Goal: Task Accomplishment & Management: Manage account settings

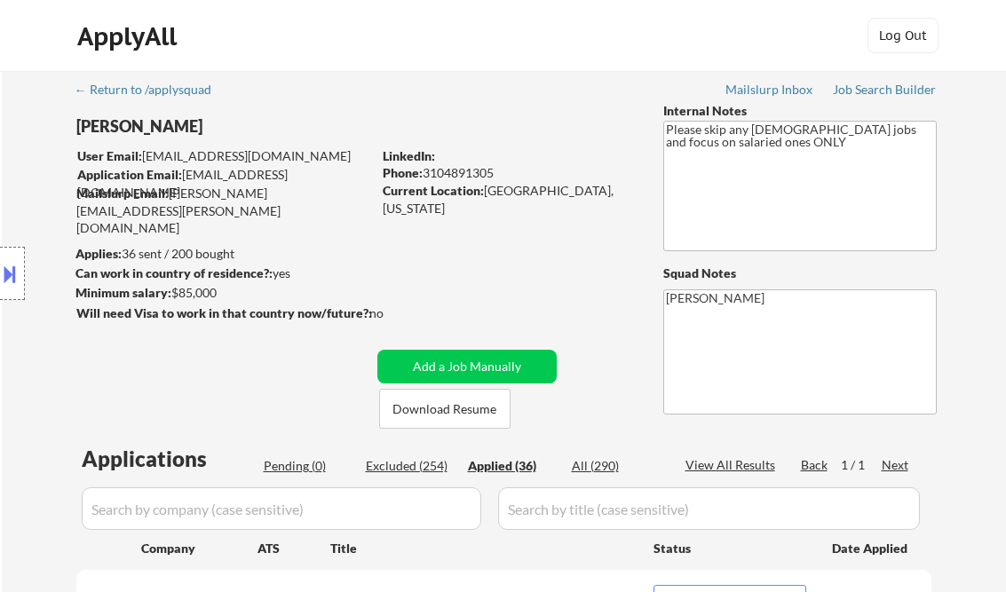
select select ""applied""
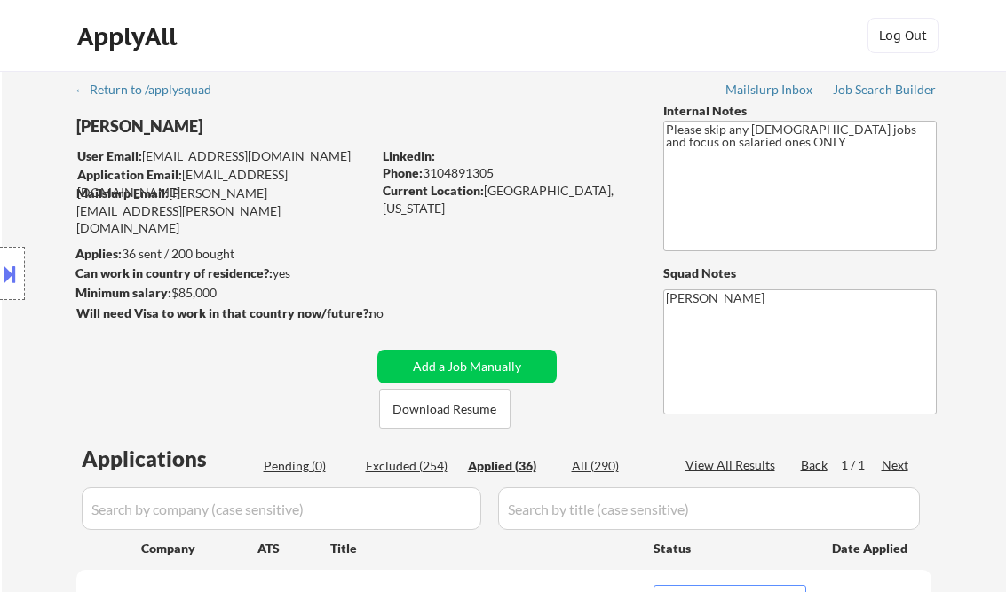
select select ""applied""
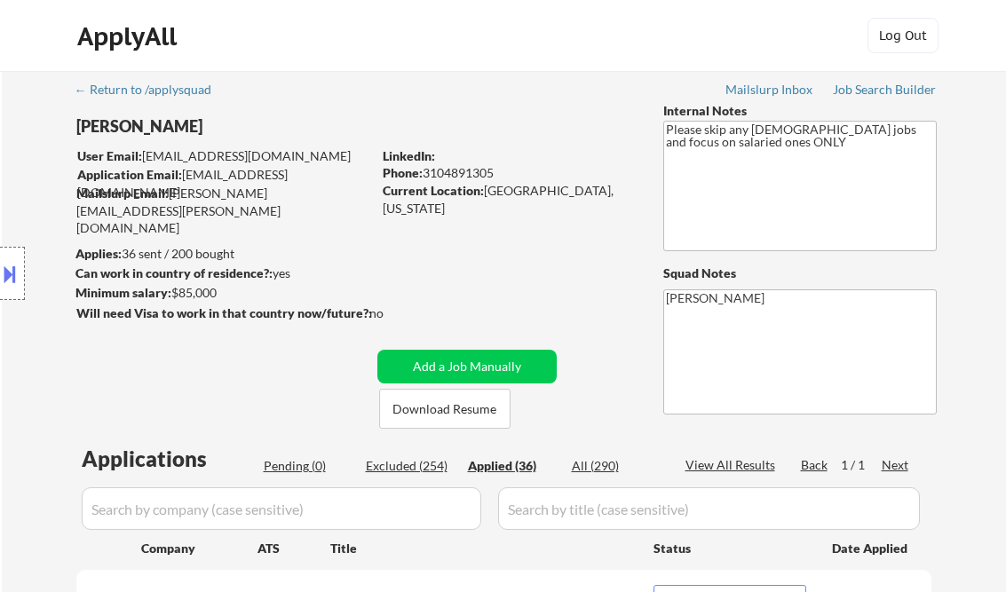
select select ""applied""
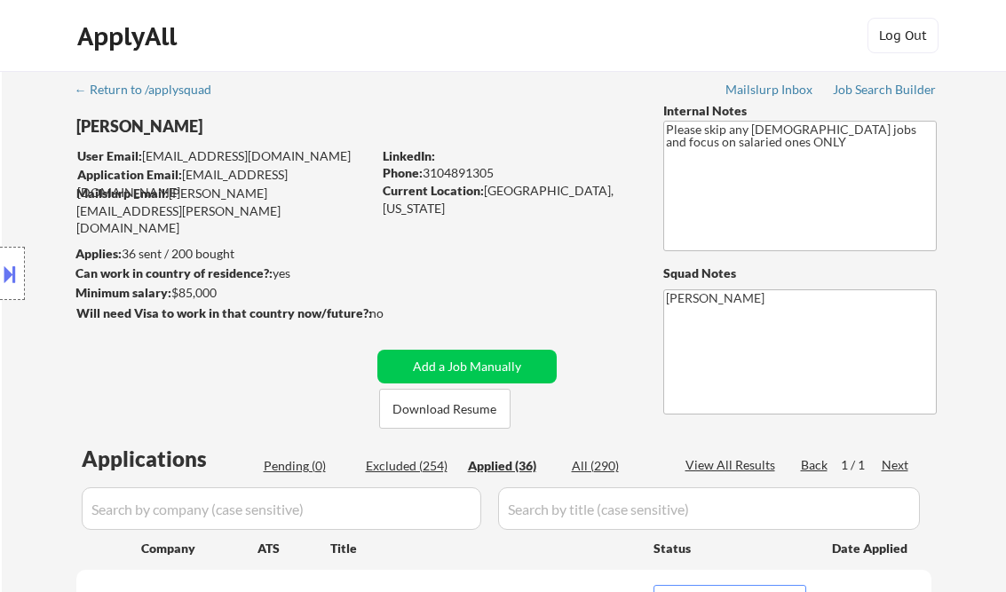
select select ""applied""
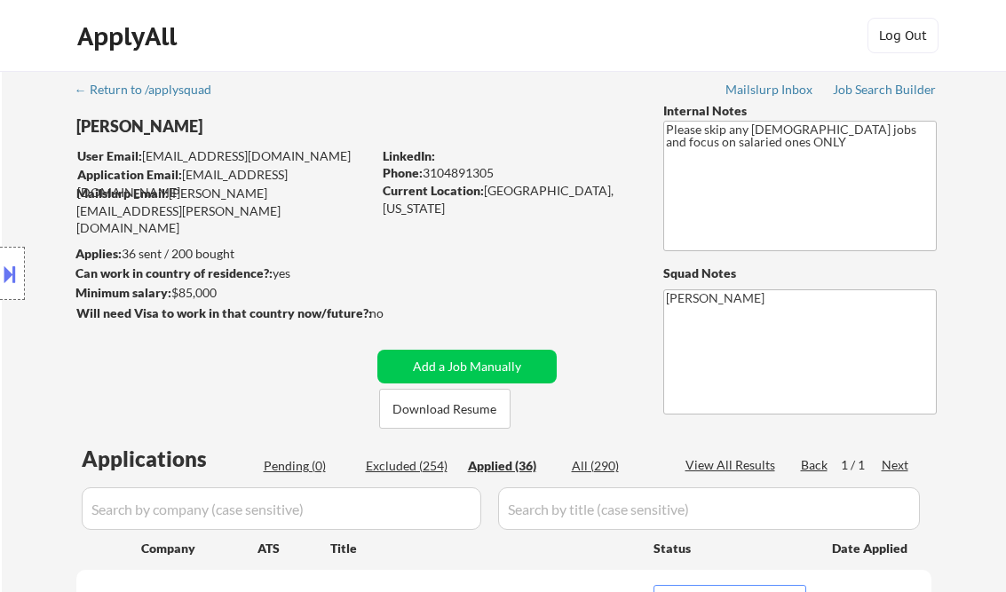
select select ""applied""
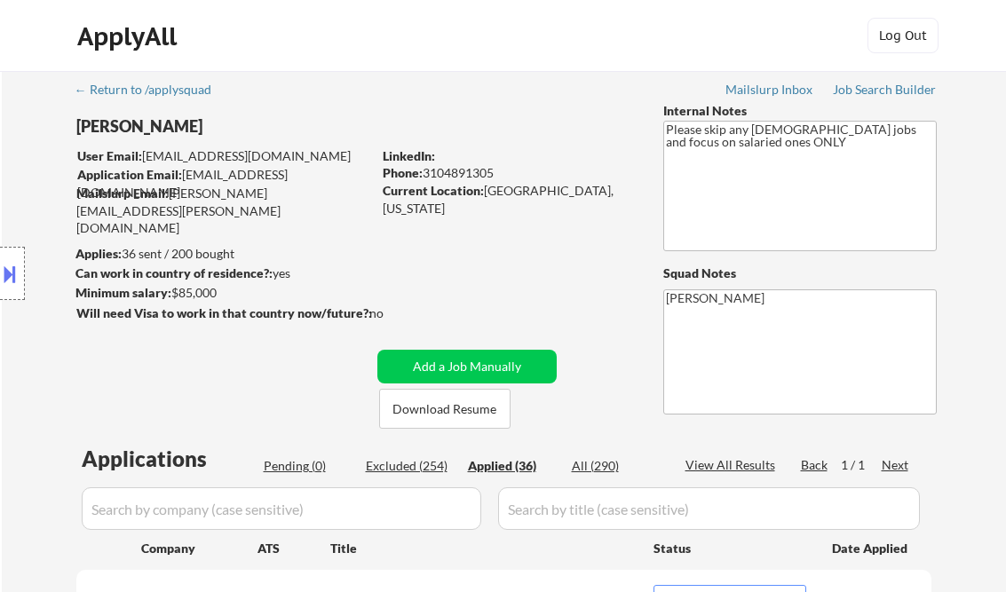
select select ""applied""
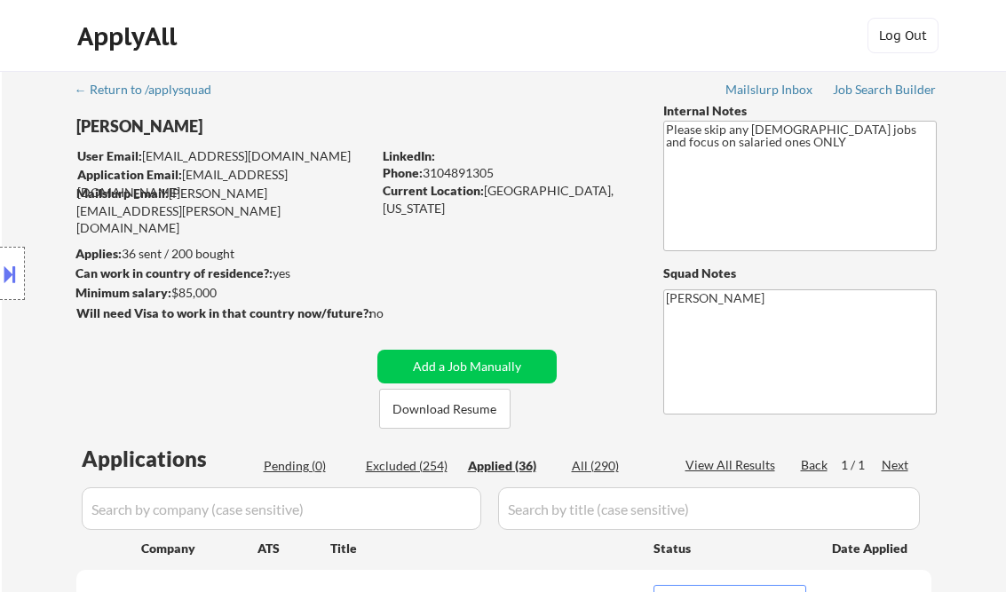
select select ""applied""
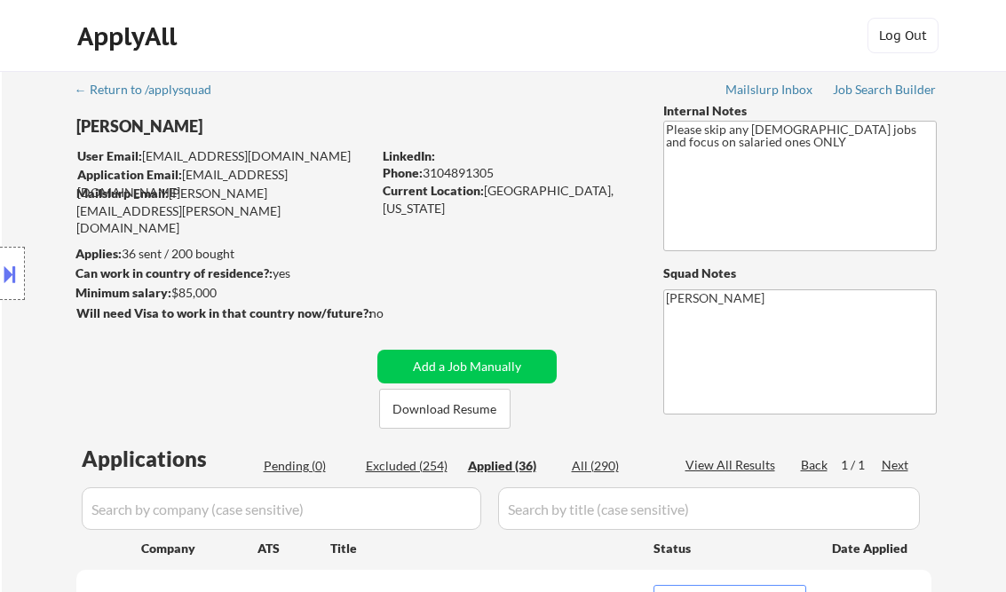
select select ""applied""
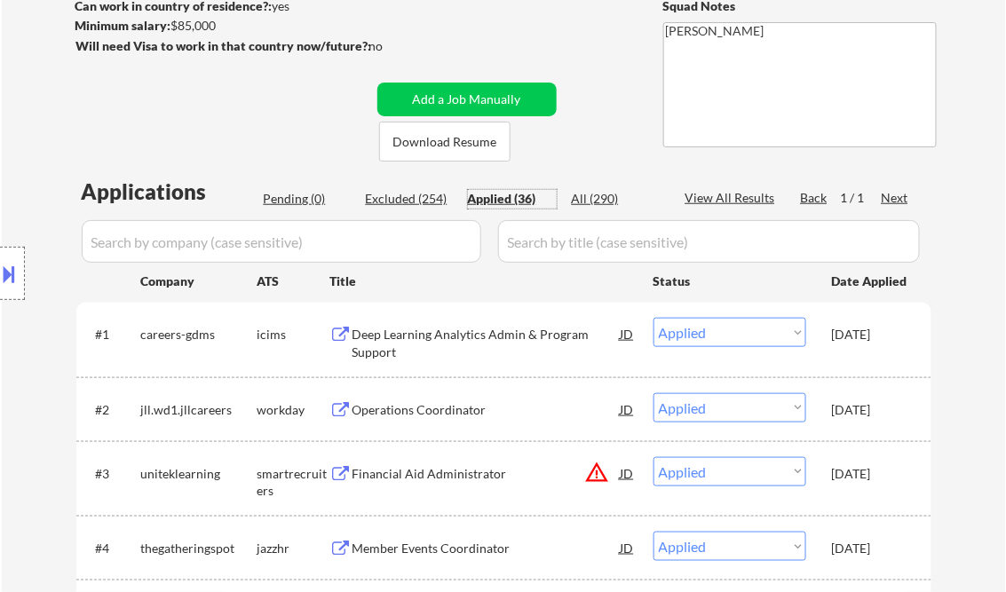
scroll to position [284, 0]
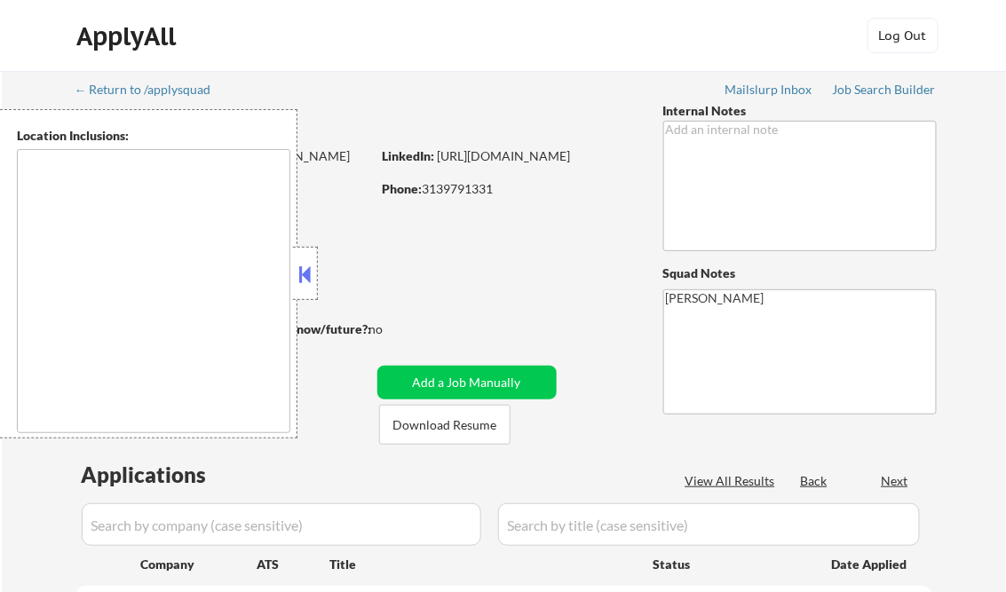
select select ""pending""
type textarea "remote"
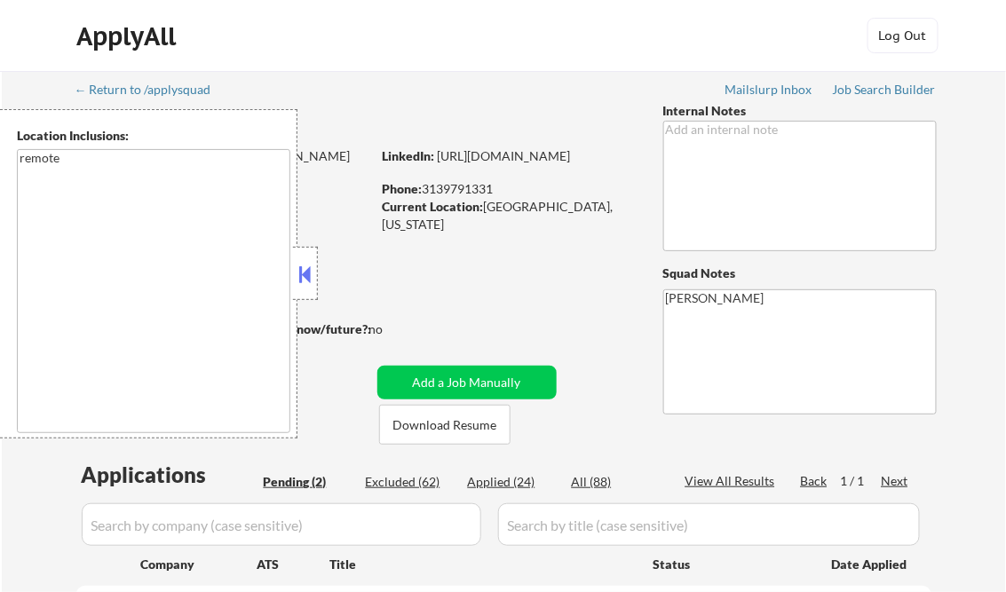
click at [300, 280] on button at bounding box center [306, 274] width 20 height 27
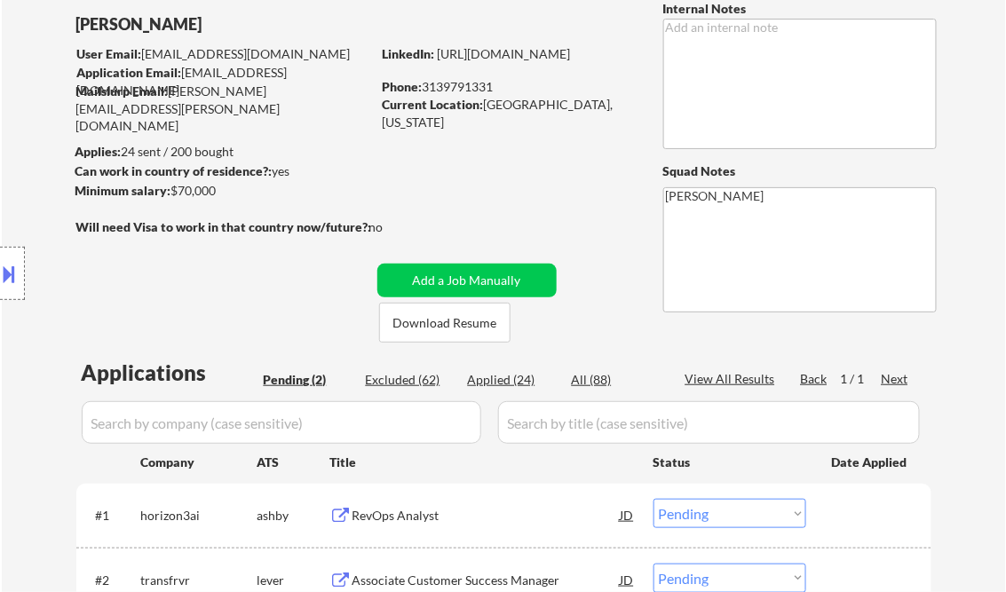
scroll to position [71, 0]
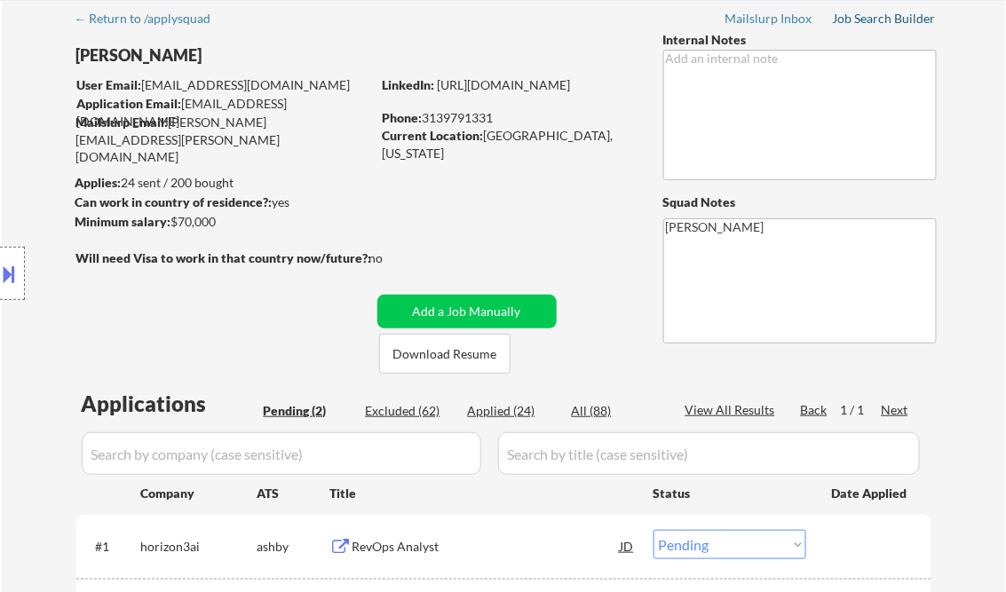
click at [890, 23] on div "Job Search Builder" at bounding box center [885, 18] width 104 height 12
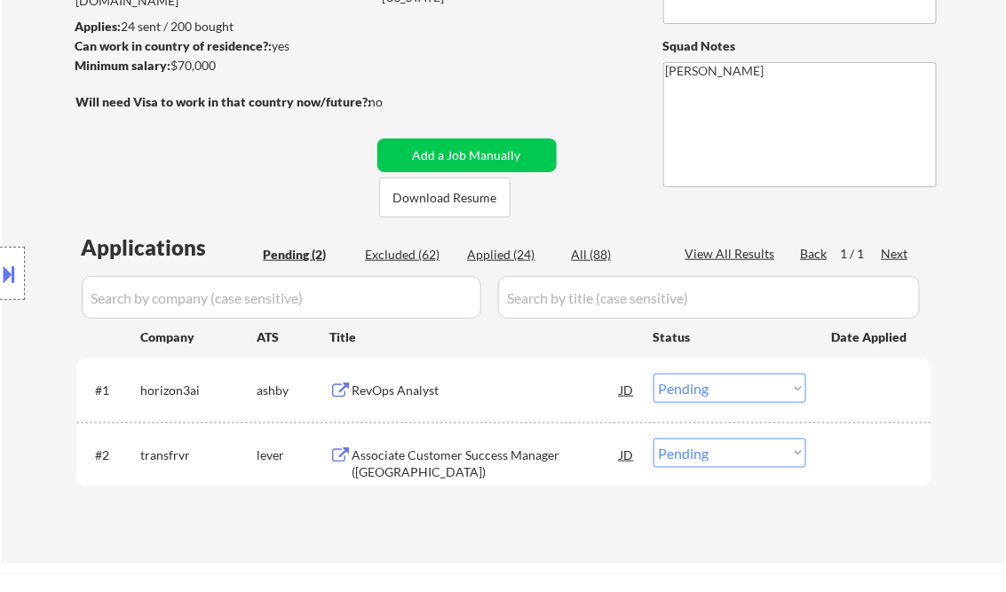
scroll to position [284, 0]
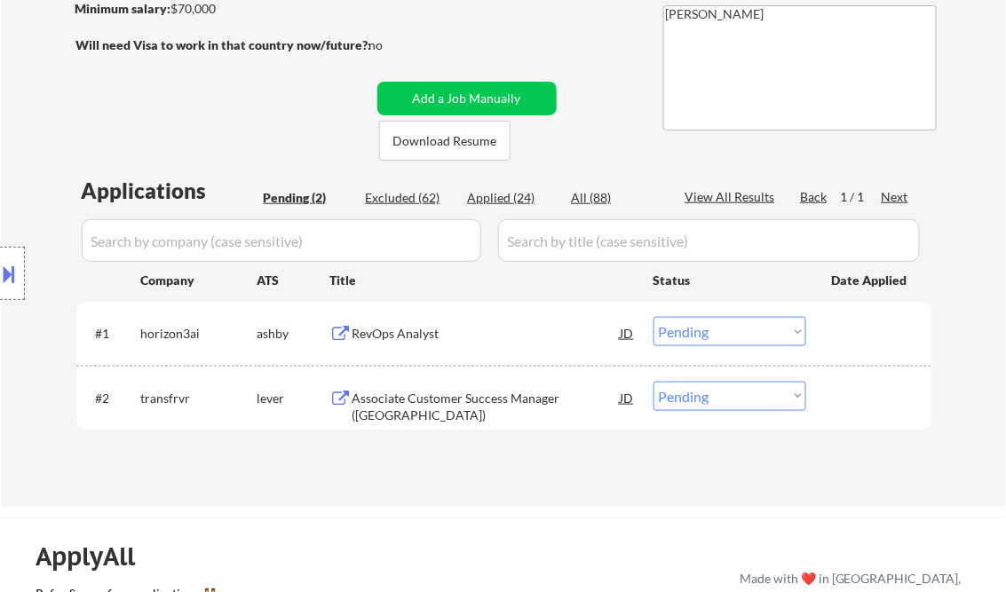
click at [382, 339] on div "RevOps Analyst" at bounding box center [487, 334] width 268 height 18
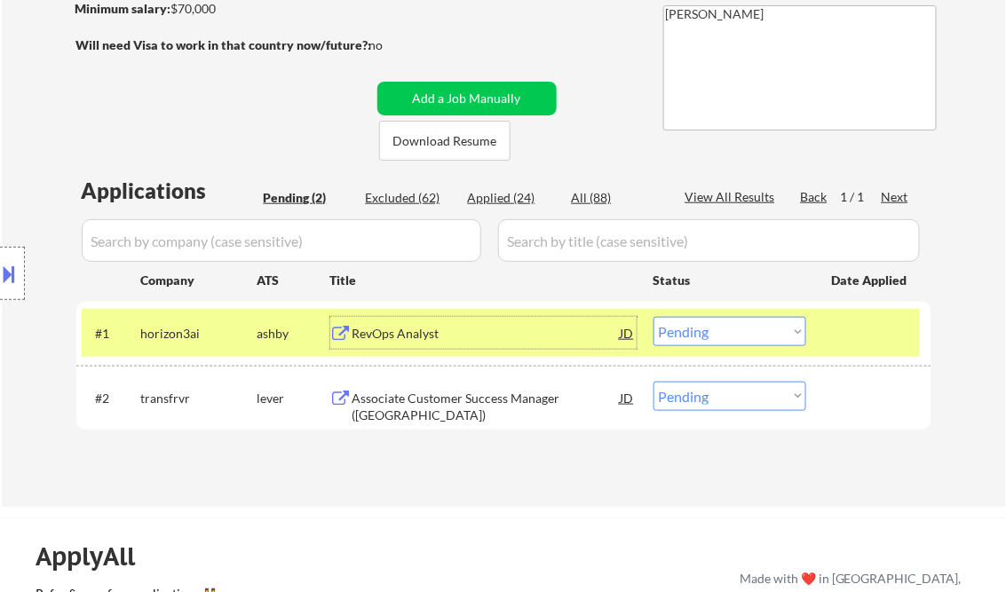
click at [716, 337] on select "Choose an option... Pending Applied Excluded (Questions) Excluded (Expired) Exc…" at bounding box center [730, 331] width 153 height 29
click at [654, 317] on select "Choose an option... Pending Applied Excluded (Questions) Excluded (Expired) Exc…" at bounding box center [730, 331] width 153 height 29
click at [462, 396] on div "Associate Customer Success Manager (MI)" at bounding box center [487, 407] width 268 height 35
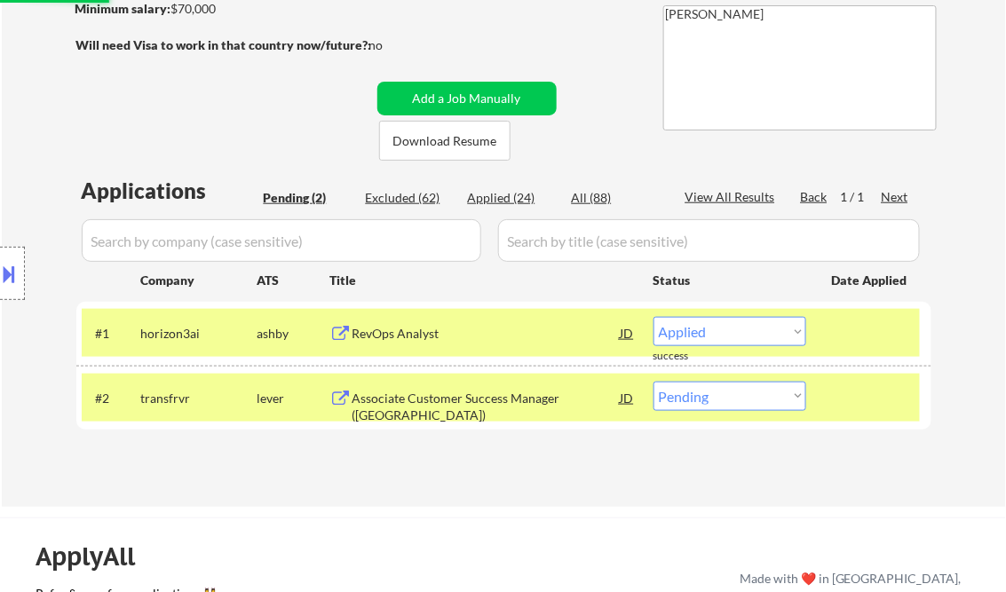
select select ""pending""
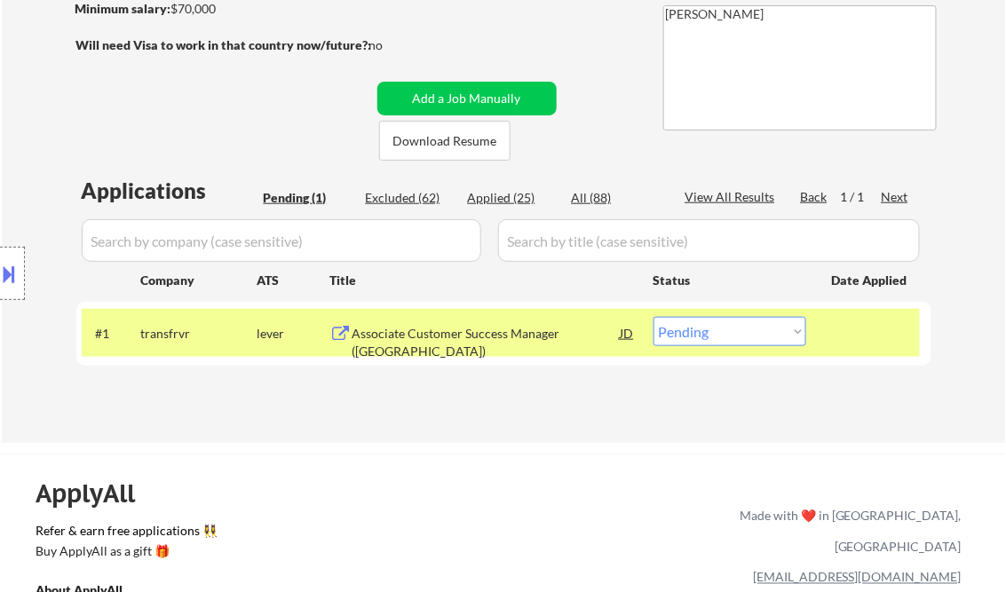
click at [17, 280] on button at bounding box center [10, 273] width 20 height 29
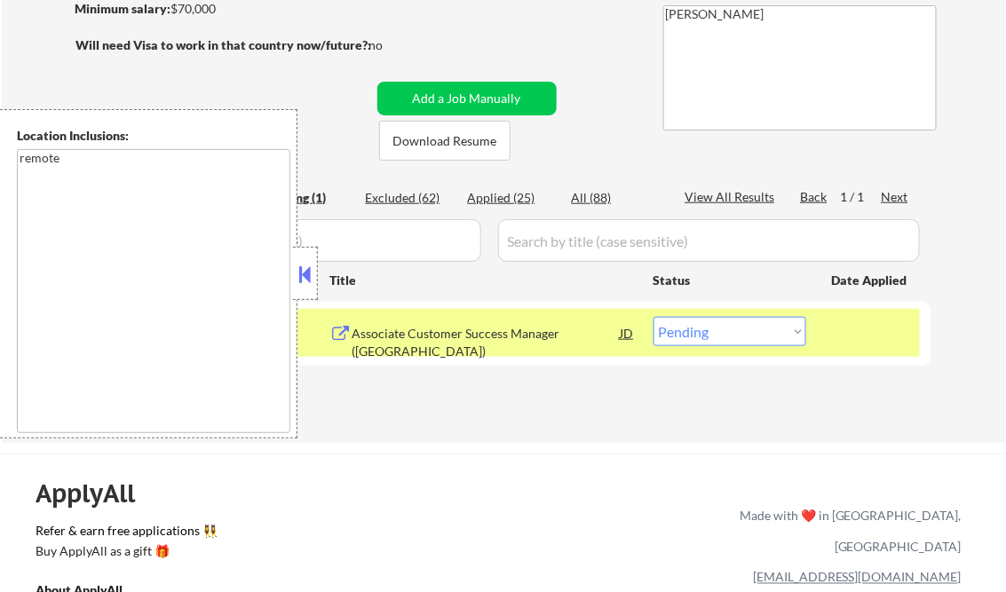
click at [303, 263] on button at bounding box center [306, 274] width 20 height 27
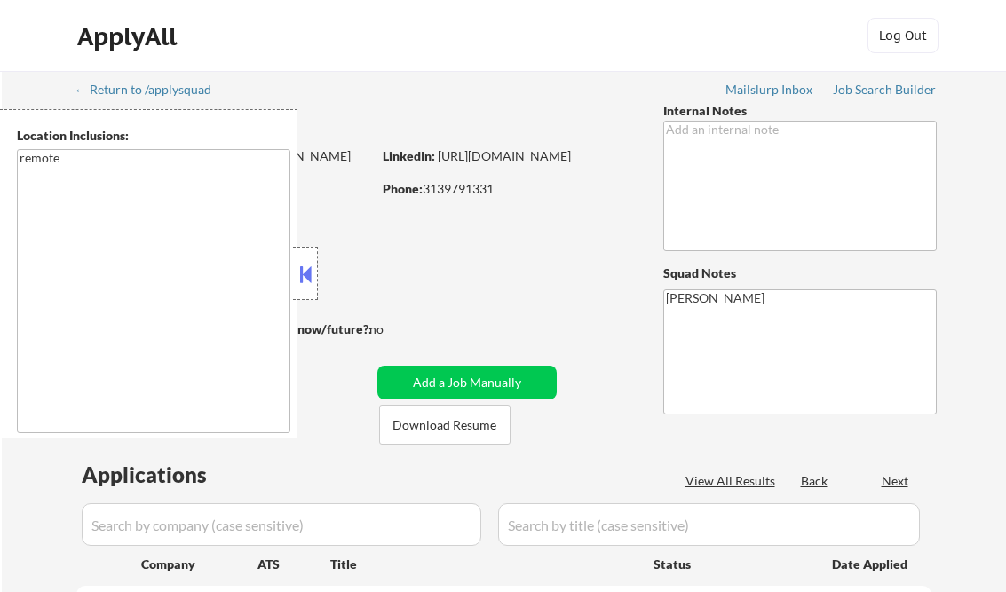
scroll to position [284, 0]
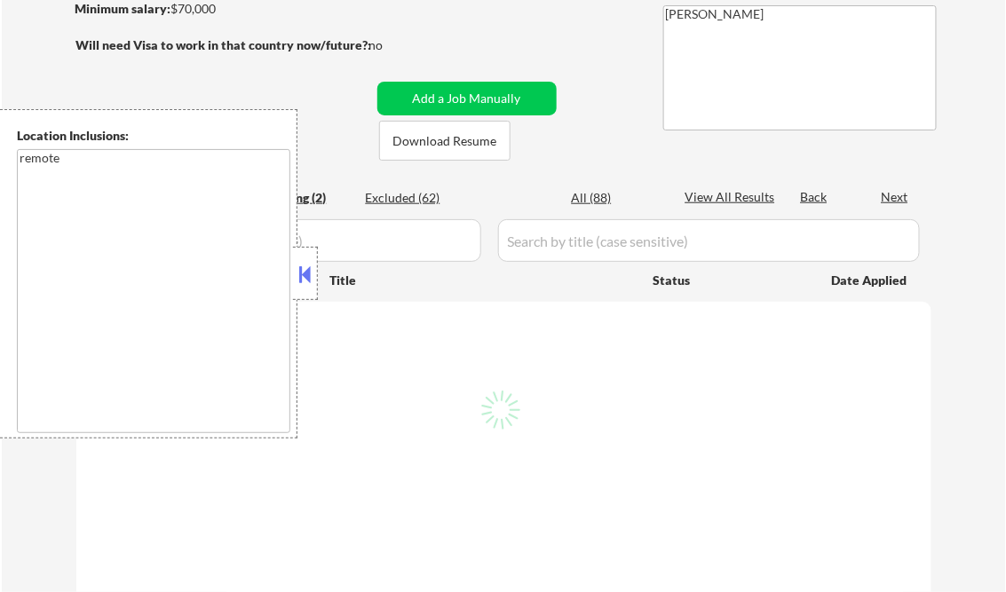
select select ""pending""
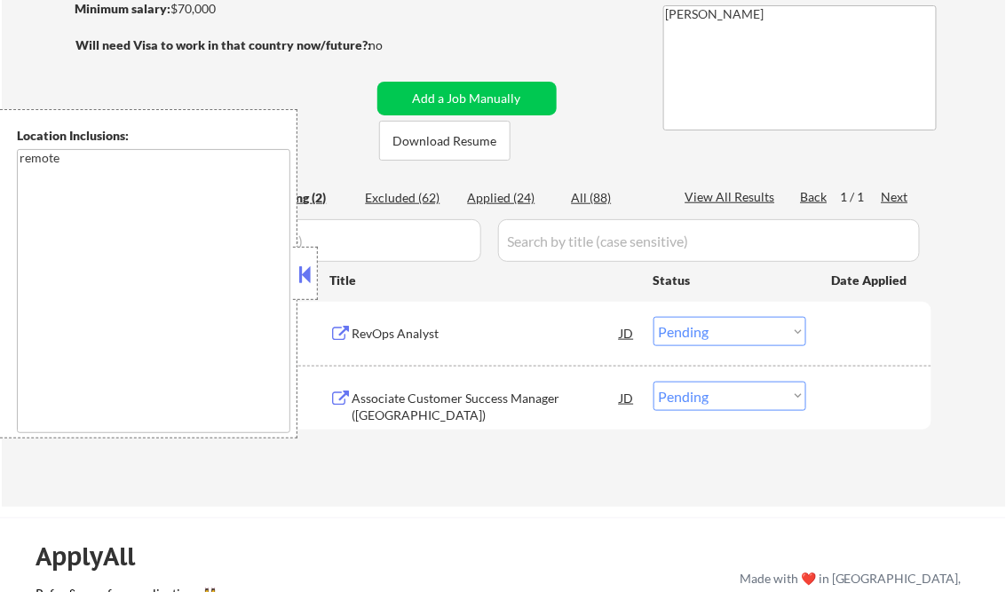
click at [519, 200] on div "Applied (24)" at bounding box center [512, 198] width 89 height 18
select select ""applied""
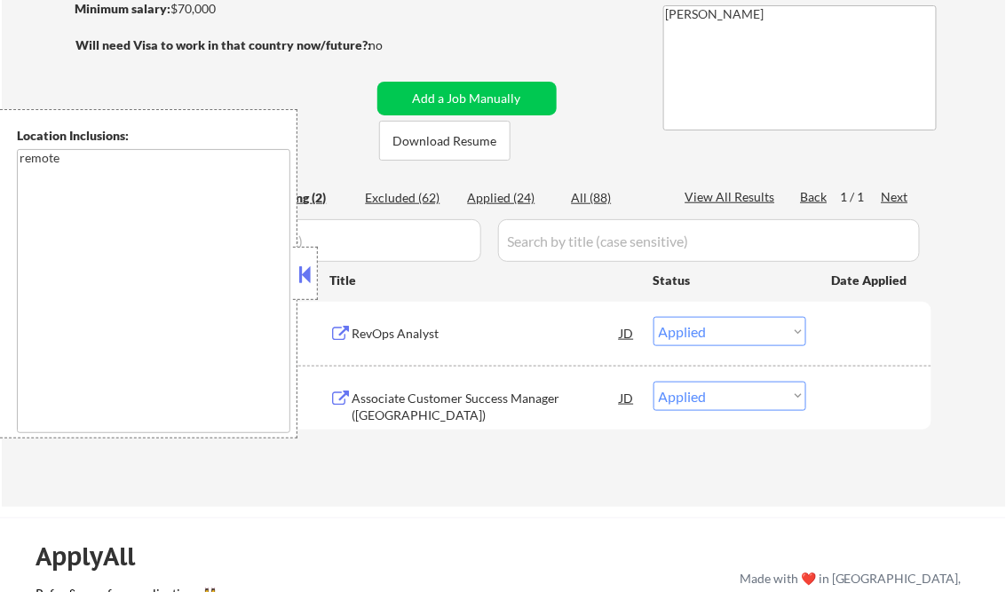
select select ""applied""
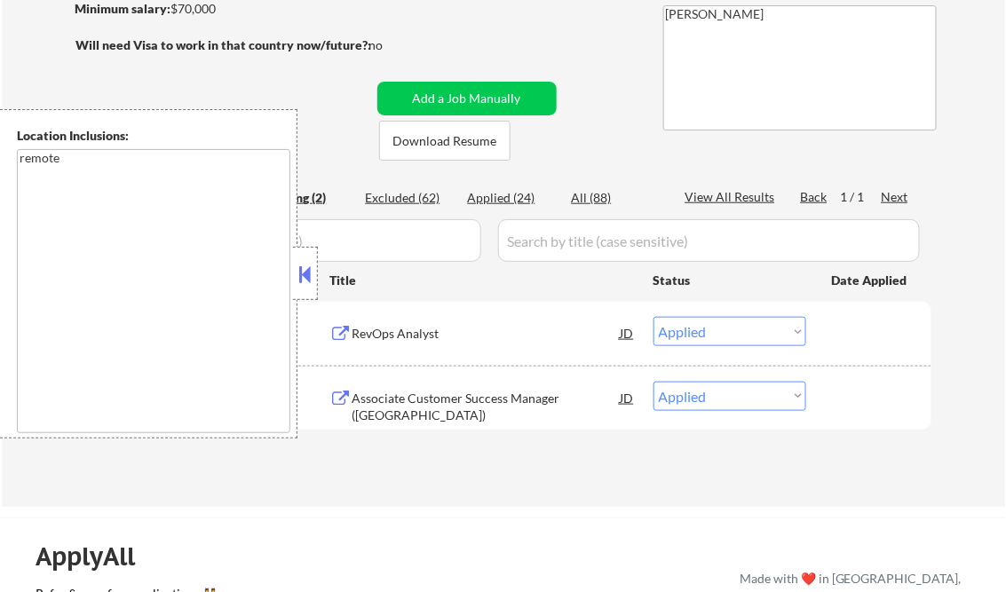
select select ""applied""
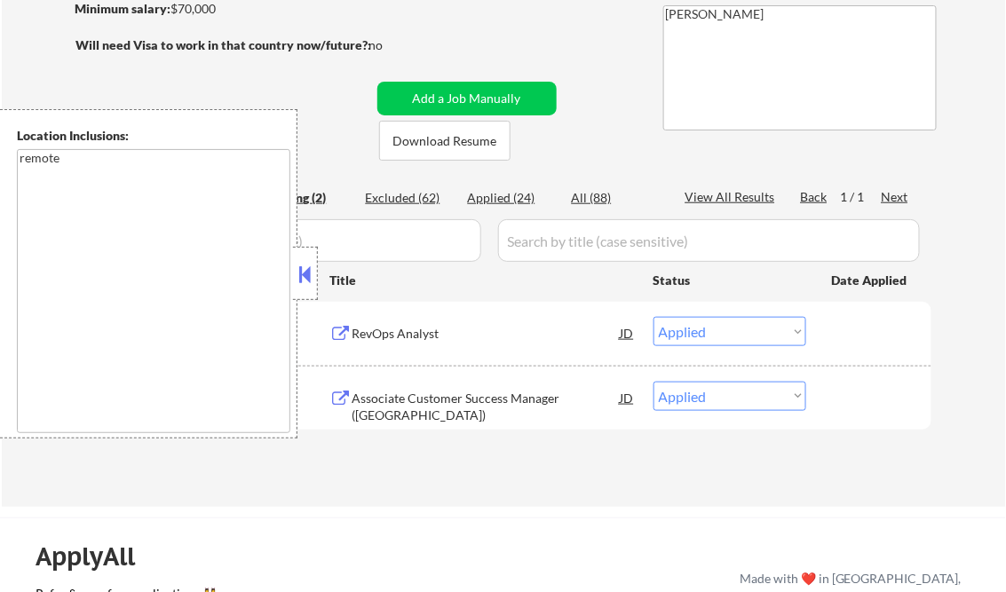
select select ""applied""
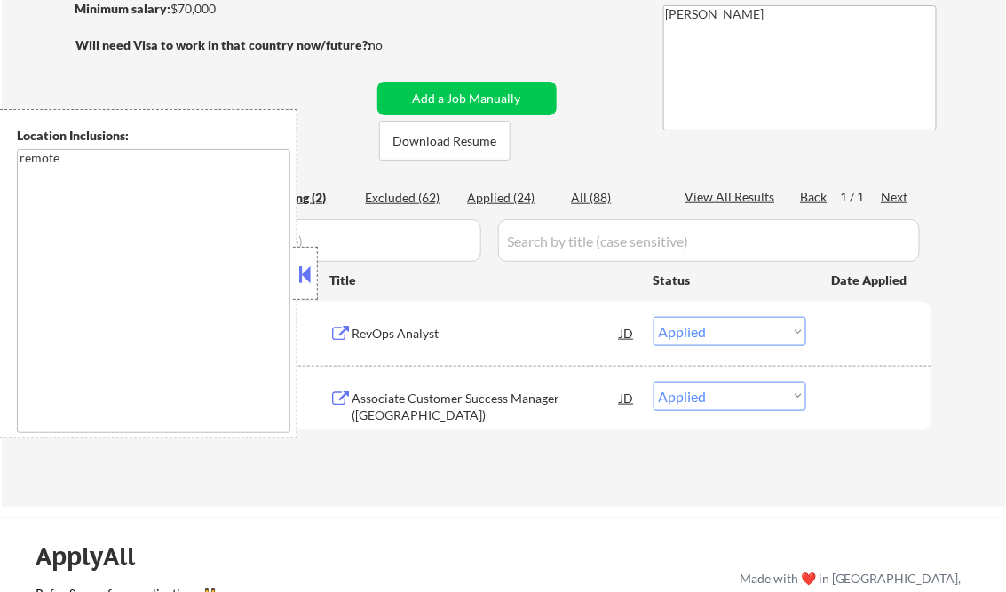
select select ""applied""
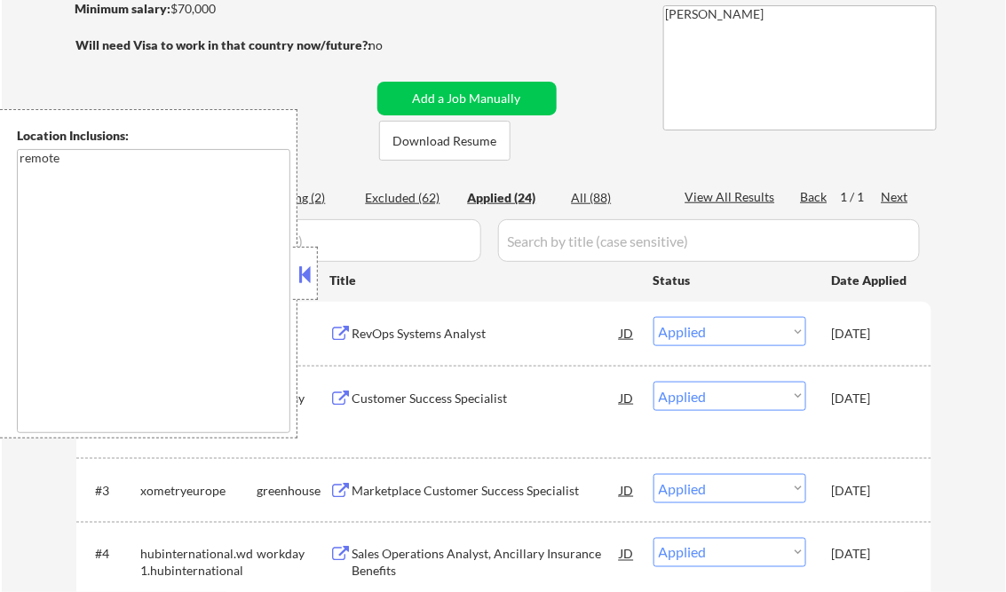
click at [305, 274] on button at bounding box center [306, 274] width 20 height 27
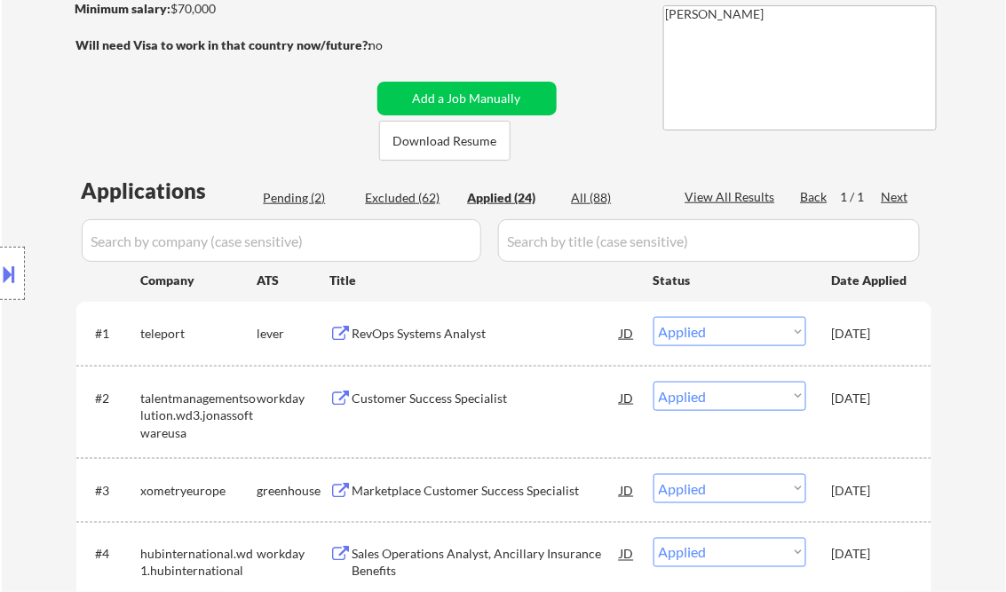
click at [725, 194] on div "View All Results" at bounding box center [732, 197] width 95 height 18
select select ""applied""
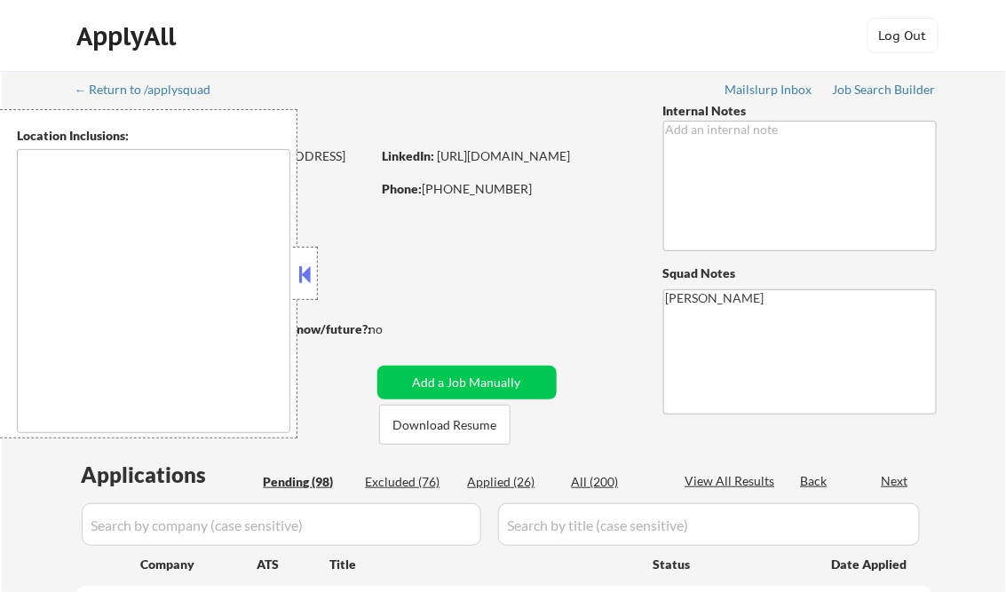
type textarea "Austin, TX West Lake Hills, TX Rollingwood, TX Sunset Valley, TX Cedar Park, TX…"
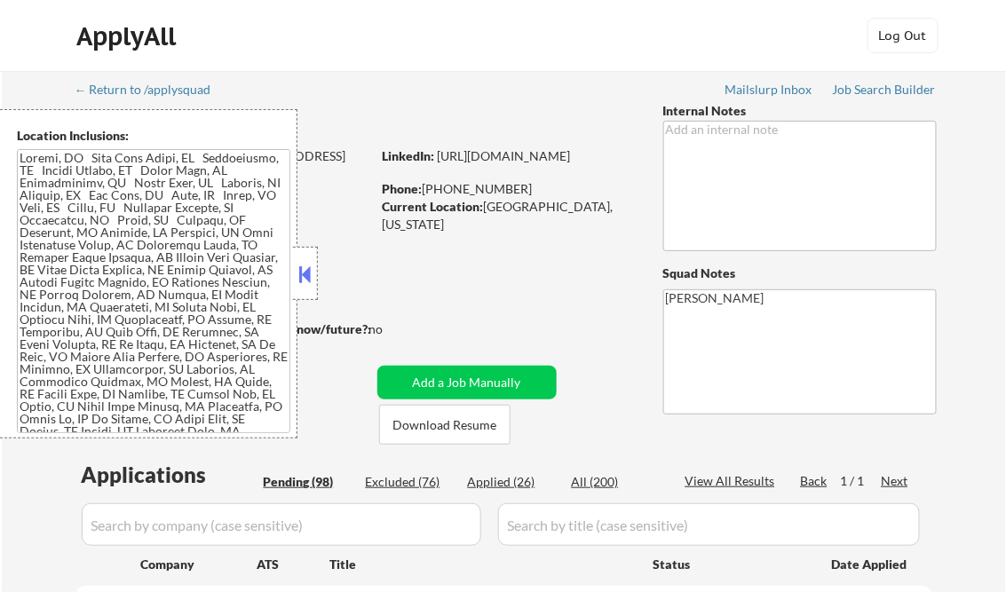
click at [306, 278] on button at bounding box center [306, 274] width 20 height 27
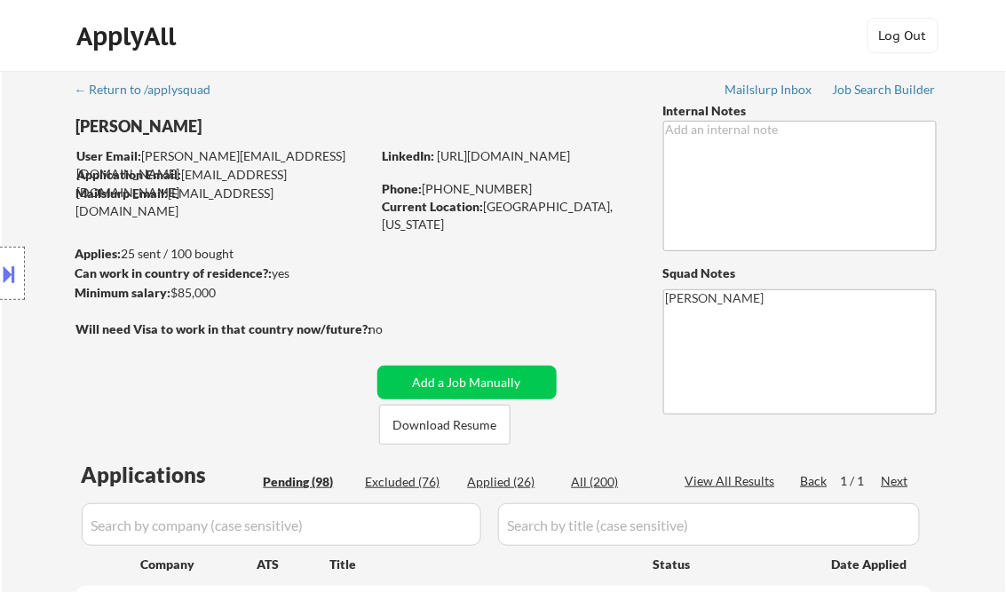
select select ""pending""
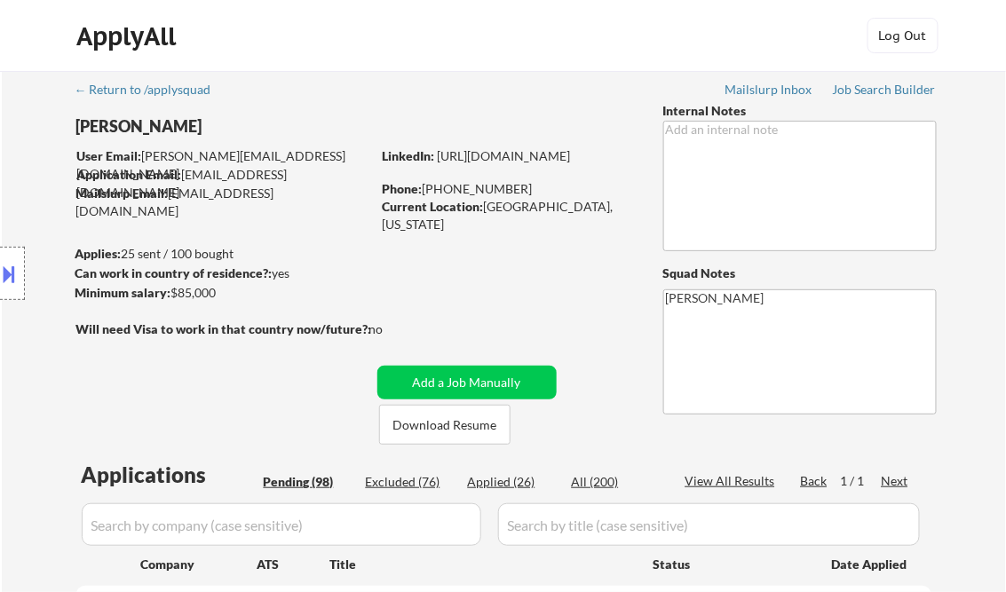
select select ""pending""
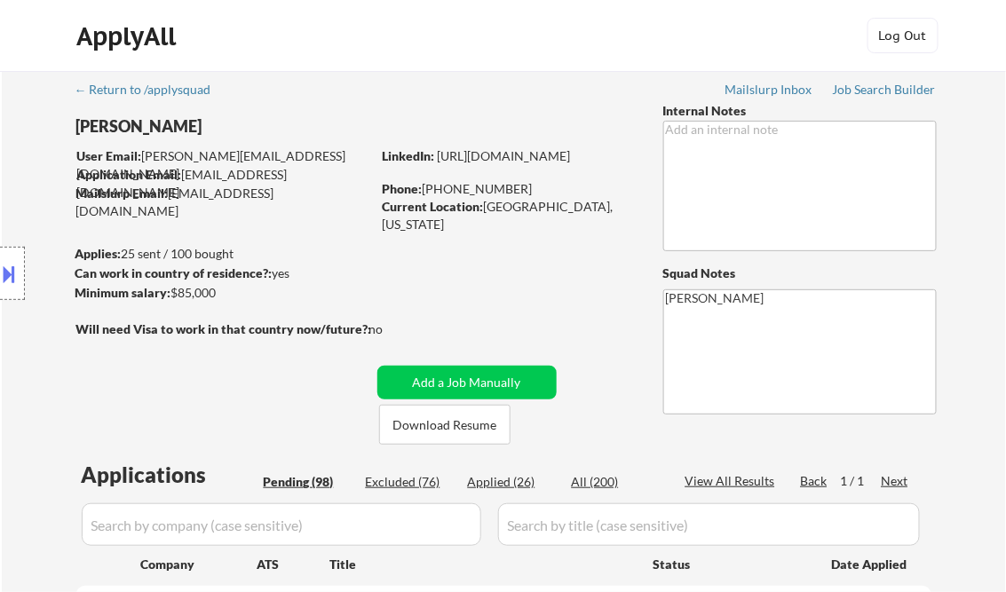
select select ""pending""
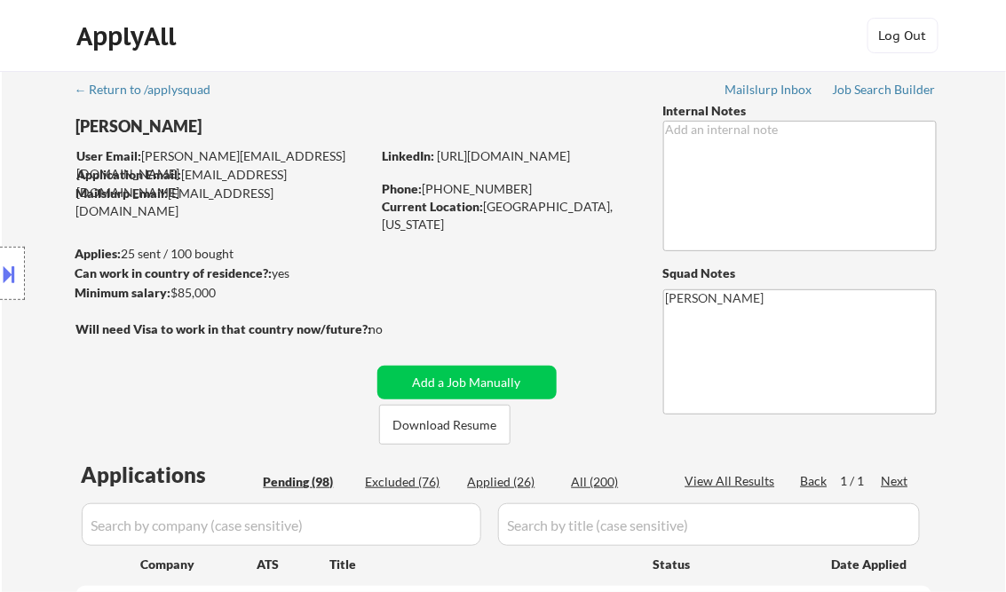
select select ""pending""
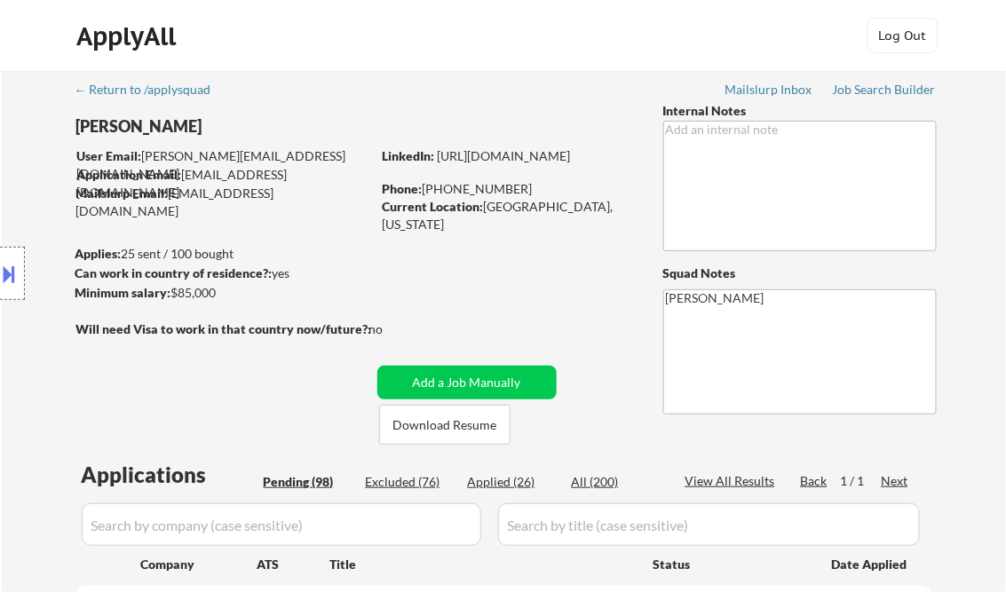
select select ""pending""
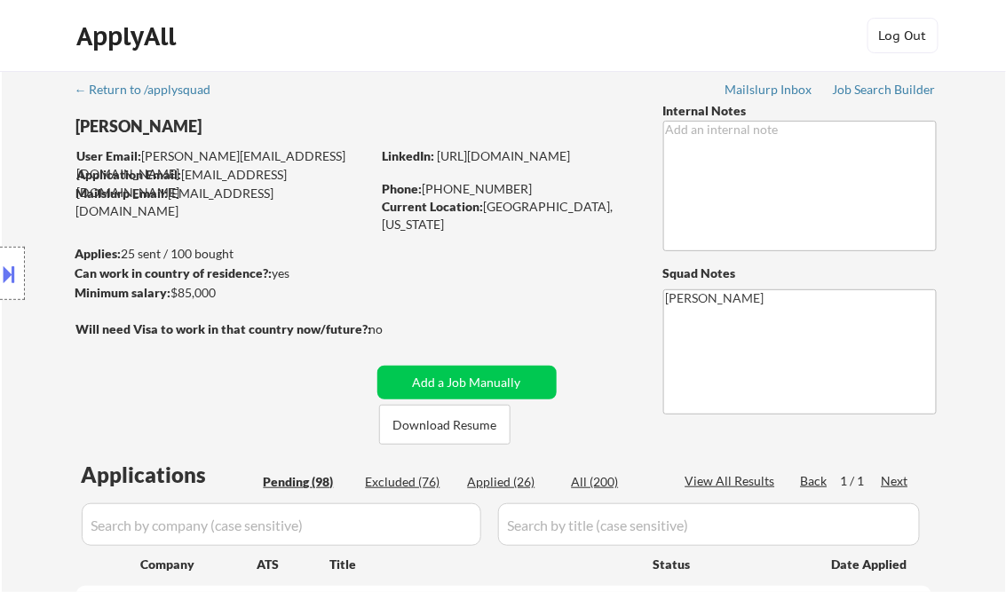
select select ""pending""
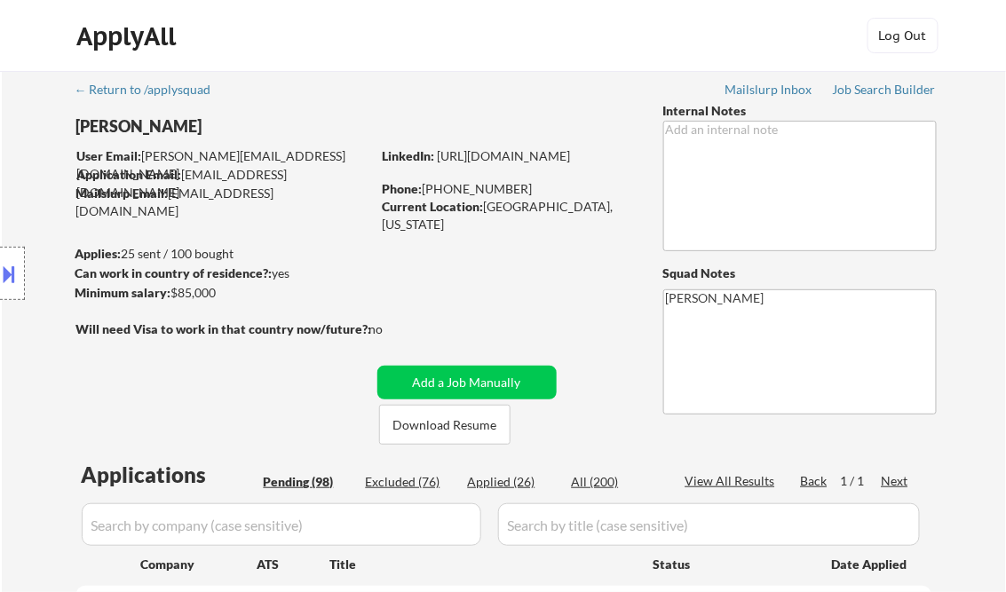
select select ""pending""
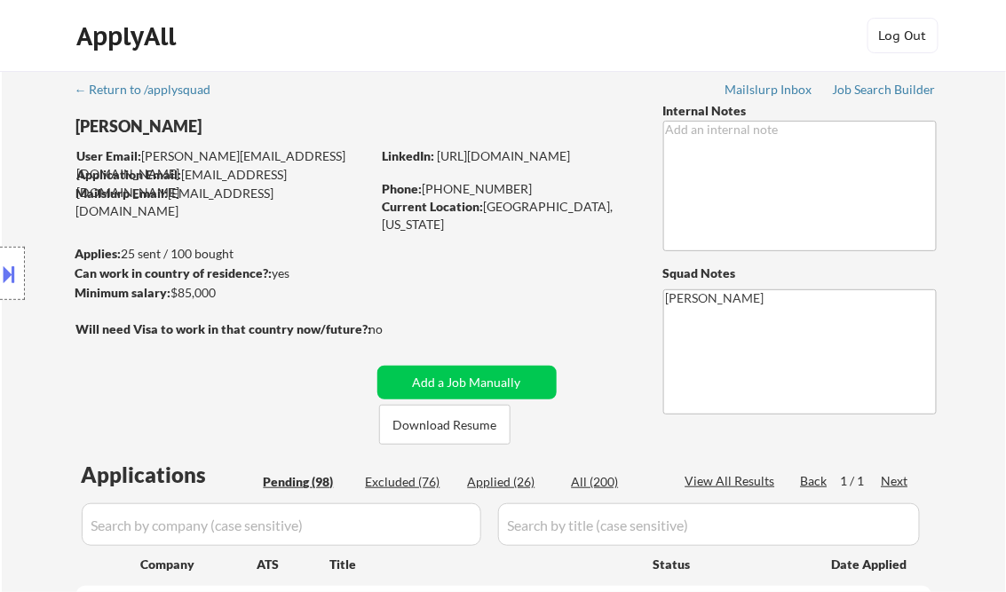
select select ""pending""
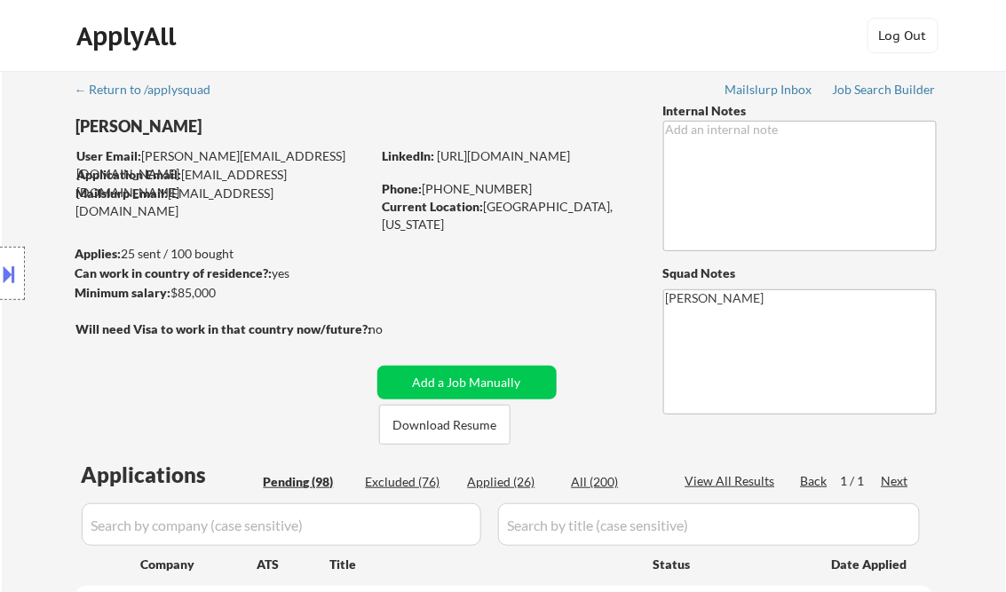
select select ""pending""
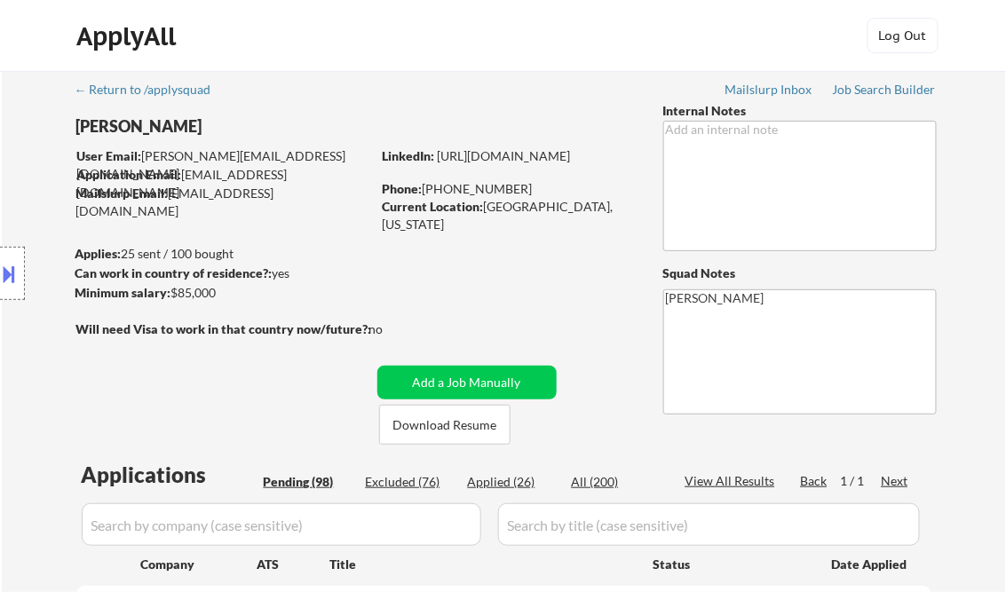
select select ""pending""
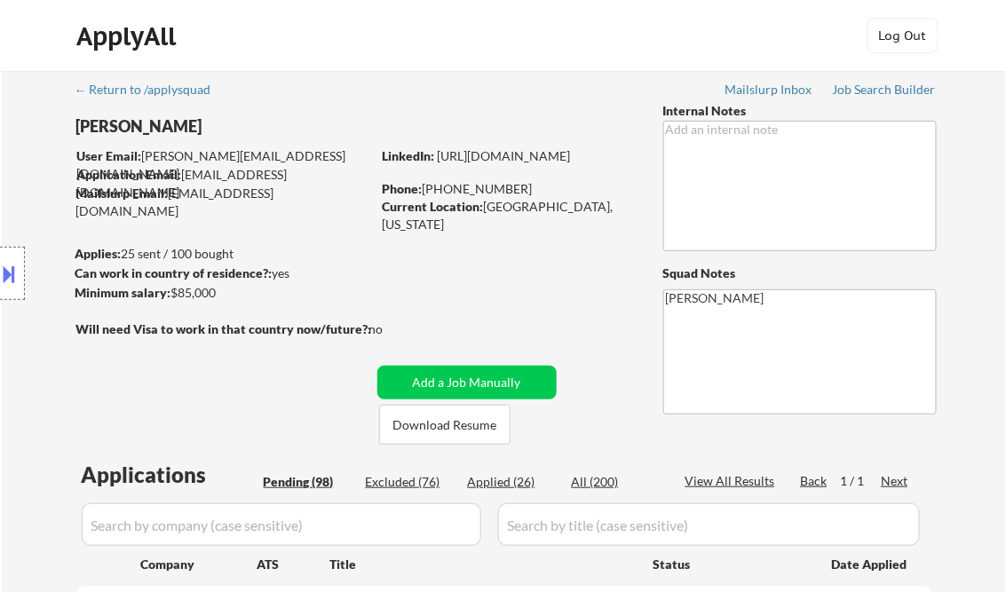
select select ""pending""
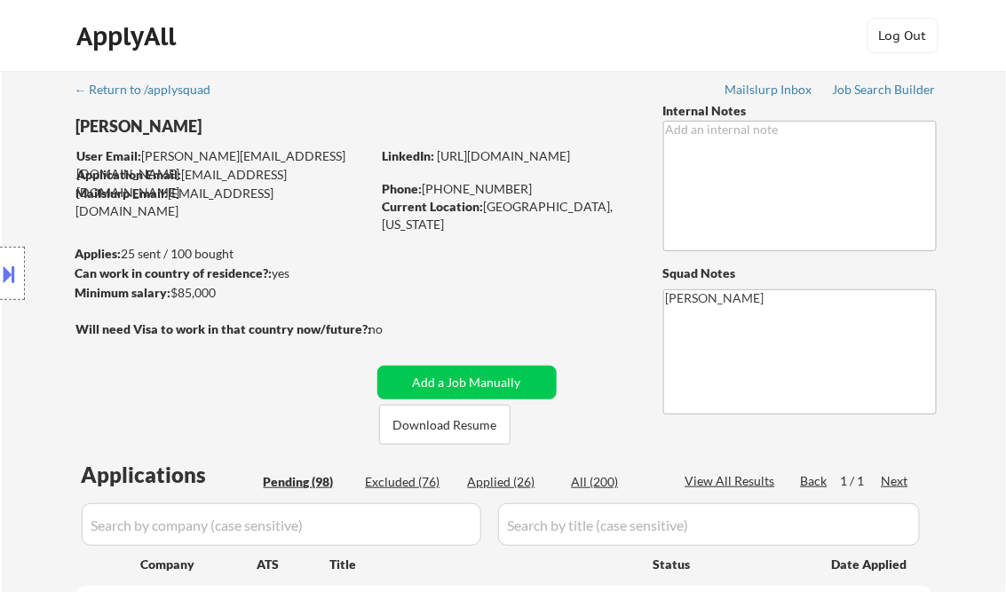
select select ""pending""
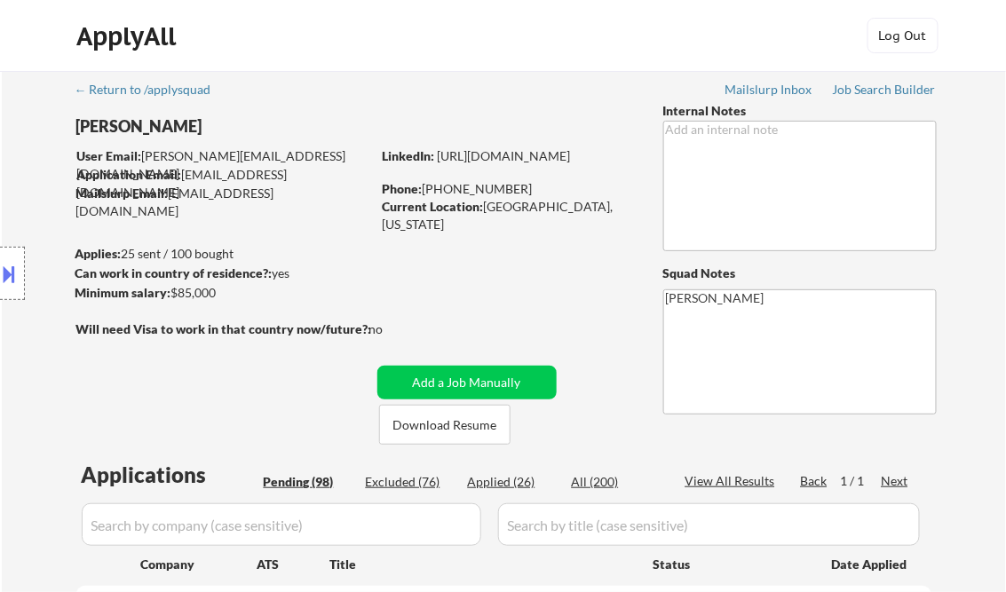
select select ""pending""
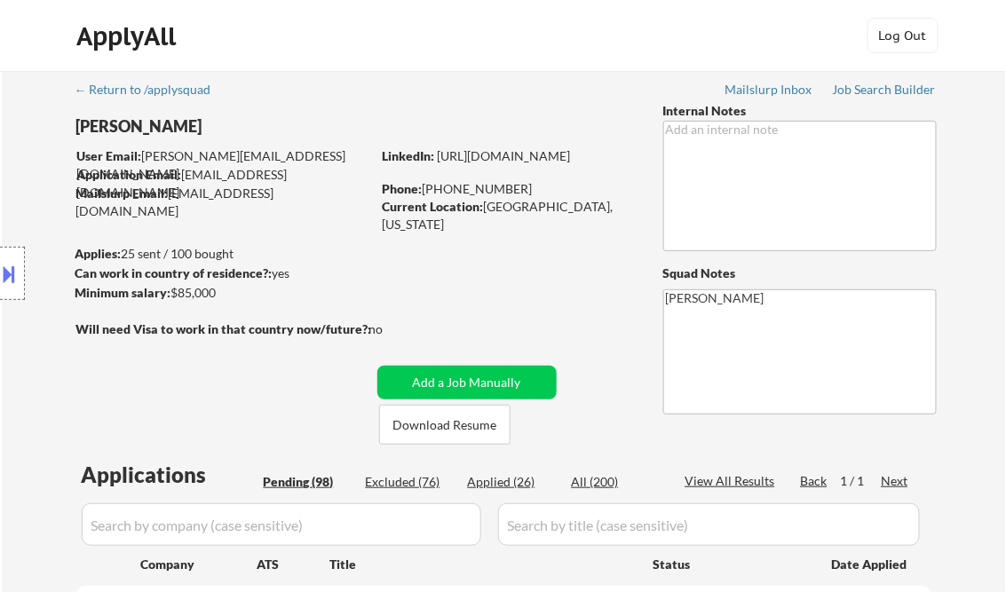
select select ""pending""
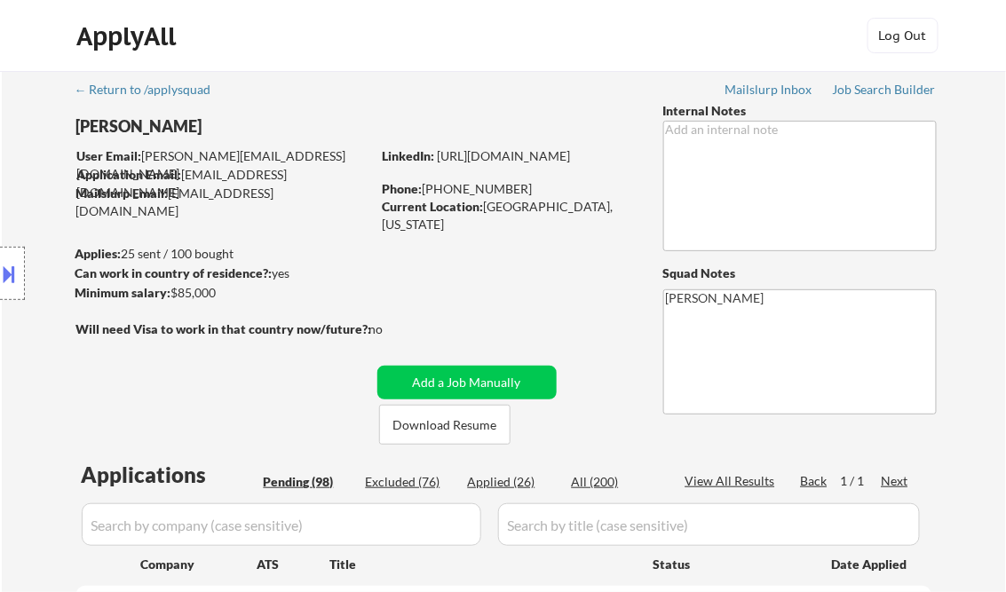
select select ""pending""
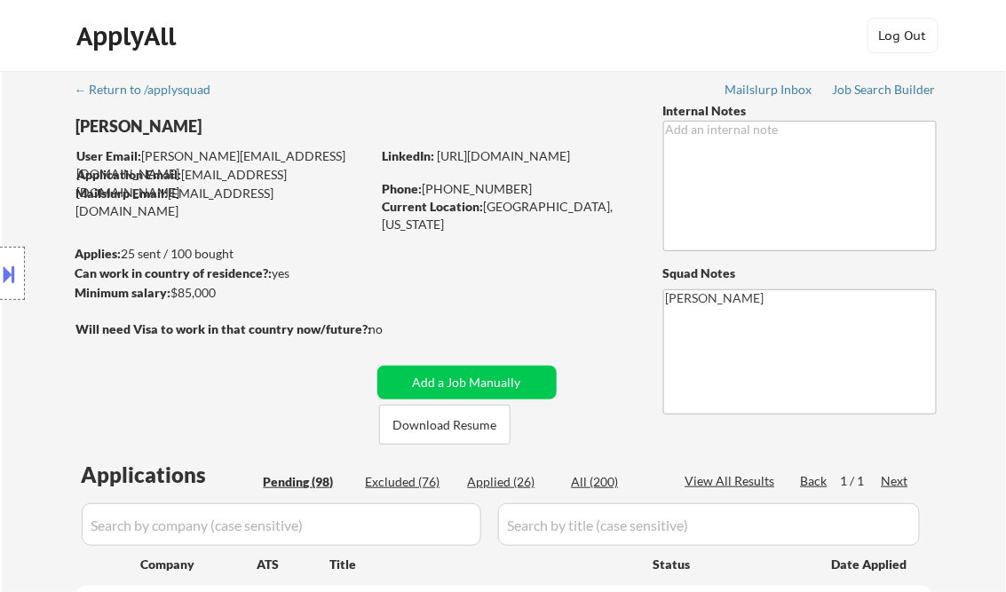
select select ""pending""
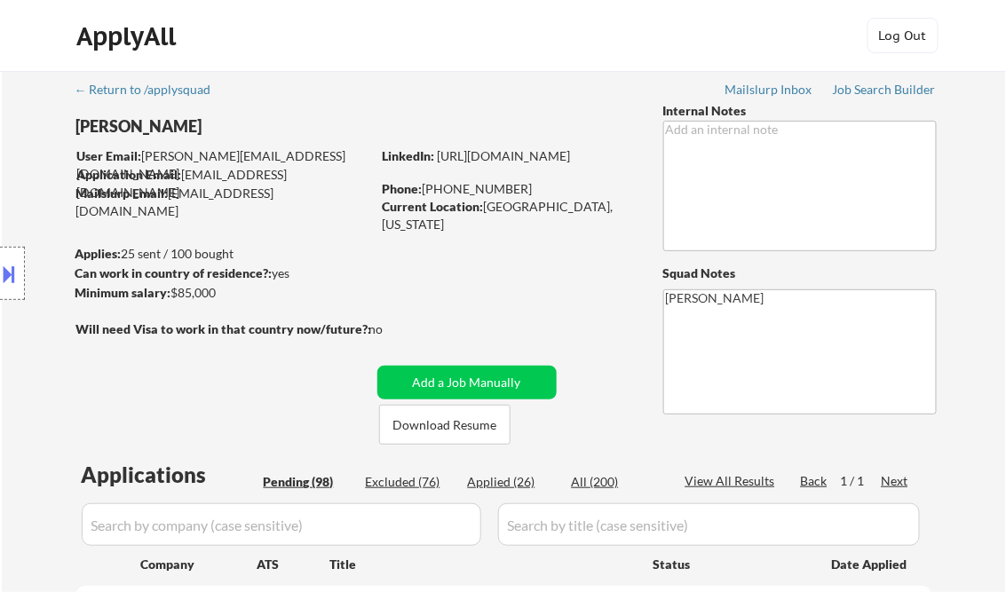
select select ""pending""
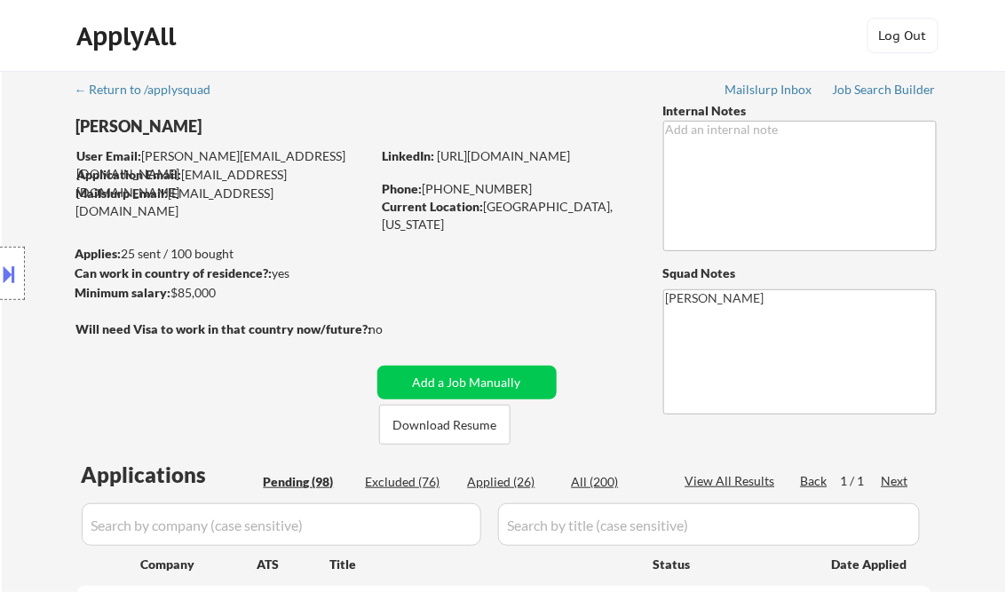
select select ""pending""
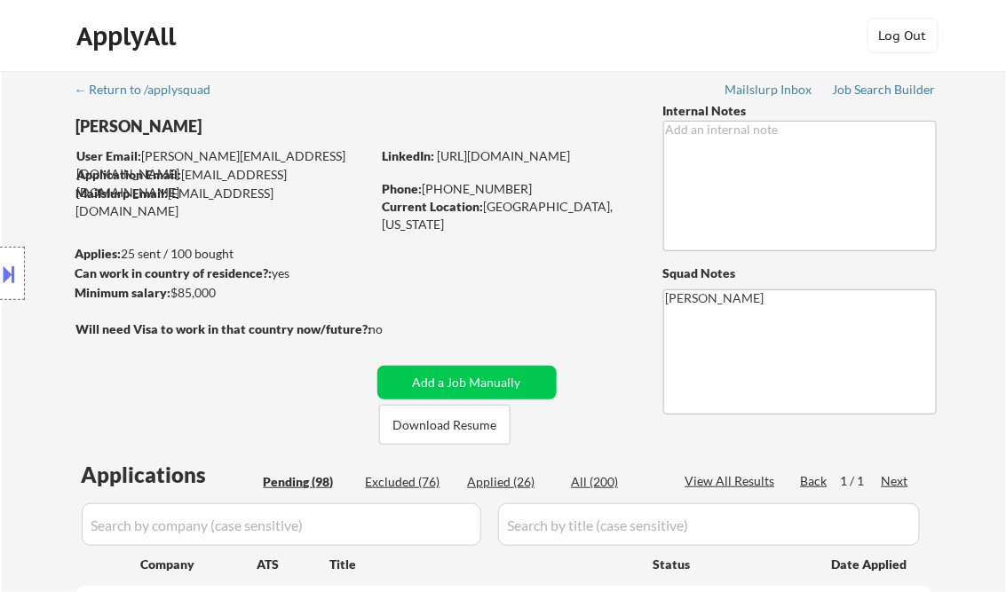
select select ""pending""
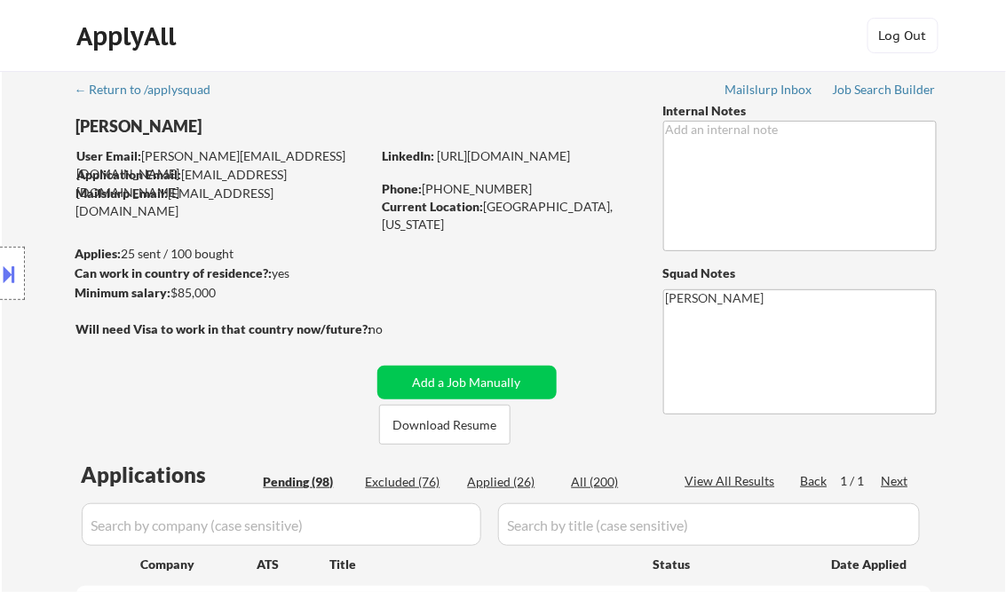
select select ""pending""
click at [865, 96] on div "Job Search Builder" at bounding box center [885, 89] width 104 height 12
click at [896, 83] on div "Job Search Builder" at bounding box center [885, 89] width 104 height 12
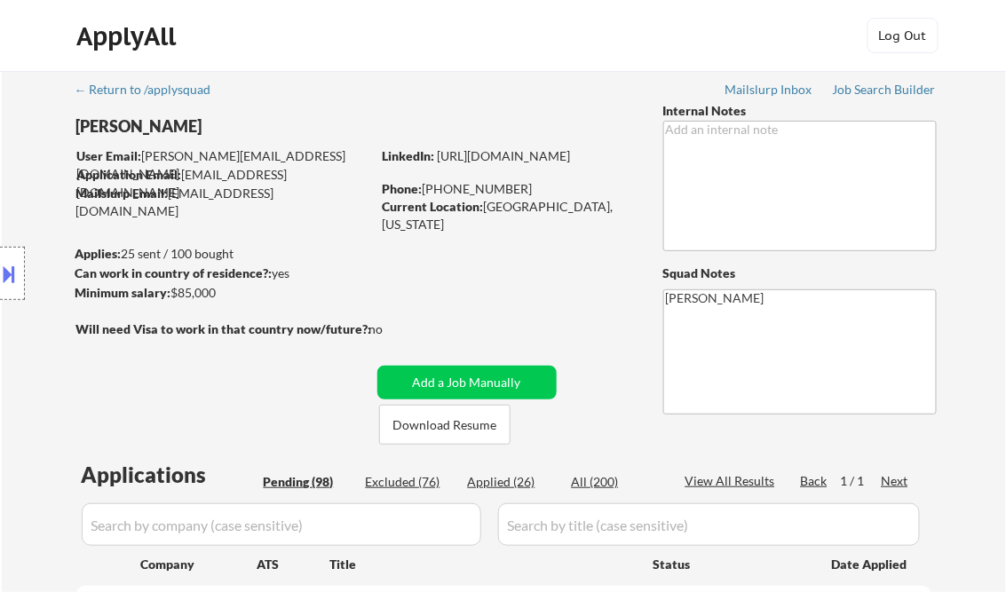
click at [873, 93] on div "Job Search Builder" at bounding box center [885, 89] width 104 height 12
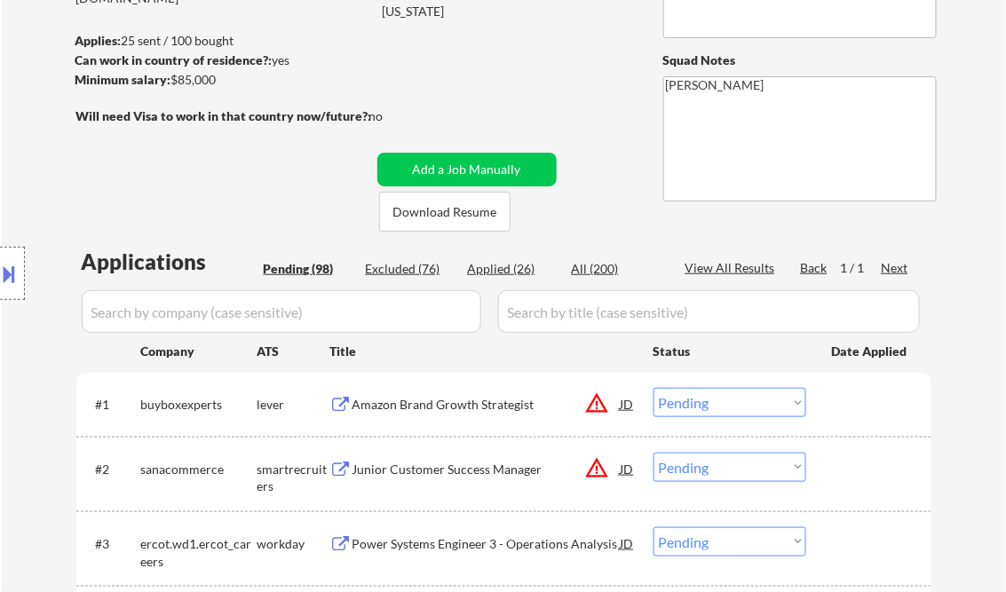
scroll to position [355, 0]
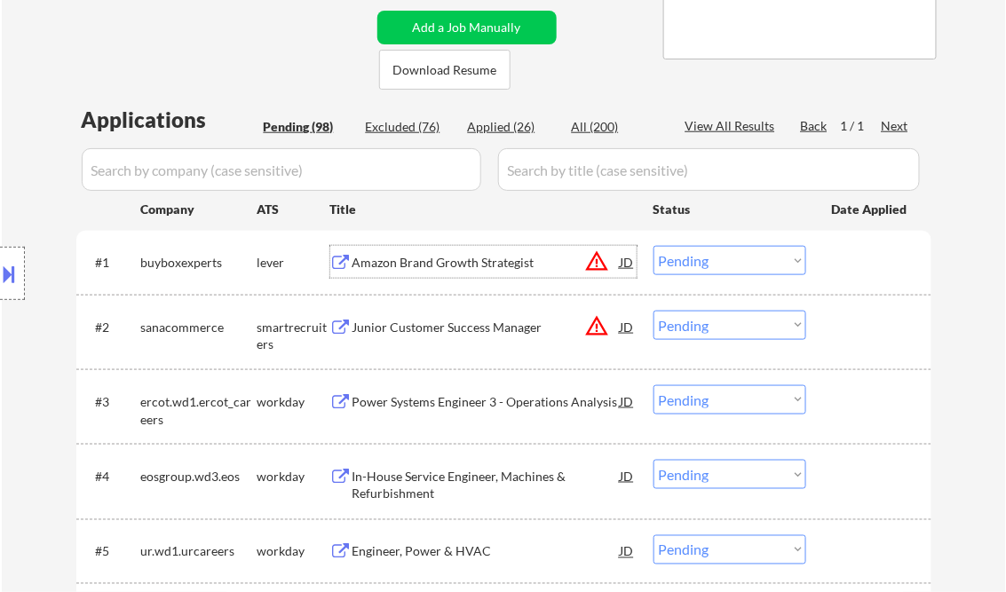
click at [487, 264] on div "Amazon Brand Growth Strategist" at bounding box center [487, 263] width 268 height 18
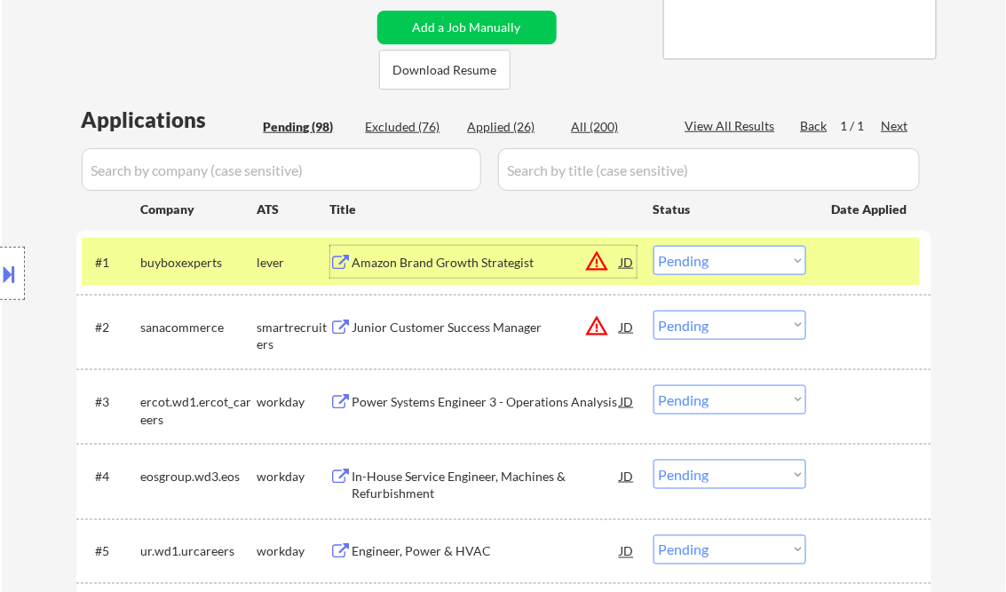
click at [709, 251] on select "Choose an option... Pending Applied Excluded (Questions) Excluded (Expired) Exc…" at bounding box center [730, 260] width 153 height 29
click at [654, 246] on select "Choose an option... Pending Applied Excluded (Questions) Excluded (Expired) Exc…" at bounding box center [730, 260] width 153 height 29
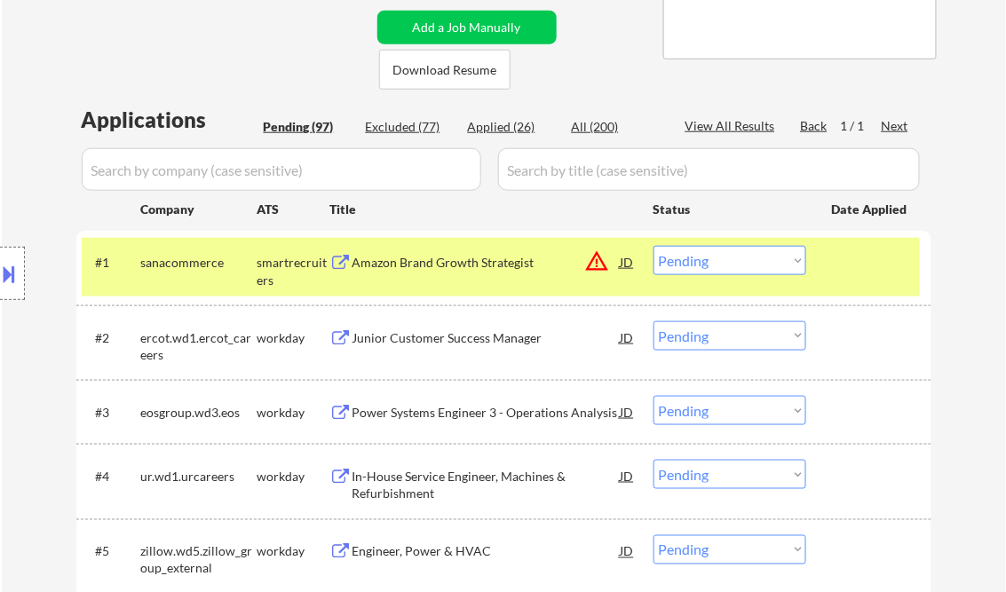
click at [443, 272] on div "Amazon Brand Growth Strategist" at bounding box center [487, 262] width 268 height 32
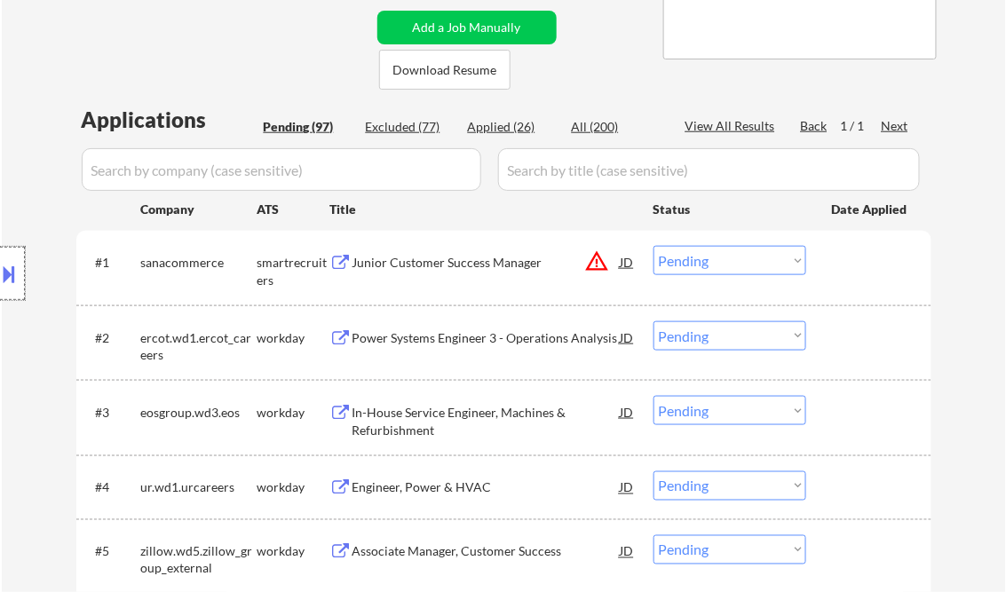
click at [20, 260] on div at bounding box center [12, 273] width 25 height 53
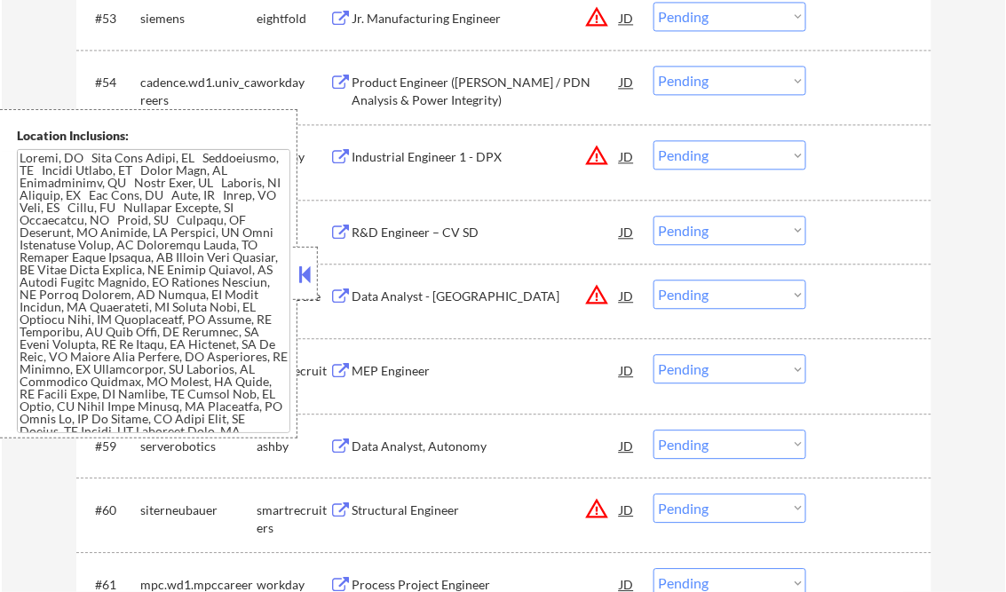
scroll to position [376, 0]
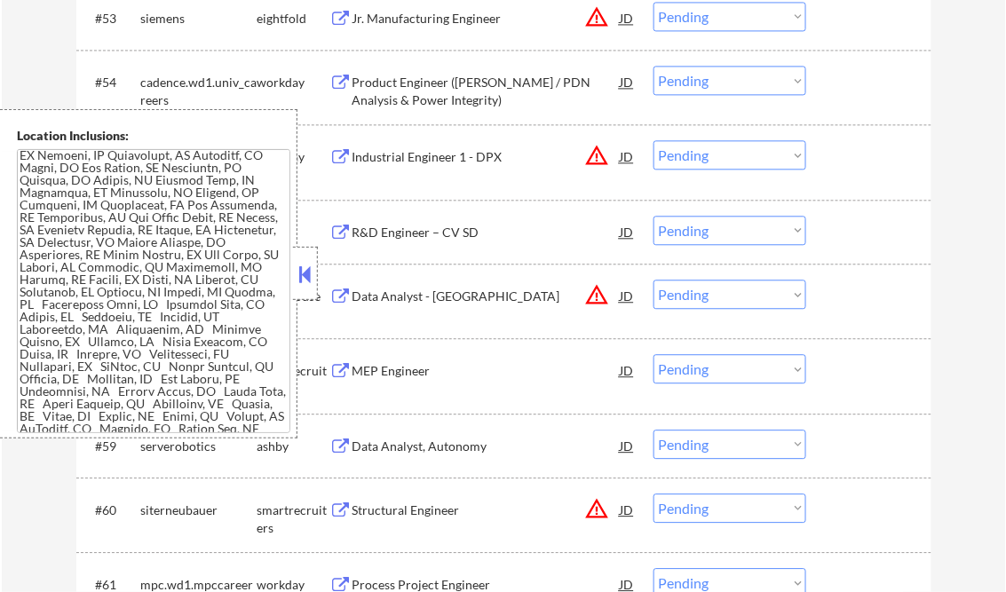
click at [302, 273] on button at bounding box center [306, 274] width 20 height 27
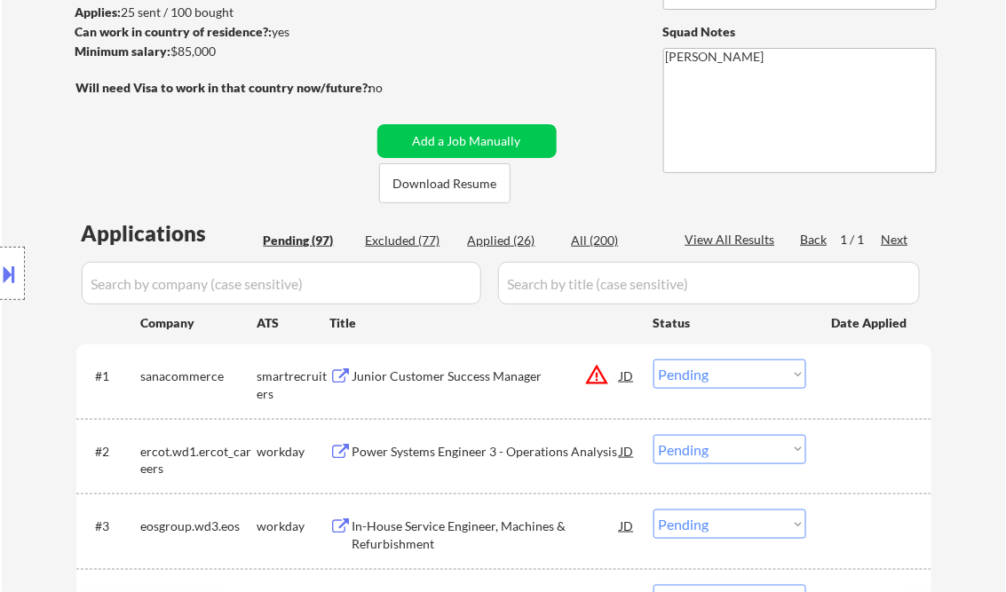
scroll to position [284, 0]
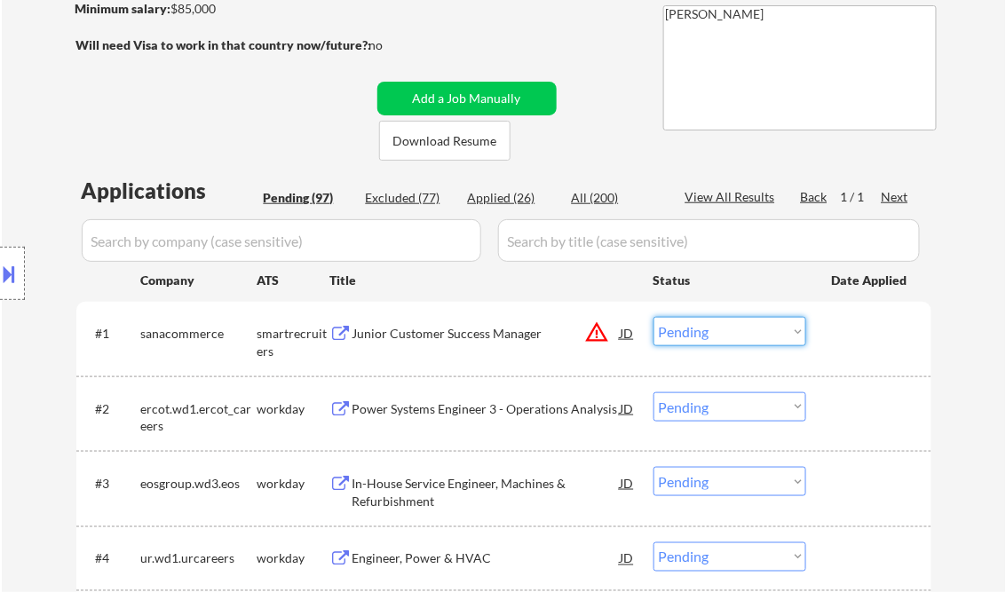
drag, startPoint x: 728, startPoint y: 337, endPoint x: 739, endPoint y: 346, distance: 14.5
click at [728, 337] on select "Choose an option... Pending Applied Excluded (Questions) Excluded (Expired) Exc…" at bounding box center [730, 331] width 153 height 29
click at [654, 317] on select "Choose an option... Pending Applied Excluded (Questions) Excluded (Expired) Exc…" at bounding box center [730, 331] width 153 height 29
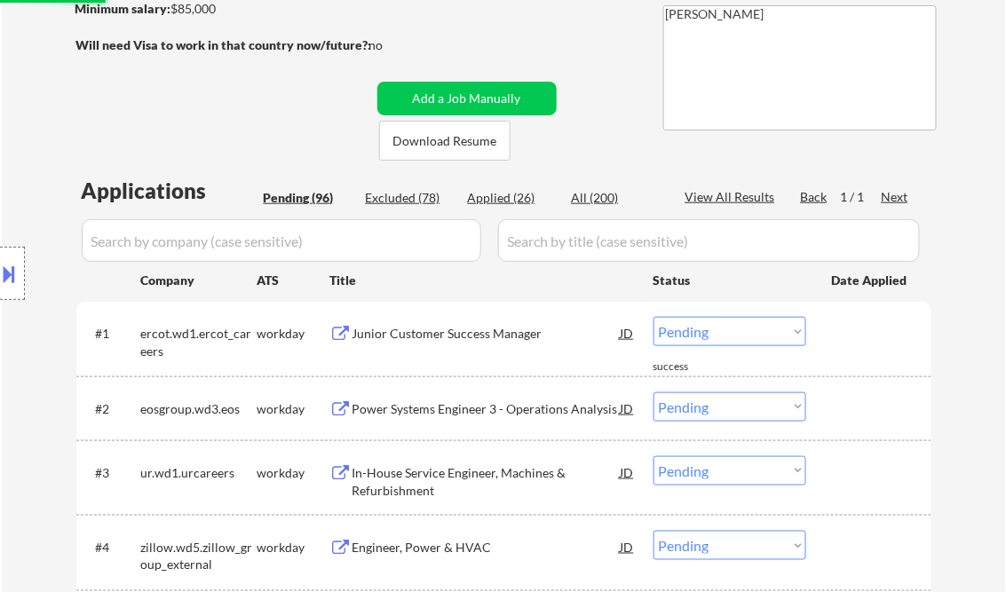
click at [449, 335] on div "Junior Customer Success Manager" at bounding box center [487, 334] width 268 height 18
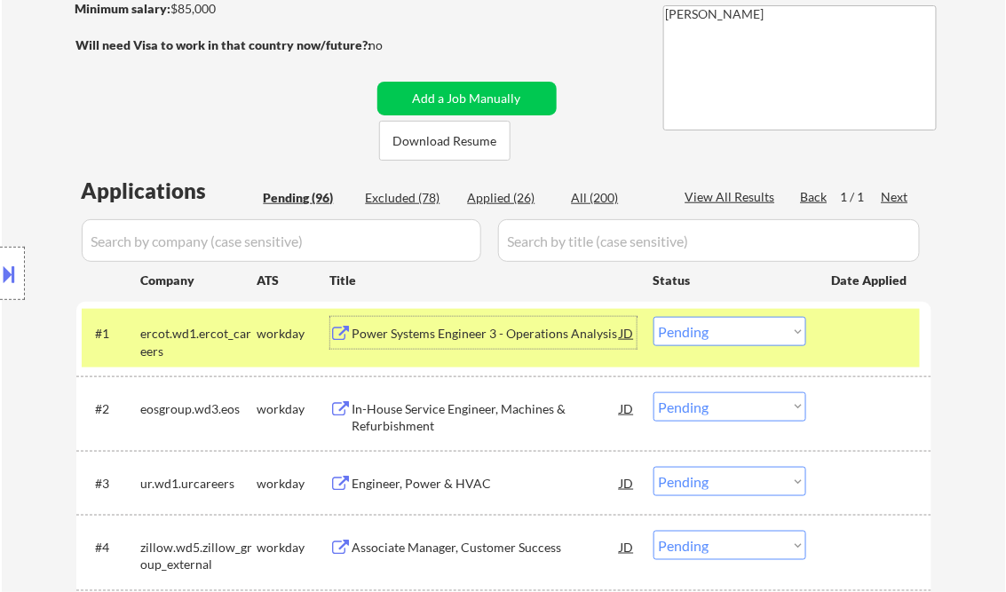
drag, startPoint x: 703, startPoint y: 322, endPoint x: 735, endPoint y: 347, distance: 40.5
click at [704, 322] on select "Choose an option... Pending Applied Excluded (Questions) Excluded (Expired) Exc…" at bounding box center [730, 331] width 153 height 29
click at [654, 317] on select "Choose an option... Pending Applied Excluded (Questions) Excluded (Expired) Exc…" at bounding box center [730, 331] width 153 height 29
select select ""pending""
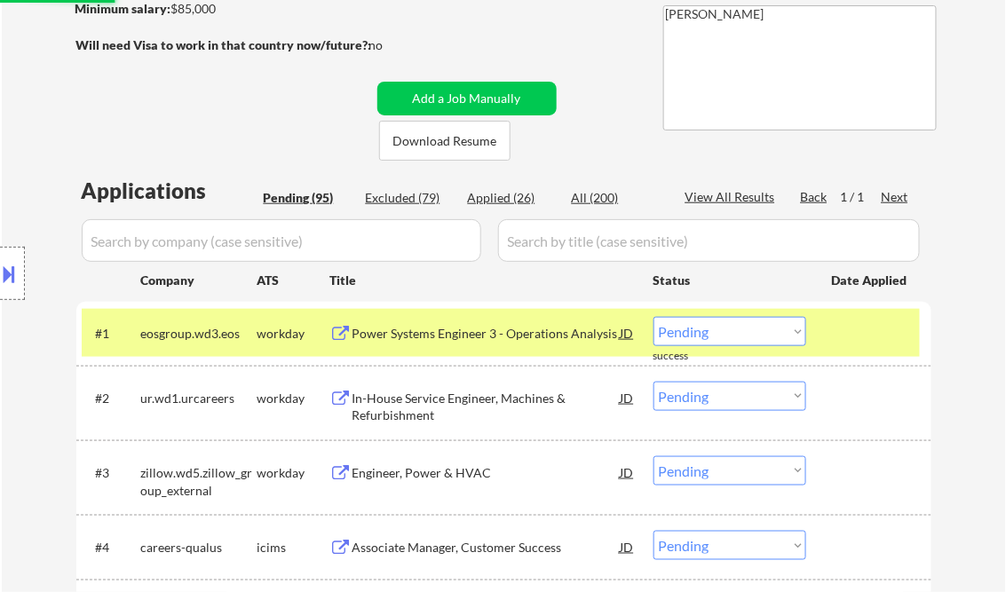
click at [440, 337] on div "Power Systems Engineer 3 - Operations Analysis" at bounding box center [487, 334] width 268 height 18
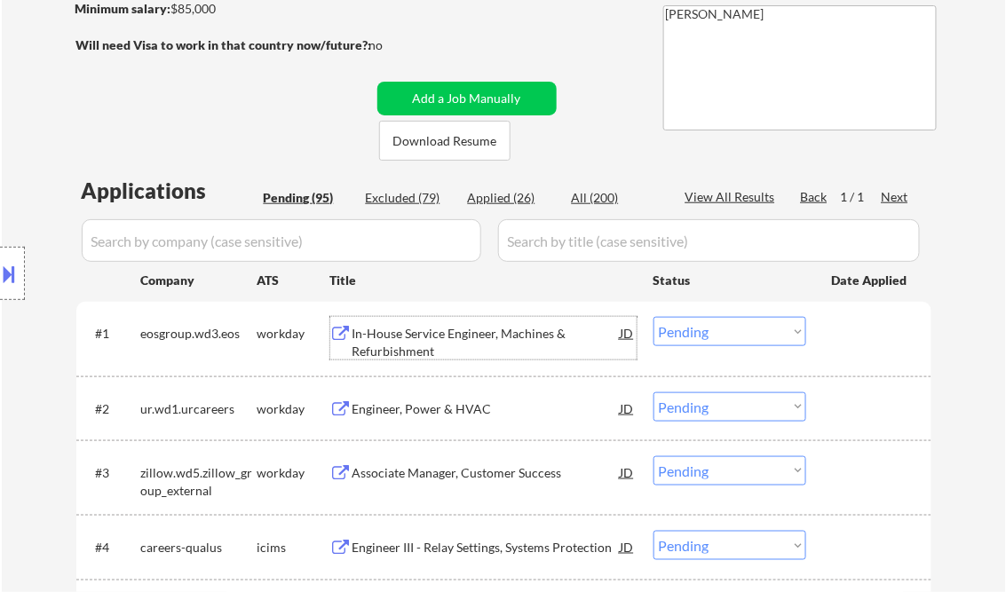
click at [9, 257] on div at bounding box center [12, 273] width 25 height 53
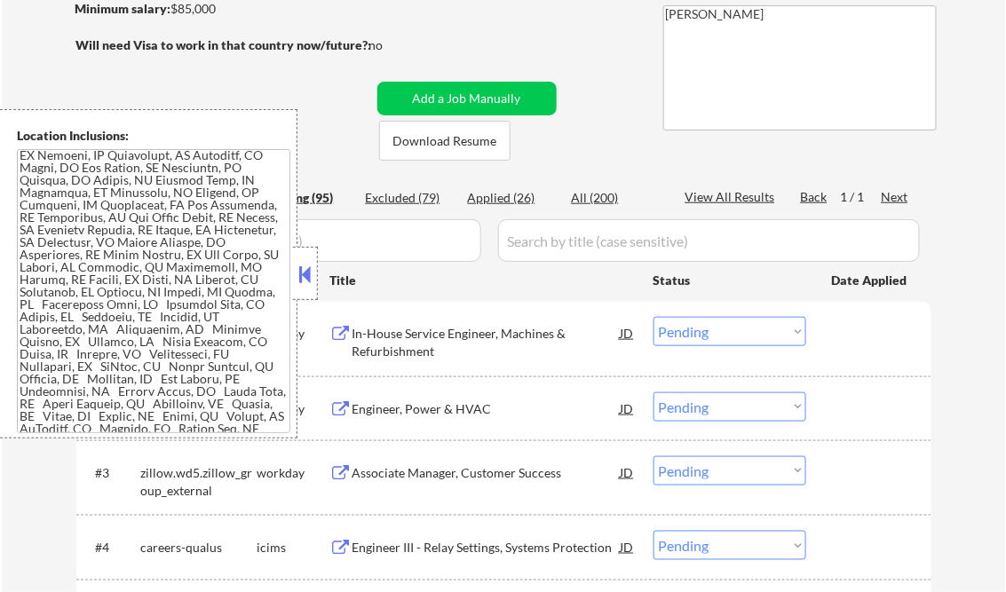
scroll to position [0, 0]
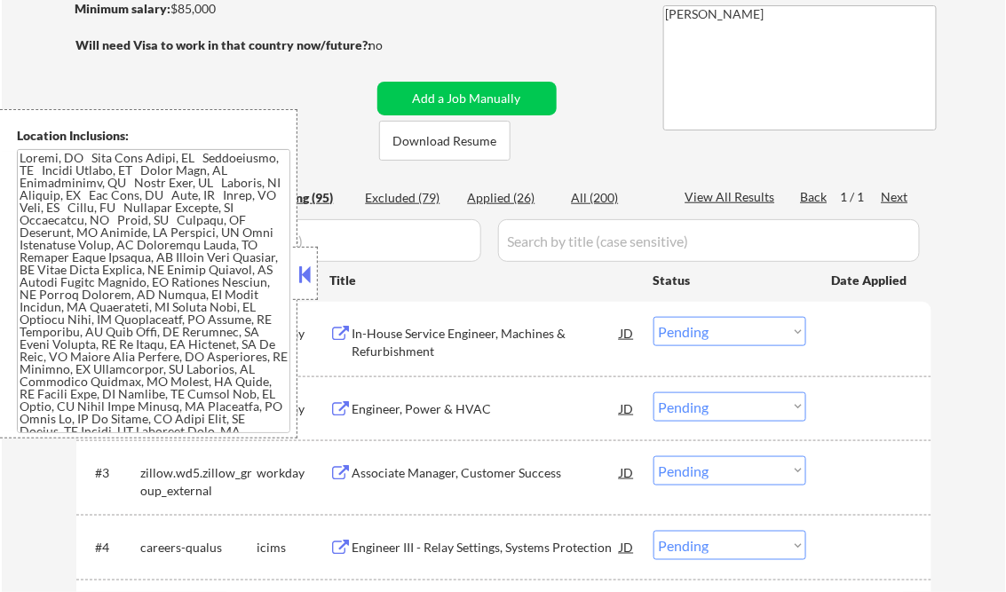
click at [299, 269] on button at bounding box center [306, 274] width 20 height 27
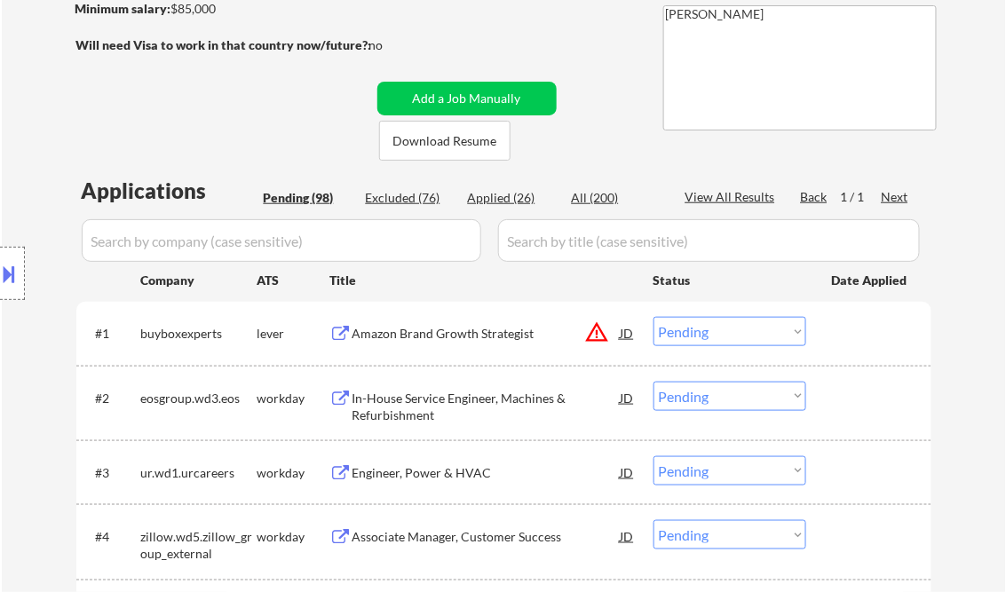
select select ""pending""
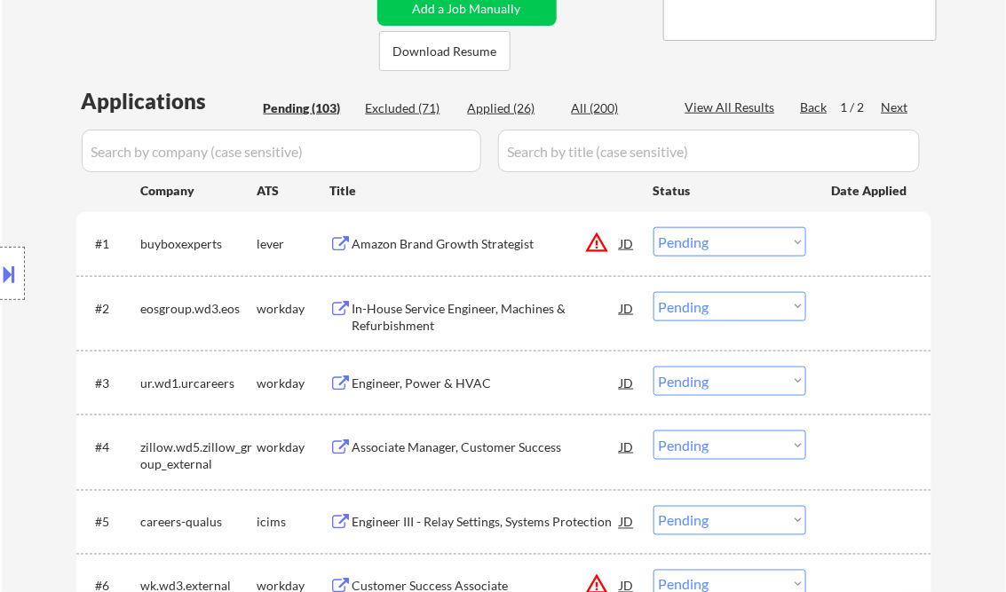
scroll to position [426, 0]
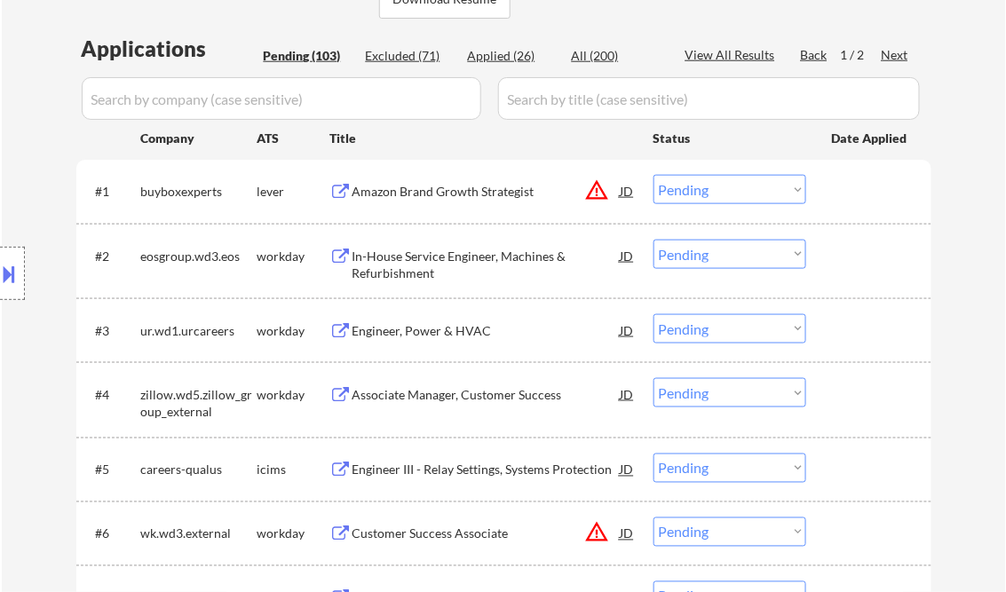
click at [439, 257] on div "In-House Service Engineer, Machines & Refurbishment" at bounding box center [487, 265] width 268 height 35
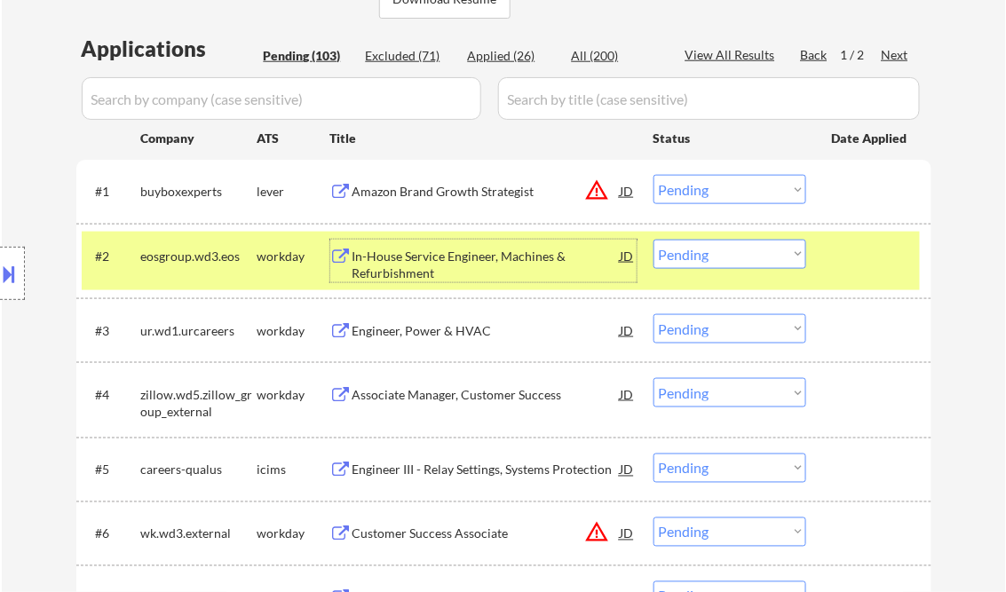
drag, startPoint x: 693, startPoint y: 250, endPoint x: 714, endPoint y: 268, distance: 27.7
click at [693, 250] on select "Choose an option... Pending Applied Excluded (Questions) Excluded (Expired) Exc…" at bounding box center [730, 254] width 153 height 29
click at [654, 240] on select "Choose an option... Pending Applied Excluded (Questions) Excluded (Expired) Exc…" at bounding box center [730, 254] width 153 height 29
select select ""pending""
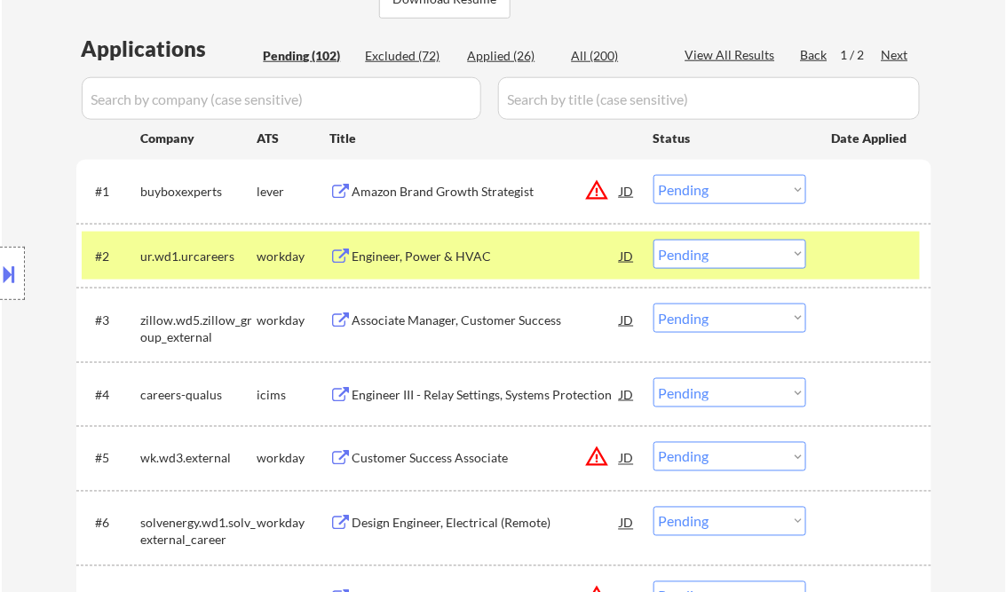
click at [427, 188] on div "Amazon Brand Growth Strategist" at bounding box center [487, 192] width 268 height 18
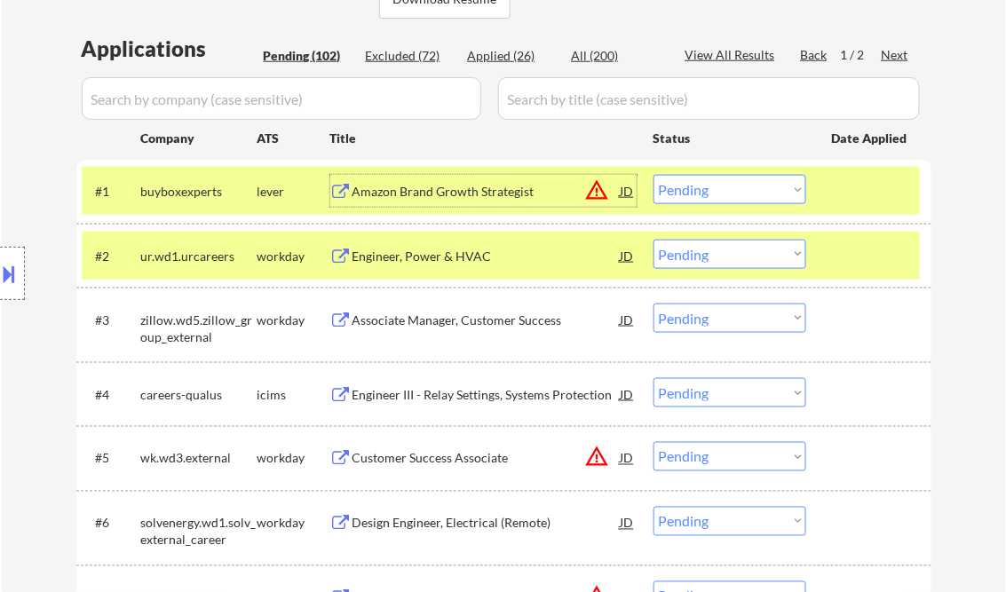
click at [437, 190] on div "Amazon Brand Growth Strategist" at bounding box center [487, 192] width 268 height 18
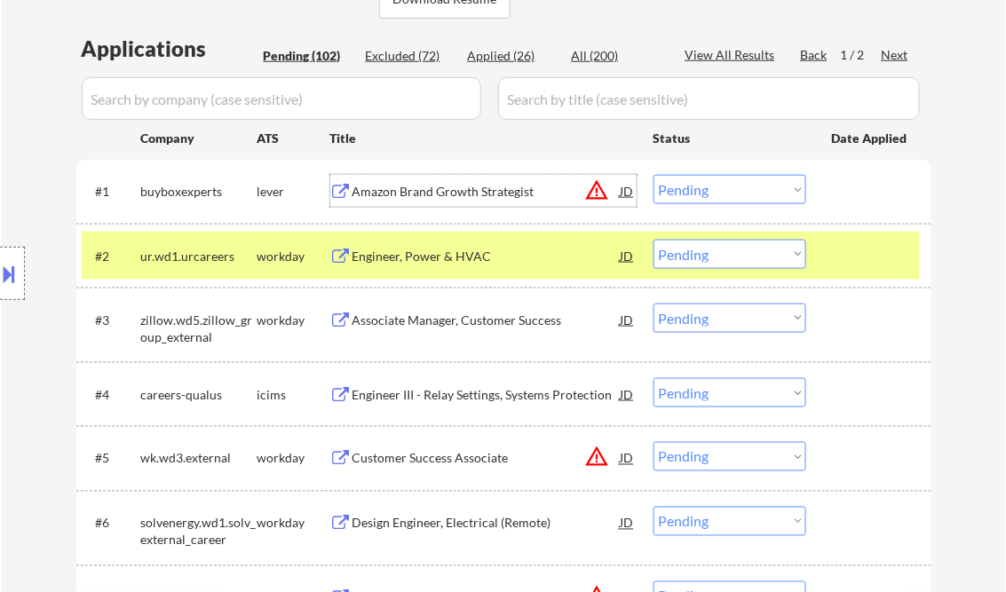
click at [11, 259] on div at bounding box center [12, 273] width 25 height 53
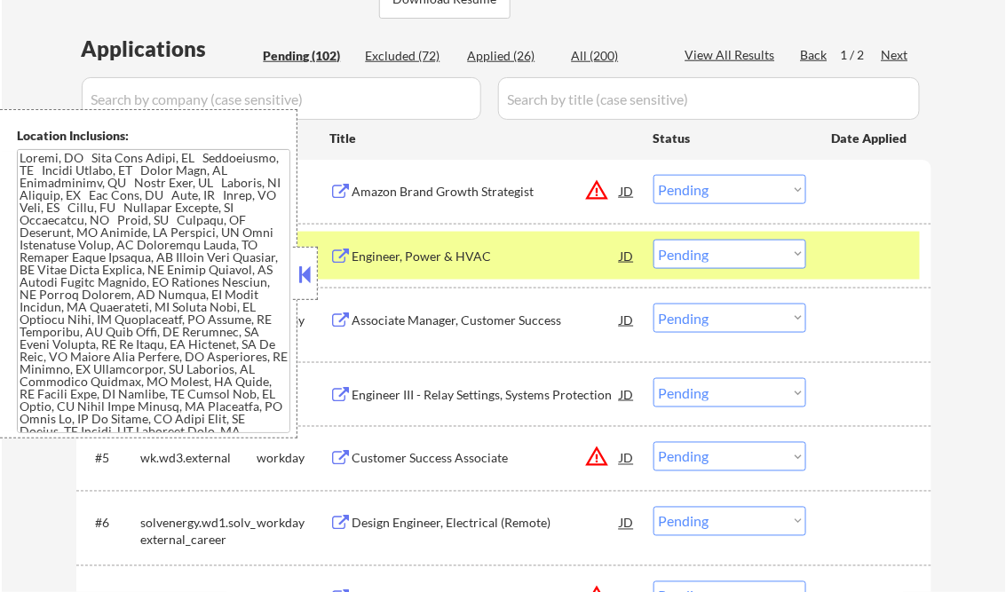
click at [295, 268] on div at bounding box center [305, 273] width 25 height 53
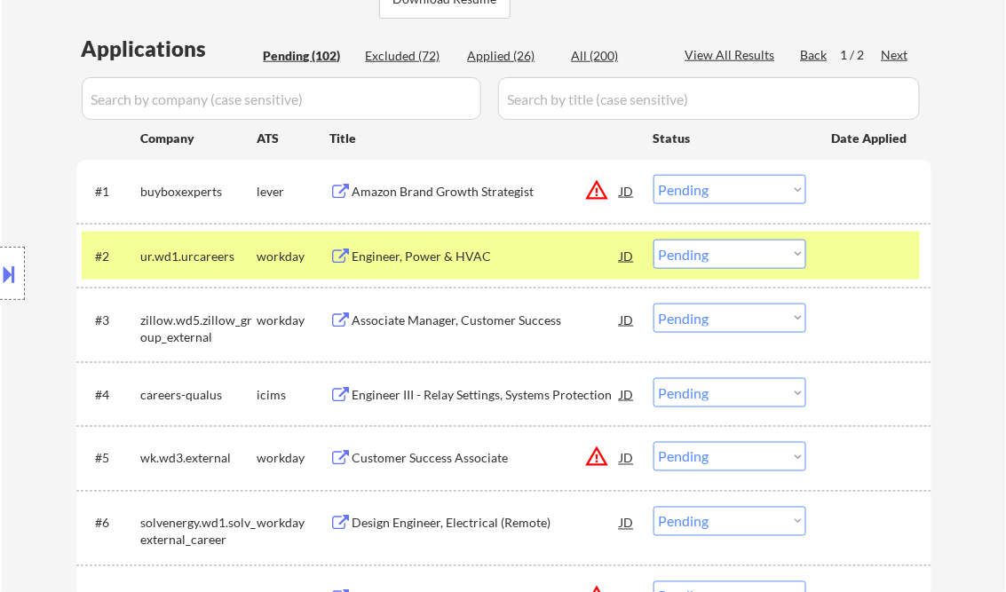
click at [705, 198] on select "Choose an option... Pending Applied Excluded (Questions) Excluded (Expired) Exc…" at bounding box center [730, 189] width 153 height 29
click at [654, 175] on select "Choose an option... Pending Applied Excluded (Questions) Excluded (Expired) Exc…" at bounding box center [730, 189] width 153 height 29
drag, startPoint x: 453, startPoint y: 257, endPoint x: 458, endPoint y: 273, distance: 16.8
click at [454, 257] on div "Engineer, Power & HVAC" at bounding box center [487, 257] width 268 height 18
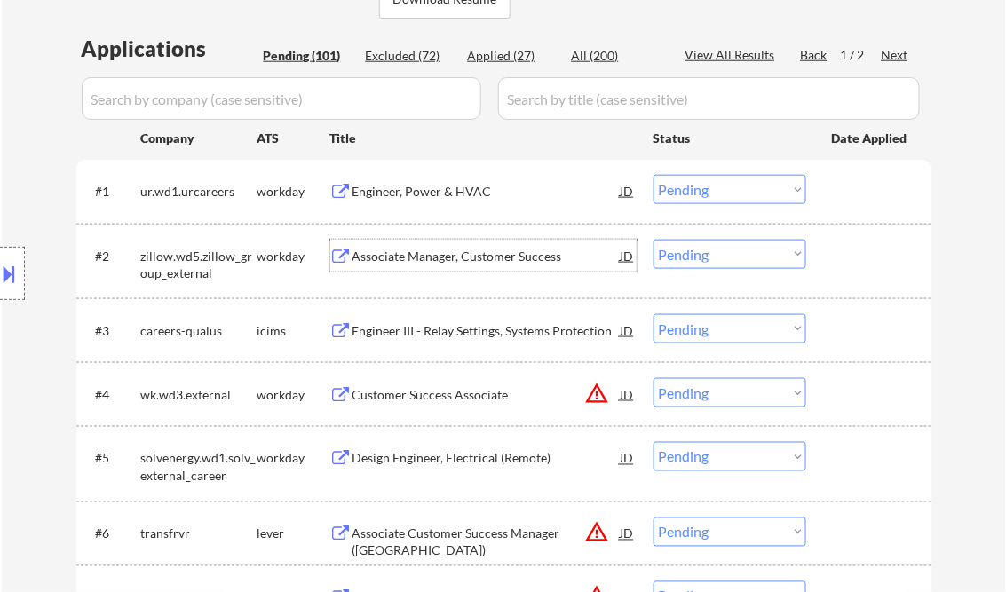
drag, startPoint x: 852, startPoint y: 182, endPoint x: 855, endPoint y: 193, distance: 11.0
click at [853, 181] on div at bounding box center [871, 191] width 78 height 32
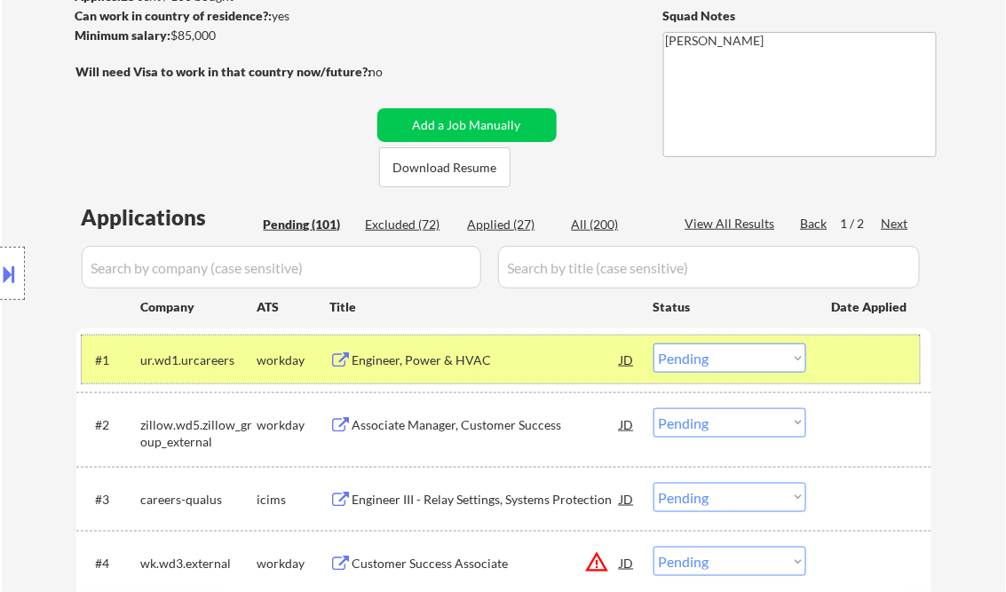
scroll to position [213, 0]
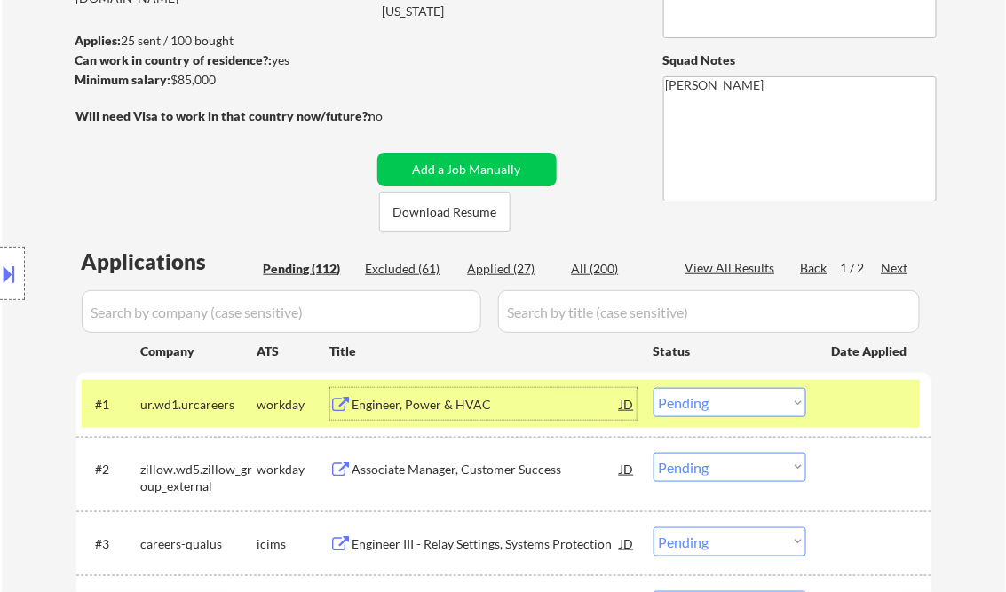
click at [429, 408] on div "Engineer, Power & HVAC" at bounding box center [487, 405] width 268 height 18
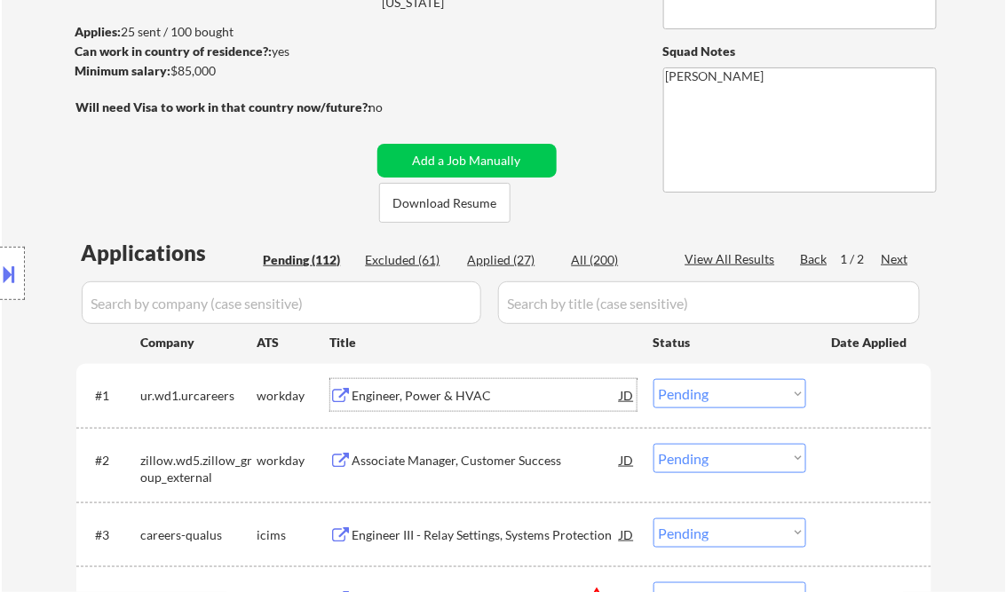
scroll to position [497, 0]
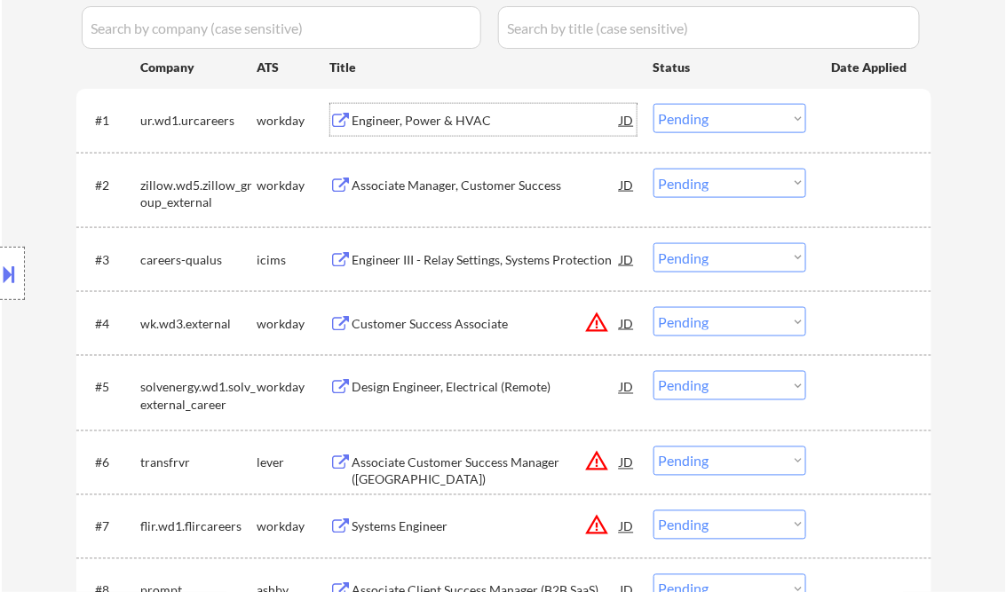
drag, startPoint x: 710, startPoint y: 115, endPoint x: 717, endPoint y: 135, distance: 21.3
click at [710, 115] on select "Choose an option... Pending Applied Excluded (Questions) Excluded (Expired) Exc…" at bounding box center [730, 118] width 153 height 29
click at [654, 104] on select "Choose an option... Pending Applied Excluded (Questions) Excluded (Expired) Exc…" at bounding box center [730, 118] width 153 height 29
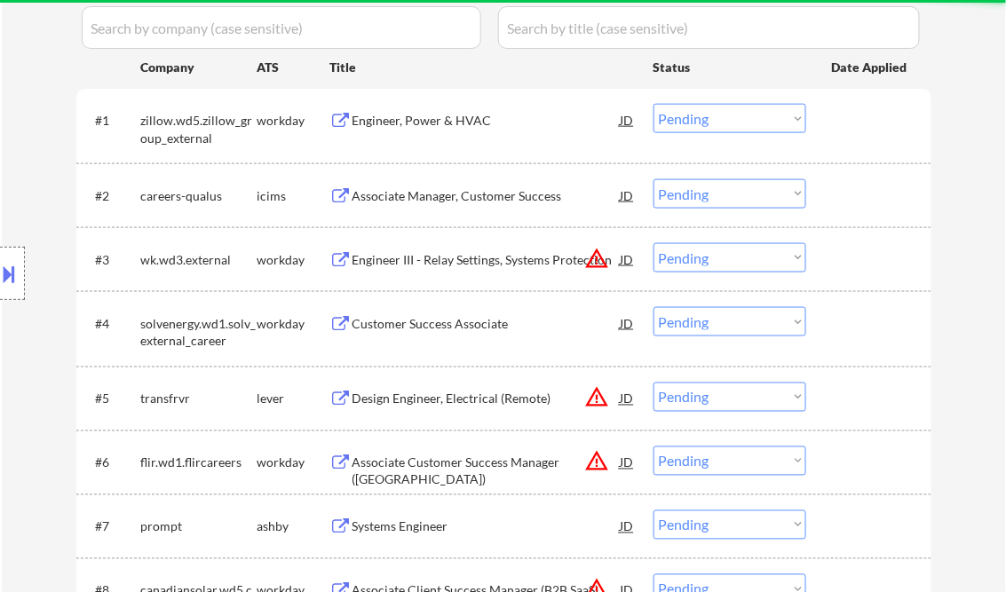
click at [420, 118] on div "Engineer, Power & HVAC" at bounding box center [487, 121] width 268 height 18
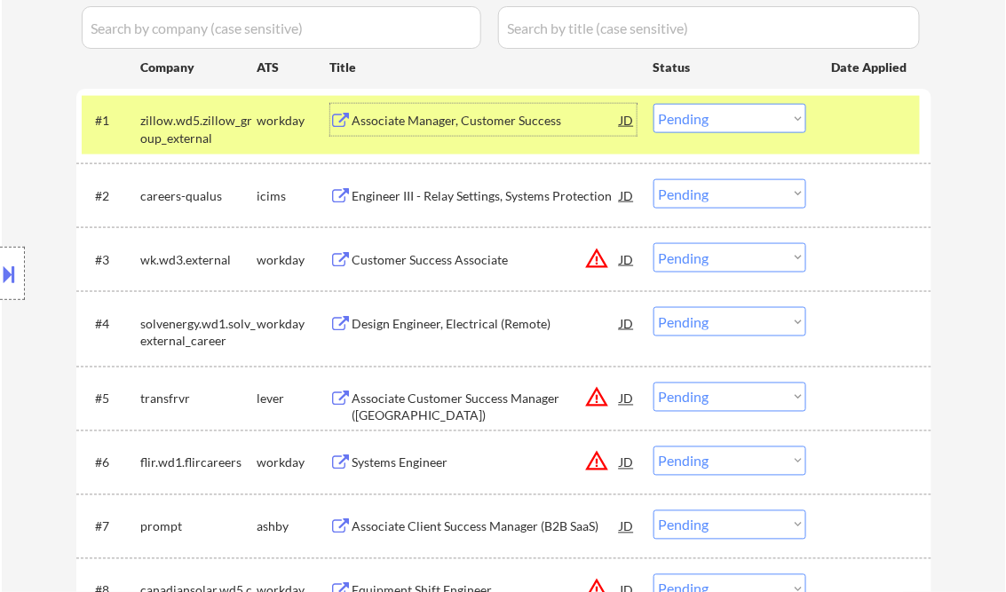
click at [744, 123] on select "Choose an option... Pending Applied Excluded (Questions) Excluded (Expired) Exc…" at bounding box center [730, 118] width 153 height 29
click at [654, 104] on select "Choose an option... Pending Applied Excluded (Questions) Excluded (Expired) Exc…" at bounding box center [730, 118] width 153 height 29
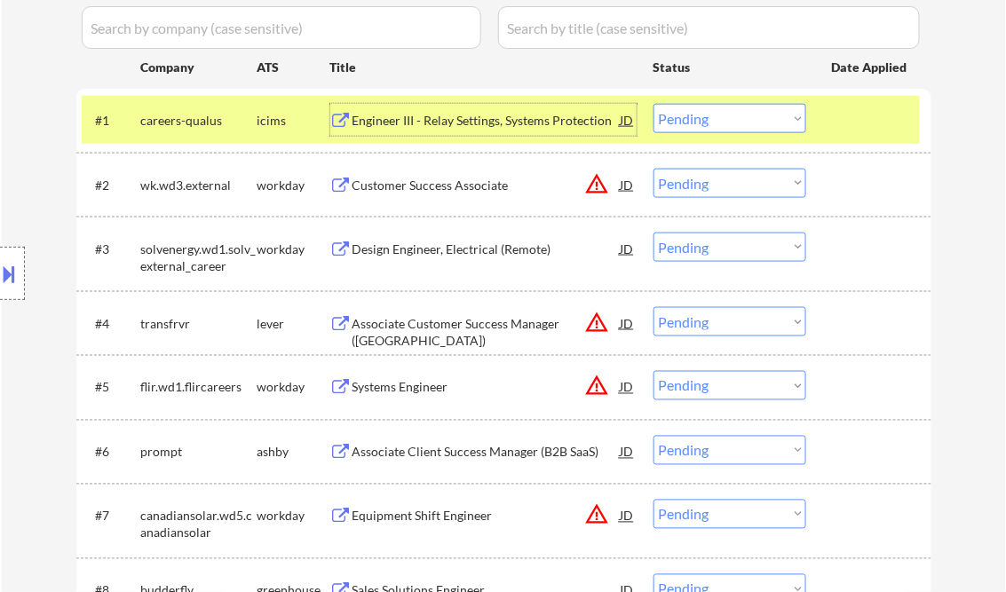
click at [422, 131] on div "Engineer III - Relay Settings, Systems Protection" at bounding box center [487, 120] width 268 height 32
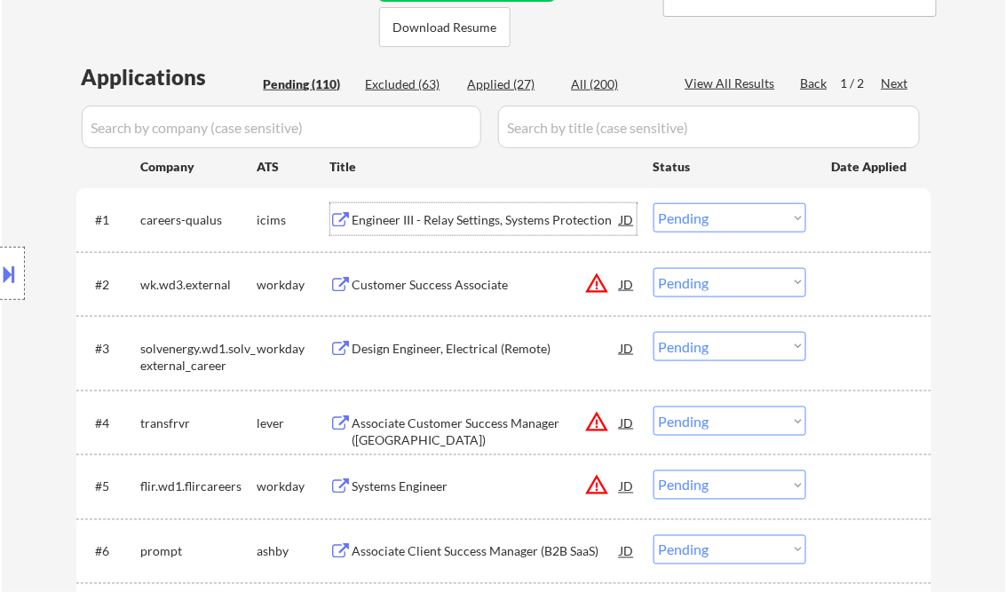
scroll to position [355, 0]
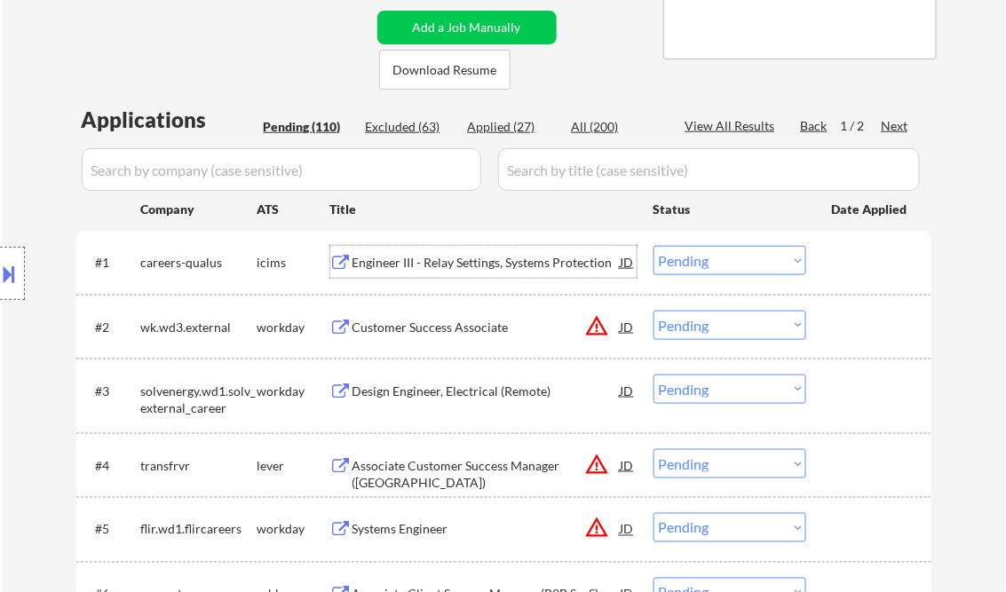
click at [715, 261] on select "Choose an option... Pending Applied Excluded (Questions) Excluded (Expired) Exc…" at bounding box center [730, 260] width 153 height 29
click at [654, 246] on select "Choose an option... Pending Applied Excluded (Questions) Excluded (Expired) Exc…" at bounding box center [730, 260] width 153 height 29
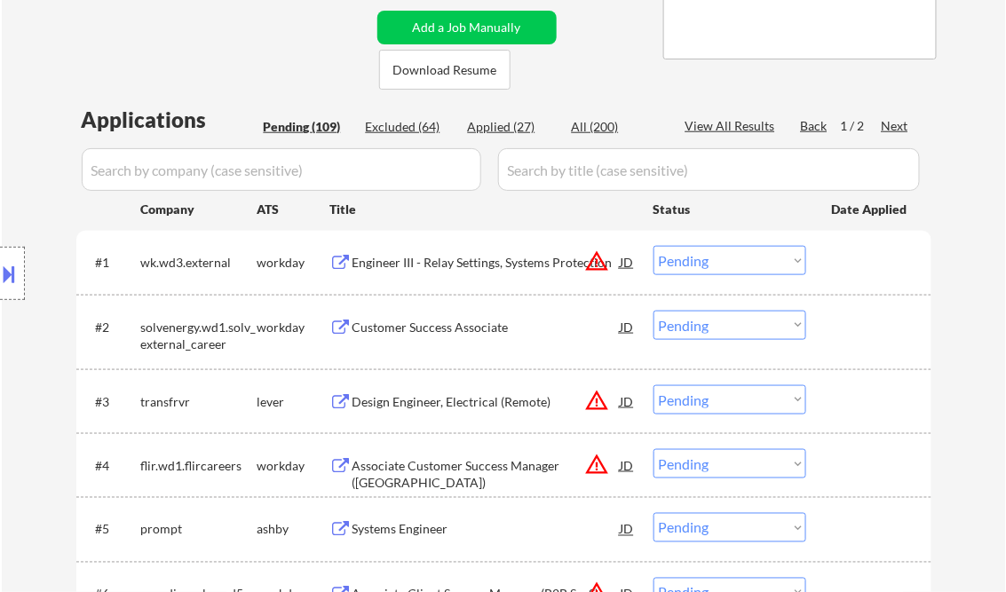
click at [435, 261] on div "Engineer III - Relay Settings, Systems Protection" at bounding box center [487, 263] width 268 height 18
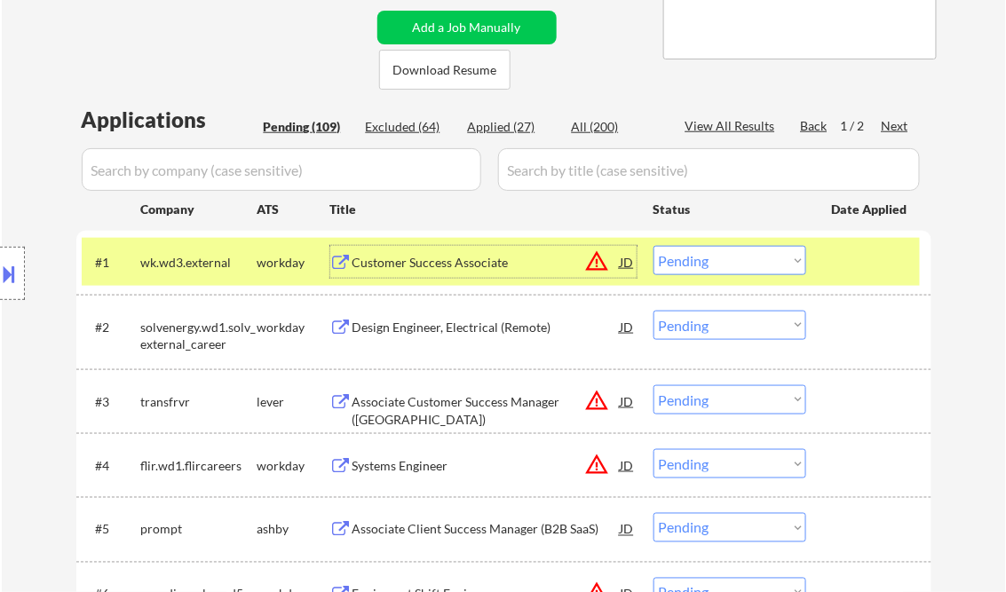
click at [7, 275] on button at bounding box center [10, 273] width 20 height 29
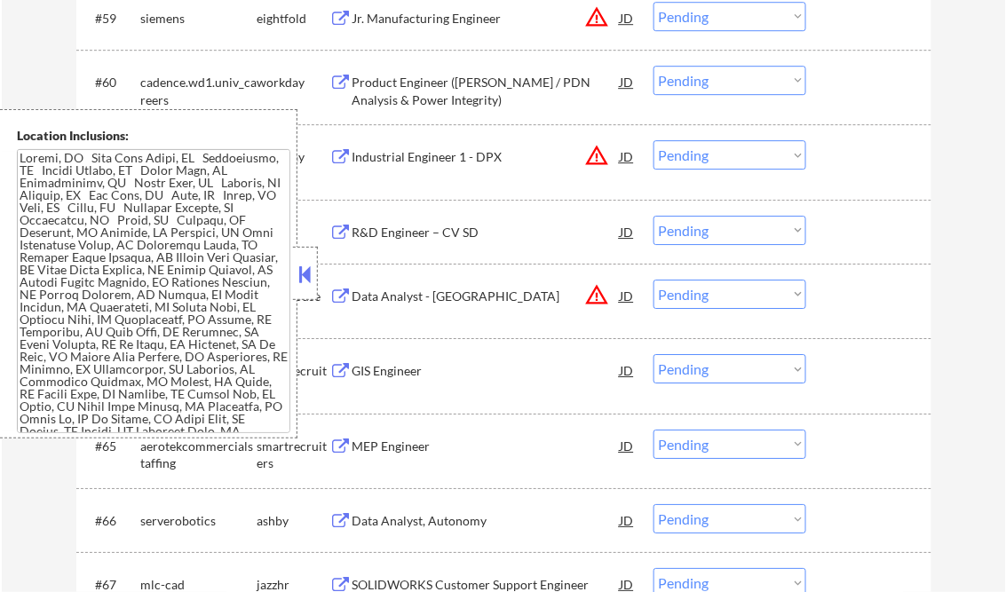
scroll to position [376, 0]
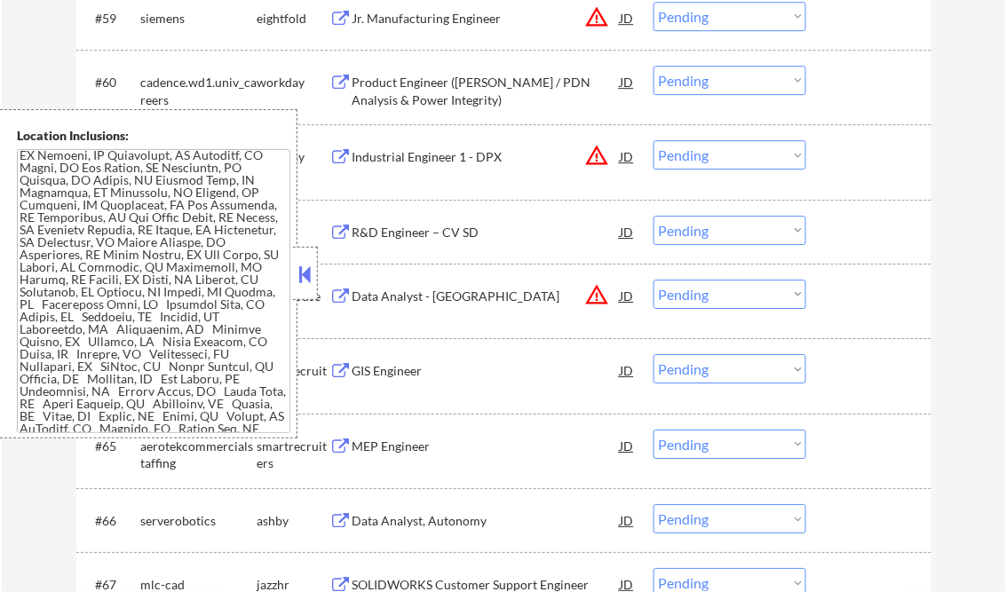
click at [302, 273] on button at bounding box center [306, 274] width 20 height 27
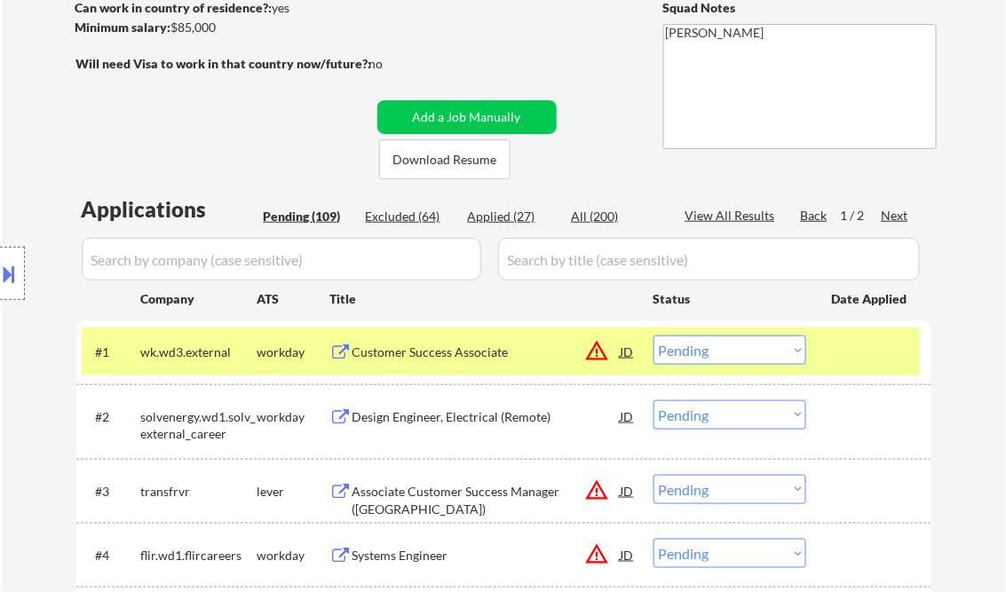
scroll to position [284, 0]
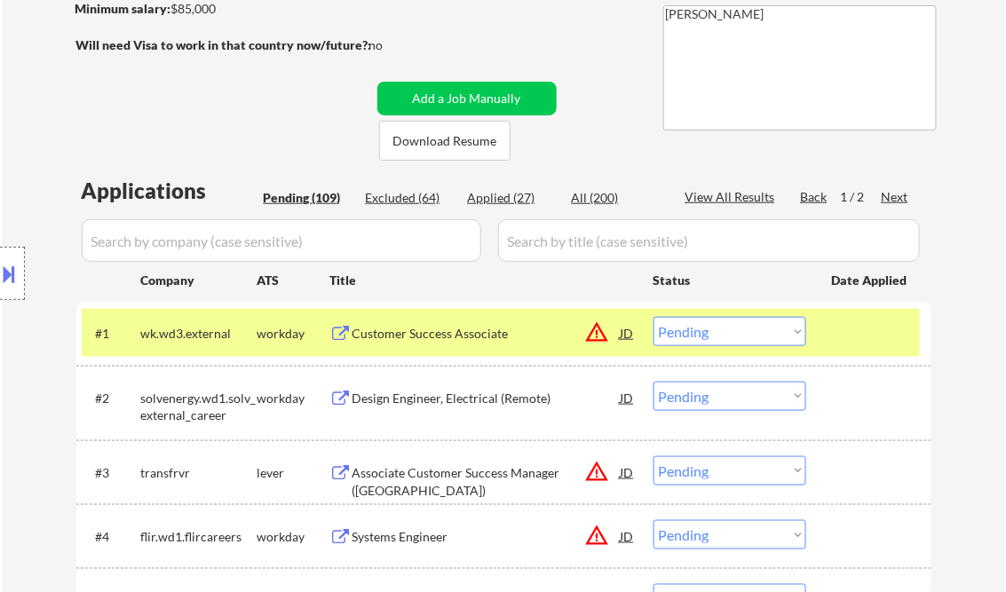
click at [19, 263] on button at bounding box center [10, 273] width 20 height 29
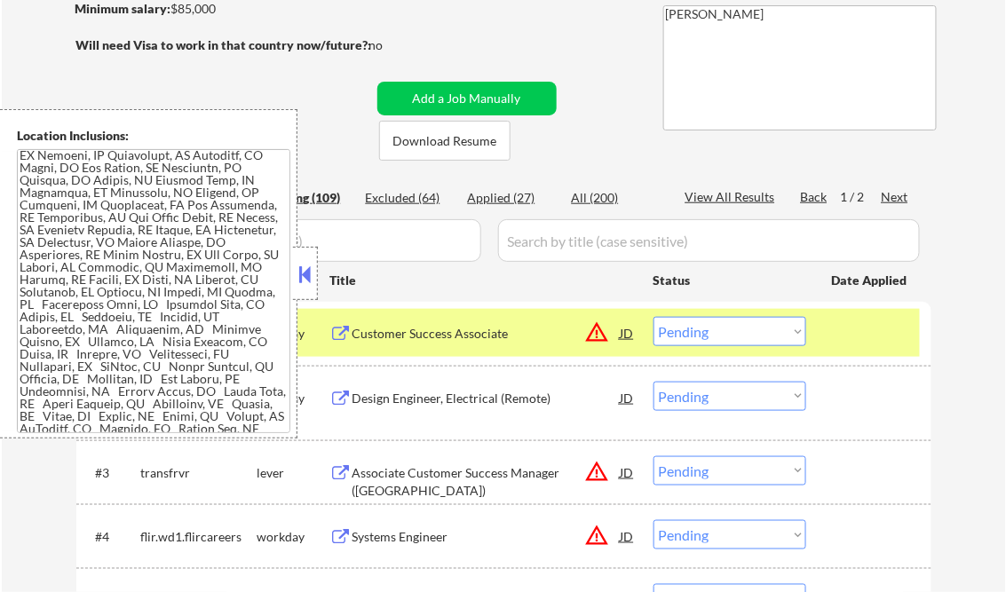
click at [304, 273] on button at bounding box center [306, 274] width 20 height 27
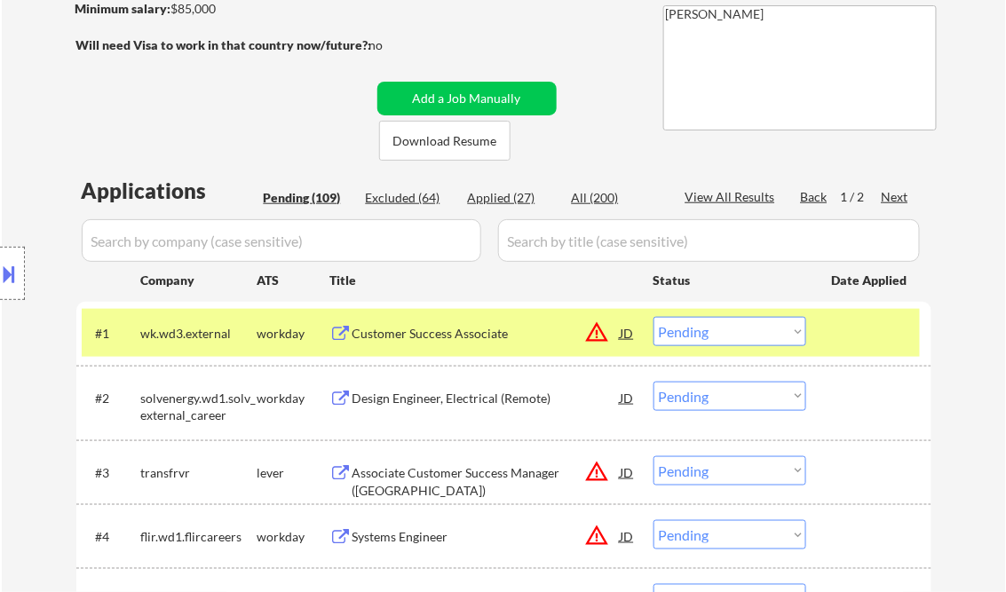
drag, startPoint x: 701, startPoint y: 333, endPoint x: 720, endPoint y: 348, distance: 24.0
click at [702, 334] on select "Choose an option... Pending Applied Excluded (Questions) Excluded (Expired) Exc…" at bounding box center [730, 331] width 153 height 29
click at [654, 317] on select "Choose an option... Pending Applied Excluded (Questions) Excluded (Expired) Exc…" at bounding box center [730, 331] width 153 height 29
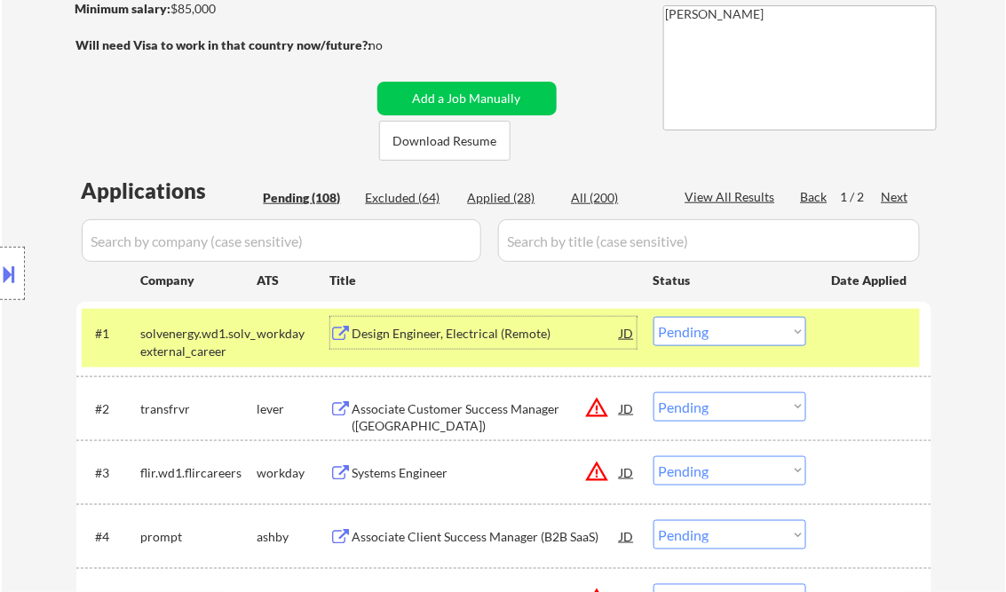
click at [455, 334] on div "Design Engineer, Electrical (Remote)" at bounding box center [487, 334] width 268 height 18
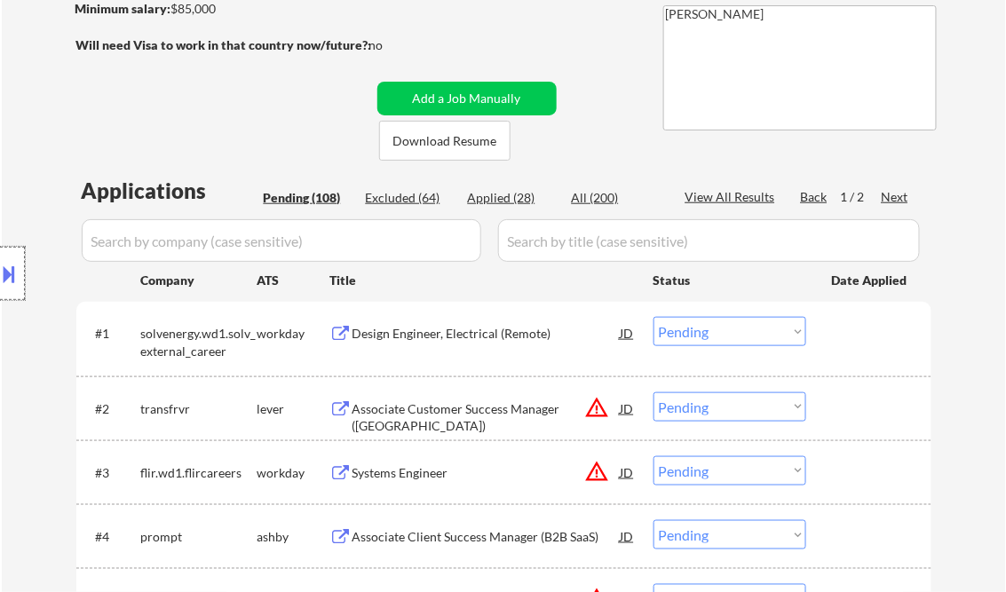
click at [21, 281] on div at bounding box center [12, 273] width 25 height 53
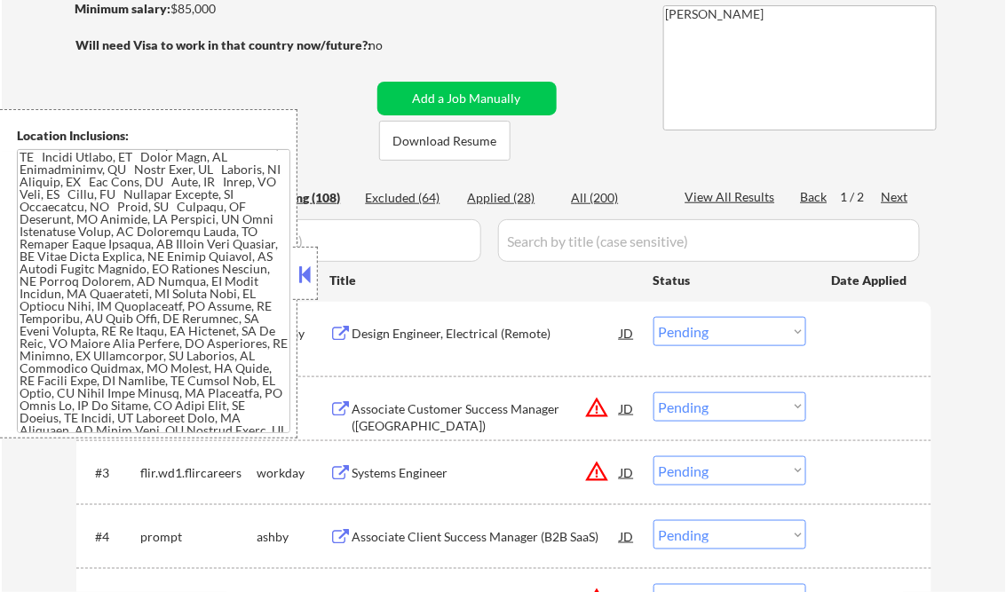
scroll to position [0, 0]
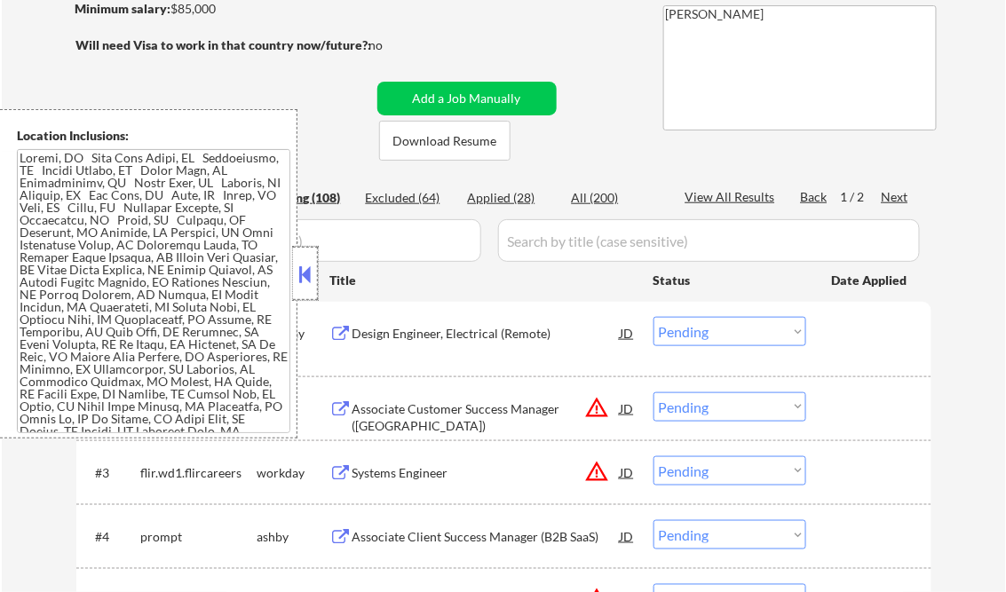
click at [295, 261] on div at bounding box center [305, 273] width 25 height 53
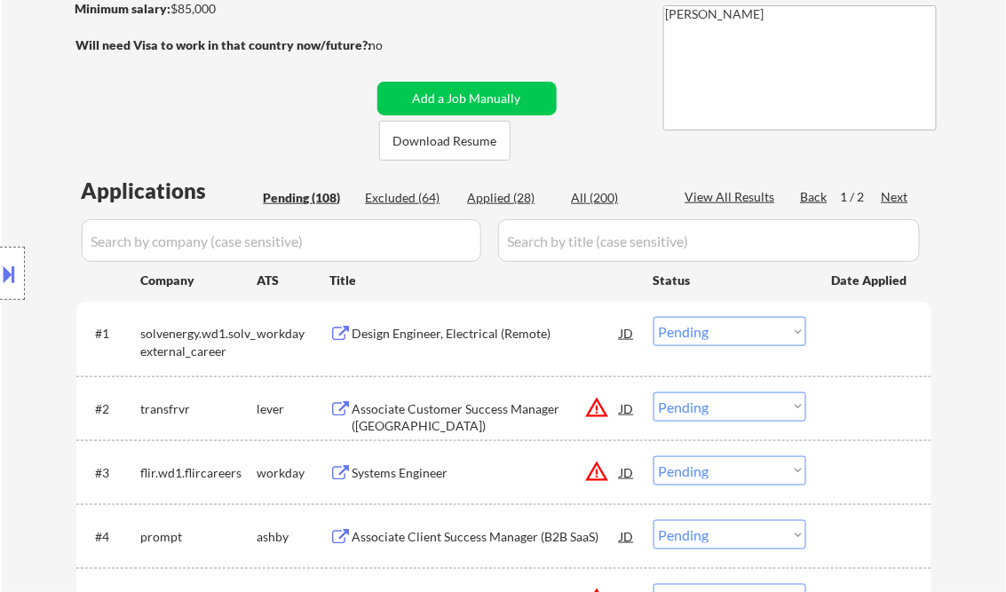
drag, startPoint x: 719, startPoint y: 337, endPoint x: 726, endPoint y: 348, distance: 13.6
click at [719, 337] on select "Choose an option... Pending Applied Excluded (Questions) Excluded (Expired) Exc…" at bounding box center [730, 331] width 153 height 29
click at [654, 317] on select "Choose an option... Pending Applied Excluded (Questions) Excluded (Expired) Exc…" at bounding box center [730, 331] width 153 height 29
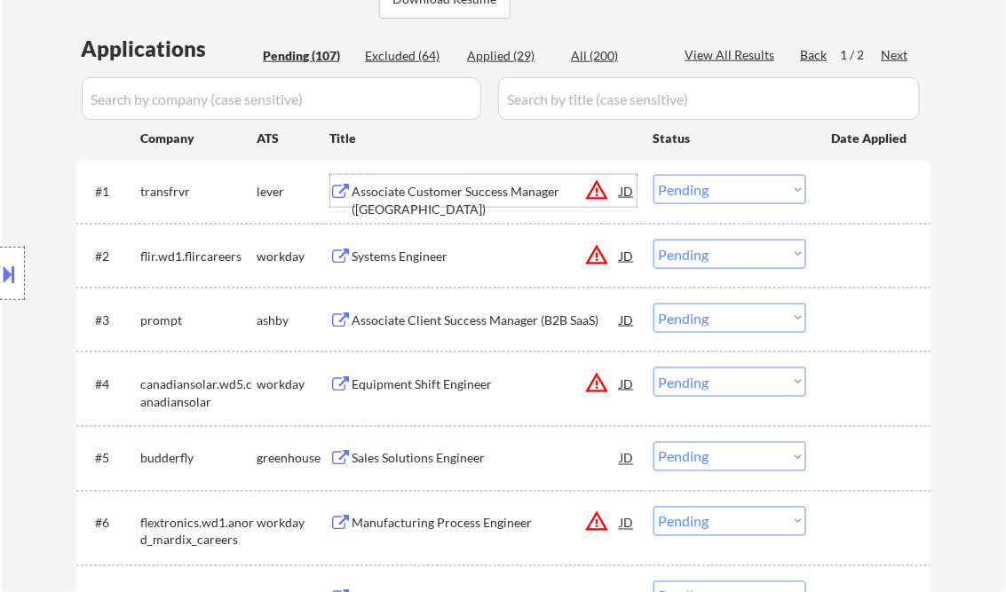
click at [492, 199] on div "Associate Customer Success Manager (MI)" at bounding box center [487, 200] width 268 height 35
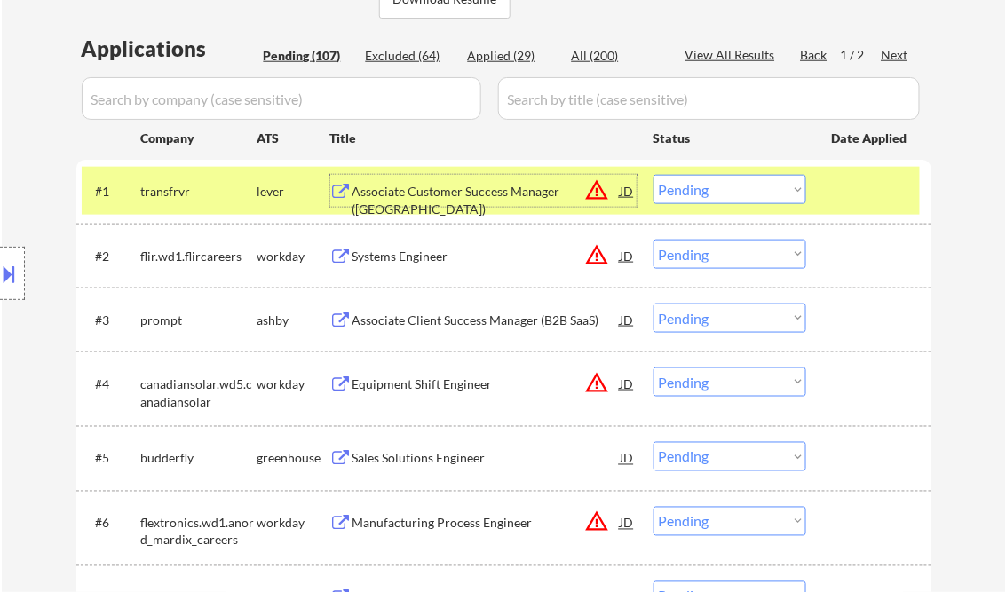
click at [21, 263] on div at bounding box center [12, 273] width 25 height 53
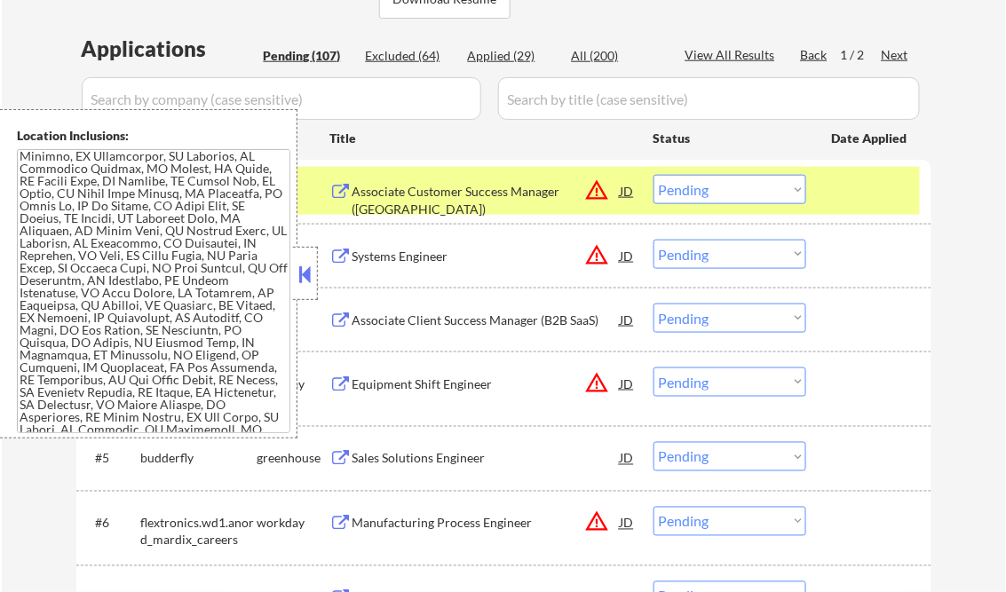
scroll to position [404, 0]
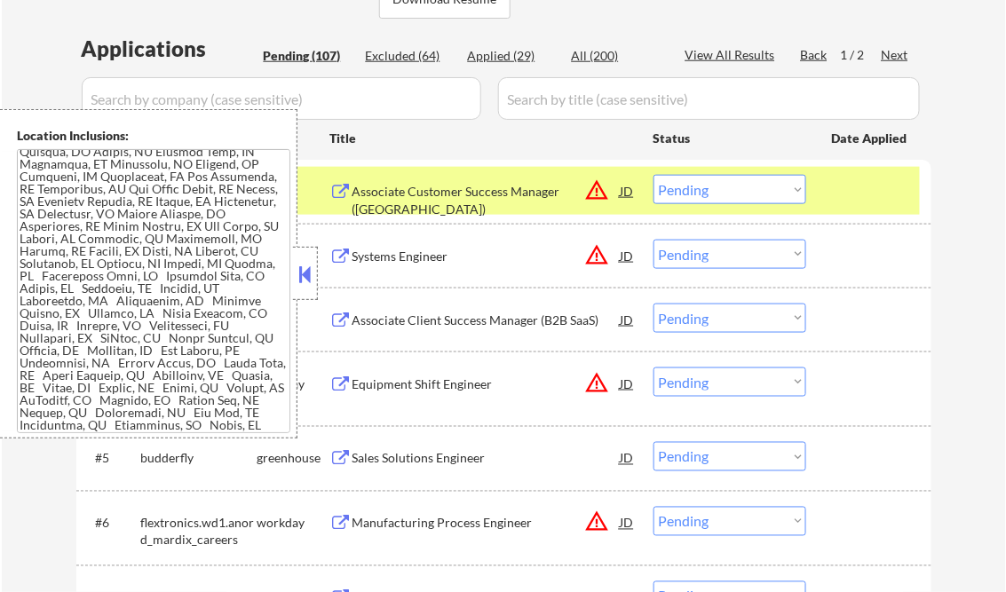
click at [303, 273] on button at bounding box center [306, 274] width 20 height 27
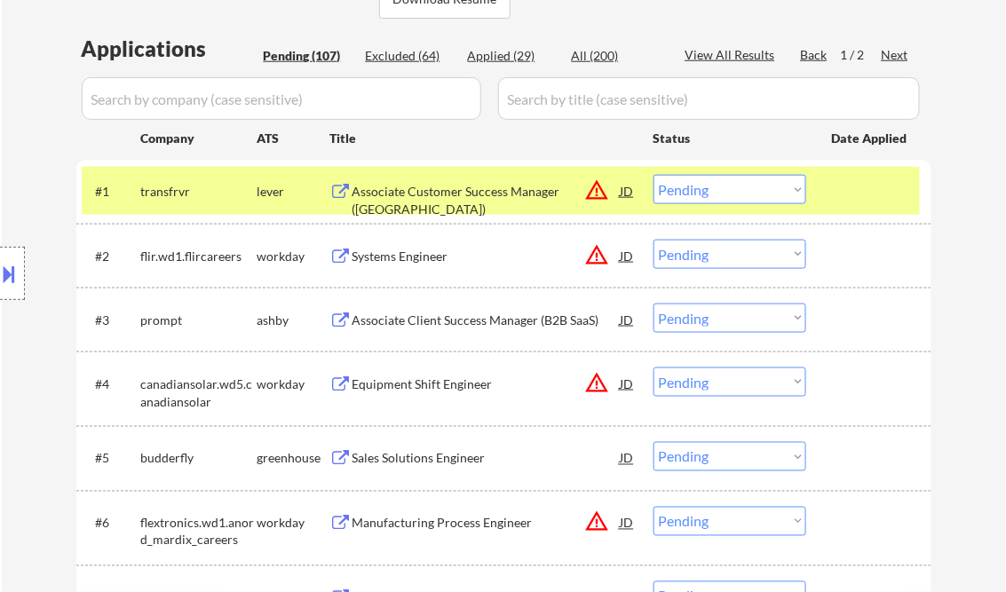
click at [746, 198] on select "Choose an option... Pending Applied Excluded (Questions) Excluded (Expired) Exc…" at bounding box center [730, 189] width 153 height 29
click at [654, 175] on select "Choose an option... Pending Applied Excluded (Questions) Excluded (Expired) Exc…" at bounding box center [730, 189] width 153 height 29
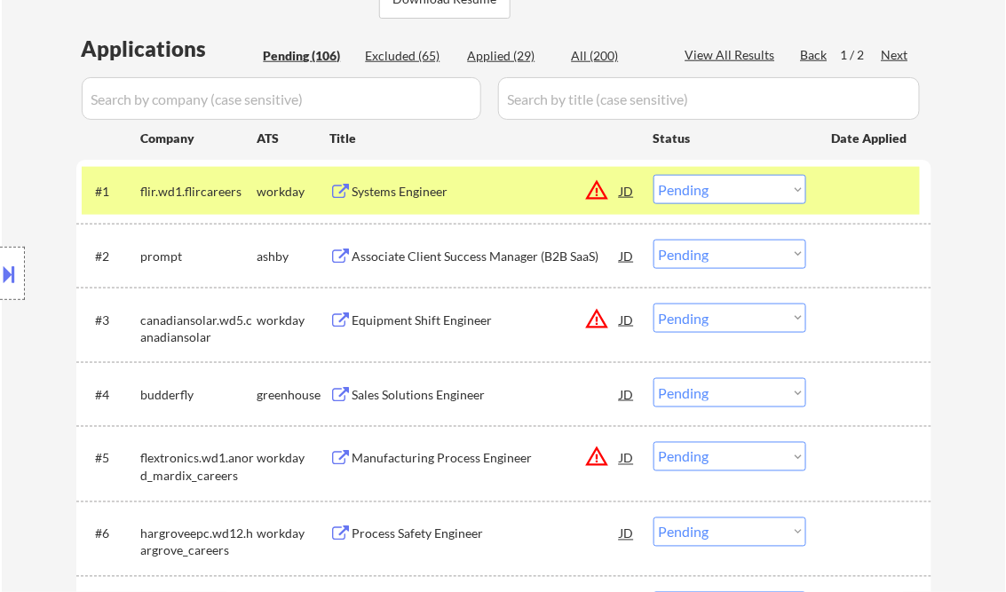
click at [507, 193] on div "Systems Engineer" at bounding box center [487, 192] width 268 height 18
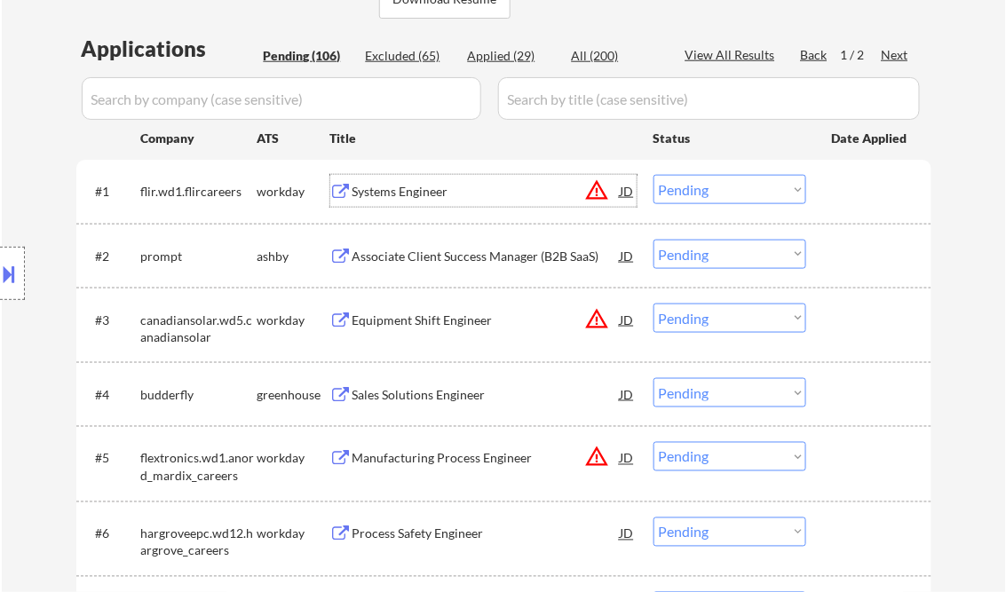
click at [722, 192] on select "Choose an option... Pending Applied Excluded (Questions) Excluded (Expired) Exc…" at bounding box center [730, 189] width 153 height 29
click at [654, 175] on select "Choose an option... Pending Applied Excluded (Questions) Excluded (Expired) Exc…" at bounding box center [730, 189] width 153 height 29
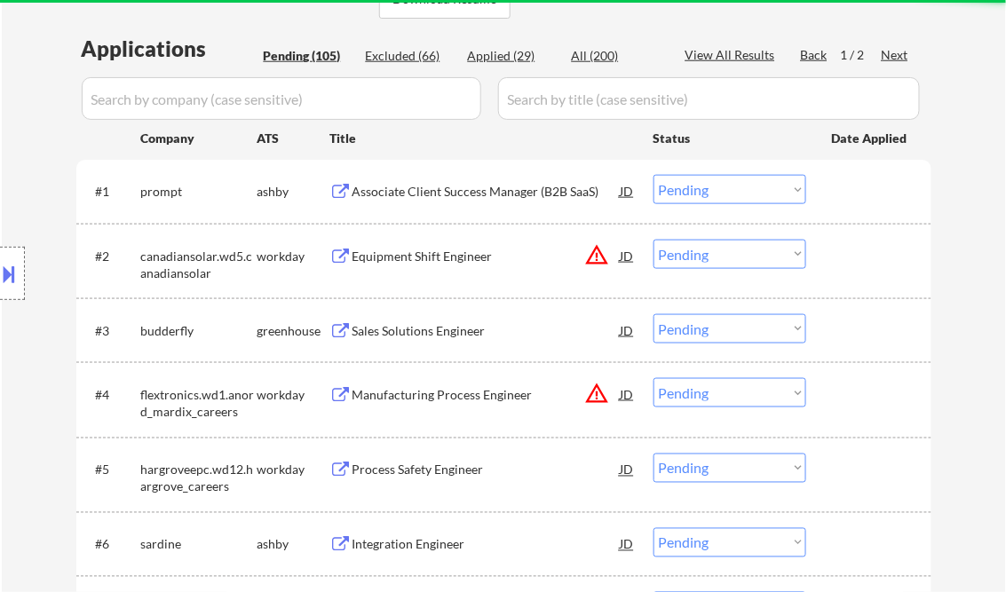
click at [429, 194] on div "Associate Client Success Manager (B2B SaaS)" at bounding box center [487, 192] width 268 height 18
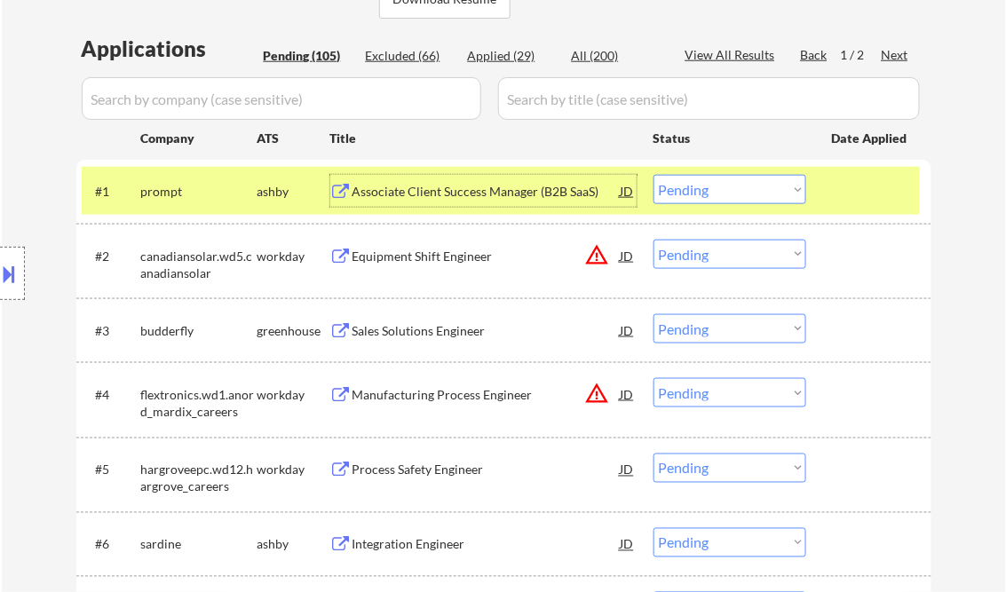
drag, startPoint x: 716, startPoint y: 197, endPoint x: 732, endPoint y: 206, distance: 18.3
click at [716, 197] on select "Choose an option... Pending Applied Excluded (Questions) Excluded (Expired) Exc…" at bounding box center [730, 189] width 153 height 29
click at [654, 175] on select "Choose an option... Pending Applied Excluded (Questions) Excluded (Expired) Exc…" at bounding box center [730, 189] width 153 height 29
click at [439, 258] on div "Equipment Shift Engineer" at bounding box center [487, 257] width 268 height 18
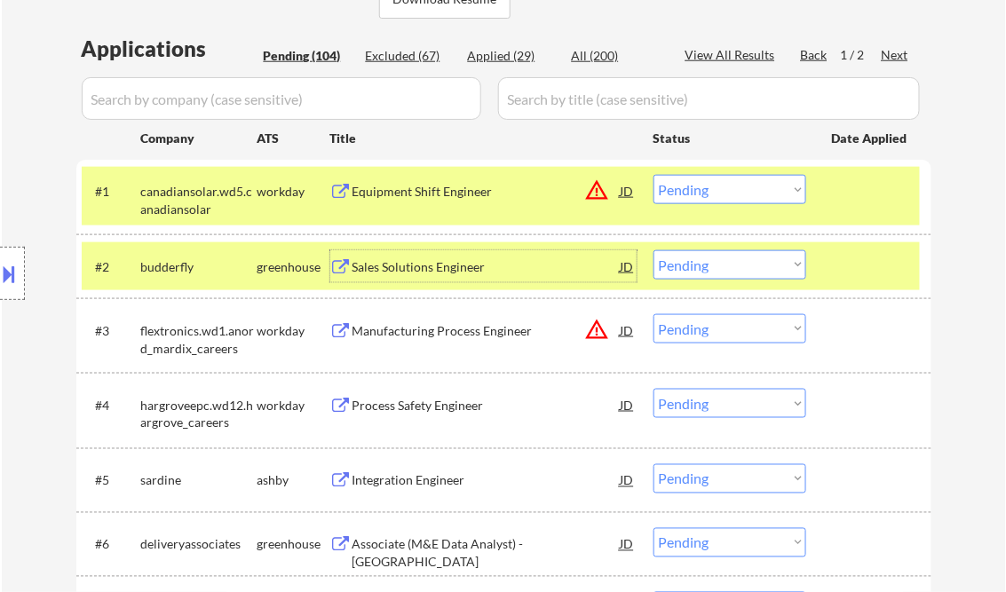
click at [12, 275] on button at bounding box center [10, 273] width 20 height 29
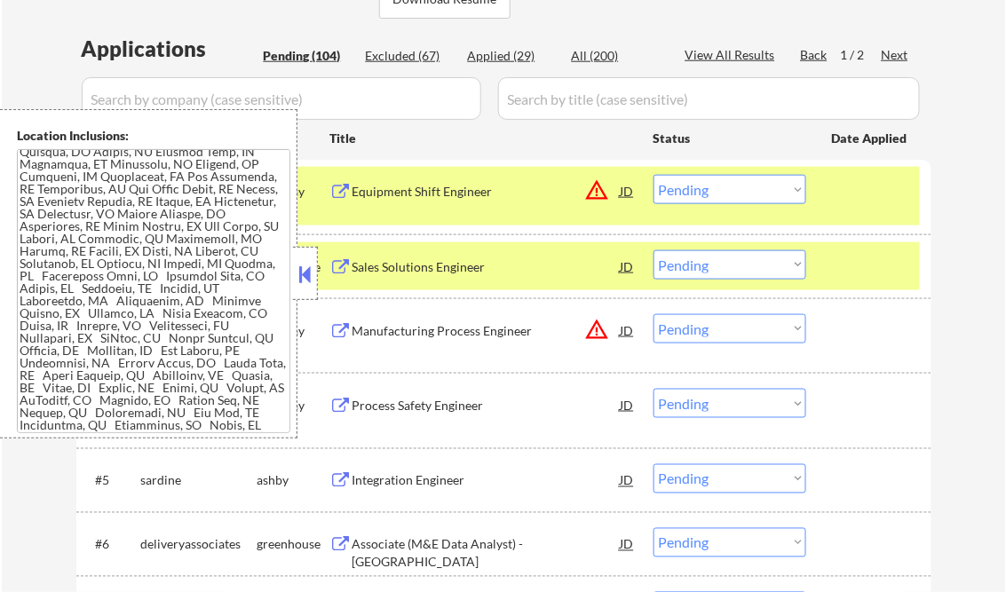
click at [307, 267] on button at bounding box center [306, 274] width 20 height 27
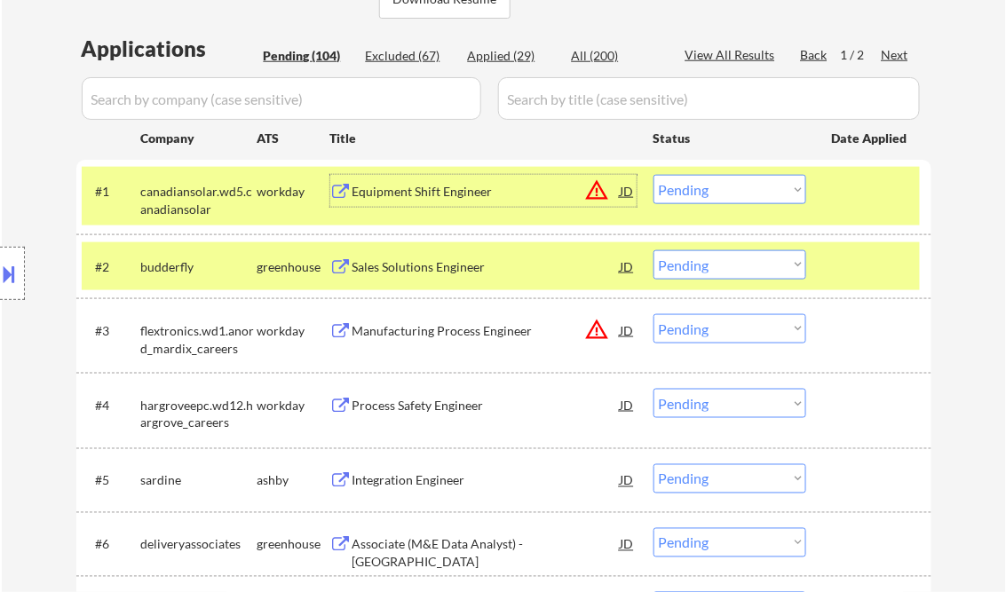
click at [433, 188] on div "Equipment Shift Engineer" at bounding box center [487, 192] width 268 height 18
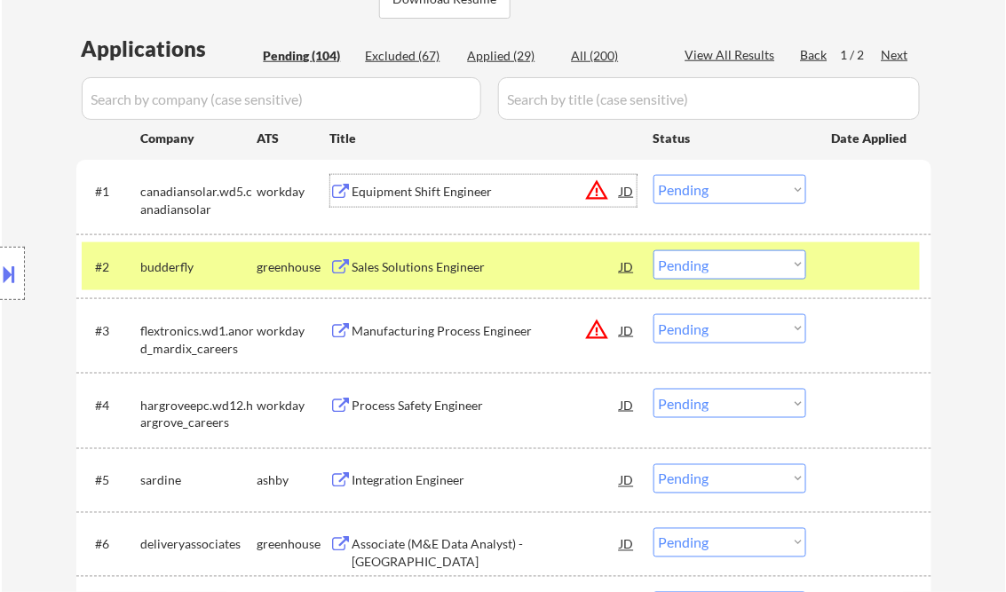
click at [719, 182] on select "Choose an option... Pending Applied Excluded (Questions) Excluded (Expired) Exc…" at bounding box center [730, 189] width 153 height 29
click at [654, 175] on select "Choose an option... Pending Applied Excluded (Questions) Excluded (Expired) Exc…" at bounding box center [730, 189] width 153 height 29
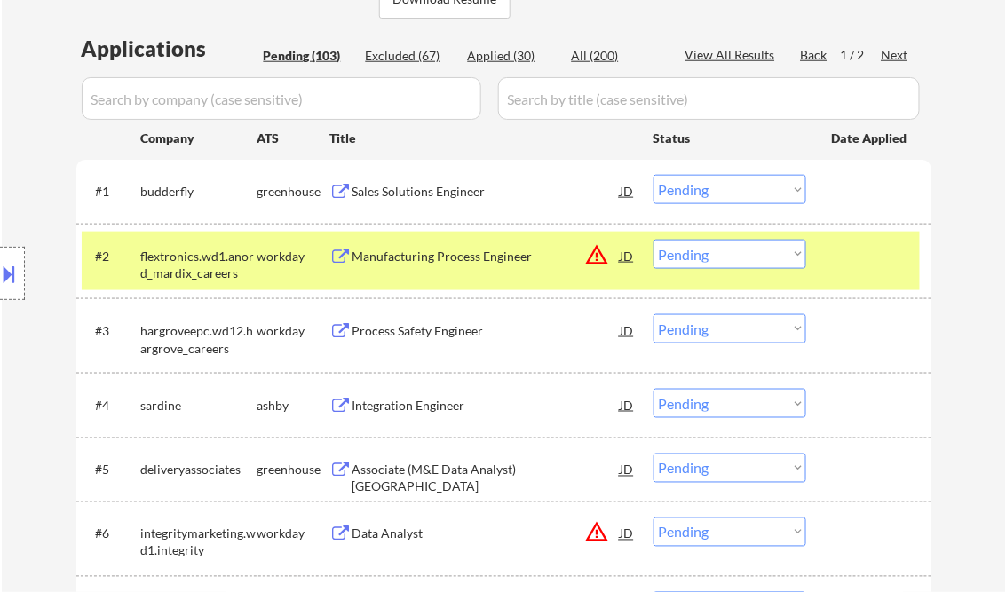
click at [412, 195] on div "Sales Solutions Engineer" at bounding box center [487, 192] width 268 height 18
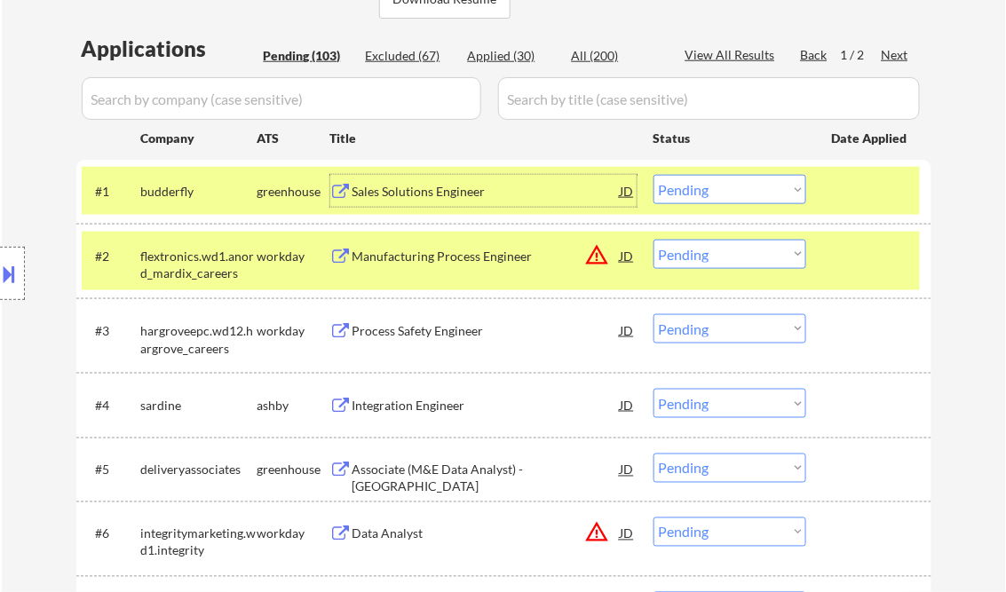
drag, startPoint x: 682, startPoint y: 192, endPoint x: 707, endPoint y: 201, distance: 26.4
click at [683, 191] on select "Choose an option... Pending Applied Excluded (Questions) Excluded (Expired) Exc…" at bounding box center [730, 189] width 153 height 29
click at [654, 175] on select "Choose an option... Pending Applied Excluded (Questions) Excluded (Expired) Exc…" at bounding box center [730, 189] width 153 height 29
click at [445, 253] on div "Manufacturing Process Engineer" at bounding box center [487, 257] width 268 height 18
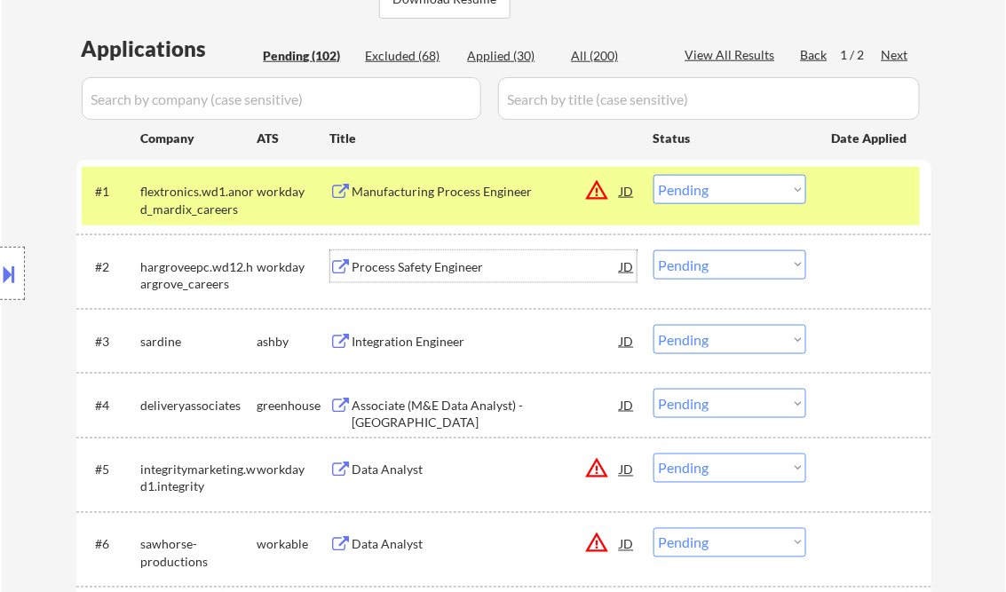
click at [707, 197] on select "Choose an option... Pending Applied Excluded (Questions) Excluded (Expired) Exc…" at bounding box center [730, 189] width 153 height 29
click at [654, 175] on select "Choose an option... Pending Applied Excluded (Questions) Excluded (Expired) Exc…" at bounding box center [730, 189] width 153 height 29
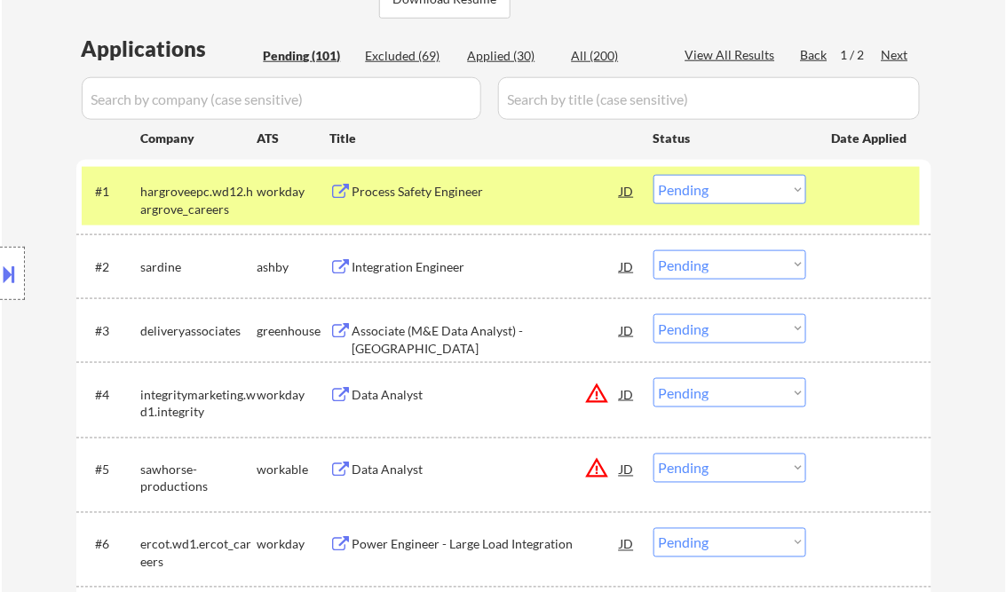
drag, startPoint x: 395, startPoint y: 195, endPoint x: 406, endPoint y: 194, distance: 10.7
click at [395, 194] on div "Process Safety Engineer" at bounding box center [487, 192] width 268 height 18
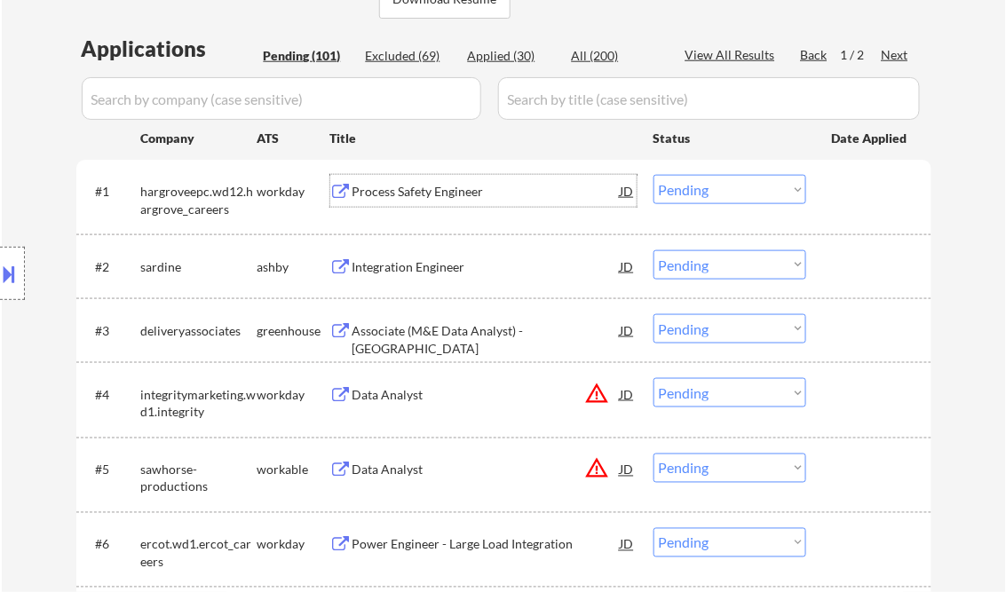
drag, startPoint x: 674, startPoint y: 188, endPoint x: 696, endPoint y: 202, distance: 26.4
click at [675, 188] on select "Choose an option... Pending Applied Excluded (Questions) Excluded (Expired) Exc…" at bounding box center [730, 189] width 153 height 29
click at [654, 175] on select "Choose an option... Pending Applied Excluded (Questions) Excluded (Expired) Exc…" at bounding box center [730, 189] width 153 height 29
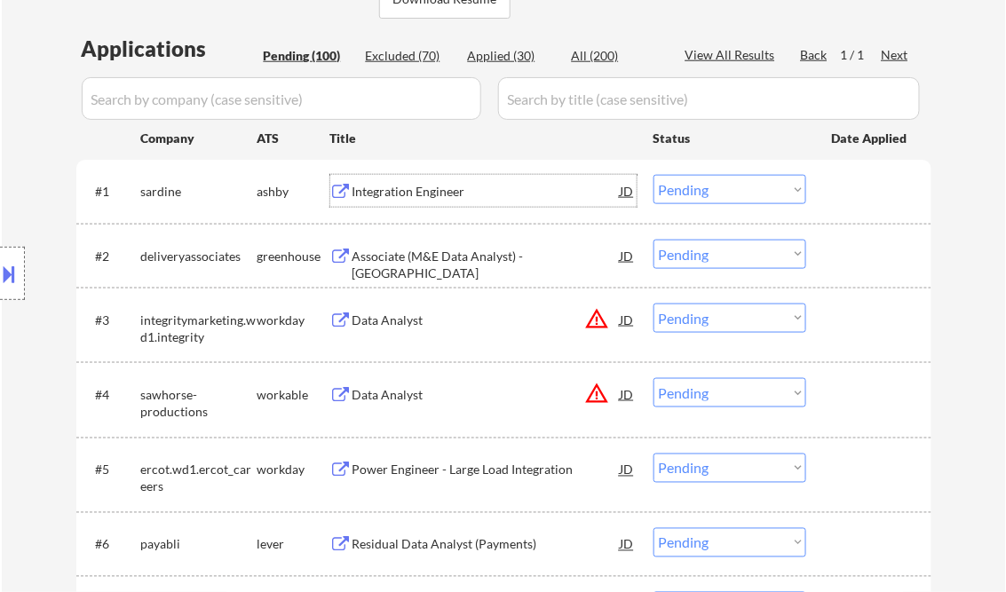
click at [414, 197] on div "Integration Engineer" at bounding box center [487, 192] width 268 height 18
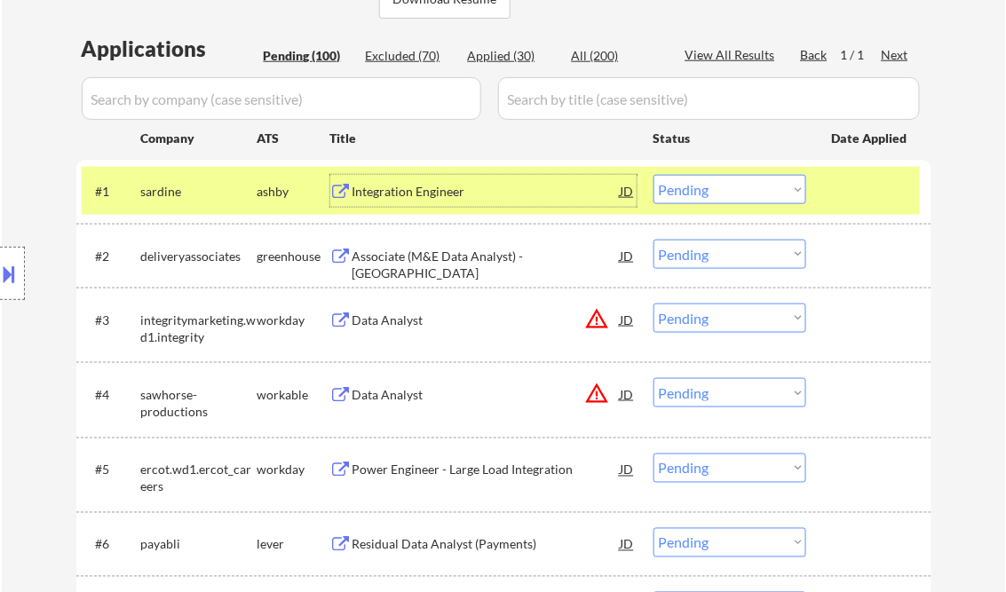
click at [693, 187] on select "Choose an option... Pending Applied Excluded (Questions) Excluded (Expired) Exc…" at bounding box center [730, 189] width 153 height 29
click at [654, 175] on select "Choose an option... Pending Applied Excluded (Questions) Excluded (Expired) Exc…" at bounding box center [730, 189] width 153 height 29
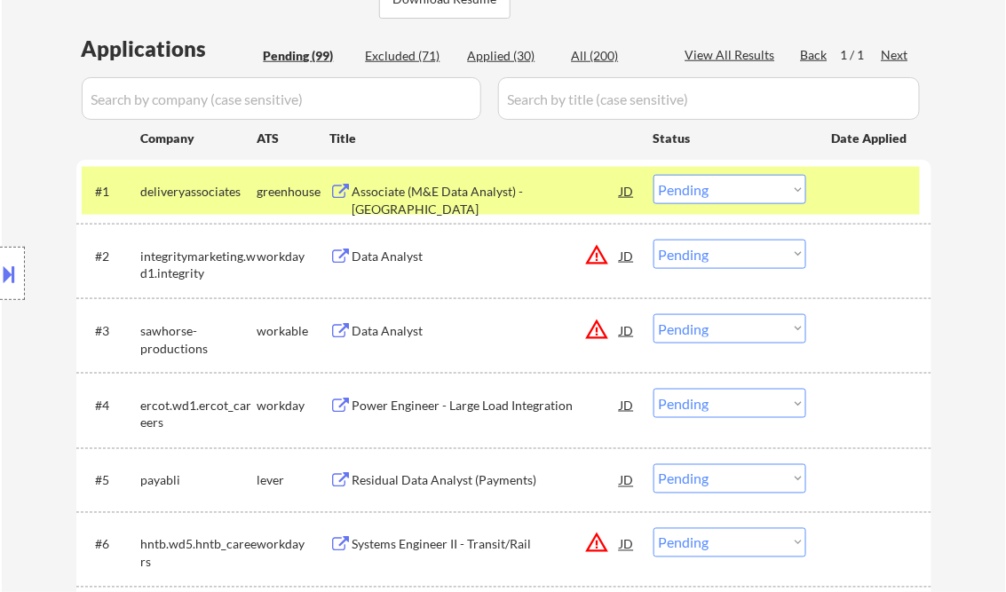
click at [424, 190] on div "Associate (M&E Data Analyst) - North America" at bounding box center [487, 200] width 268 height 35
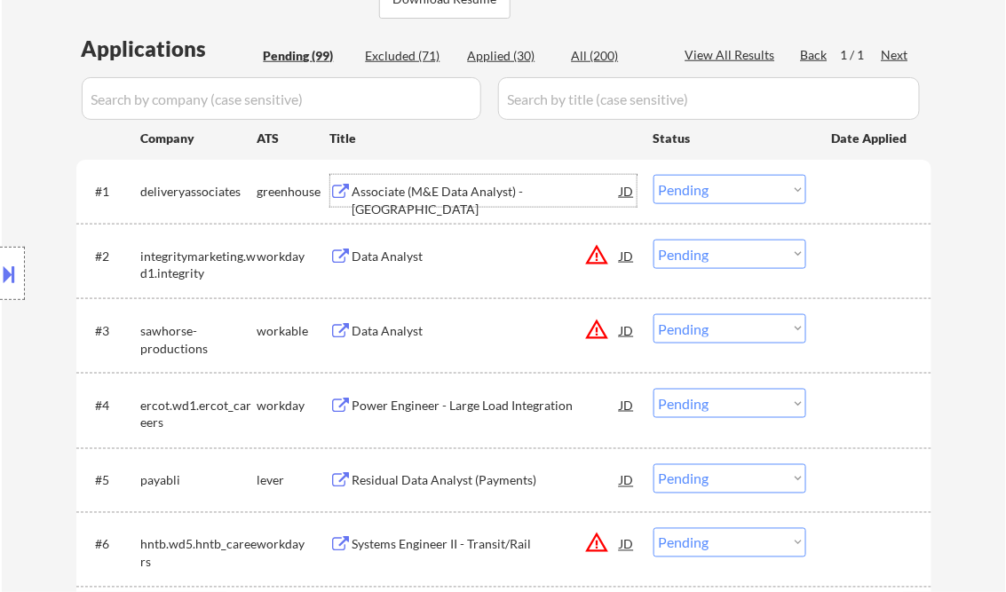
drag, startPoint x: 742, startPoint y: 186, endPoint x: 754, endPoint y: 204, distance: 21.2
click at [742, 186] on select "Choose an option... Pending Applied Excluded (Questions) Excluded (Expired) Exc…" at bounding box center [730, 189] width 153 height 29
click at [654, 175] on select "Choose an option... Pending Applied Excluded (Questions) Excluded (Expired) Exc…" at bounding box center [730, 189] width 153 height 29
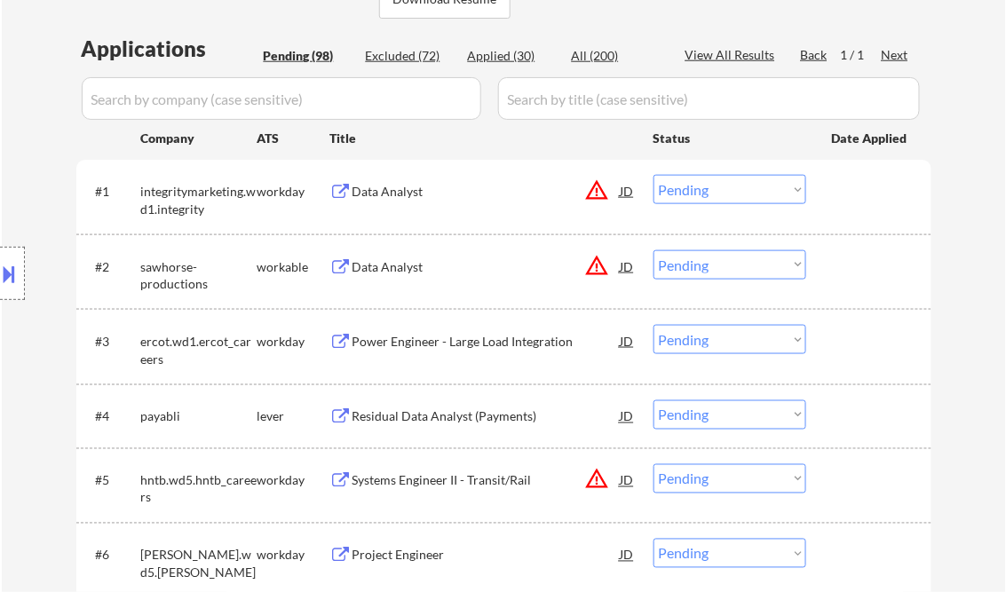
click at [394, 189] on div "Data Analyst" at bounding box center [487, 192] width 268 height 18
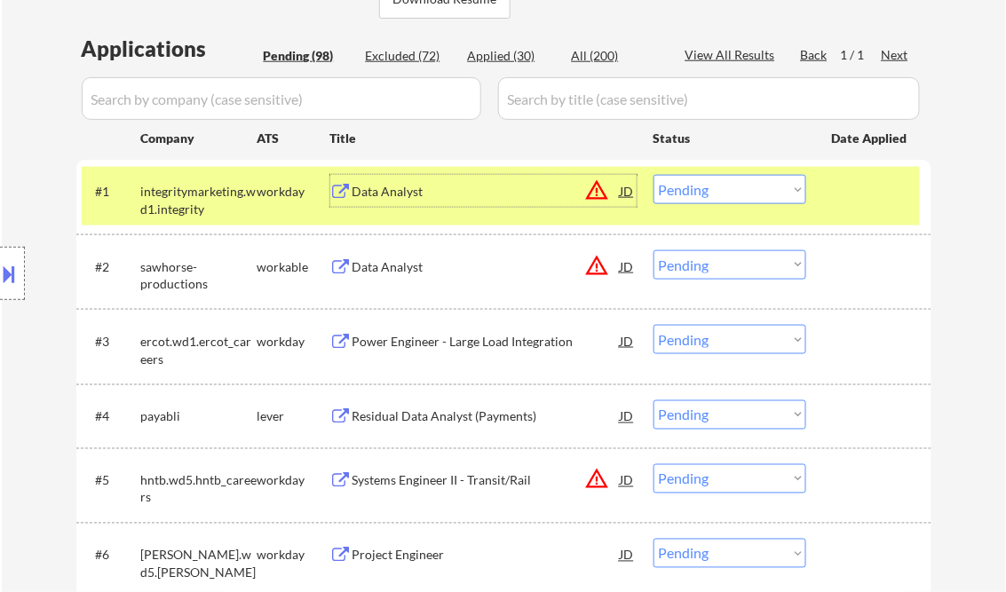
click at [408, 194] on div "Data Analyst" at bounding box center [487, 192] width 268 height 18
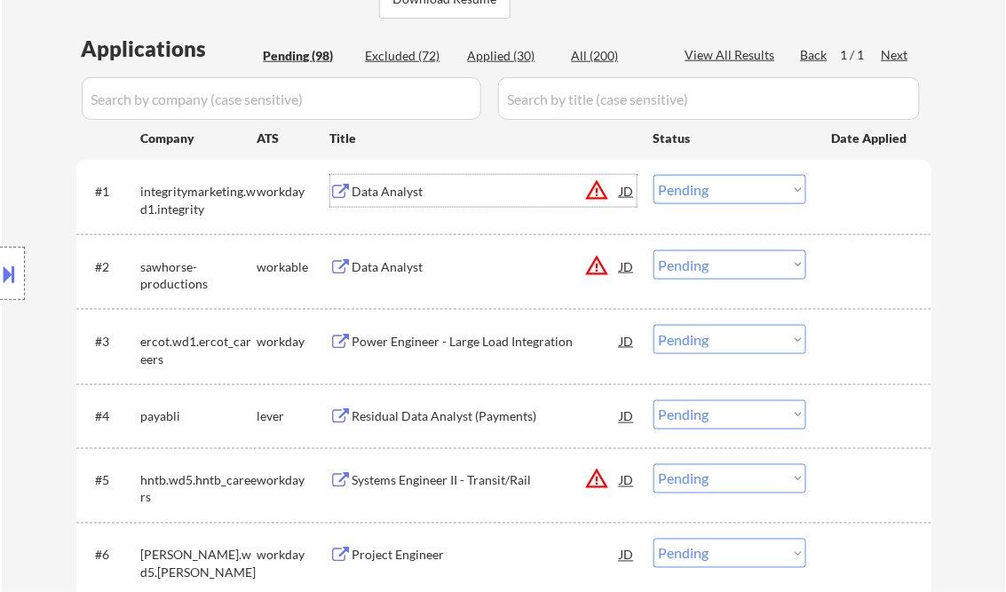
click at [694, 187] on select "Choose an option... Pending Applied Excluded (Questions) Excluded (Expired) Exc…" at bounding box center [730, 189] width 153 height 29
click at [654, 175] on select "Choose an option... Pending Applied Excluded (Questions) Excluded (Expired) Exc…" at bounding box center [730, 189] width 153 height 29
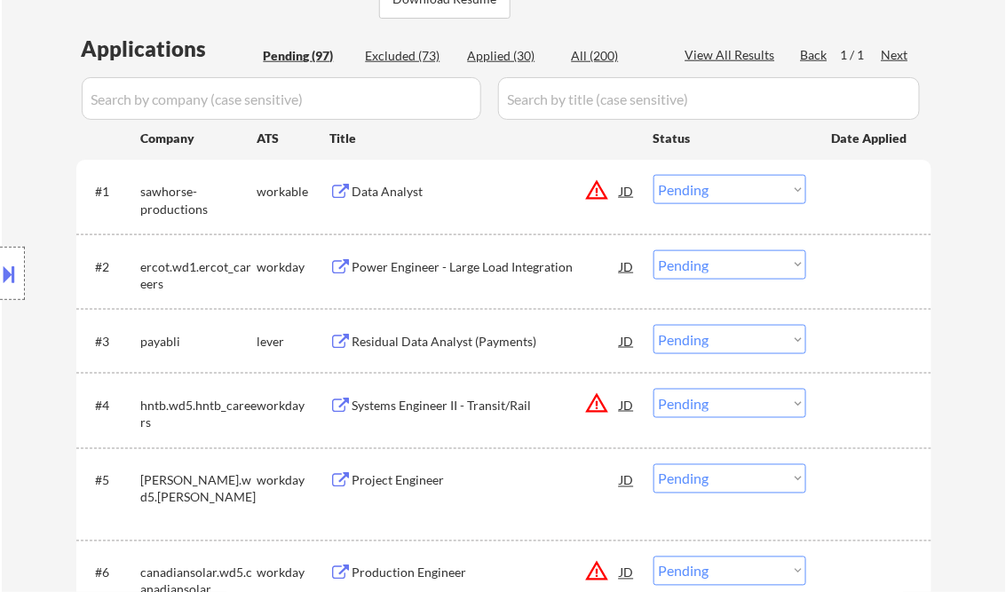
click at [384, 194] on div "Data Analyst" at bounding box center [487, 192] width 268 height 18
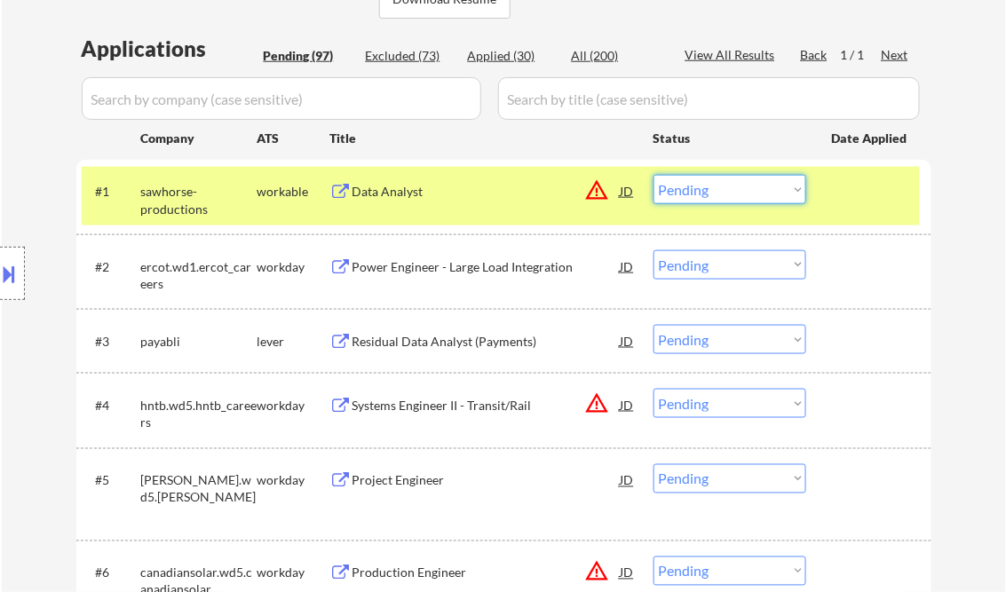
drag, startPoint x: 683, startPoint y: 180, endPoint x: 806, endPoint y: 232, distance: 133.7
click at [687, 180] on select "Choose an option... Pending Applied Excluded (Questions) Excluded (Expired) Exc…" at bounding box center [730, 189] width 153 height 29
click at [654, 175] on select "Choose an option... Pending Applied Excluded (Questions) Excluded (Expired) Exc…" at bounding box center [730, 189] width 153 height 29
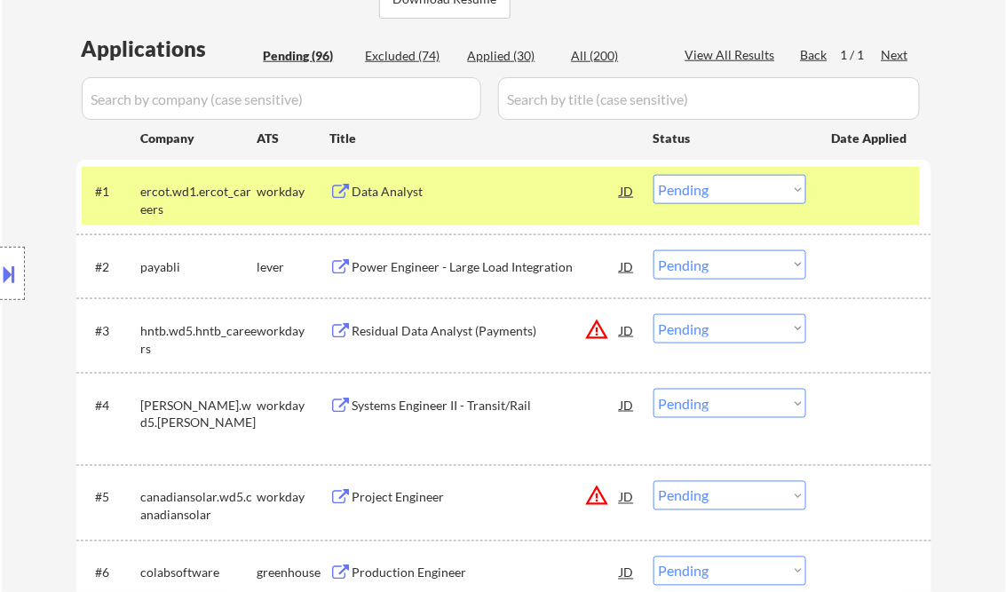
click at [431, 194] on div "Data Analyst" at bounding box center [487, 192] width 268 height 18
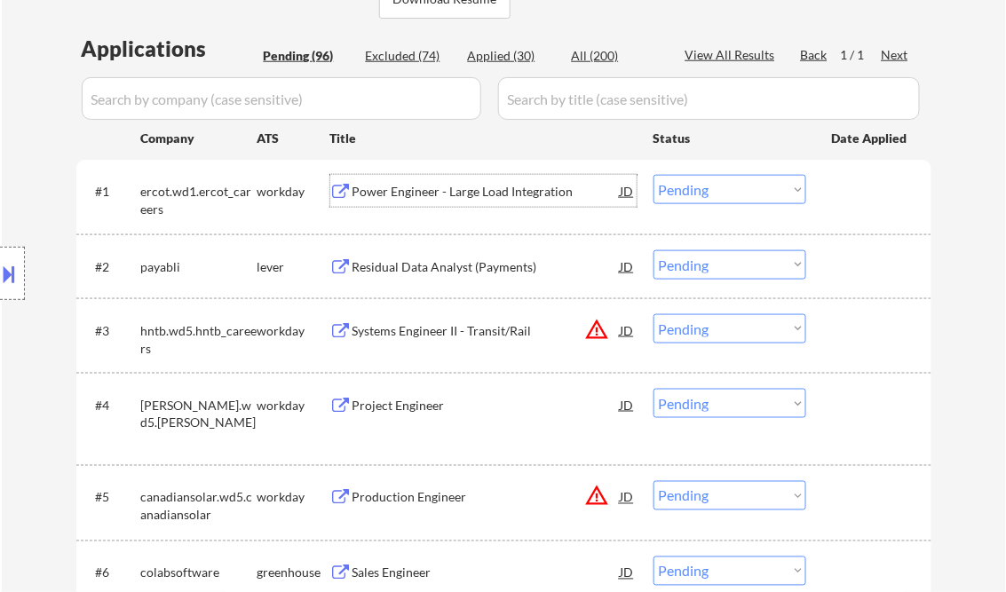
drag, startPoint x: 713, startPoint y: 182, endPoint x: 728, endPoint y: 199, distance: 22.6
click at [714, 183] on select "Choose an option... Pending Applied Excluded (Questions) Excluded (Expired) Exc…" at bounding box center [730, 189] width 153 height 29
click at [654, 175] on select "Choose an option... Pending Applied Excluded (Questions) Excluded (Expired) Exc…" at bounding box center [730, 189] width 153 height 29
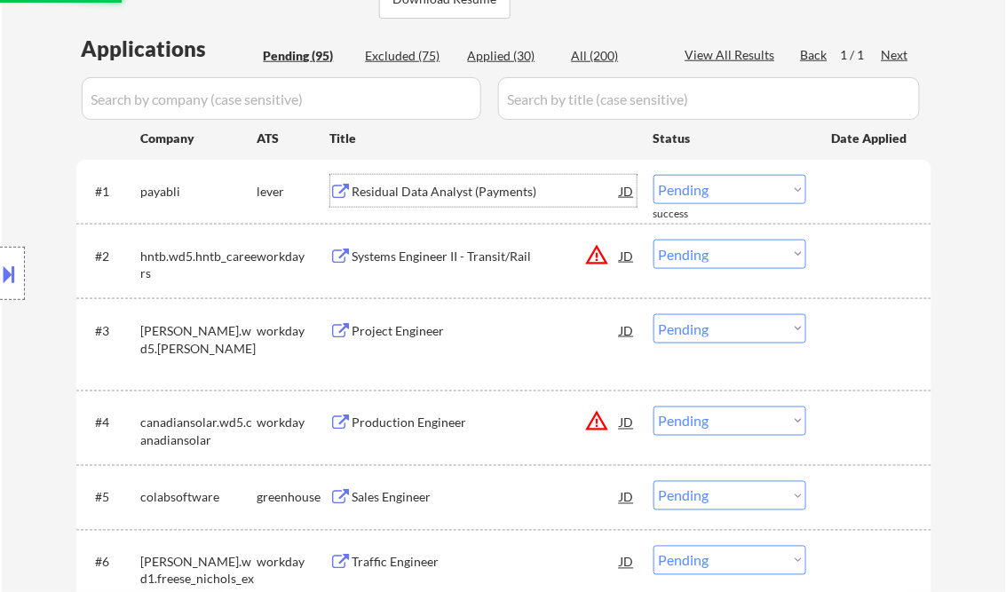
click at [475, 189] on div "Residual Data Analyst (Payments)" at bounding box center [487, 192] width 268 height 18
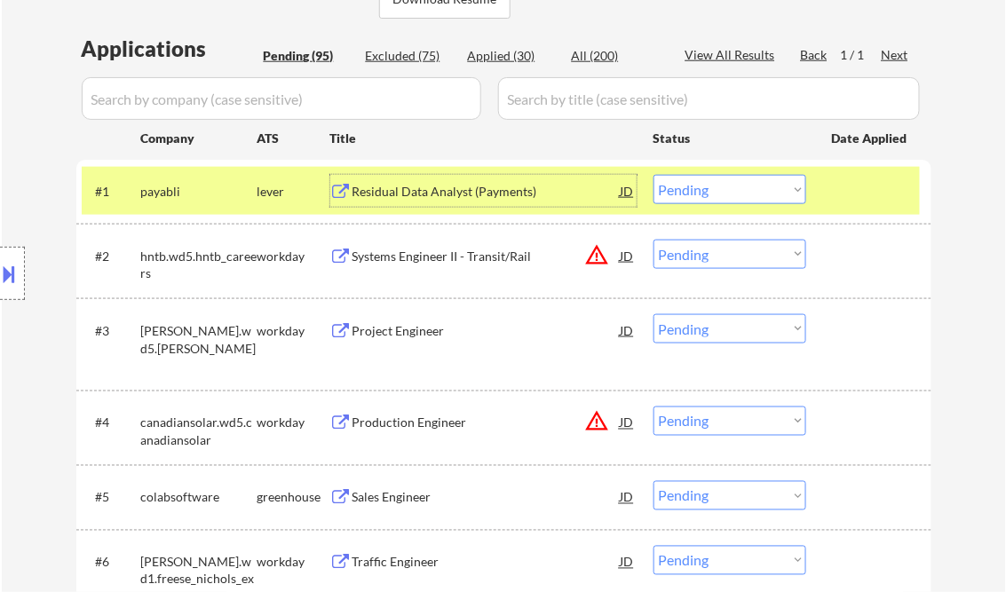
click at [667, 199] on select "Choose an option... Pending Applied Excluded (Questions) Excluded (Expired) Exc…" at bounding box center [730, 189] width 153 height 29
click at [654, 175] on select "Choose an option... Pending Applied Excluded (Questions) Excluded (Expired) Exc…" at bounding box center [730, 189] width 153 height 29
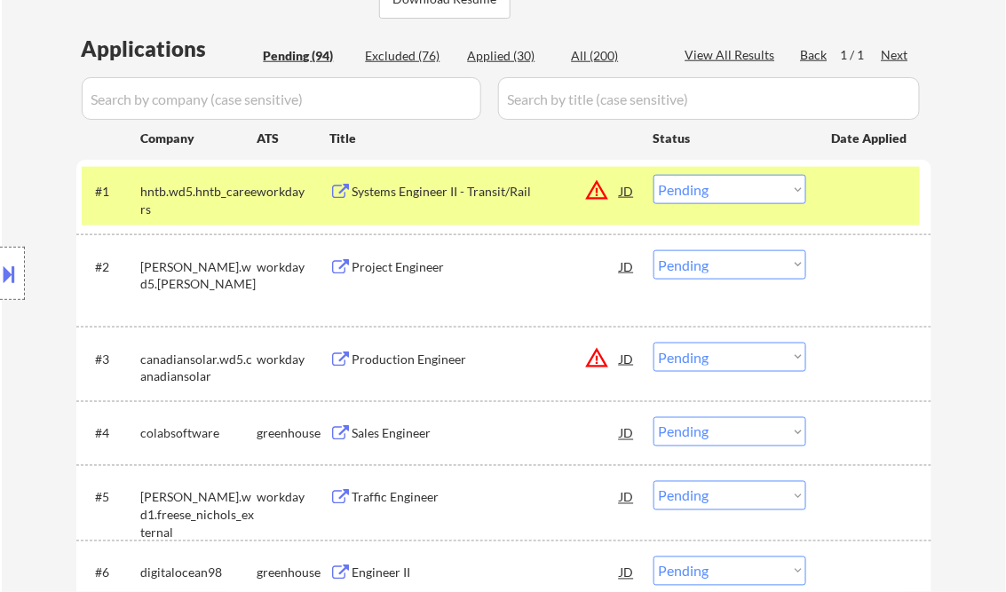
click at [460, 196] on div "Systems Engineer II - Transit/Rail" at bounding box center [487, 192] width 268 height 18
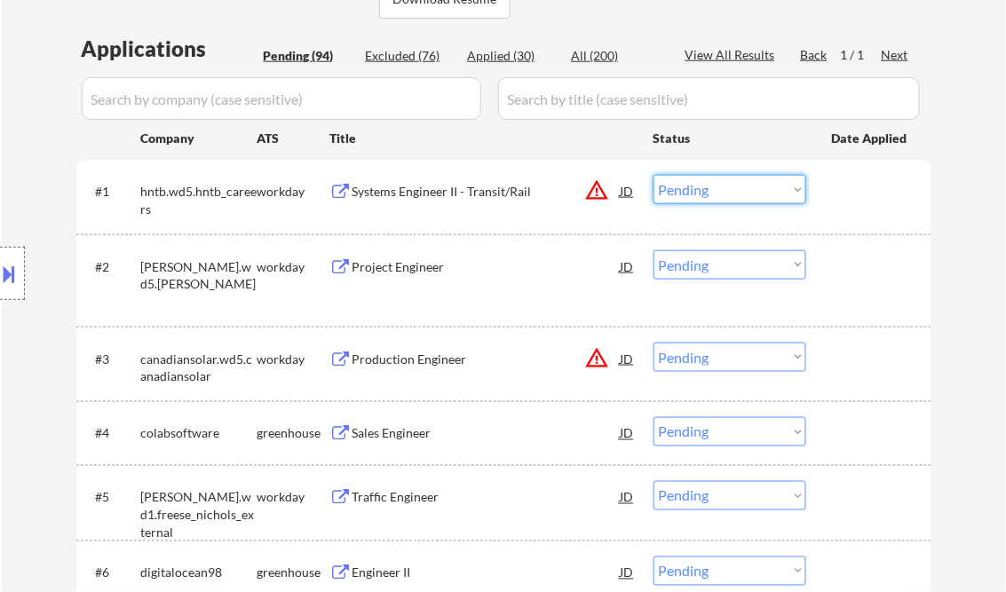
drag, startPoint x: 700, startPoint y: 185, endPoint x: 729, endPoint y: 207, distance: 36.8
click at [701, 185] on select "Choose an option... Pending Applied Excluded (Questions) Excluded (Expired) Exc…" at bounding box center [730, 189] width 153 height 29
click at [654, 175] on select "Choose an option... Pending Applied Excluded (Questions) Excluded (Expired) Exc…" at bounding box center [730, 189] width 153 height 29
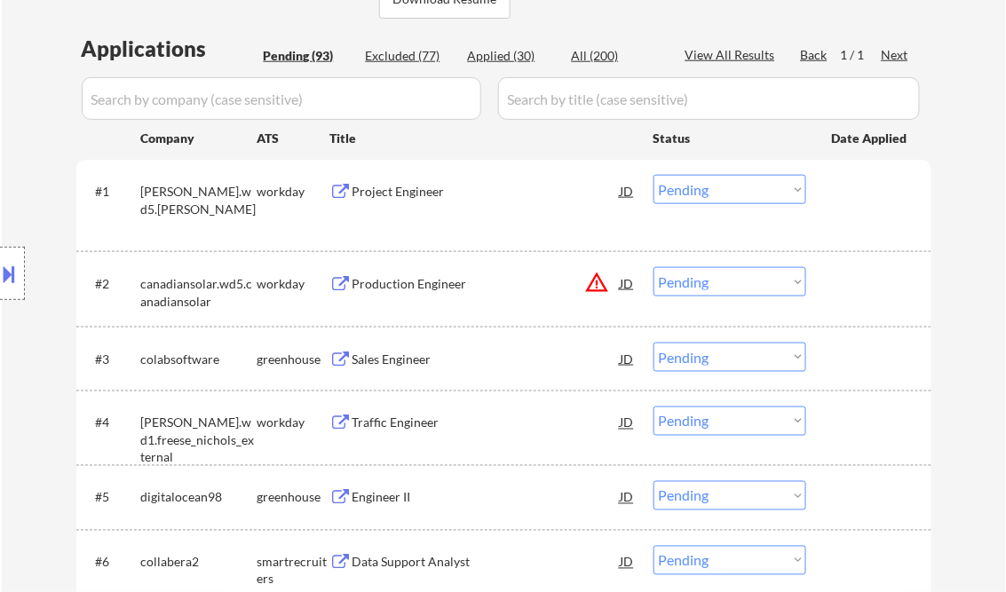
click at [400, 200] on div "Project Engineer" at bounding box center [487, 192] width 268 height 18
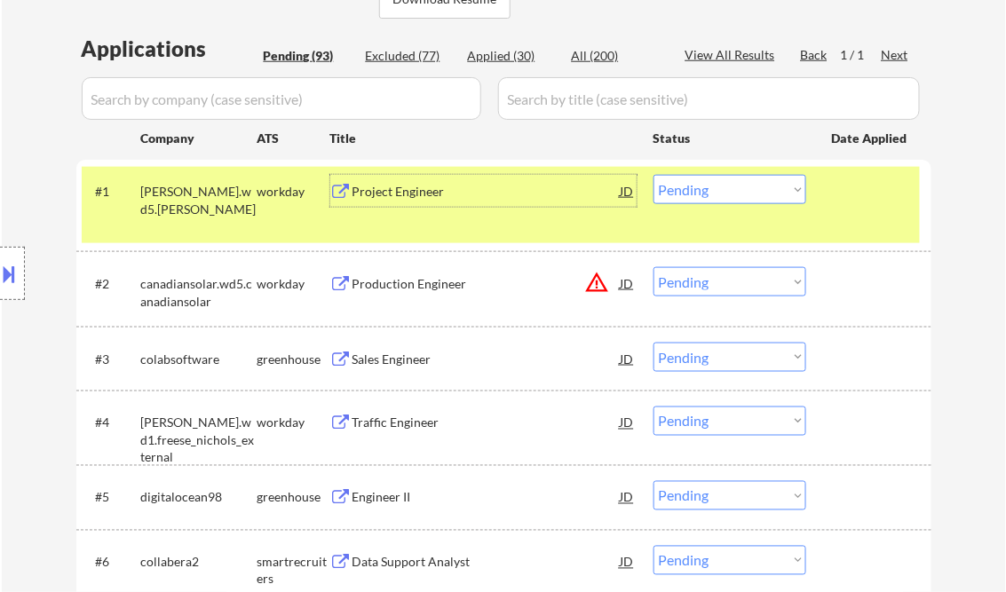
click at [691, 188] on select "Choose an option... Pending Applied Excluded (Questions) Excluded (Expired) Exc…" at bounding box center [730, 189] width 153 height 29
click at [654, 175] on select "Choose an option... Pending Applied Excluded (Questions) Excluded (Expired) Exc…" at bounding box center [730, 189] width 153 height 29
select select ""pending""
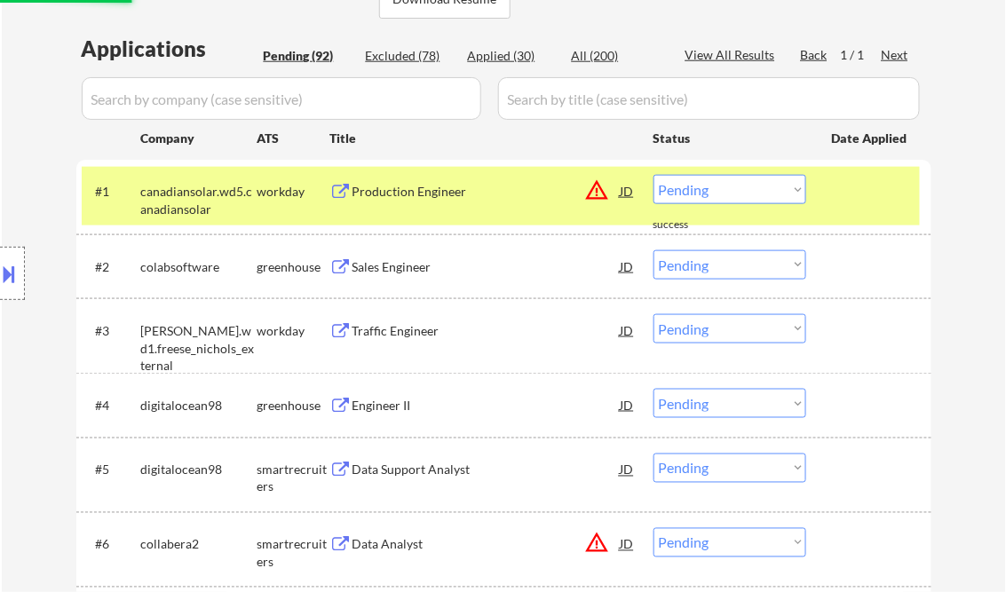
click at [471, 179] on div "Production Engineer" at bounding box center [487, 191] width 268 height 32
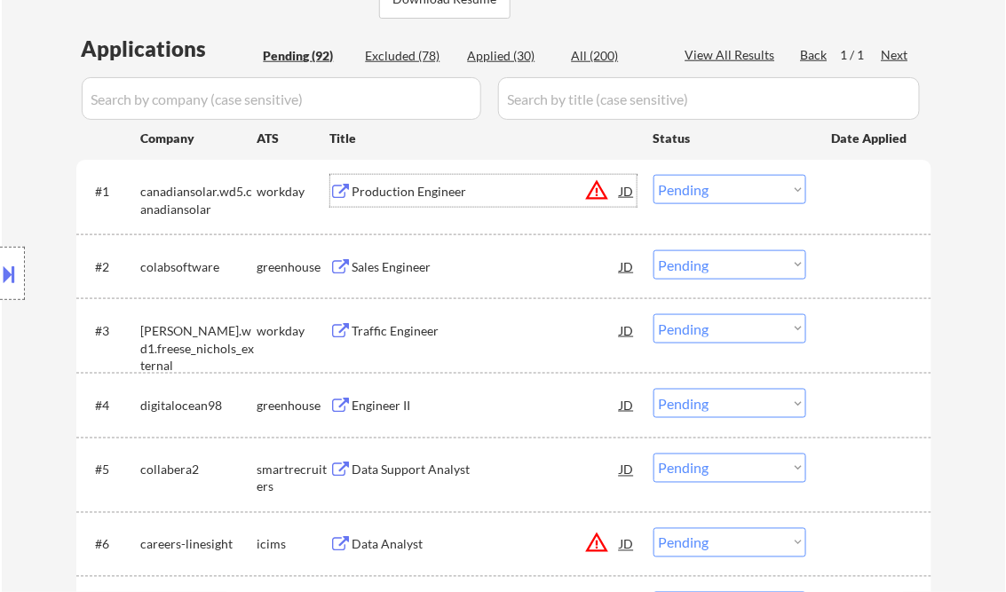
click at [408, 275] on div "Sales Engineer" at bounding box center [487, 267] width 268 height 18
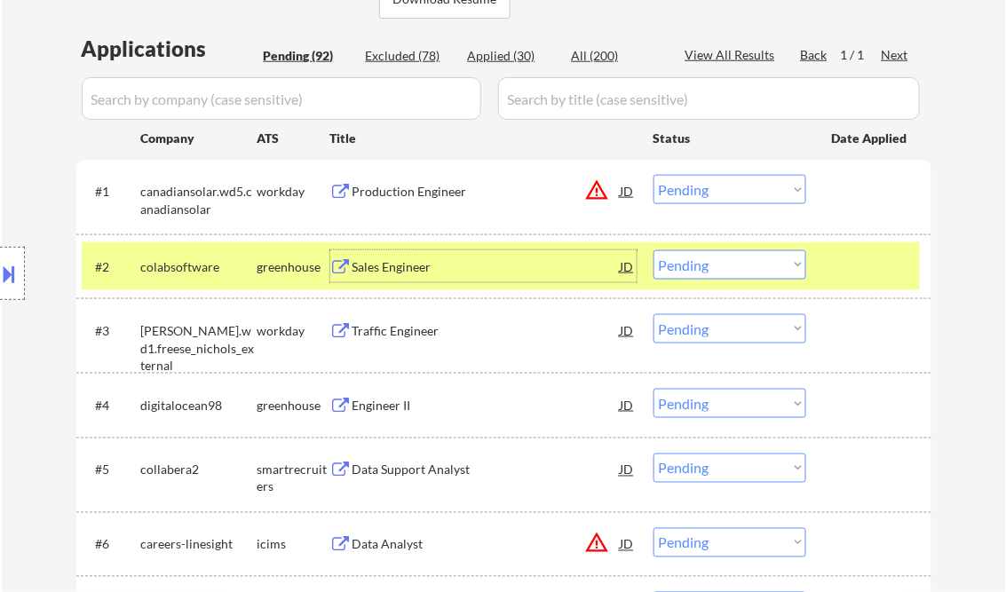
click at [749, 270] on select "Choose an option... Pending Applied Excluded (Questions) Excluded (Expired) Exc…" at bounding box center [730, 264] width 153 height 29
click at [654, 250] on select "Choose an option... Pending Applied Excluded (Questions) Excluded (Expired) Exc…" at bounding box center [730, 264] width 153 height 29
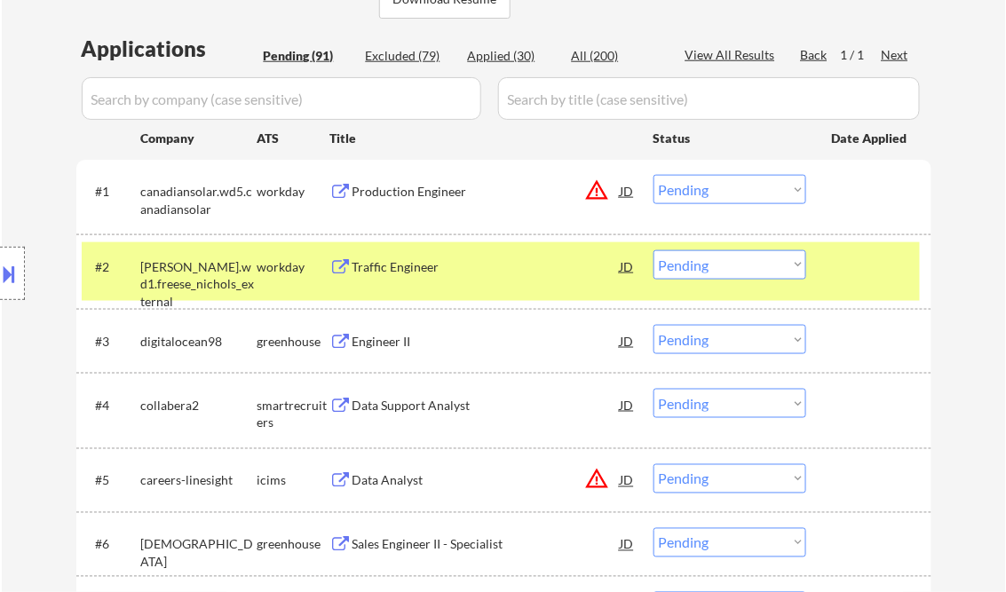
click at [396, 276] on div "Traffic Engineer" at bounding box center [487, 266] width 268 height 32
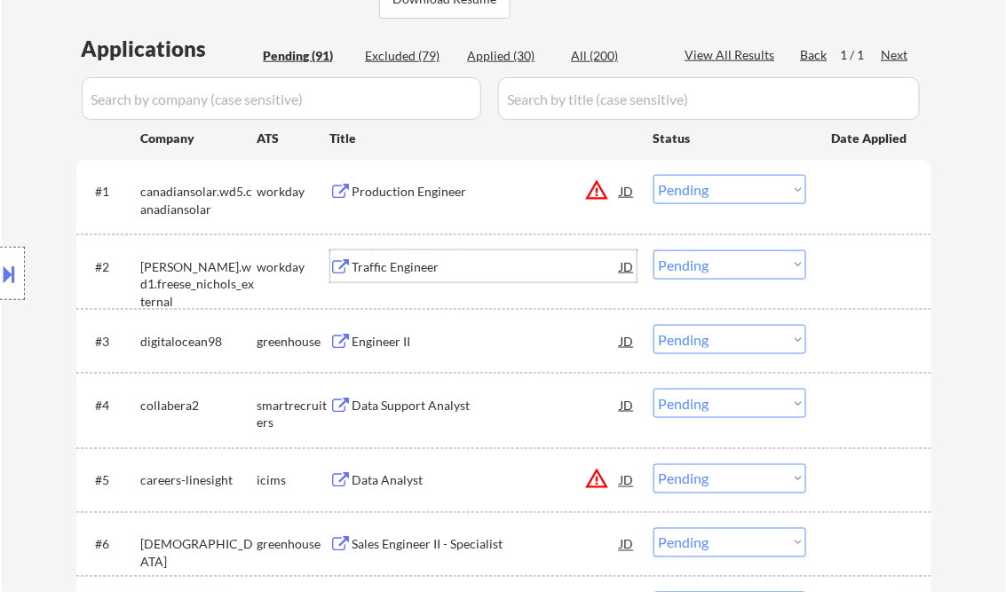
drag, startPoint x: 710, startPoint y: 267, endPoint x: 735, endPoint y: 278, distance: 27.0
click at [710, 267] on select "Choose an option... Pending Applied Excluded (Questions) Excluded (Expired) Exc…" at bounding box center [730, 264] width 153 height 29
click at [654, 250] on select "Choose an option... Pending Applied Excluded (Questions) Excluded (Expired) Exc…" at bounding box center [730, 264] width 153 height 29
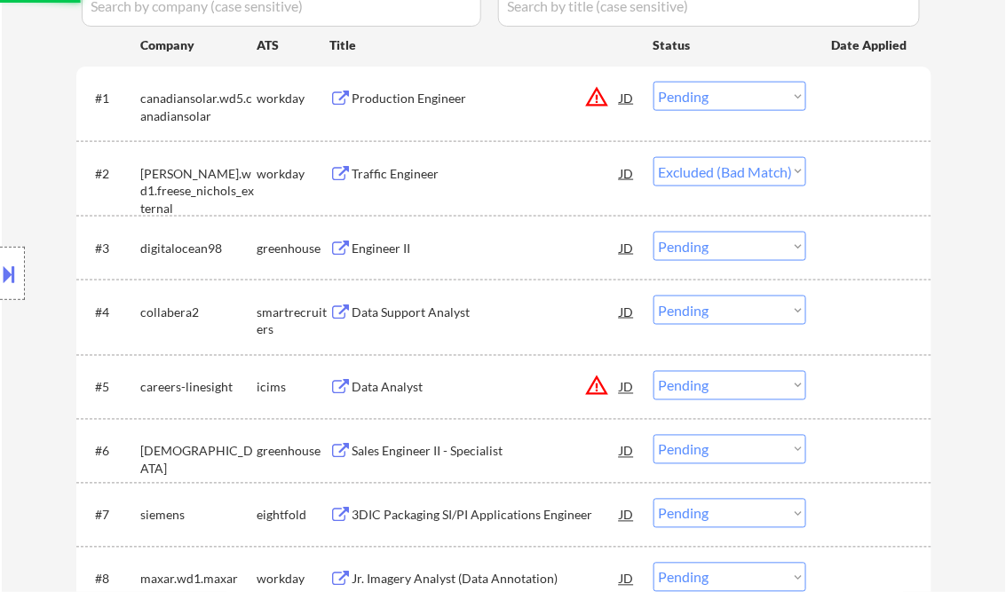
scroll to position [568, 0]
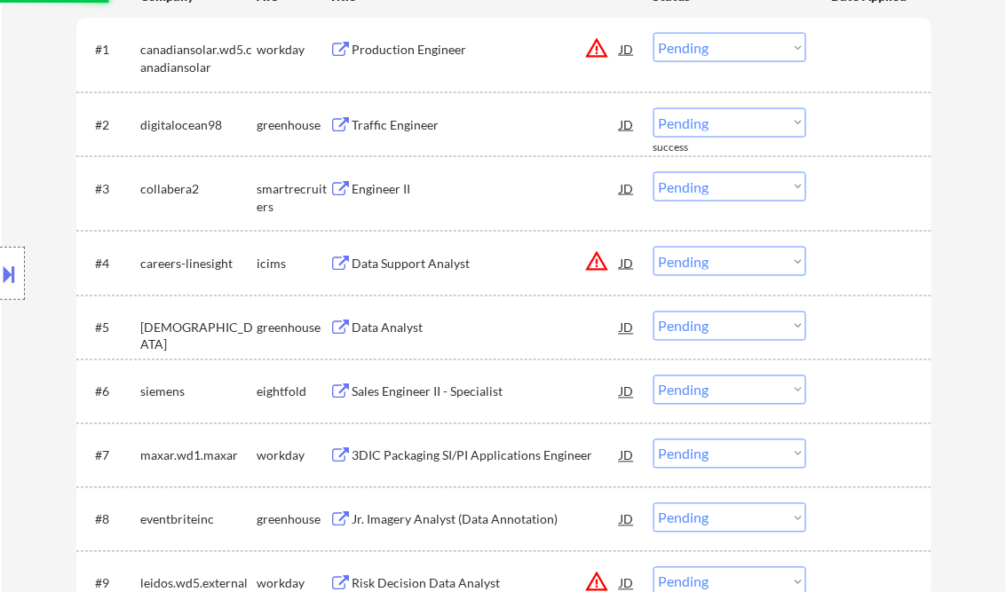
click at [419, 126] on div "Traffic Engineer" at bounding box center [487, 125] width 268 height 18
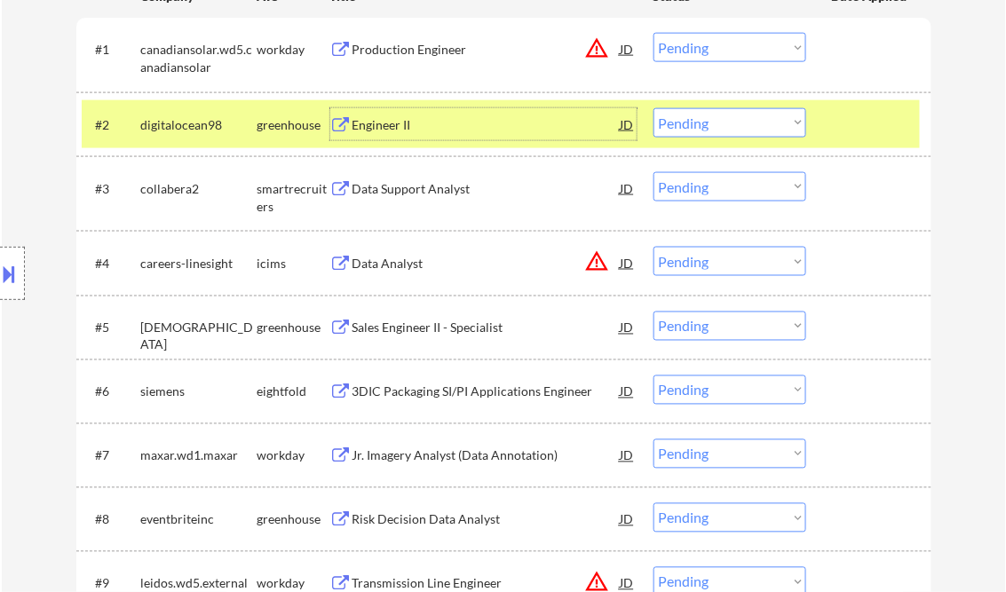
click at [4, 277] on button at bounding box center [10, 273] width 20 height 29
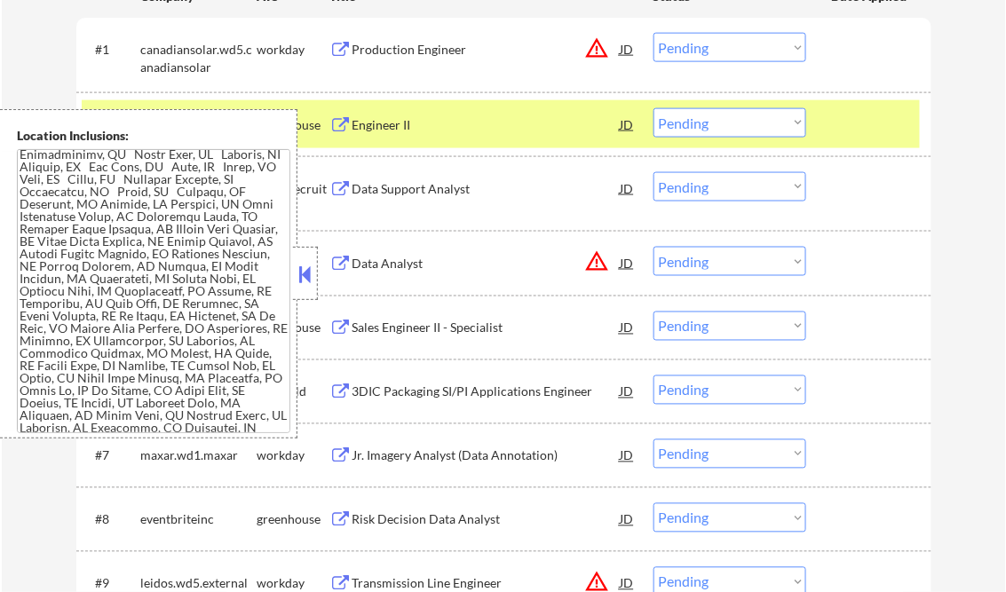
scroll to position [0, 0]
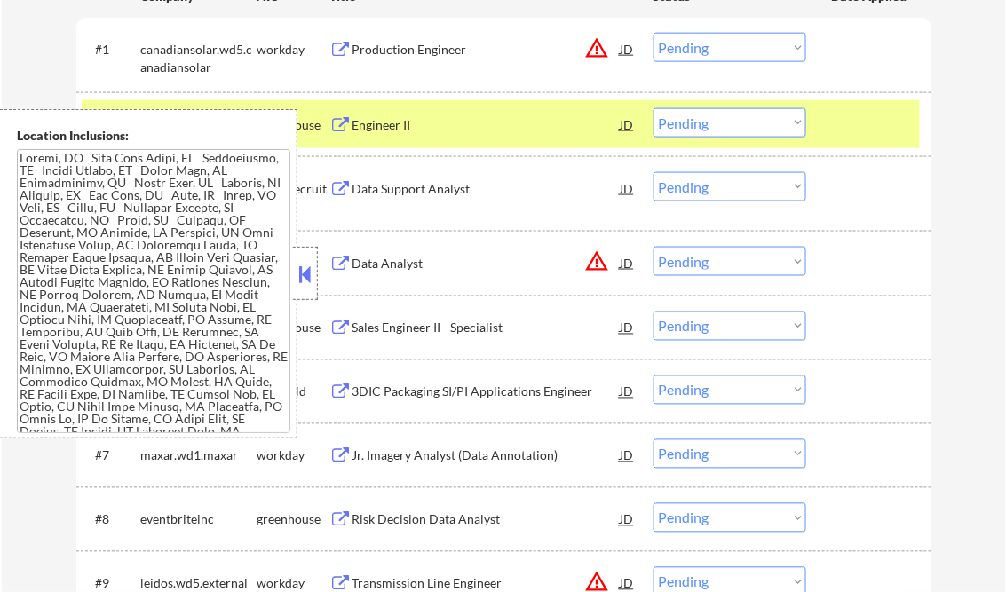
click at [311, 272] on button at bounding box center [306, 274] width 20 height 27
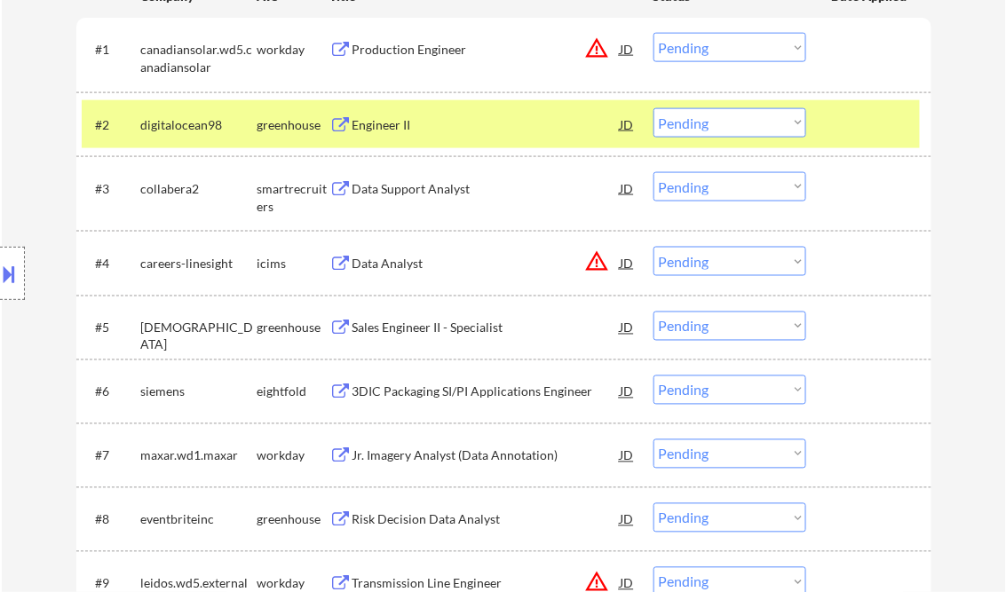
click at [701, 128] on select "Choose an option... Pending Applied Excluded (Questions) Excluded (Expired) Exc…" at bounding box center [730, 122] width 153 height 29
click at [654, 108] on select "Choose an option... Pending Applied Excluded (Questions) Excluded (Expired) Exc…" at bounding box center [730, 122] width 153 height 29
click at [463, 193] on div "Data Support Analyst" at bounding box center [487, 189] width 268 height 18
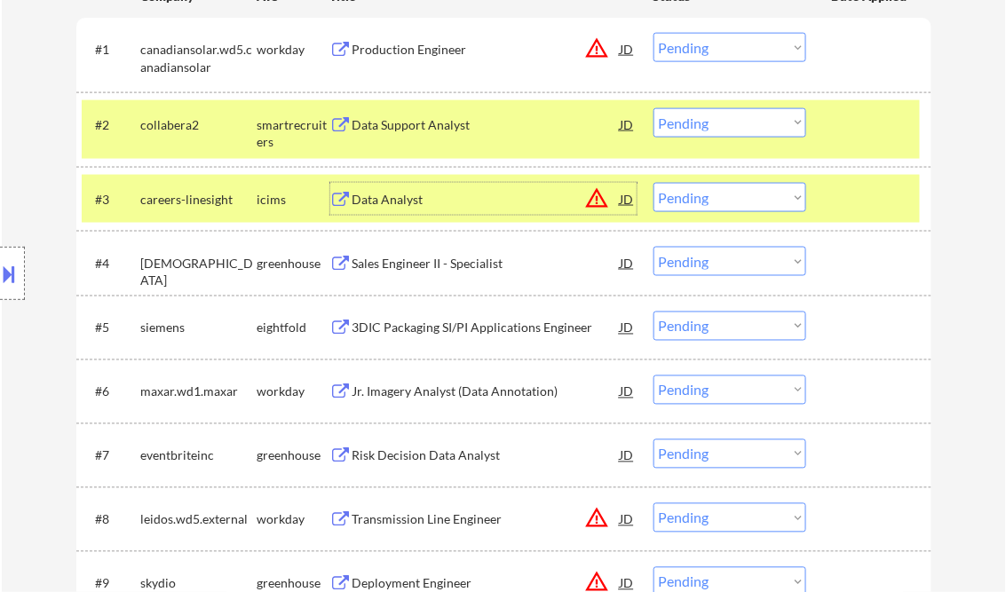
click at [21, 269] on div at bounding box center [12, 273] width 25 height 53
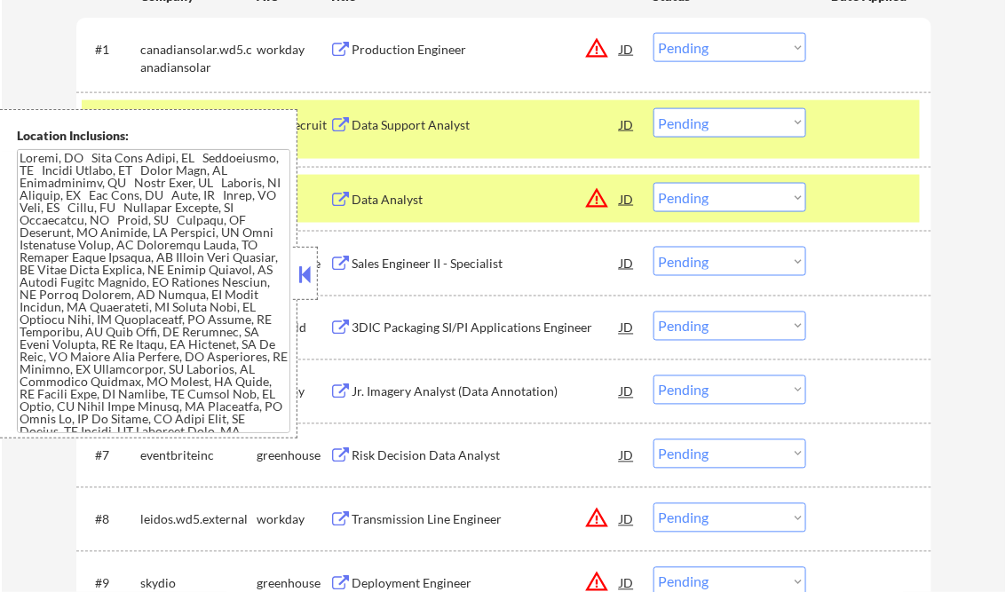
scroll to position [289, 0]
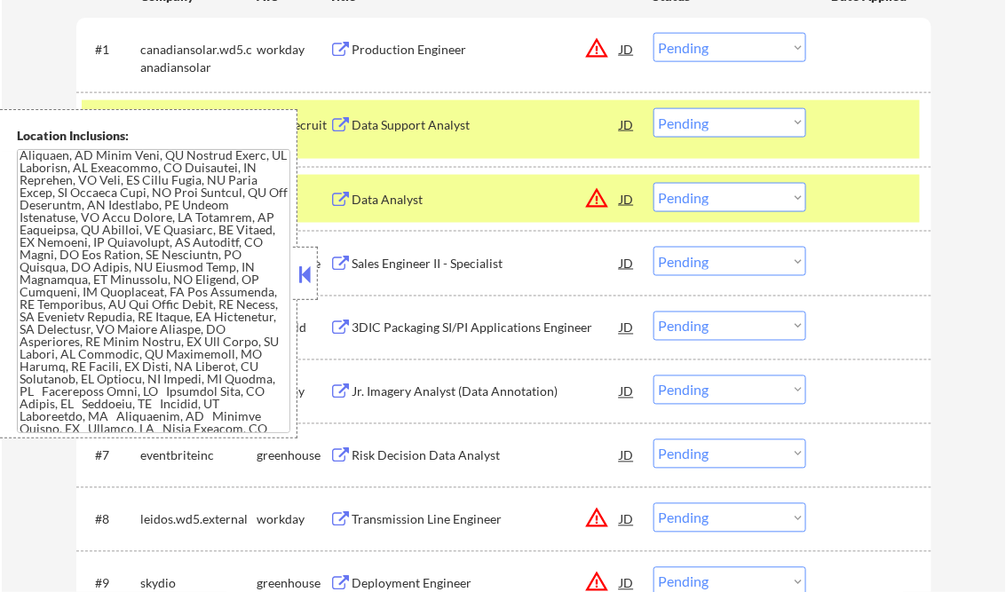
click at [297, 258] on div at bounding box center [305, 273] width 25 height 53
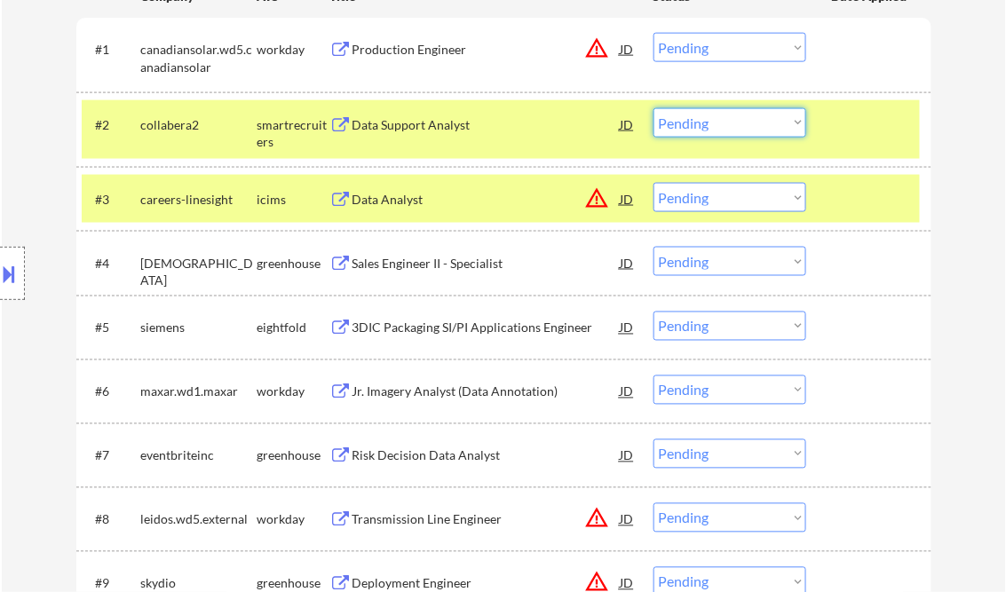
drag, startPoint x: 692, startPoint y: 121, endPoint x: 724, endPoint y: 137, distance: 35.7
click at [693, 121] on select "Choose an option... Pending Applied Excluded (Questions) Excluded (Expired) Exc…" at bounding box center [730, 122] width 153 height 29
click at [654, 108] on select "Choose an option... Pending Applied Excluded (Questions) Excluded (Expired) Exc…" at bounding box center [730, 122] width 153 height 29
select select ""pending""
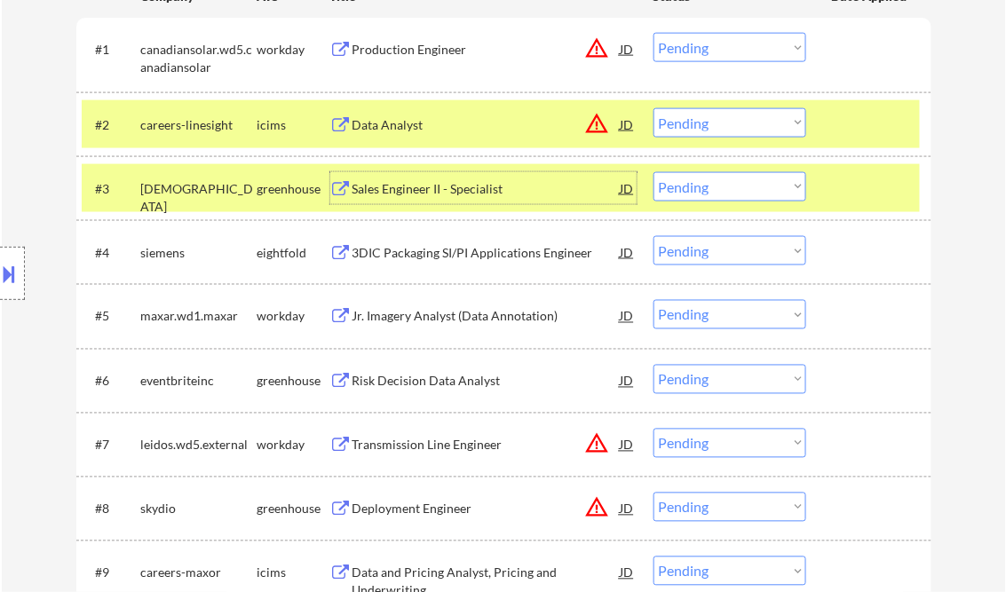
click at [417, 184] on div "Sales Engineer II - Specialist" at bounding box center [487, 189] width 268 height 18
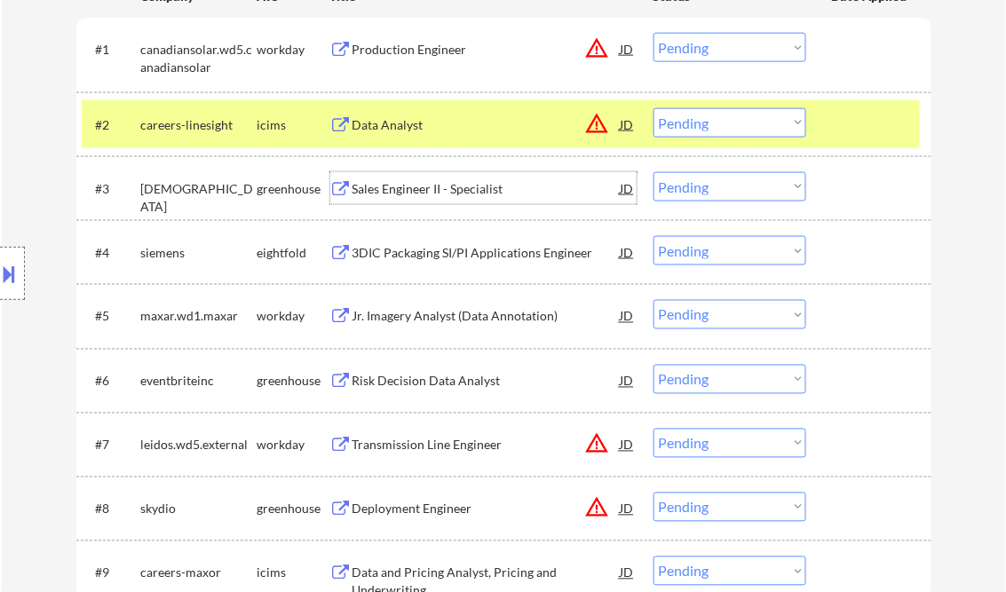
drag, startPoint x: 701, startPoint y: 195, endPoint x: 717, endPoint y: 203, distance: 17.9
click at [701, 195] on select "Choose an option... Pending Applied Excluded (Questions) Excluded (Expired) Exc…" at bounding box center [730, 186] width 153 height 29
click at [654, 172] on select "Choose an option... Pending Applied Excluded (Questions) Excluded (Expired) Exc…" at bounding box center [730, 186] width 153 height 29
select select ""pending""
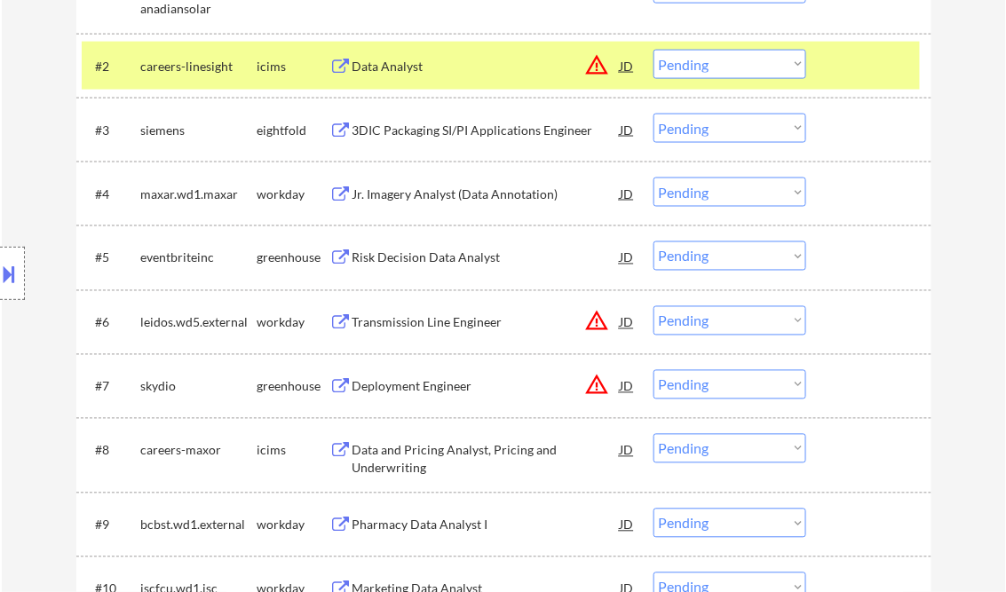
scroll to position [639, 0]
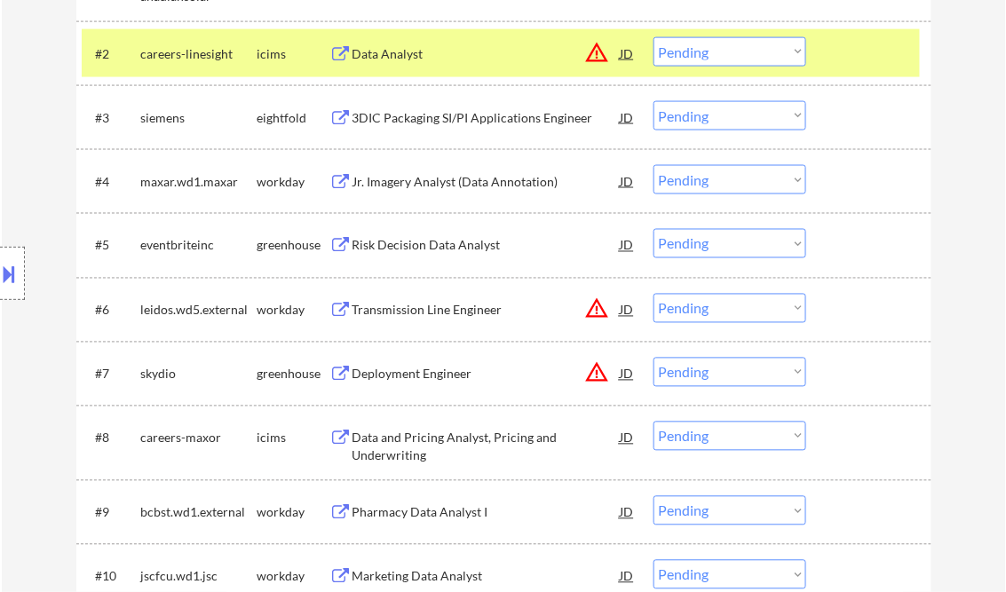
click at [417, 239] on div "Risk Decision Data Analyst" at bounding box center [487, 246] width 268 height 18
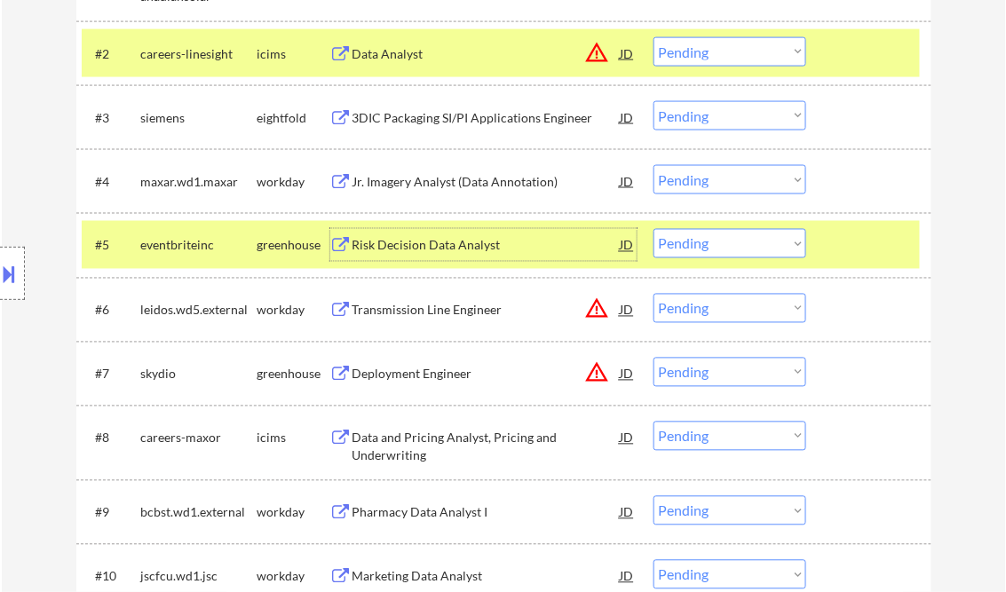
click at [711, 254] on select "Choose an option... Pending Applied Excluded (Questions) Excluded (Expired) Exc…" at bounding box center [730, 243] width 153 height 29
click at [654, 229] on select "Choose an option... Pending Applied Excluded (Questions) Excluded (Expired) Exc…" at bounding box center [730, 243] width 153 height 29
select select ""pending""
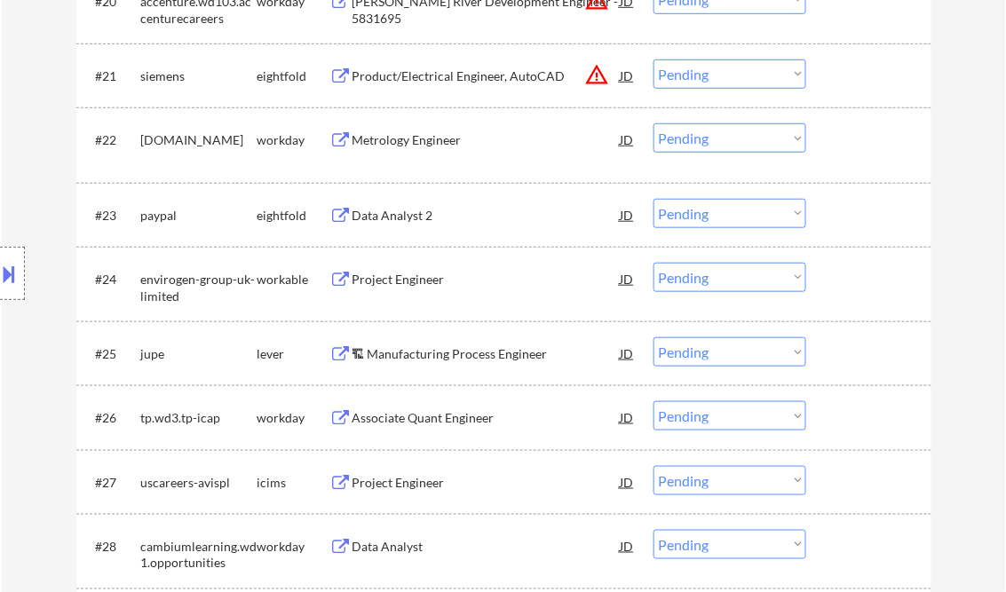
scroll to position [1989, 0]
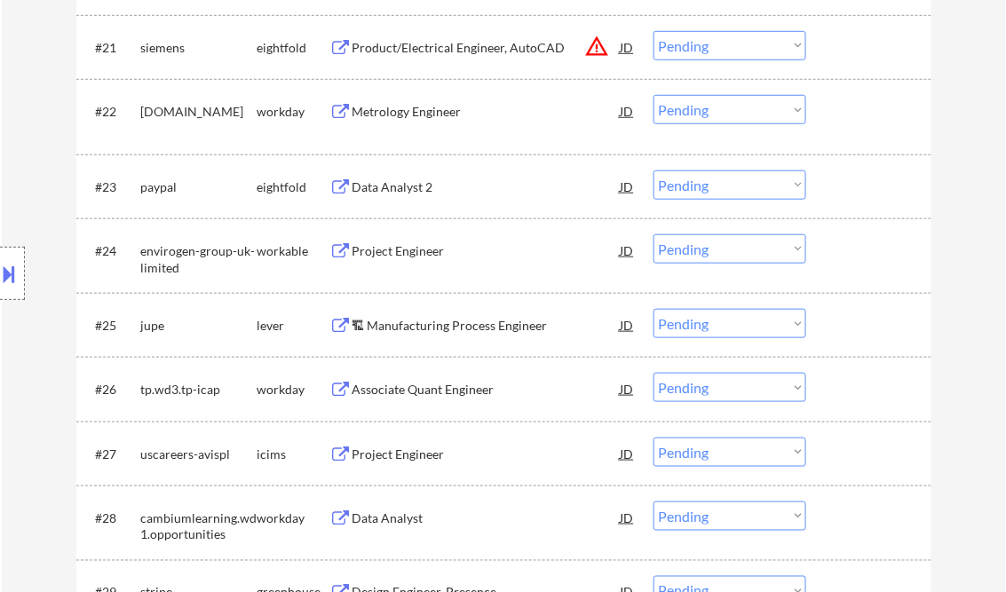
click at [473, 329] on div "🏗 Manufacturing Process Engineer" at bounding box center [487, 326] width 268 height 18
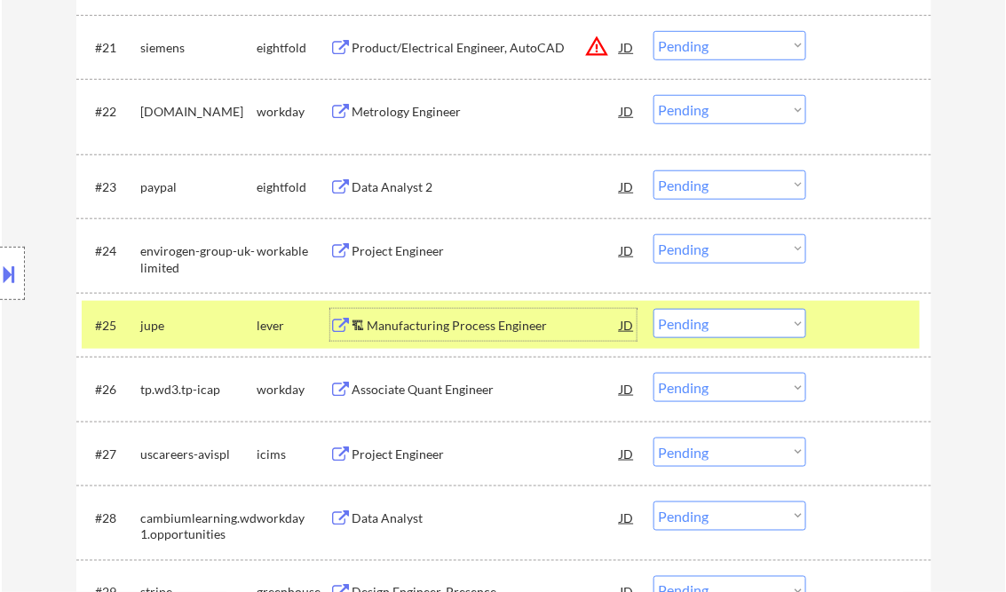
click at [12, 266] on button at bounding box center [10, 273] width 20 height 29
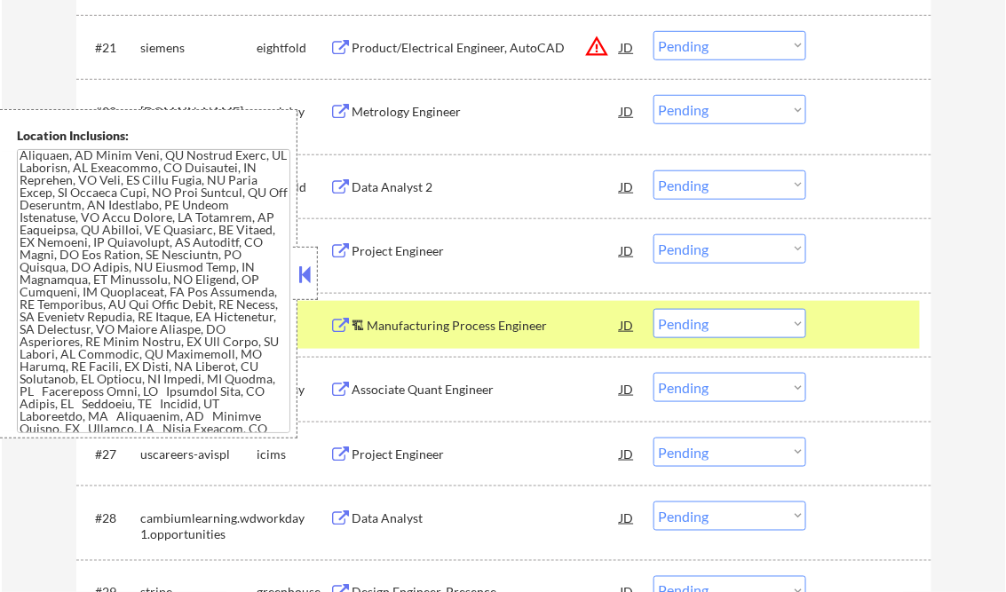
scroll to position [0, 0]
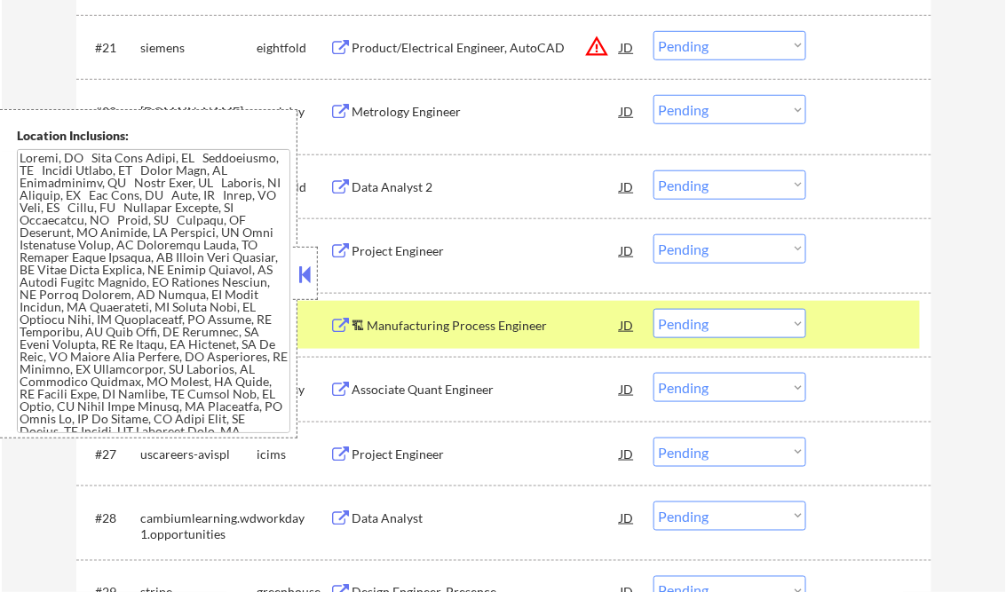
click at [308, 274] on button at bounding box center [306, 274] width 20 height 27
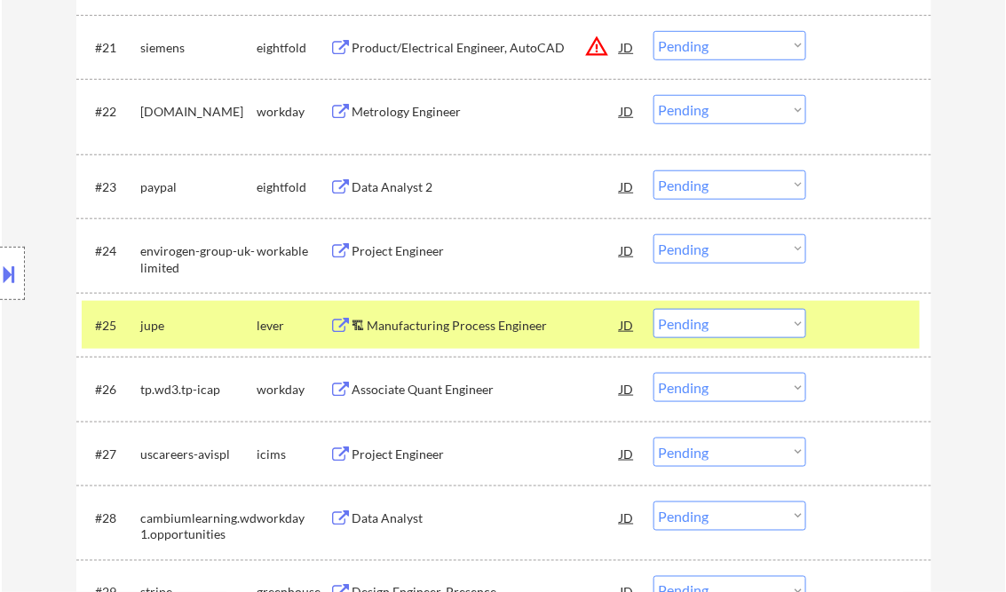
click at [708, 332] on select "Choose an option... Pending Applied Excluded (Questions) Excluded (Expired) Exc…" at bounding box center [730, 323] width 153 height 29
click at [654, 309] on select "Choose an option... Pending Applied Excluded (Questions) Excluded (Expired) Exc…" at bounding box center [730, 323] width 153 height 29
select select ""pending""
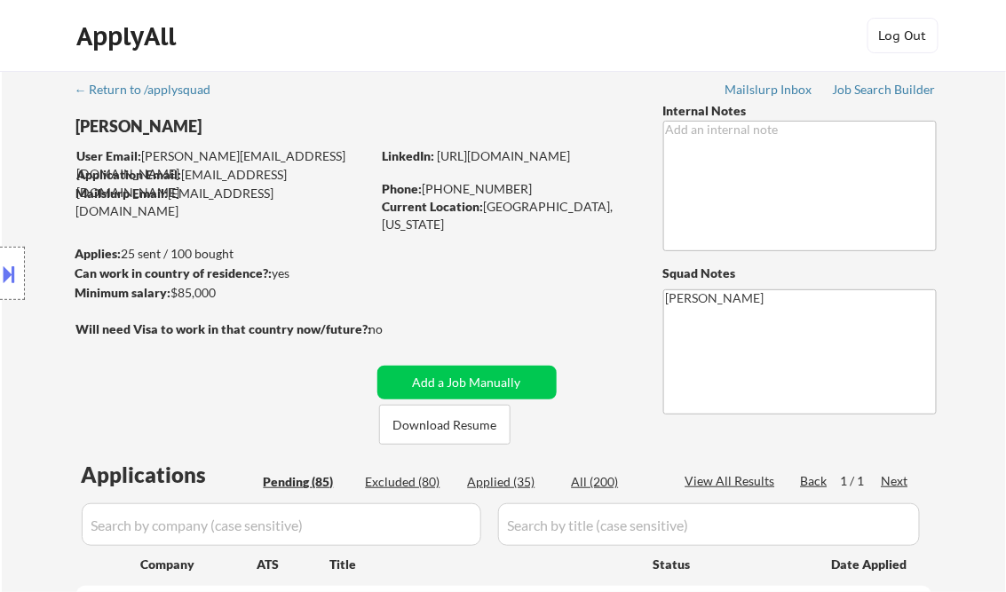
scroll to position [142, 0]
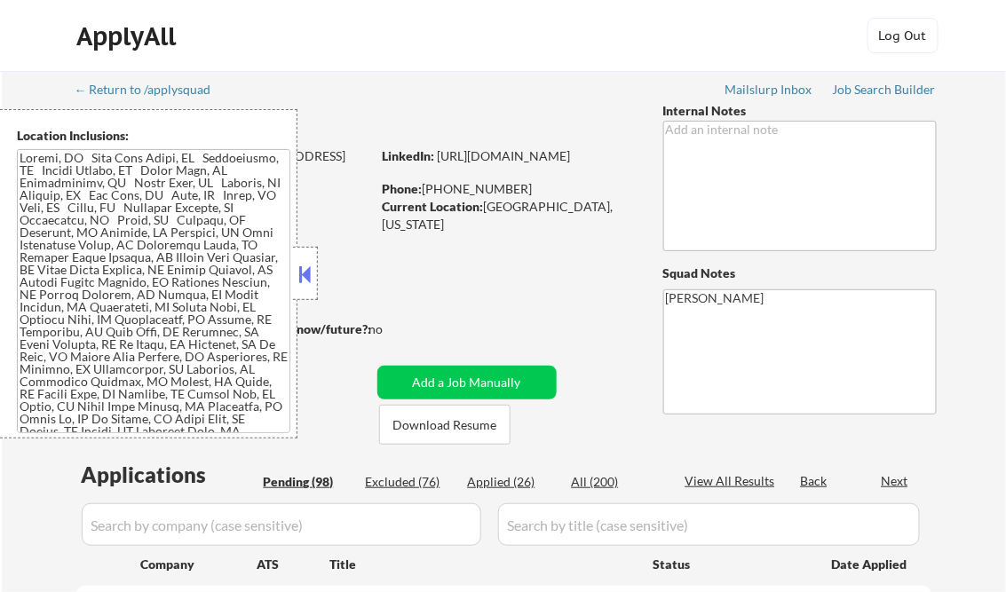
select select ""pending""
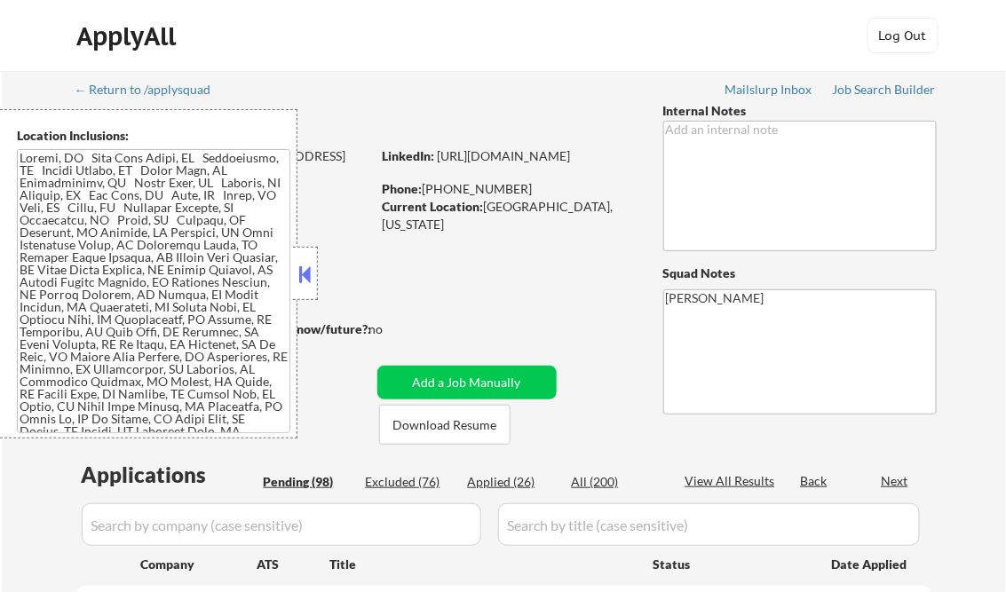
select select ""pending""
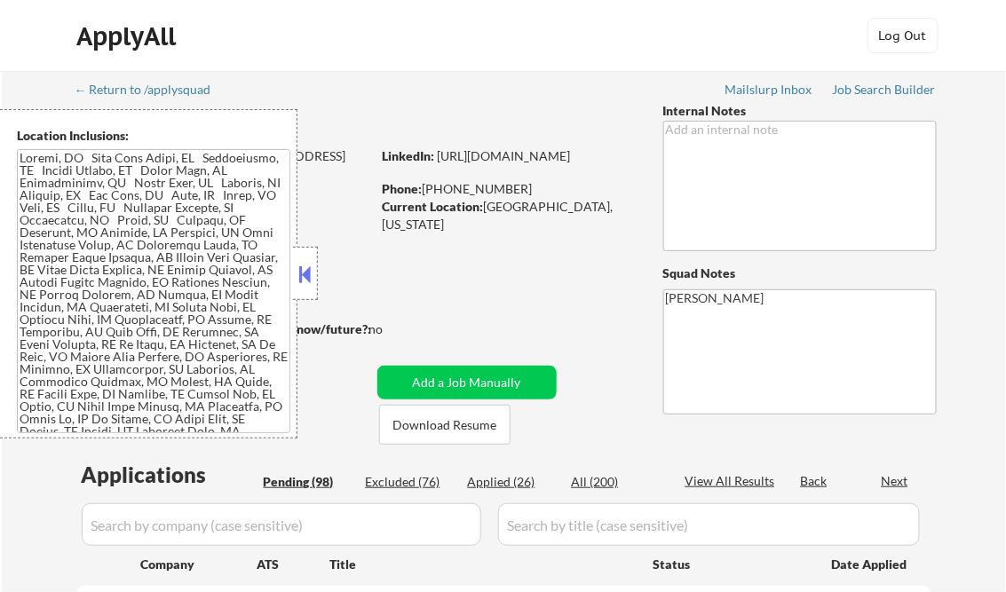
select select ""pending""
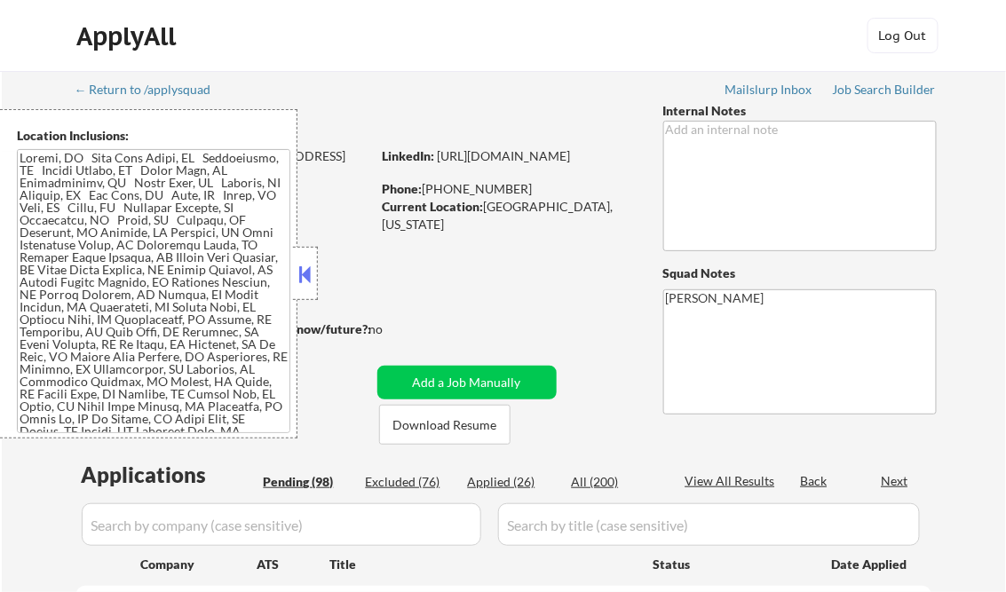
select select ""pending""
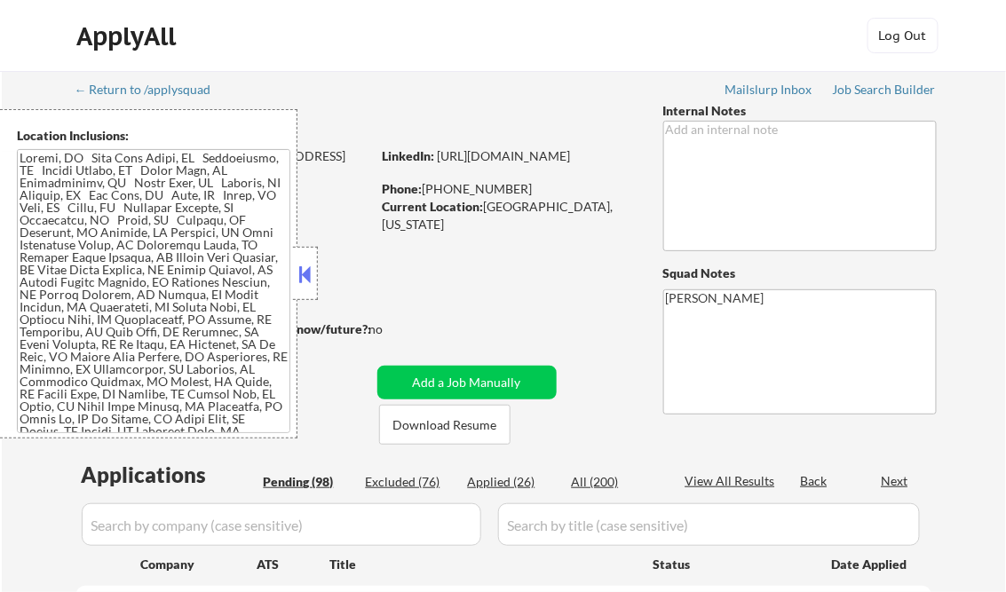
select select ""pending""
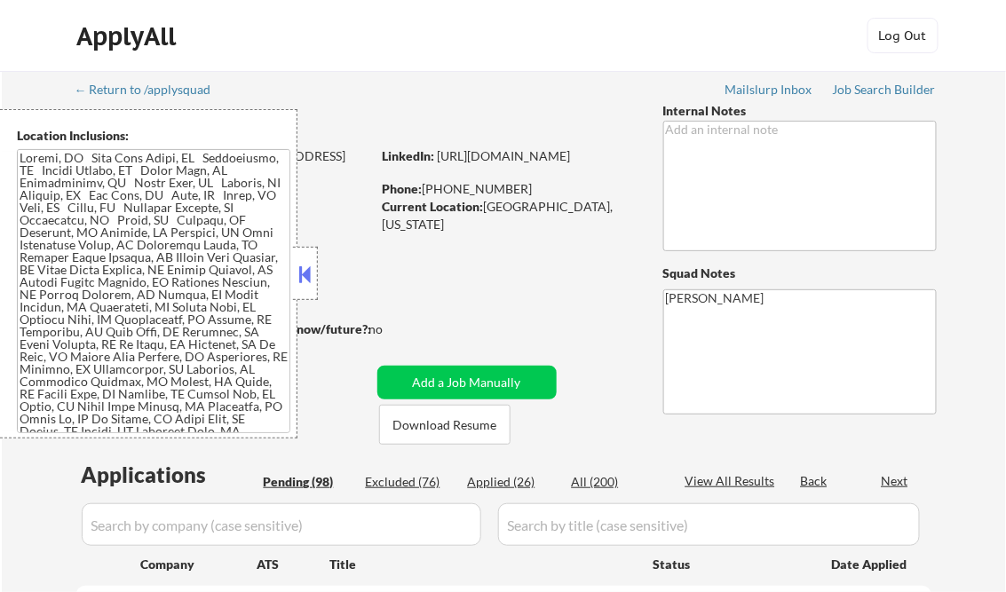
select select ""pending""
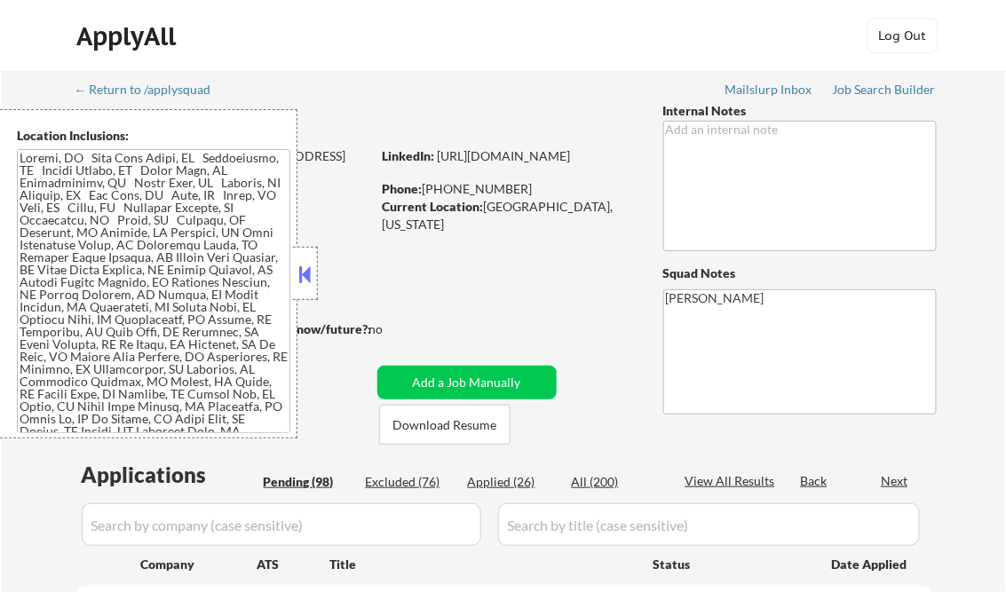
select select ""pending""
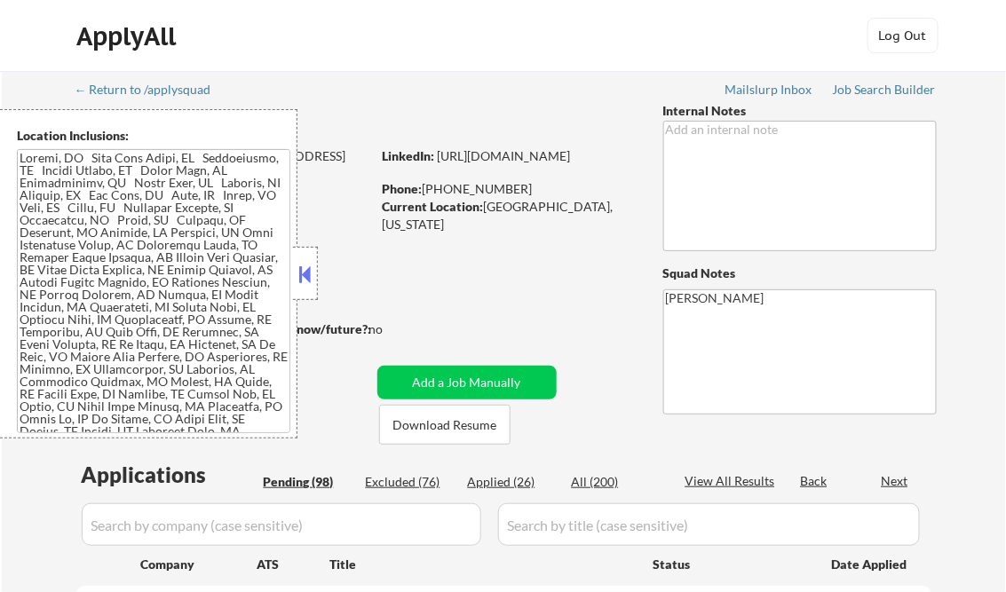
select select ""pending""
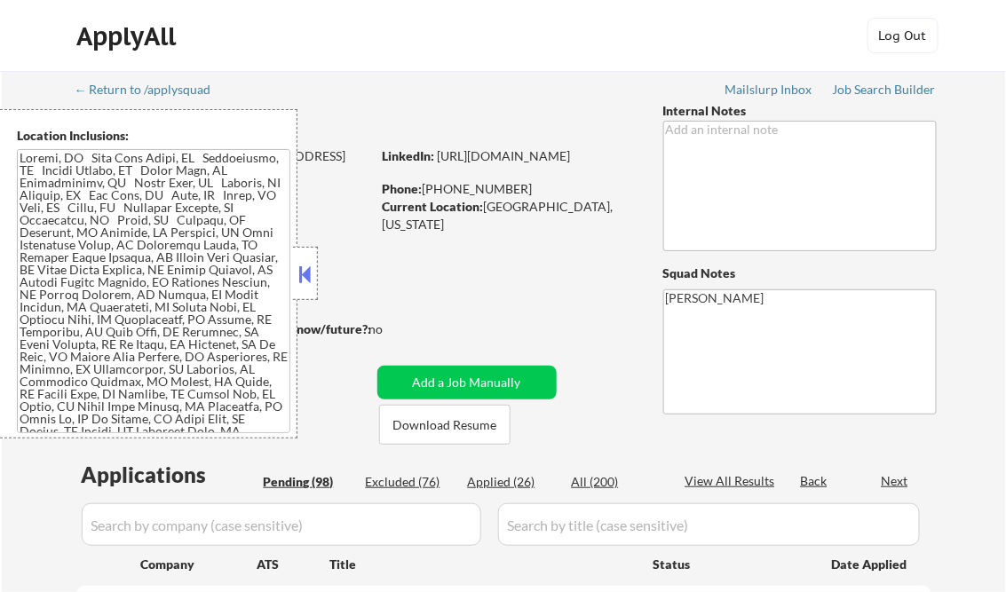
select select ""pending""
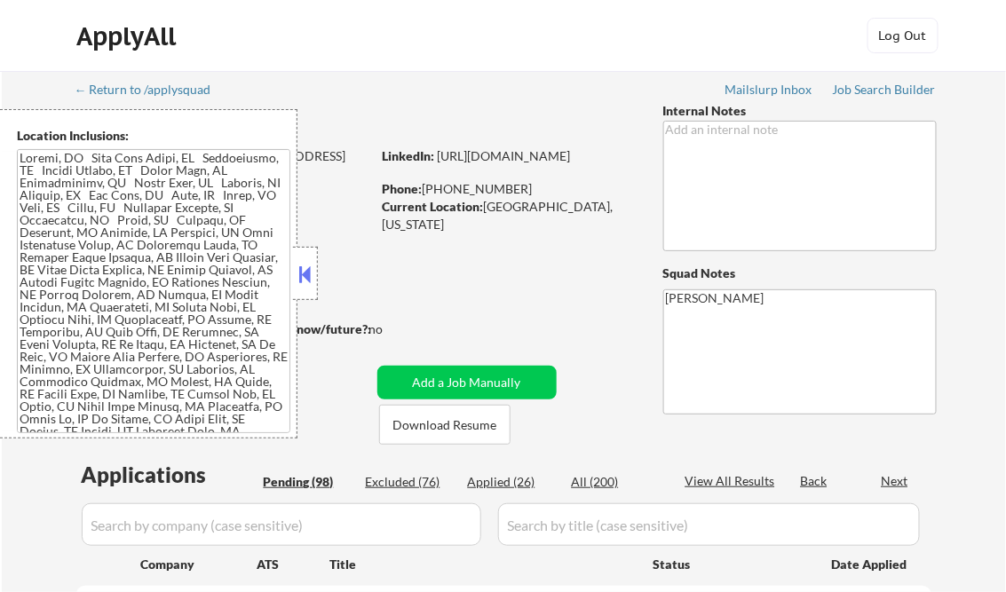
select select ""pending""
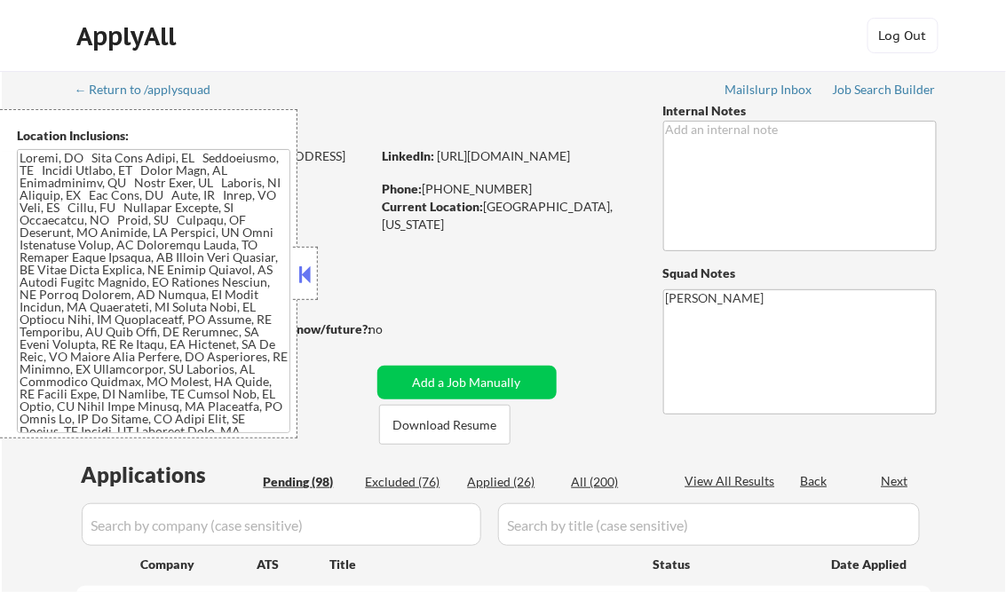
select select ""pending""
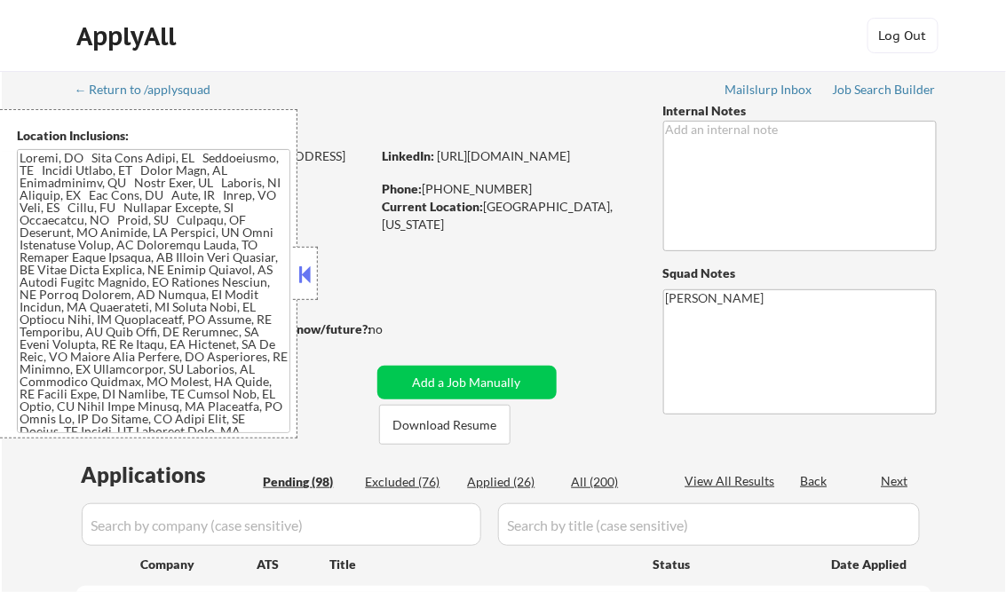
select select ""pending""
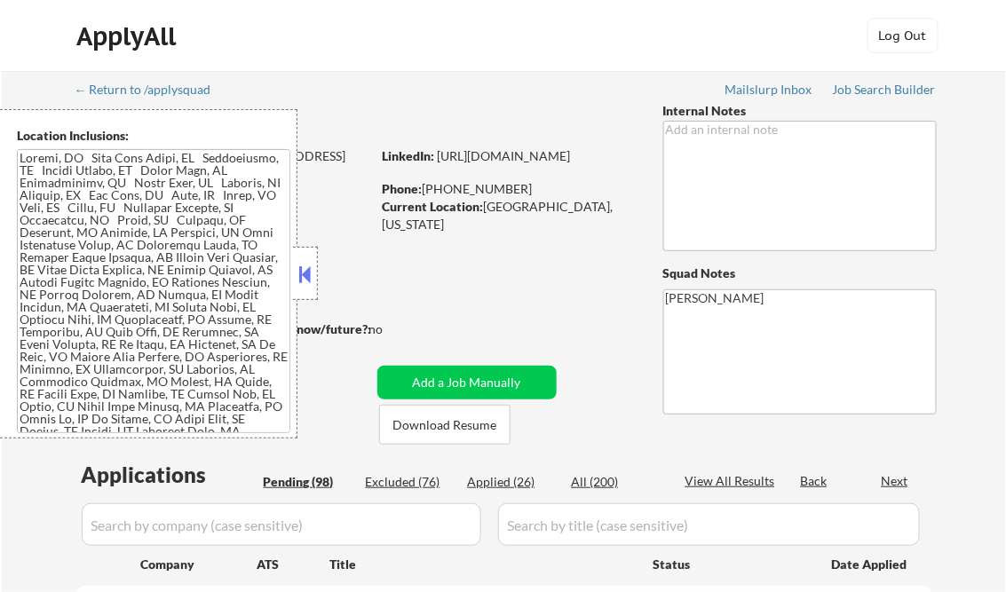
select select ""pending""
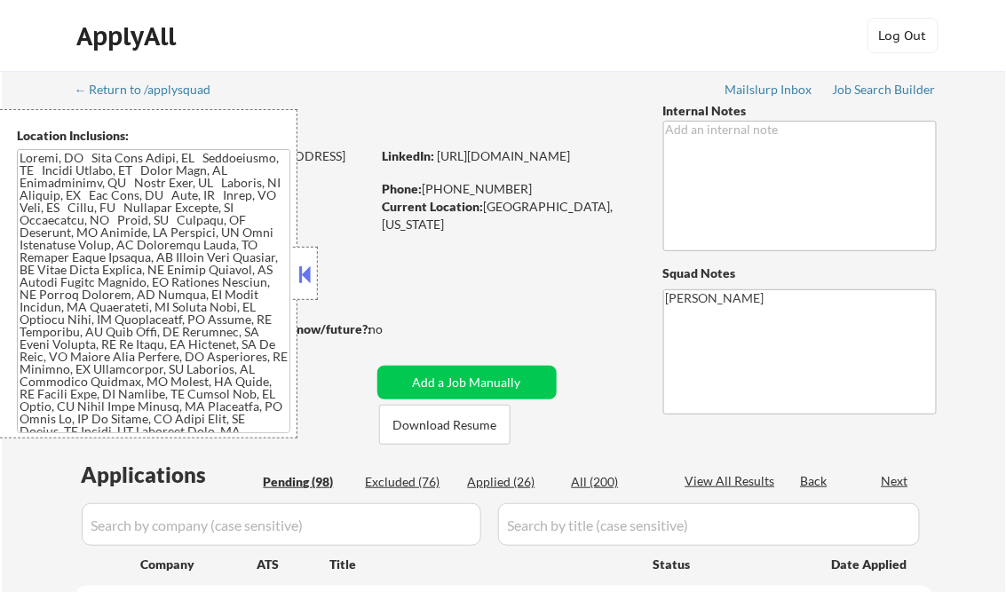
select select ""pending""
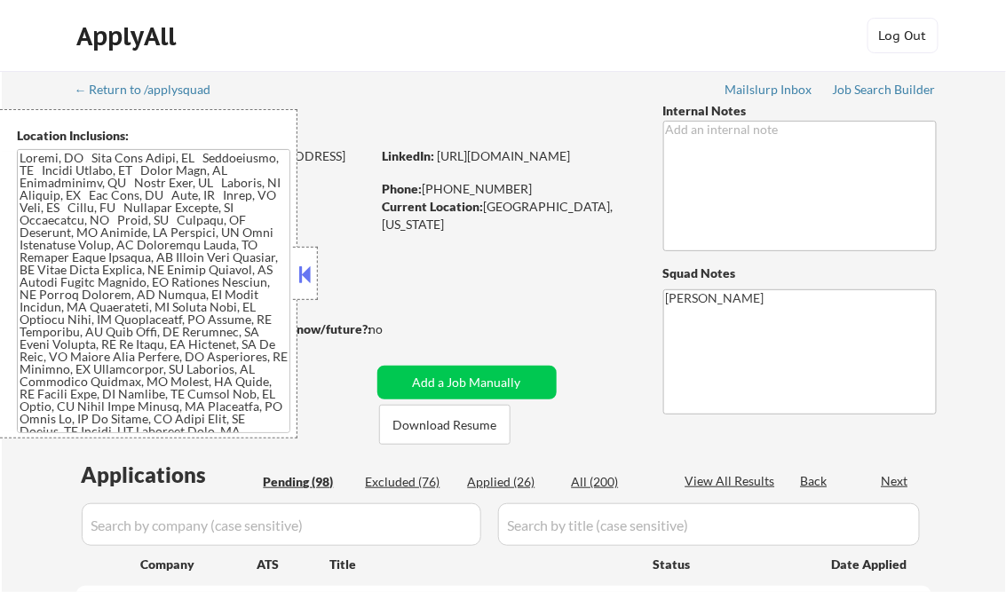
select select ""pending""
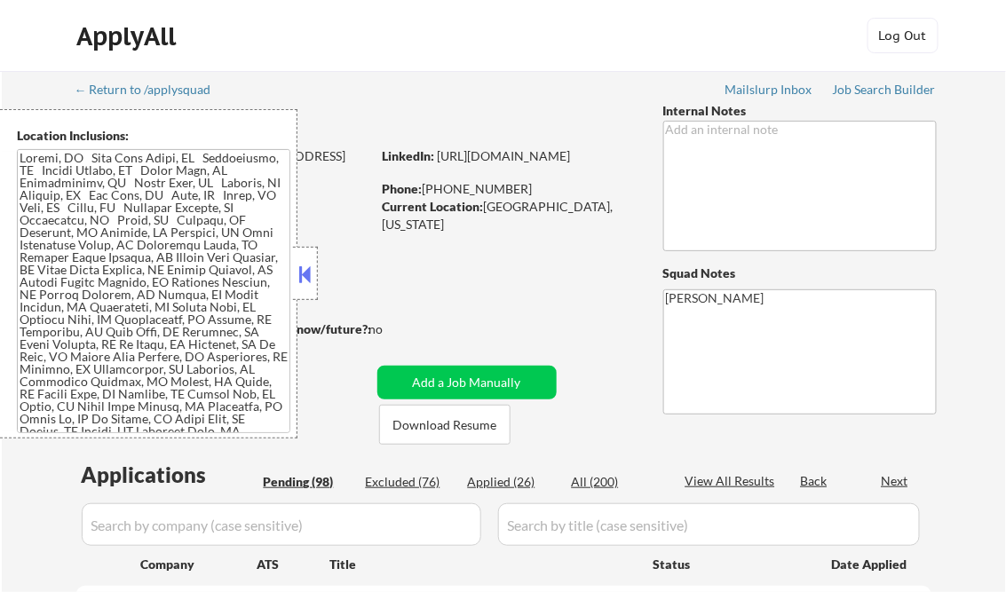
select select ""pending""
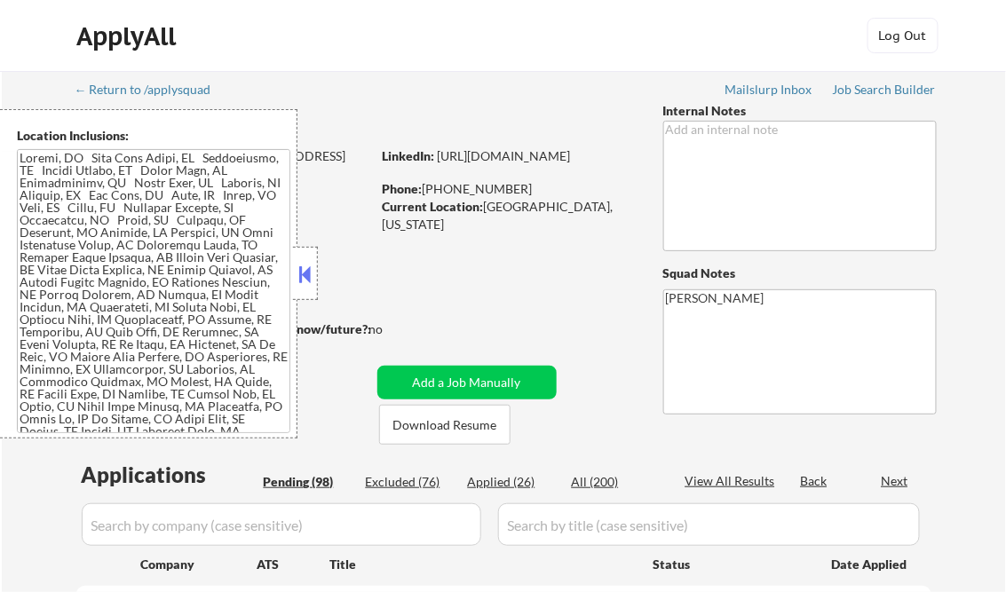
select select ""pending""
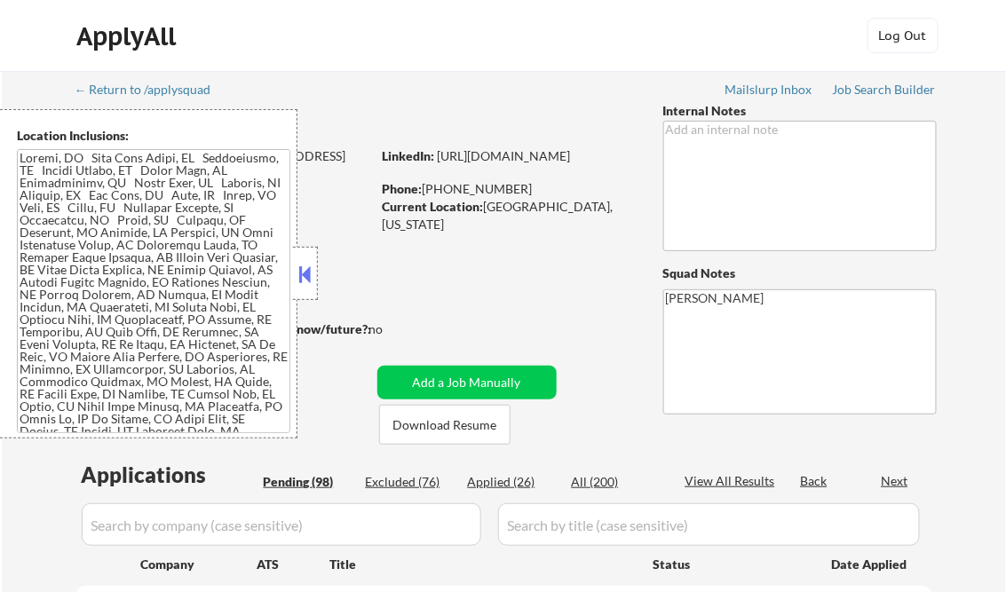
select select ""pending""
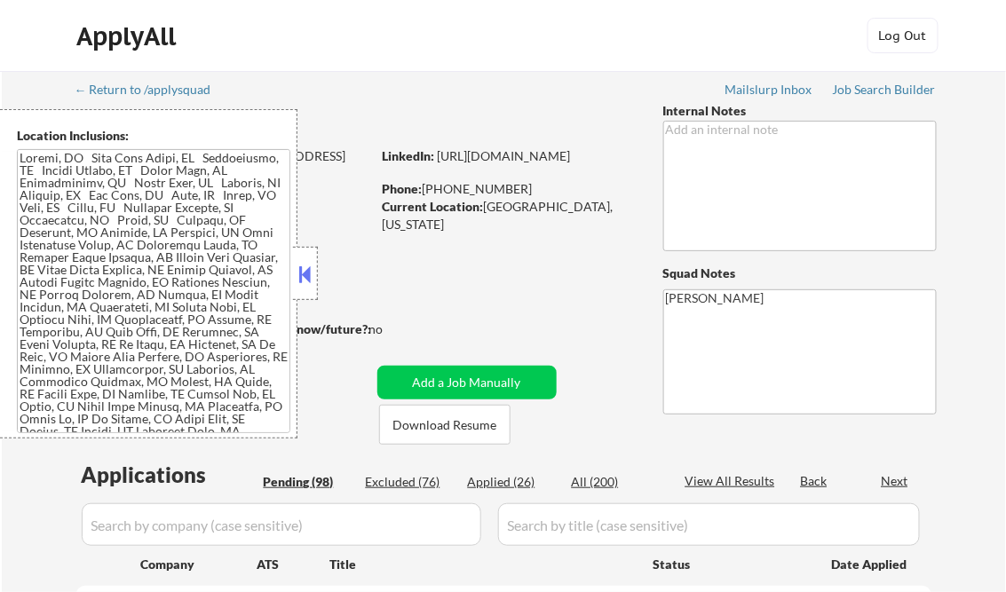
select select ""pending""
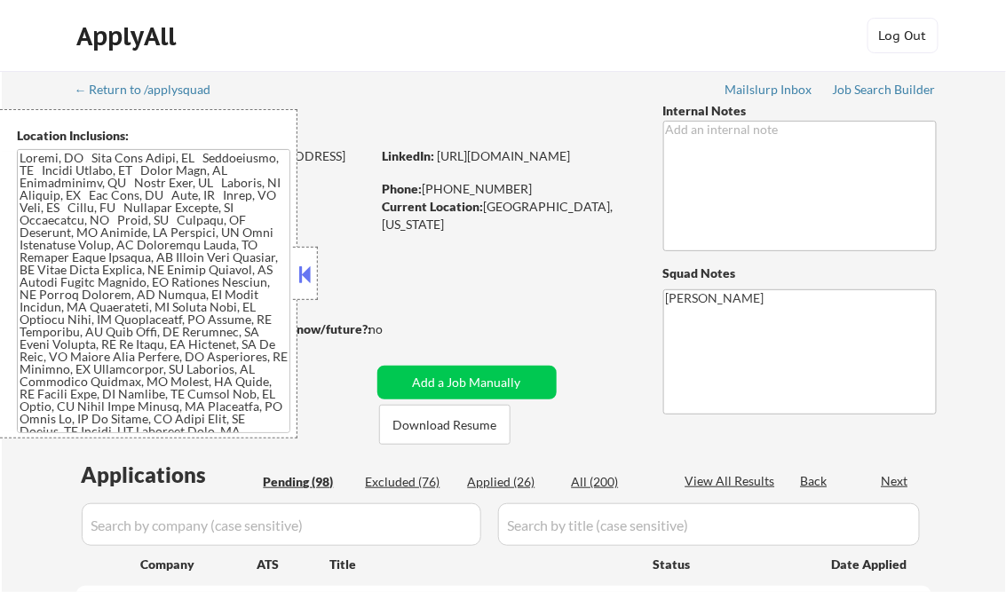
select select ""pending""
click at [309, 273] on button at bounding box center [306, 274] width 20 height 27
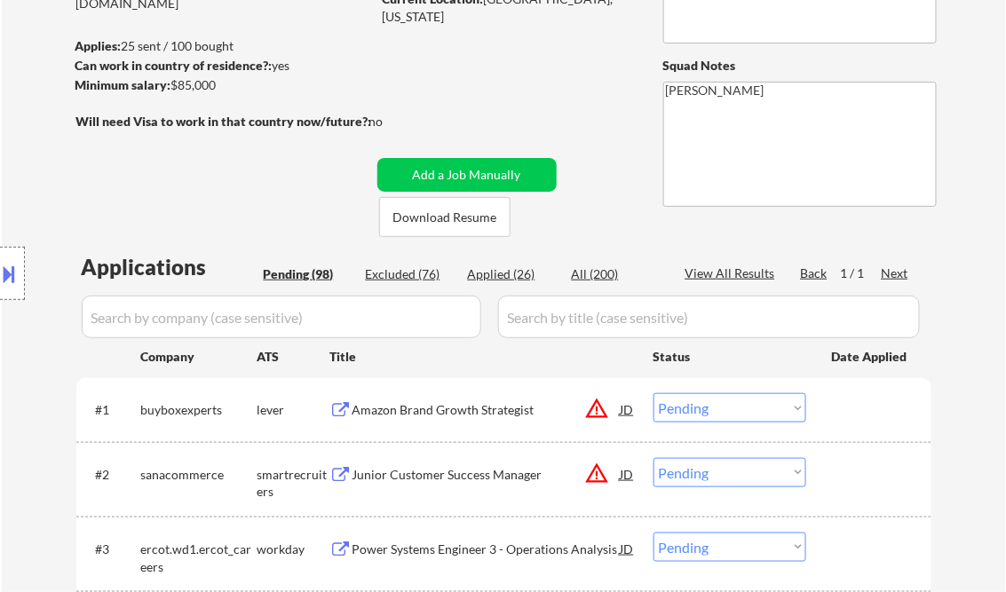
scroll to position [213, 0]
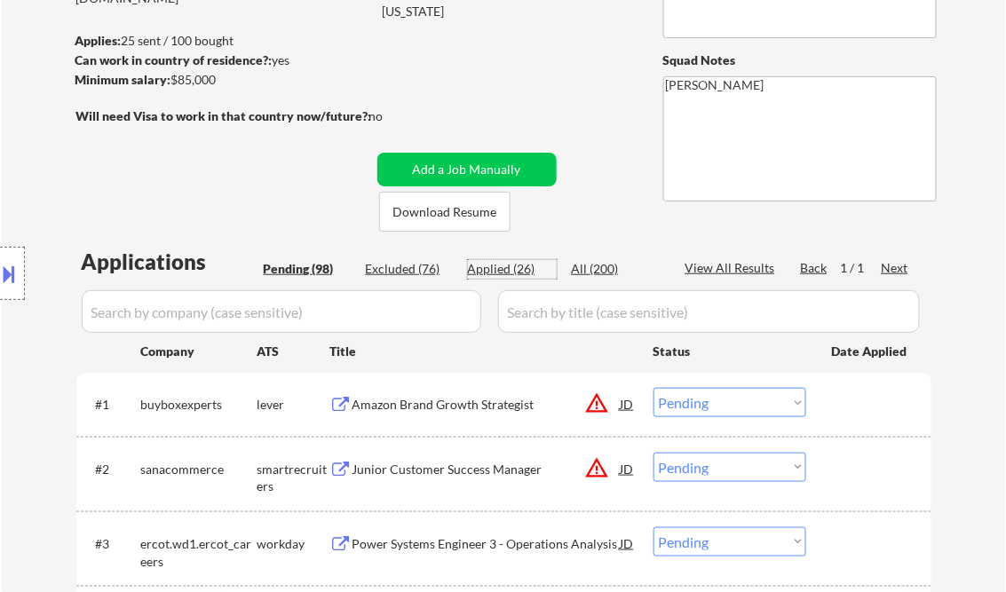
click at [519, 274] on div "Applied (26)" at bounding box center [512, 269] width 89 height 18
select select ""applied""
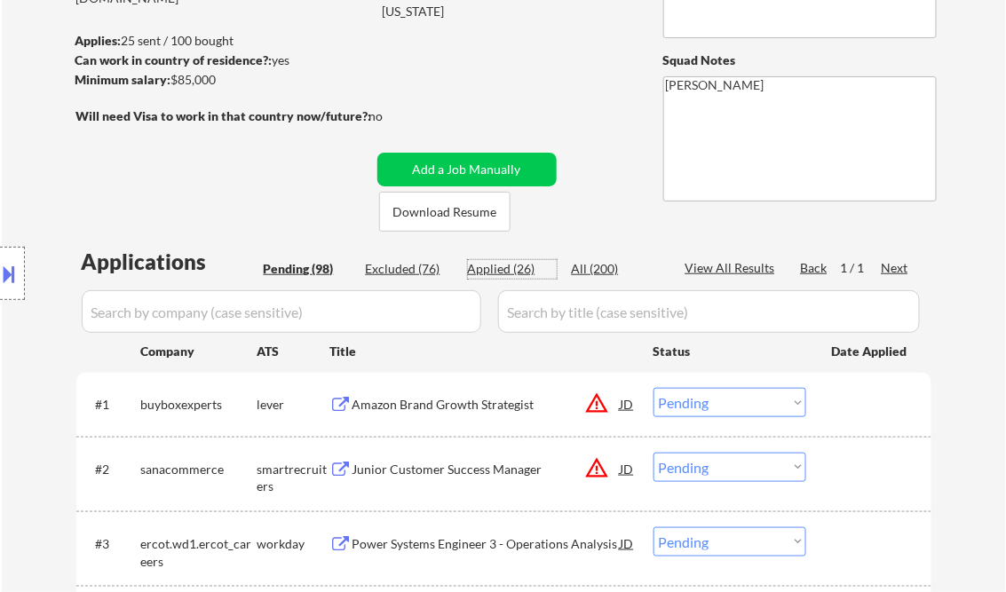
select select ""applied""
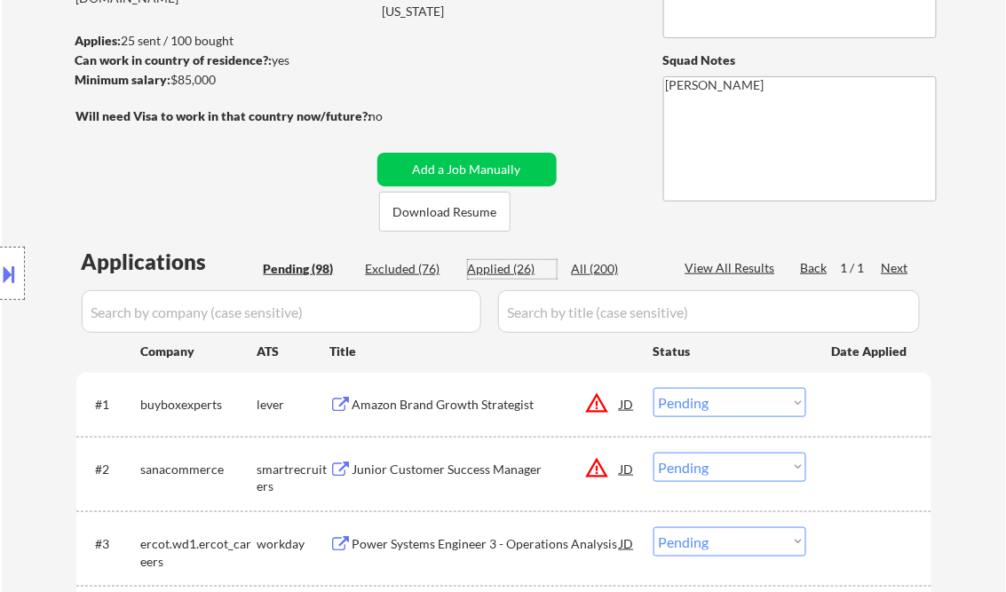
select select ""applied""
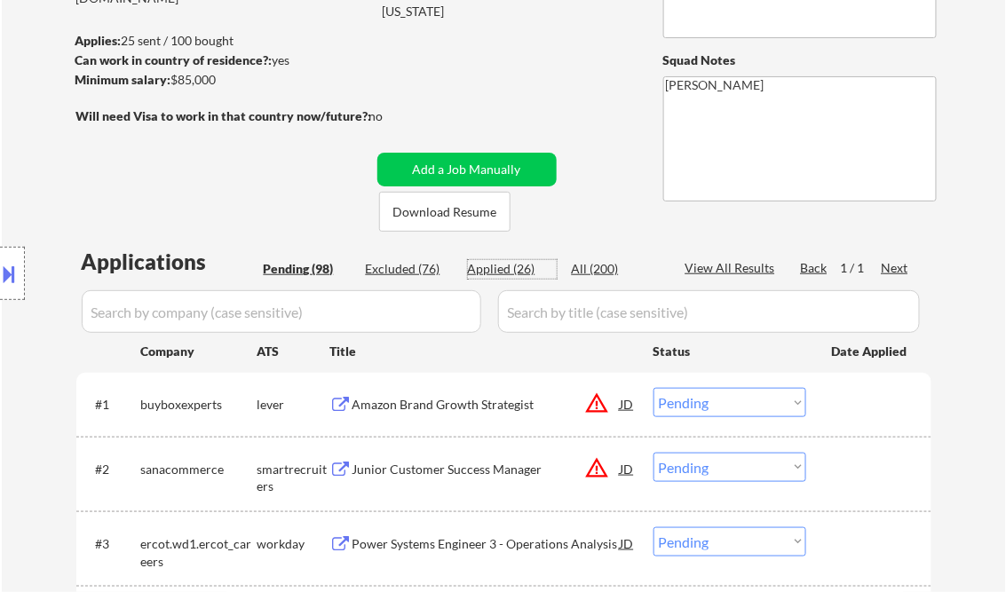
select select ""applied""
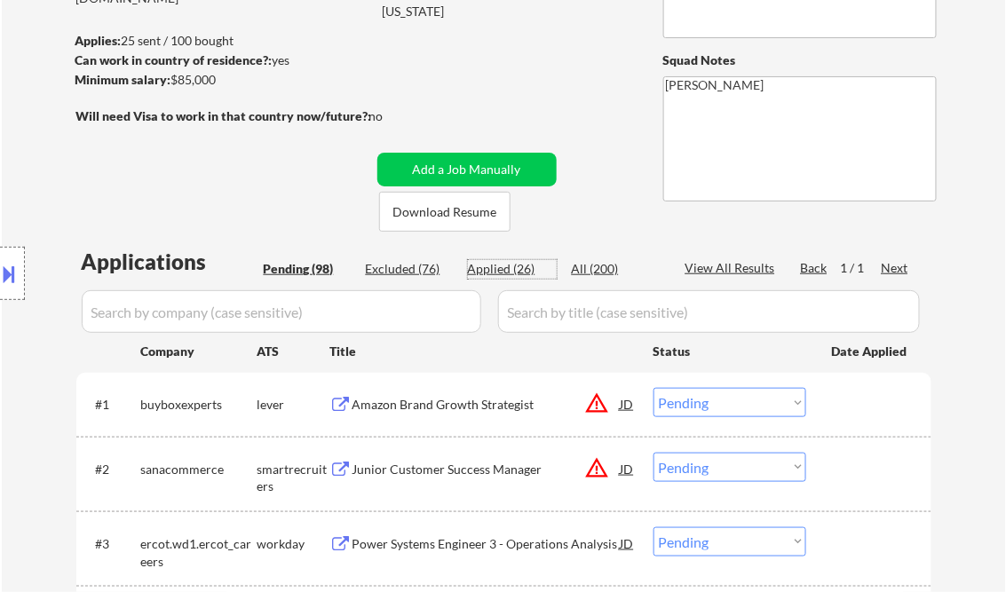
select select ""applied""
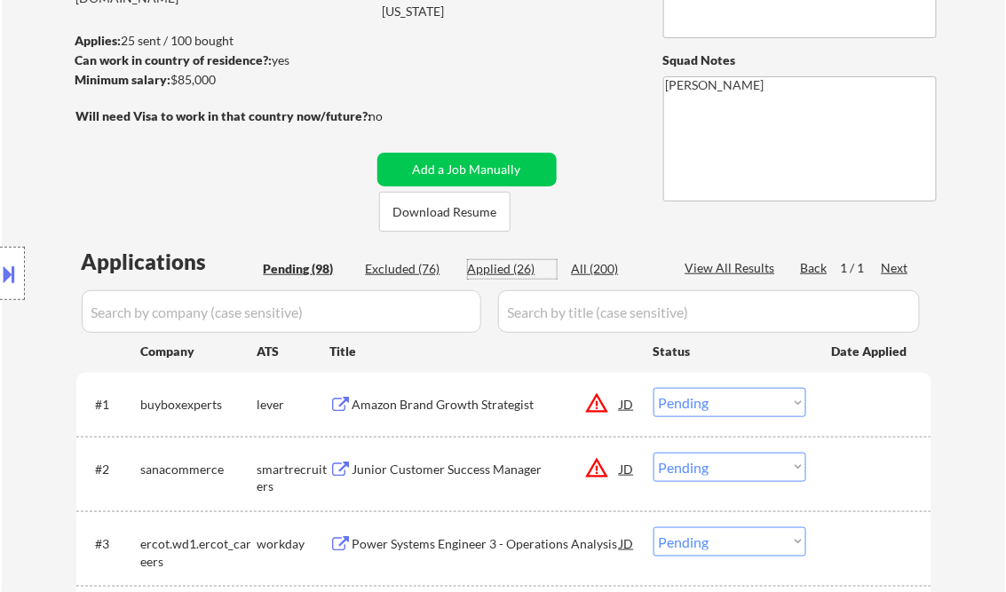
select select ""applied""
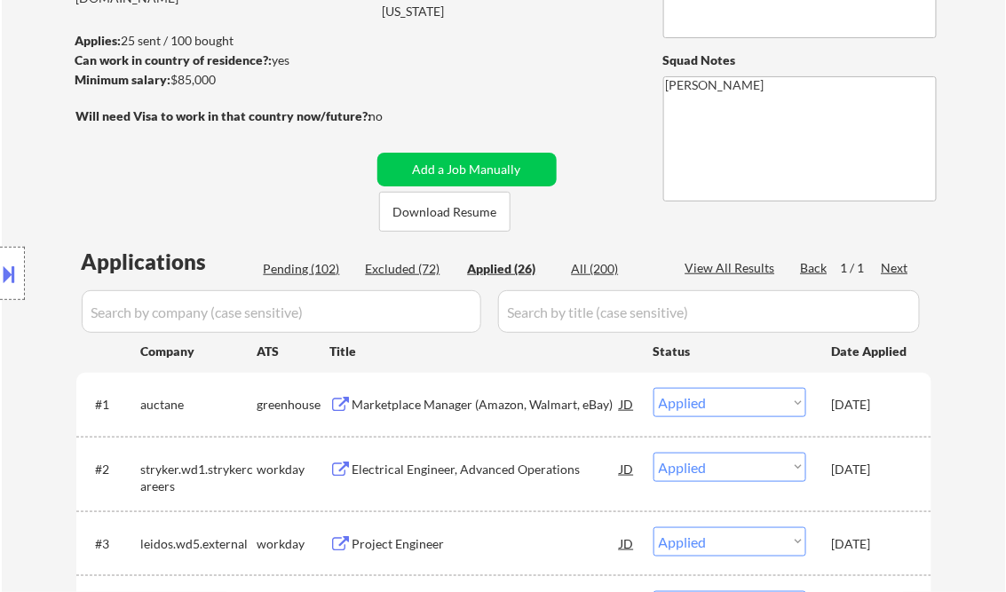
select select ""applied""
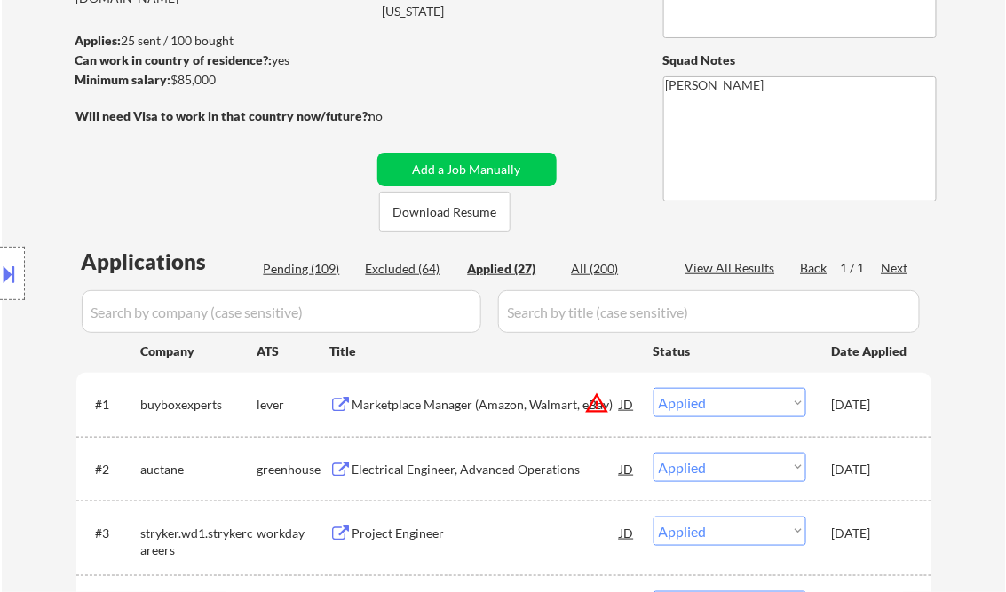
select select ""applied""
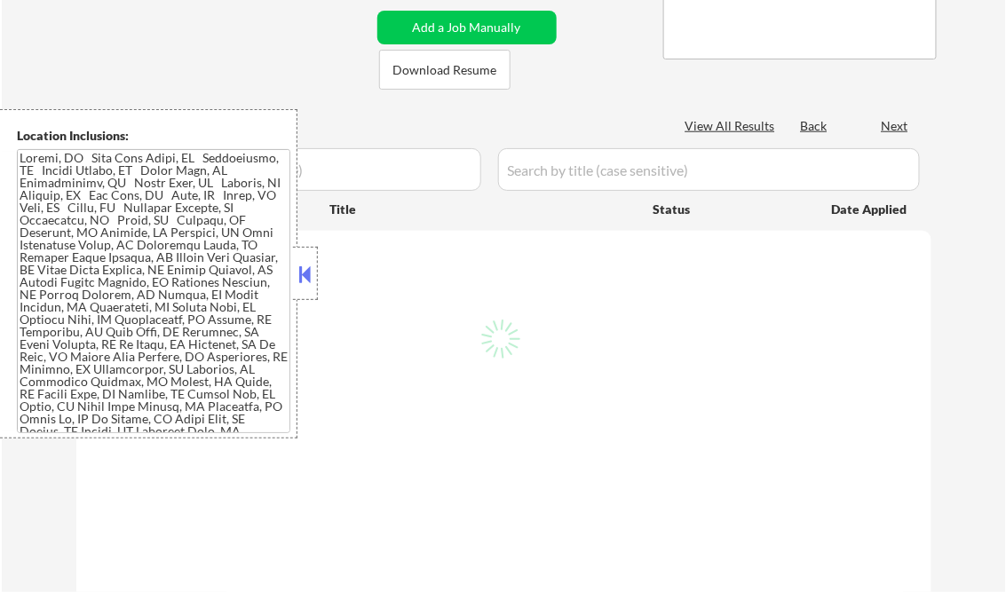
scroll to position [284, 0]
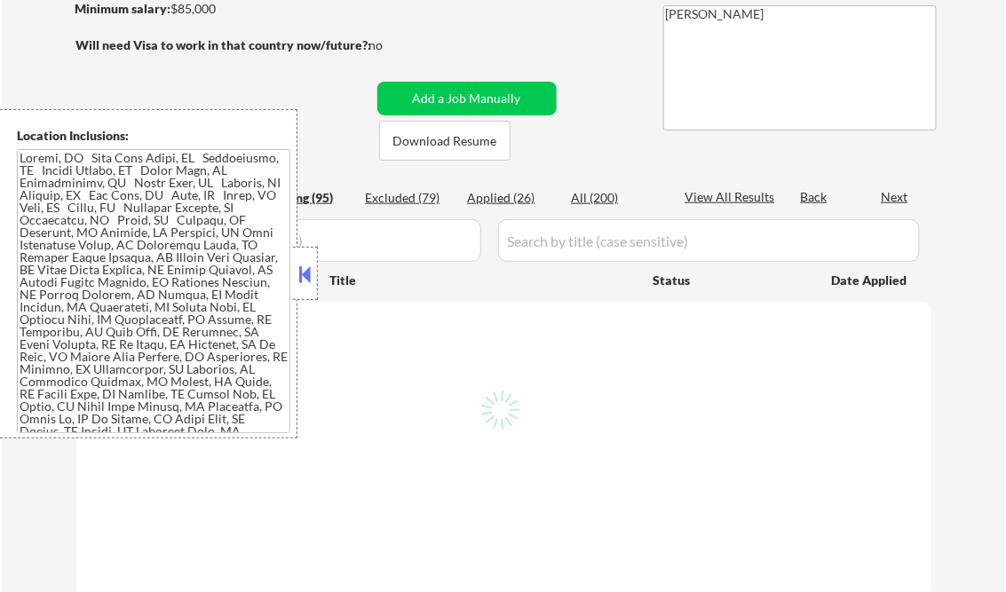
click at [397, 202] on div "Excluded (79)" at bounding box center [410, 198] width 89 height 18
select select ""excluded__expired_""
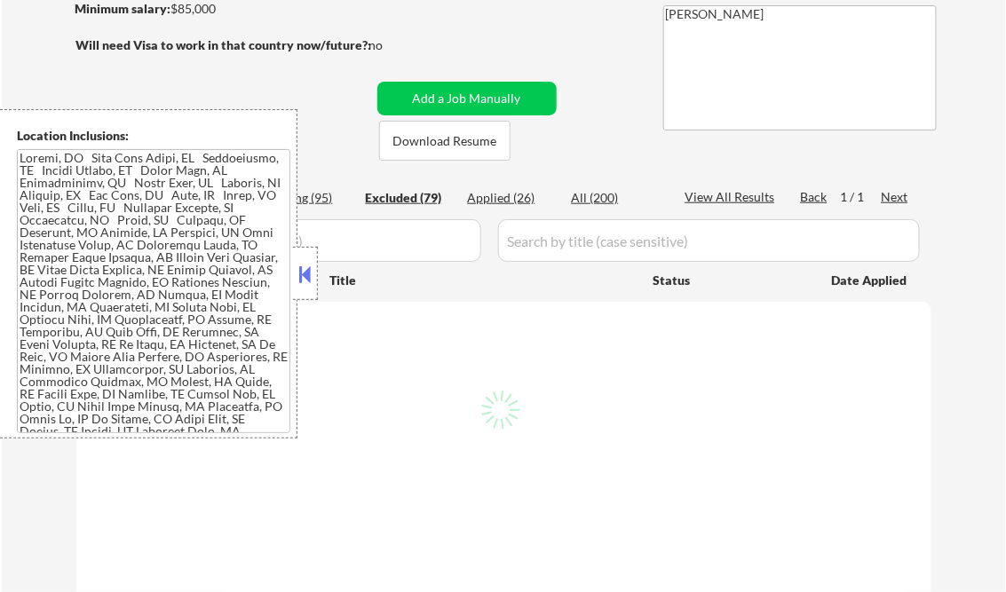
select select ""excluded__expired_""
select select ""excluded__bad_match_""
select select ""excluded__expired_""
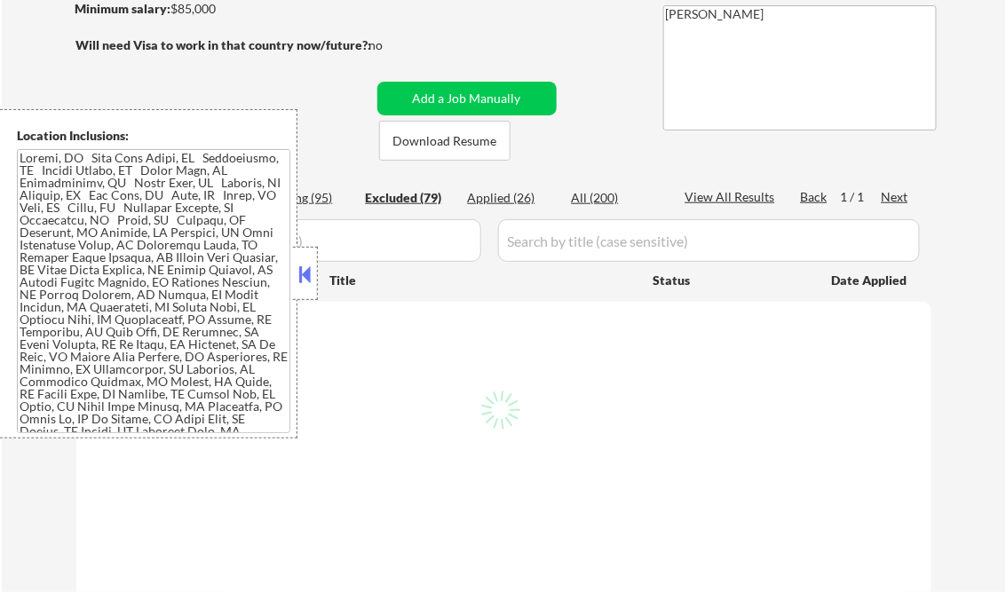
select select ""excluded__expired_""
select select ""excluded__bad_match_""
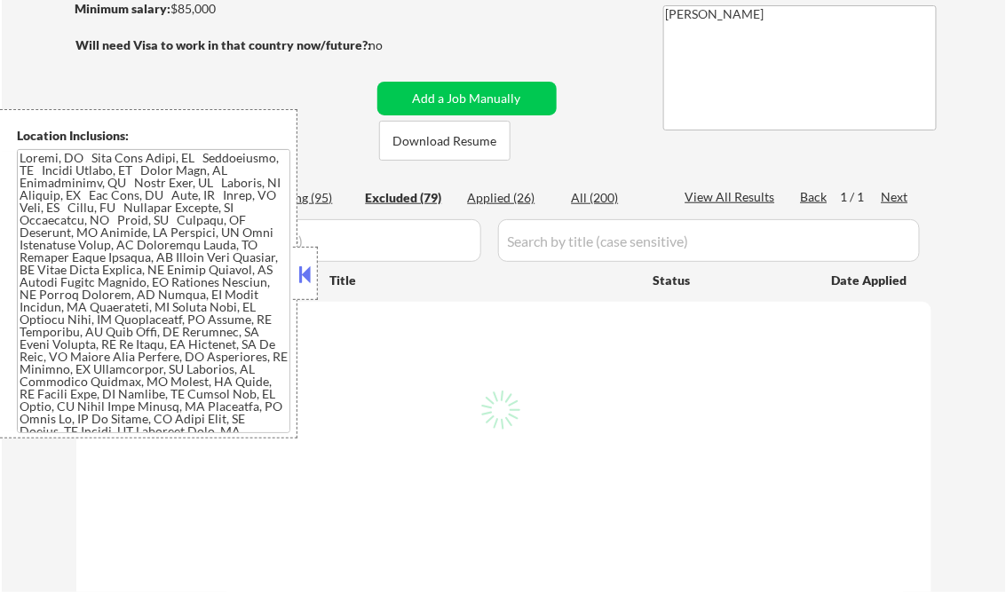
select select ""excluded__location_""
select select ""excluded""
select select ""excluded__salary_""
select select ""excluded__location_""
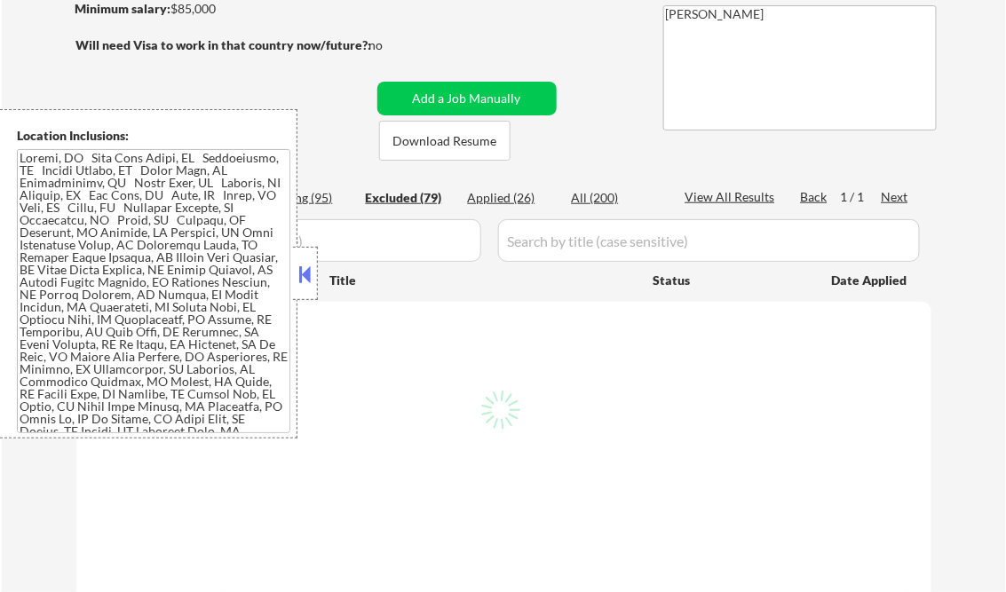
select select ""excluded__expired_""
select select ""excluded__salary_""
select select ""excluded__expired_""
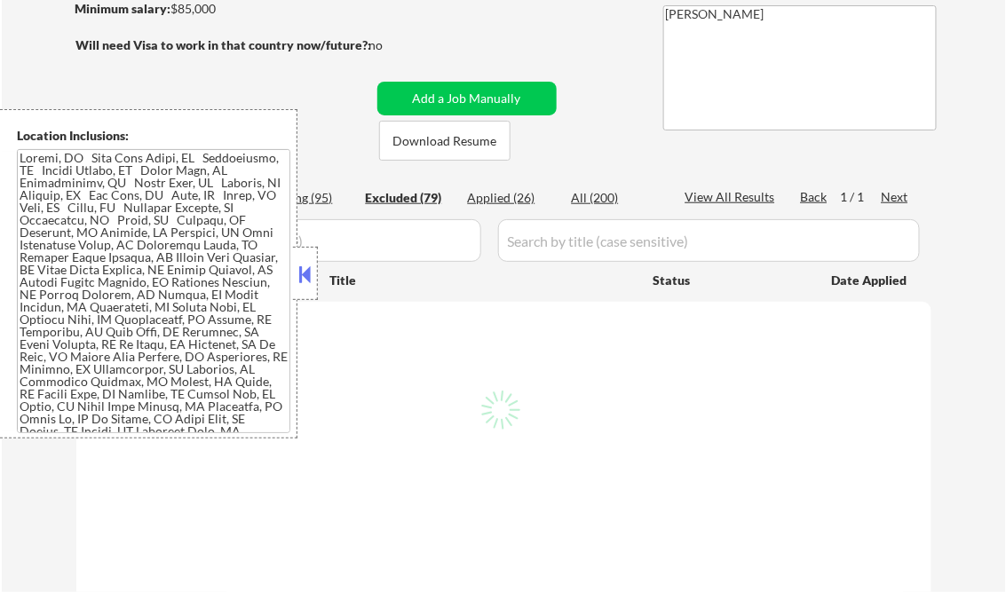
select select ""excluded__expired_""
select select ""excluded__location_""
select select ""excluded__expired_""
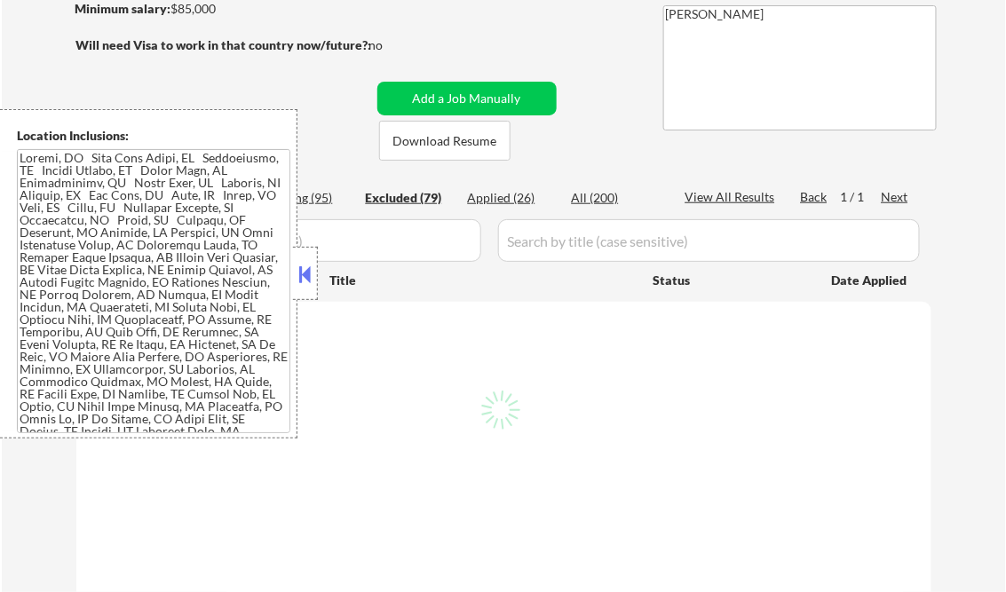
select select ""excluded""
select select ""excluded__expired_""
select select ""excluded__location_""
select select ""excluded__bad_match_""
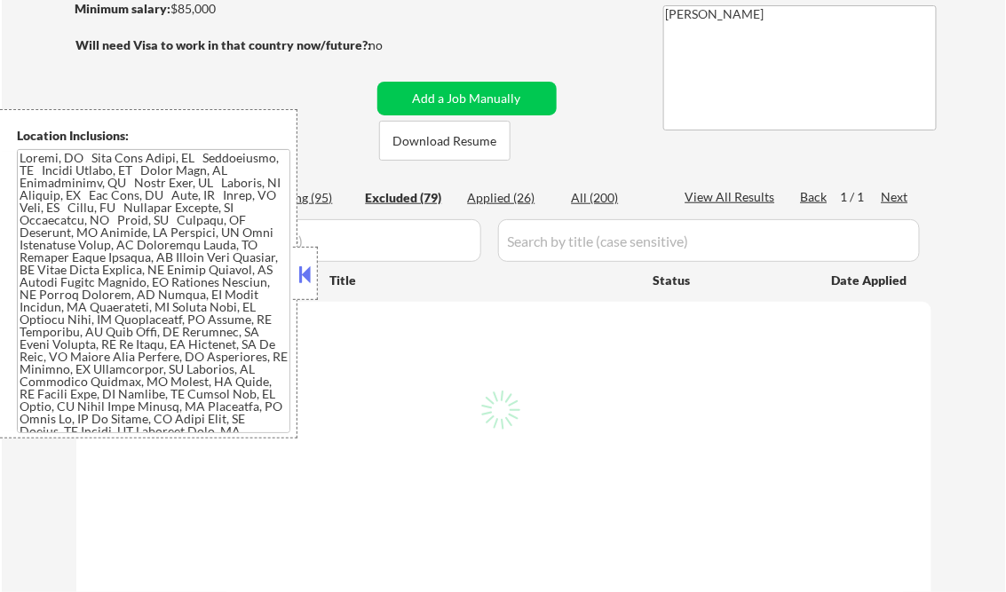
select select ""excluded__location_""
select select ""excluded""
select select ""excluded__expired_""
select select ""excluded__bad_match_""
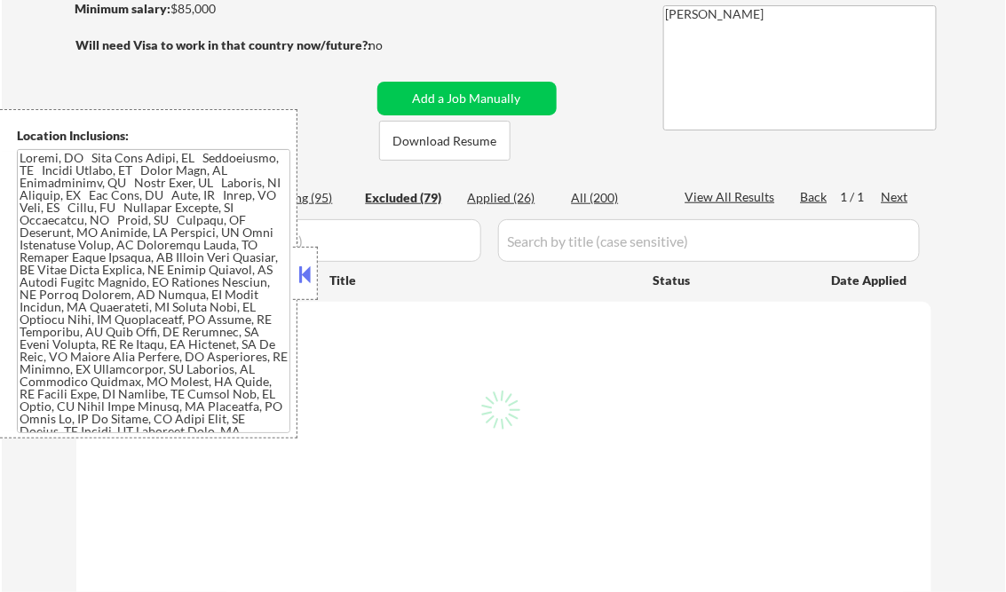
select select ""excluded""
select select ""excluded__other_""
select select ""excluded__bad_match_""
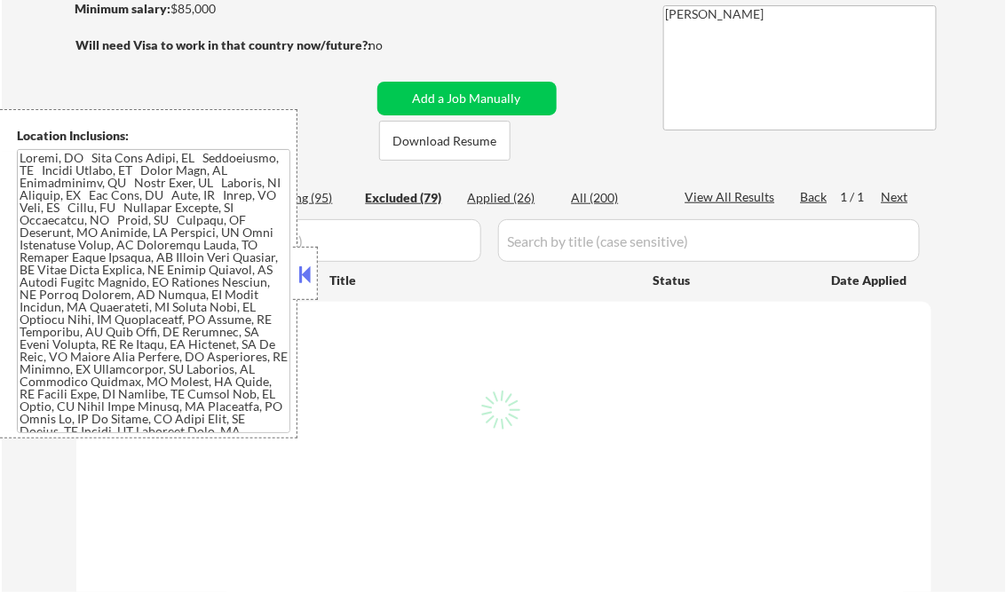
select select ""excluded__bad_match_""
select select ""excluded""
select select ""excluded__expired_""
select select ""excluded__location_""
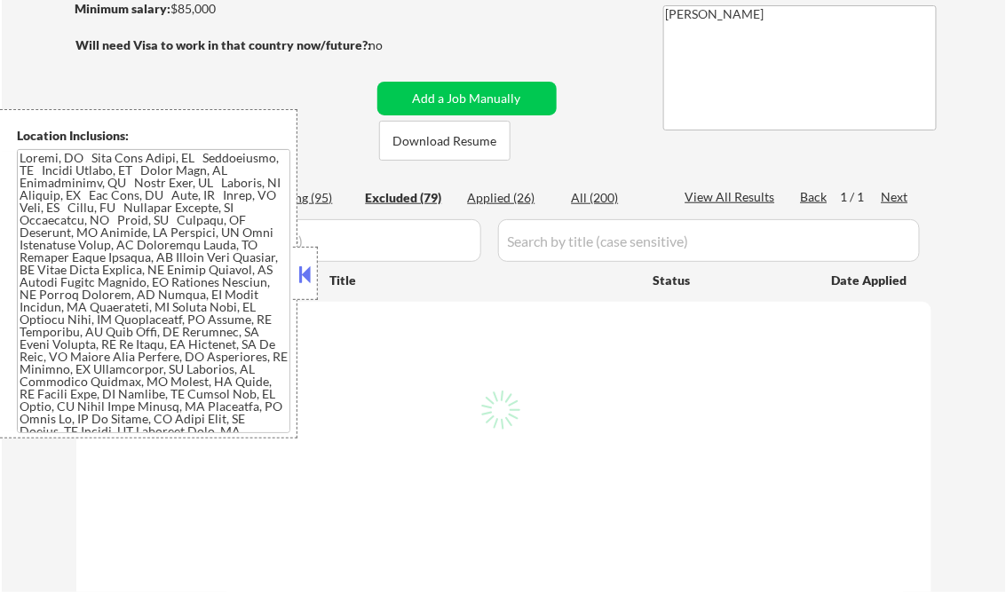
select select ""excluded__location_""
select select ""excluded__salary_""
select select ""excluded__bad_match_""
select select ""excluded__other_""
select select ""excluded__expired_""
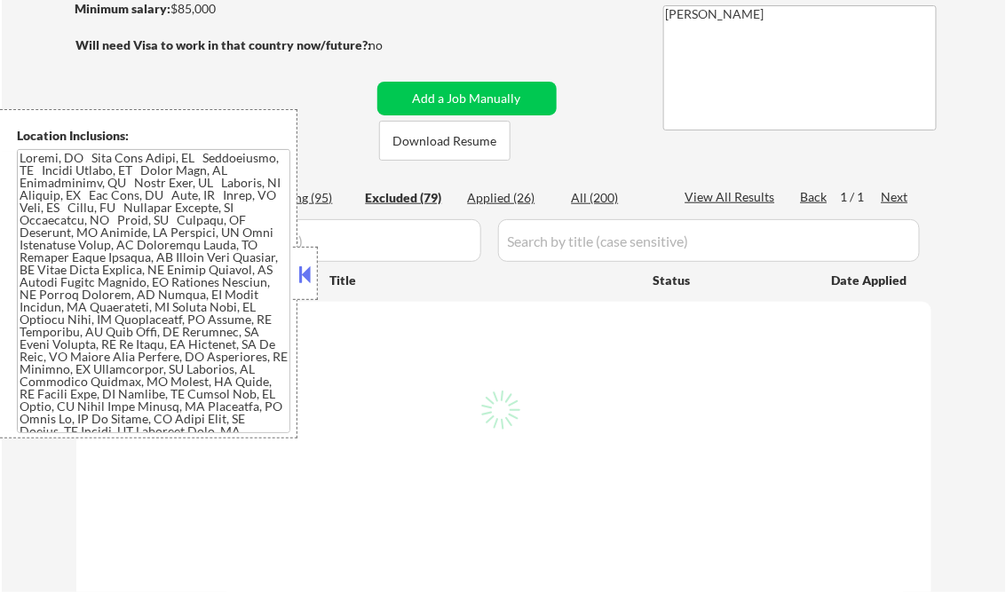
select select ""excluded__expired_""
select select ""excluded""
select select ""excluded__bad_match_""
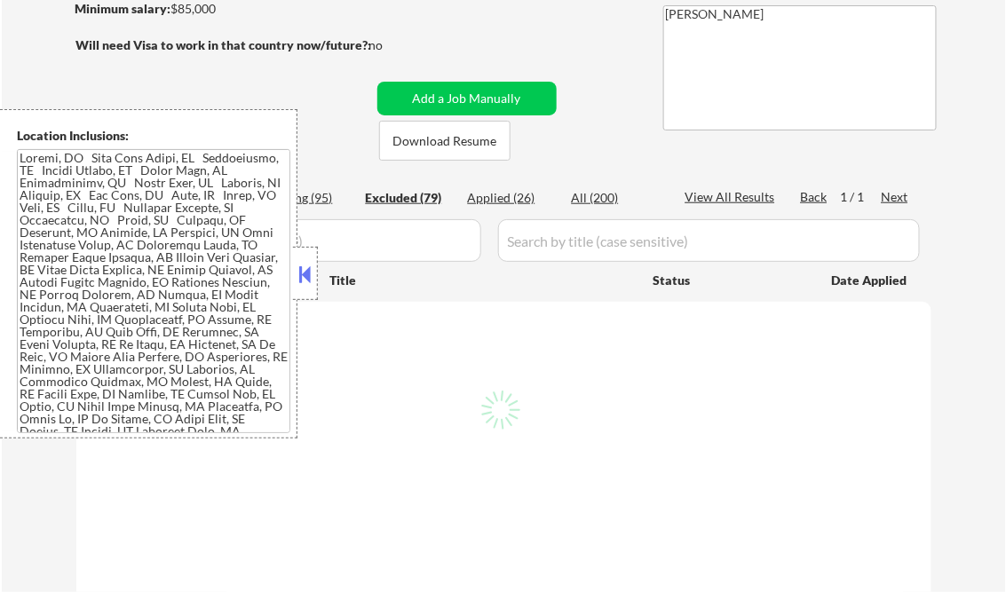
select select ""excluded__bad_match_""
select select ""excluded__expired_""
select select ""excluded__location_""
select select ""excluded""
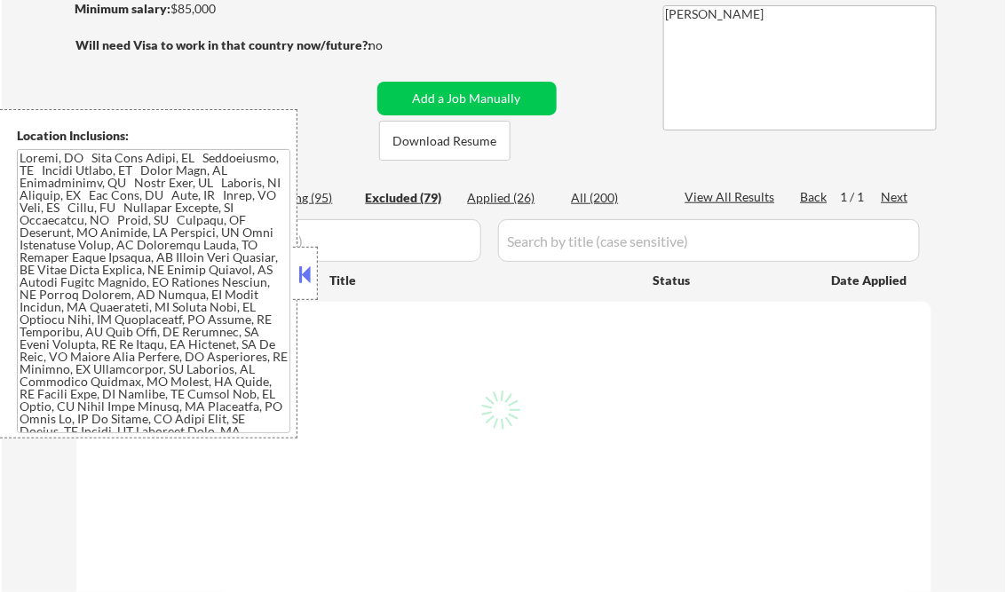
select select ""excluded""
select select ""excluded__bad_match_""
select select ""excluded__other_""
select select ""excluded__salary_""
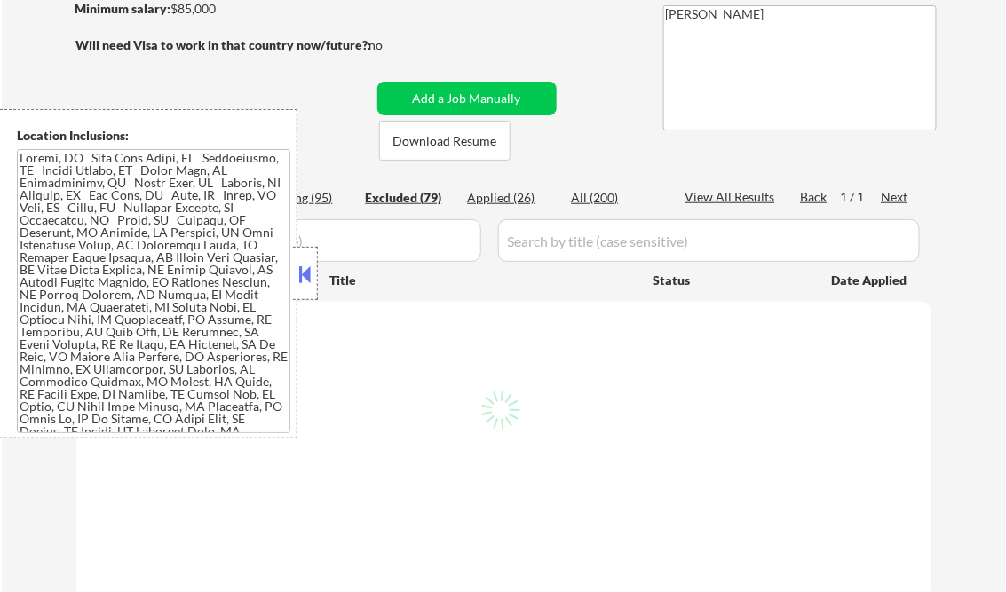
select select ""excluded__bad_match_""
select select ""excluded__expired_""
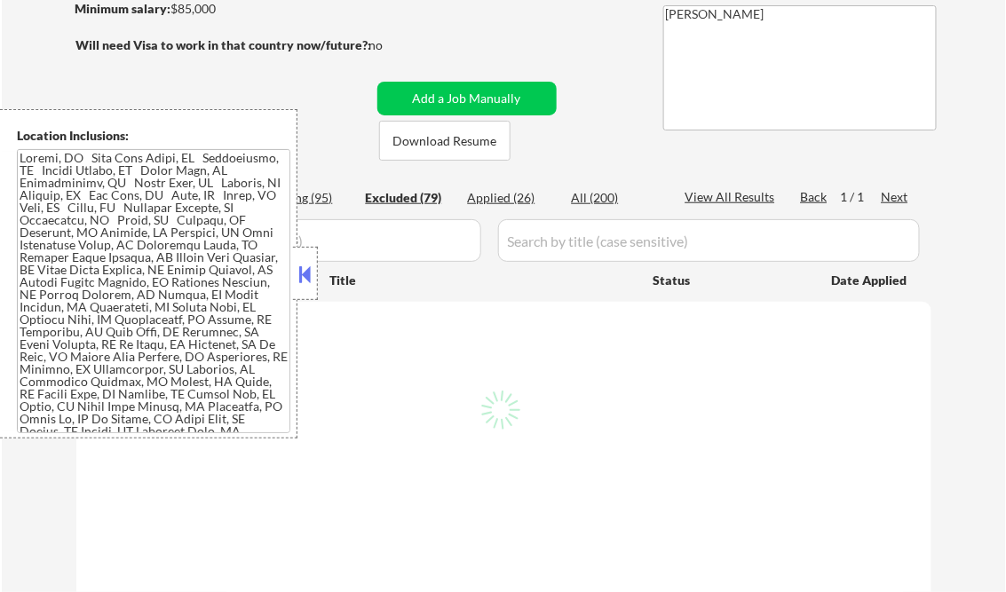
select select ""excluded__bad_match_""
select select ""excluded__expired_""
select select ""excluded__bad_match_""
select select ""excluded__location_""
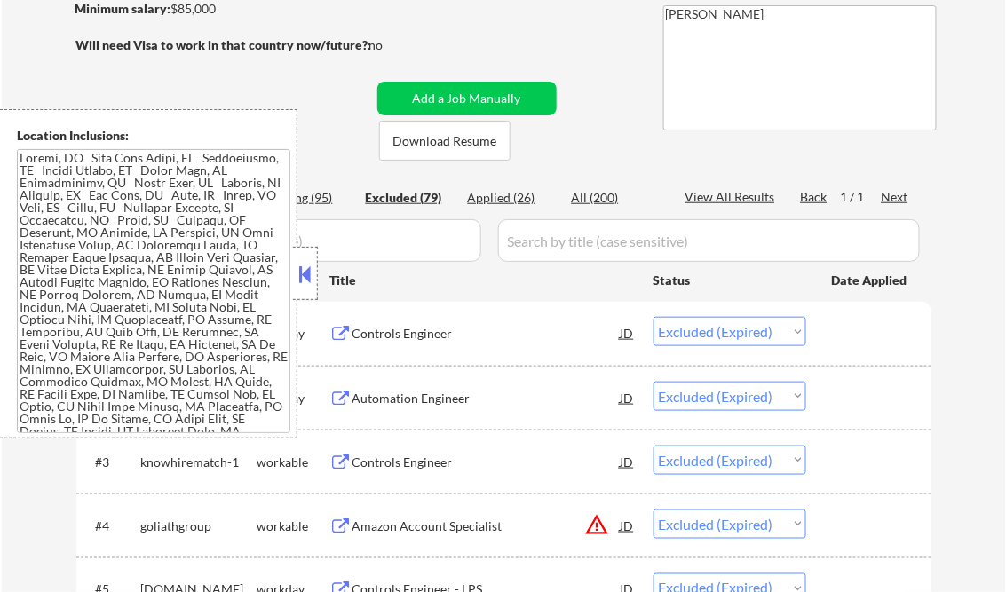
click at [298, 267] on button at bounding box center [306, 274] width 20 height 27
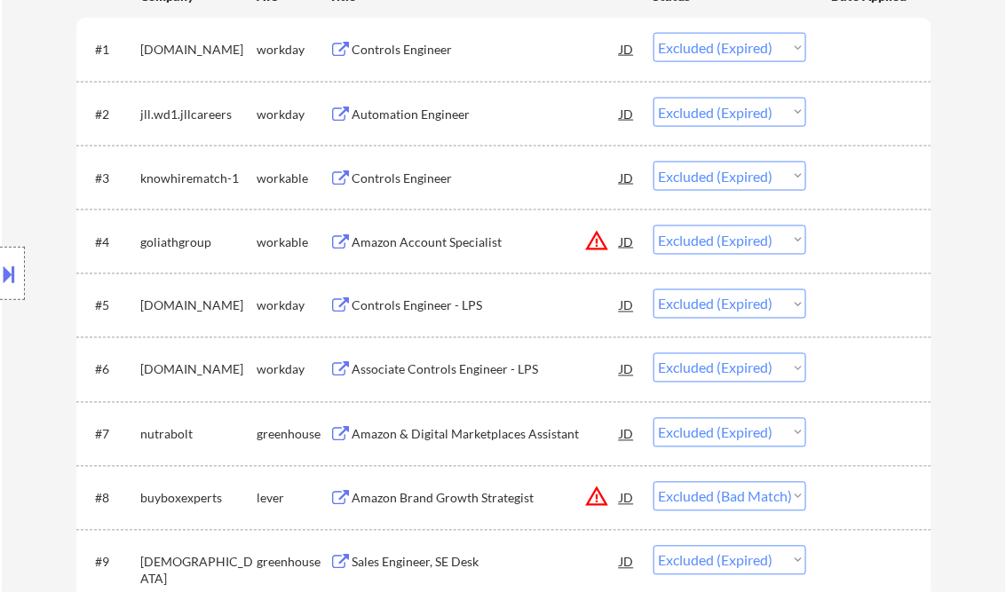
scroll to position [852, 0]
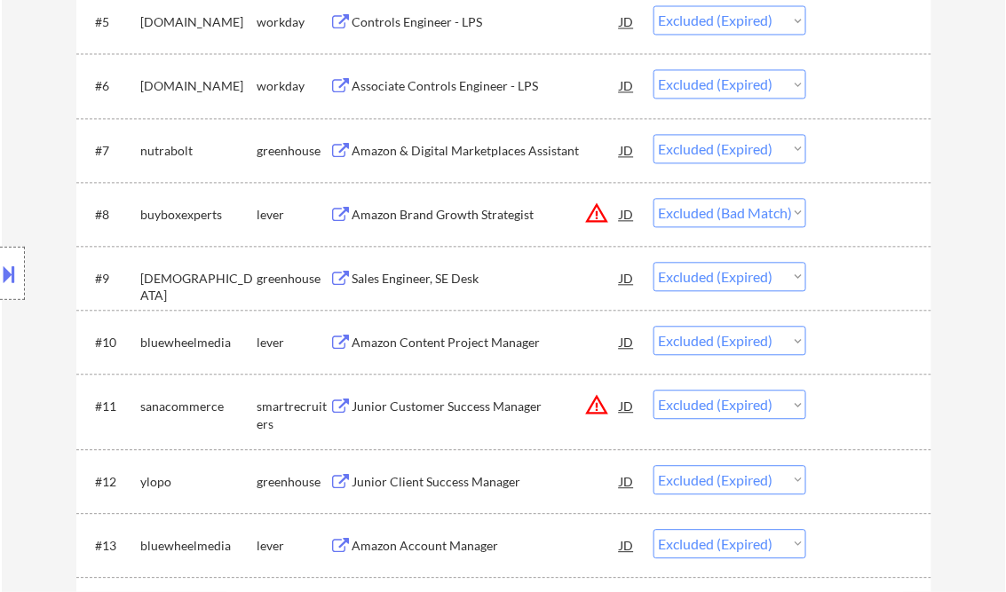
drag, startPoint x: 796, startPoint y: 212, endPoint x: 812, endPoint y: 234, distance: 26.6
click at [796, 212] on select "Choose an option... Pending Applied Excluded (Questions) Excluded (Expired) Exc…" at bounding box center [730, 212] width 153 height 29
click at [654, 198] on select "Choose an option... Pending Applied Excluded (Questions) Excluded (Expired) Exc…" at bounding box center [730, 212] width 153 height 29
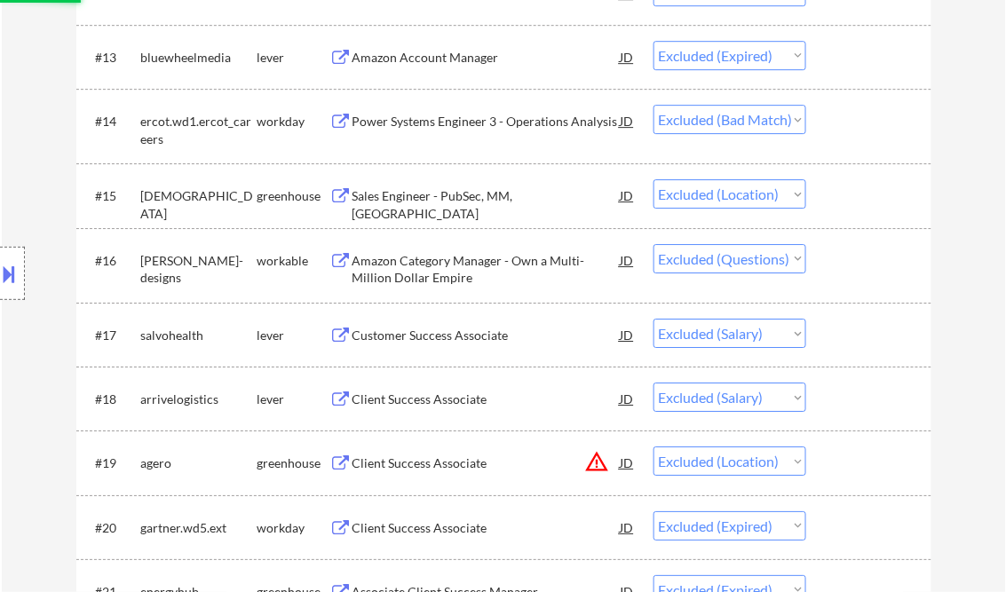
scroll to position [1350, 0]
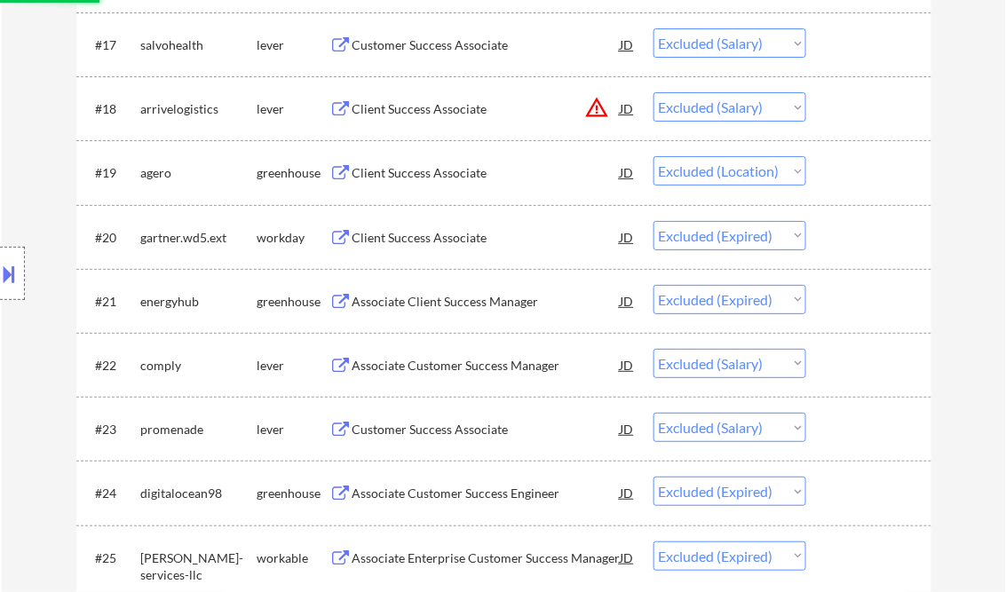
select select ""excluded__expired_""
select select ""excluded__bad_match_""
select select ""excluded__location_""
select select ""excluded""
select select ""excluded__salary_""
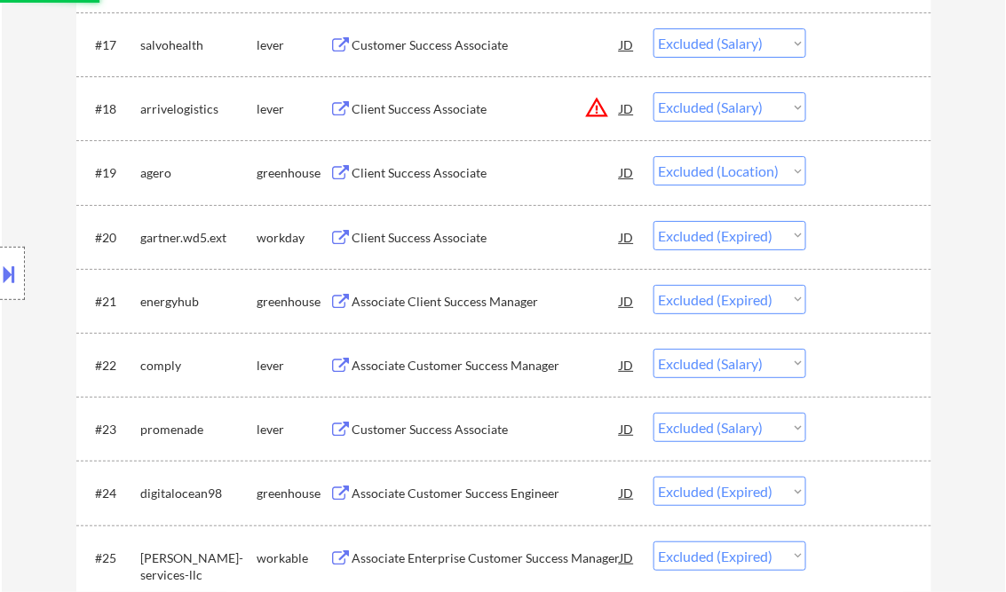
select select ""excluded__location_""
select select ""excluded__expired_""
select select ""excluded__salary_""
select select ""excluded__expired_""
select select ""excluded__location_""
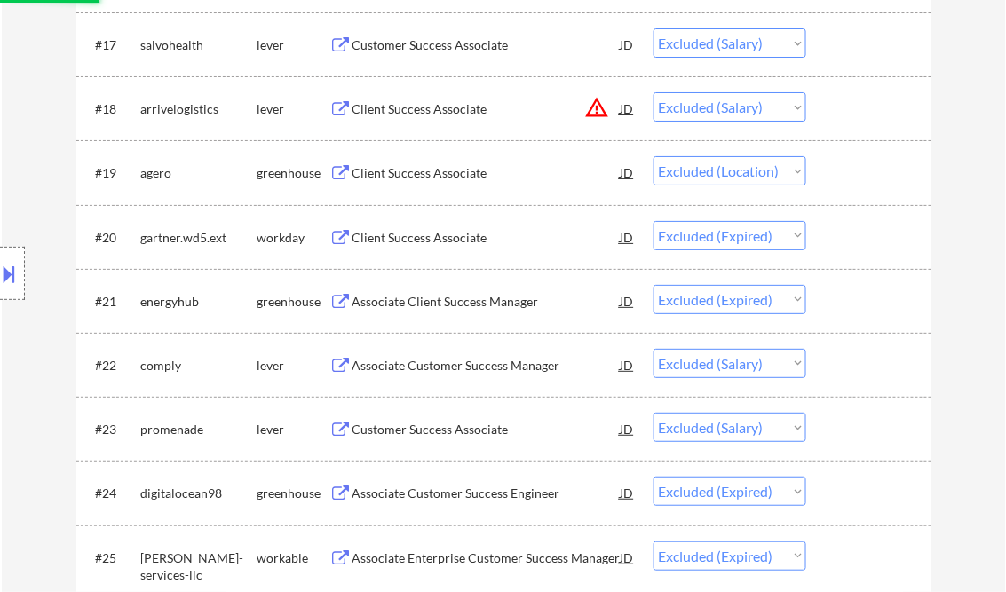
select select ""excluded__expired_""
select select ""excluded""
select select ""excluded__expired_""
select select ""excluded__location_""
select select ""excluded__bad_match_""
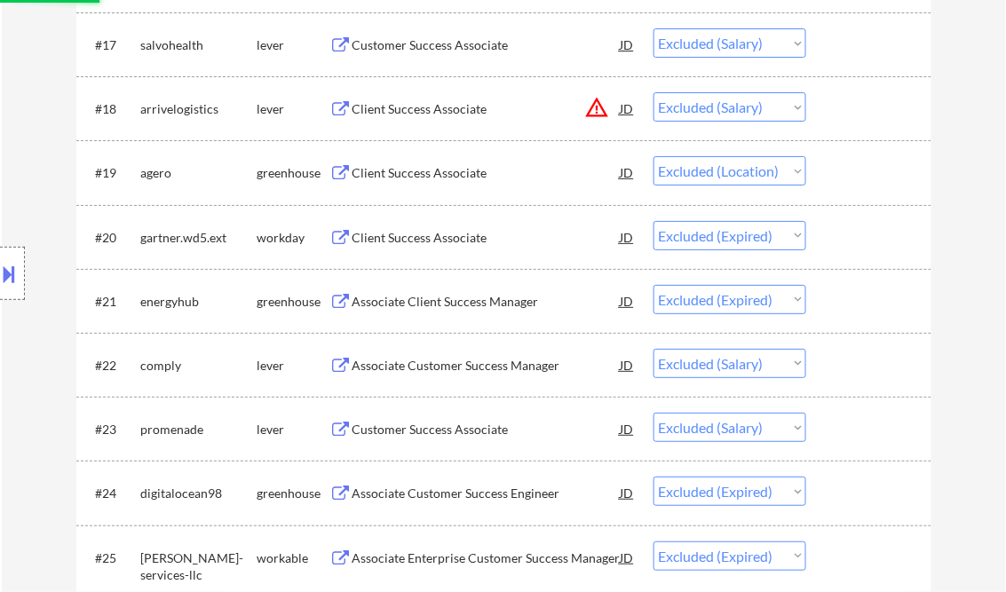
select select ""excluded__location_""
select select ""excluded""
select select ""excluded__expired_""
select select ""excluded__bad_match_""
select select ""excluded""
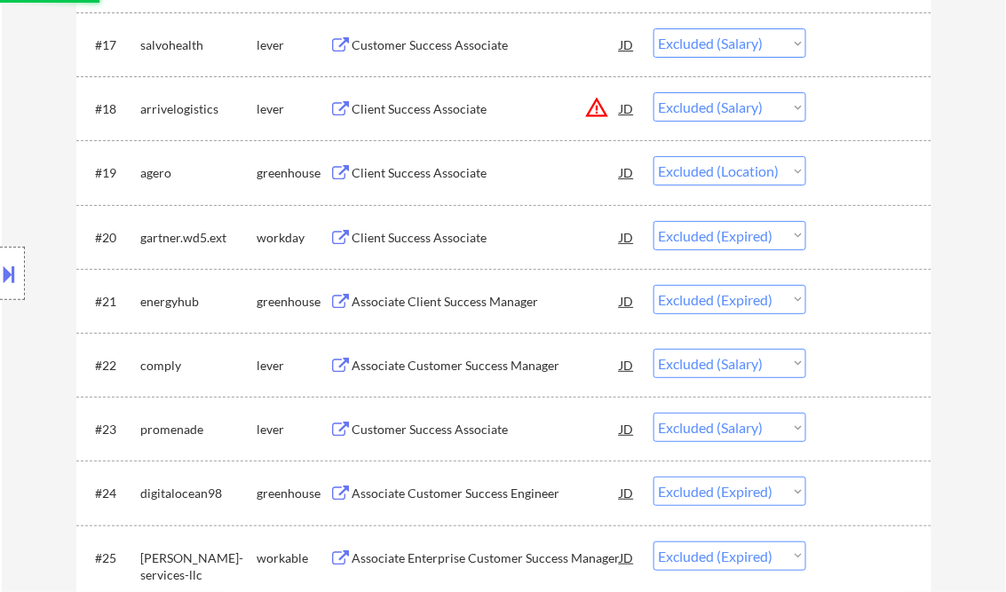
select select ""excluded__other_""
select select ""excluded__bad_match_""
select select ""excluded""
select select ""excluded__expired_""
select select ""excluded__location_""
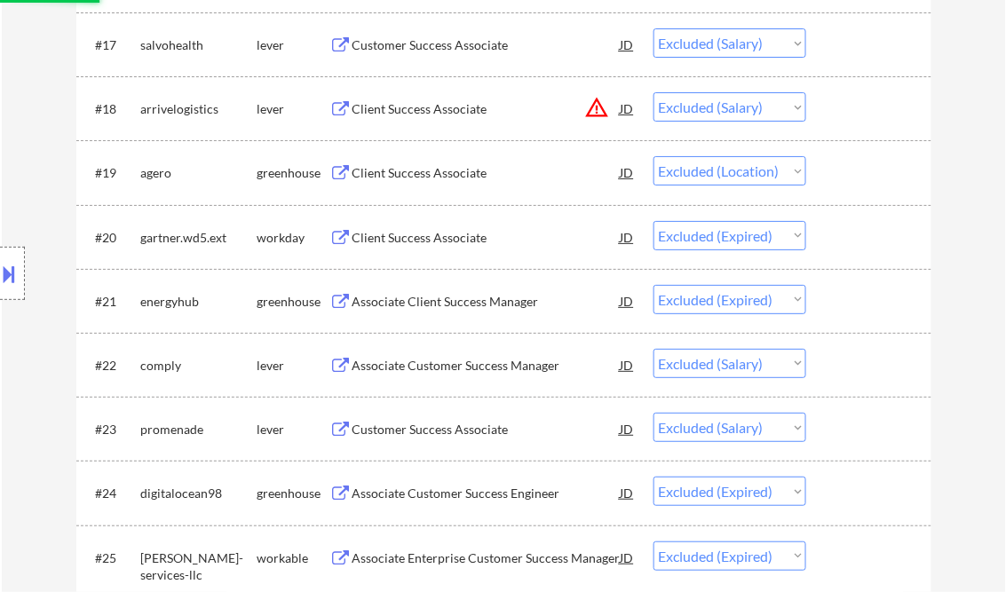
select select ""excluded__salary_""
select select ""excluded__bad_match_""
select select ""excluded__other_""
select select ""excluded__expired_""
select select ""excluded""
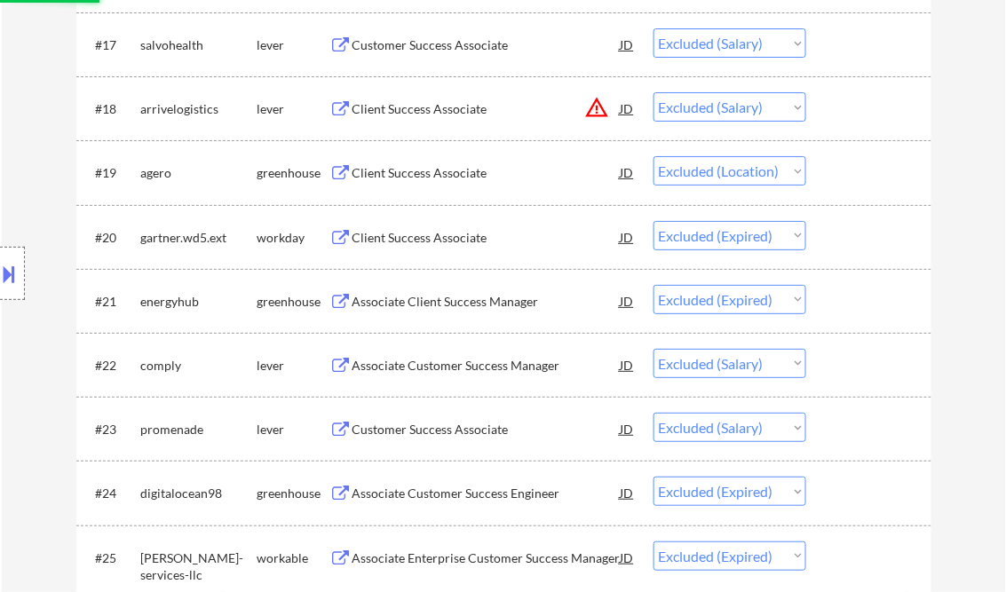
select select ""excluded__bad_match_""
select select ""excluded__expired_""
select select ""excluded__location_""
select select ""excluded""
select select ""excluded__bad_match_""
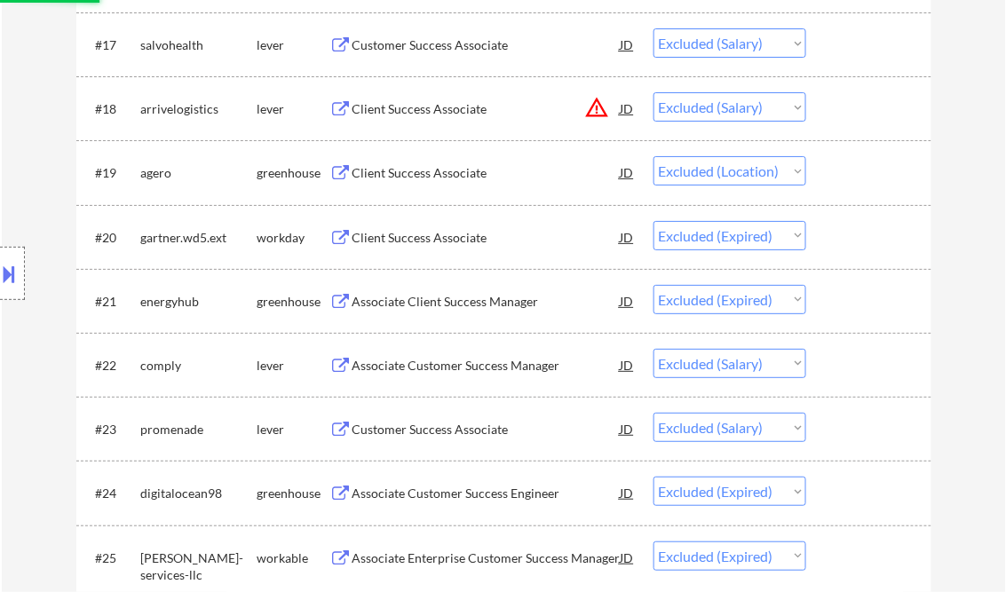
select select ""excluded__other_""
select select ""excluded__salary_""
select select ""excluded__bad_match_""
select select ""excluded__expired_""
select select ""excluded__bad_match_""
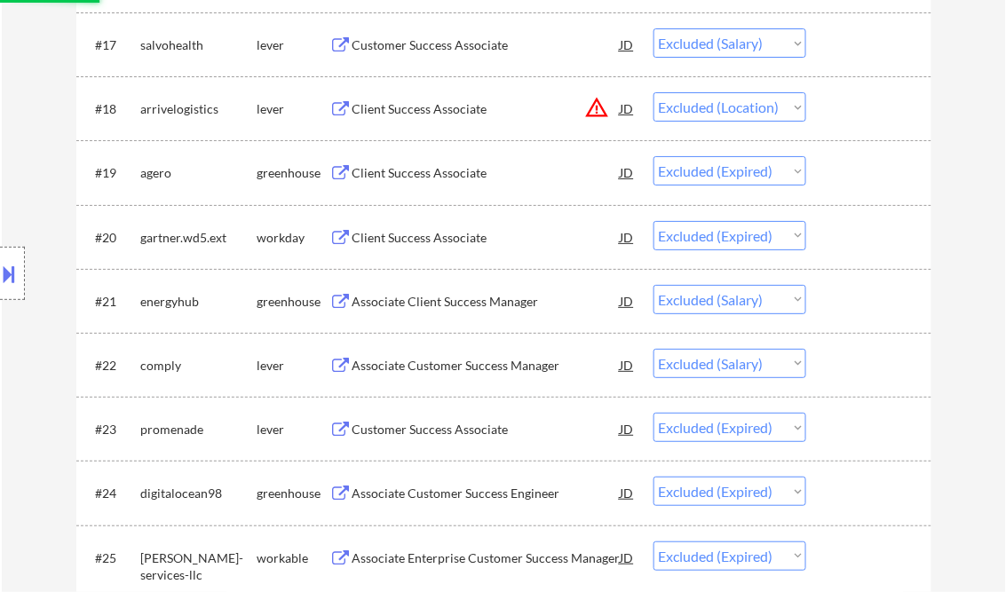
select select ""excluded__expired_""
select select ""excluded__bad_match_""
select select ""excluded__location_""
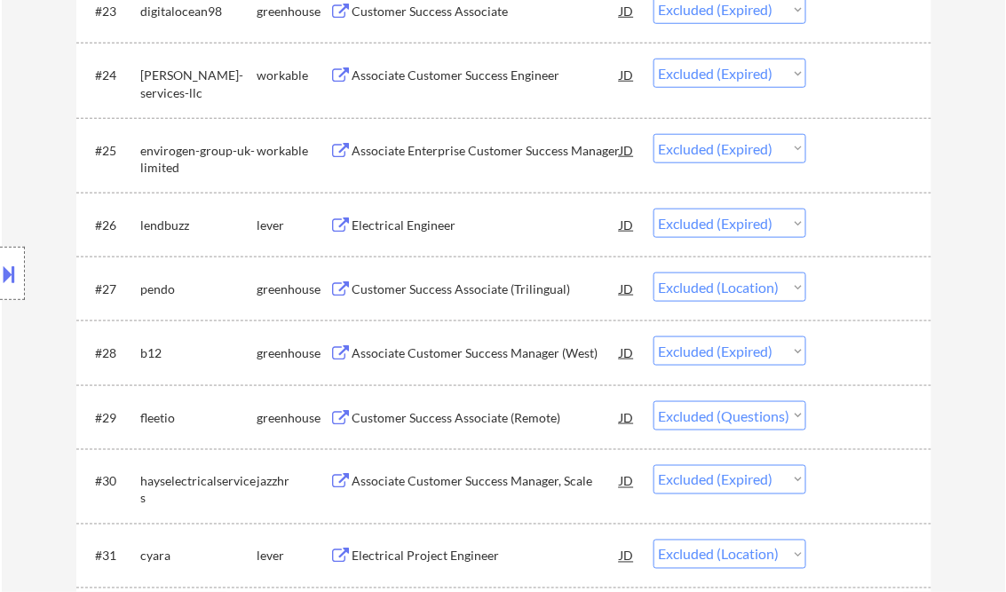
scroll to position [2344, 0]
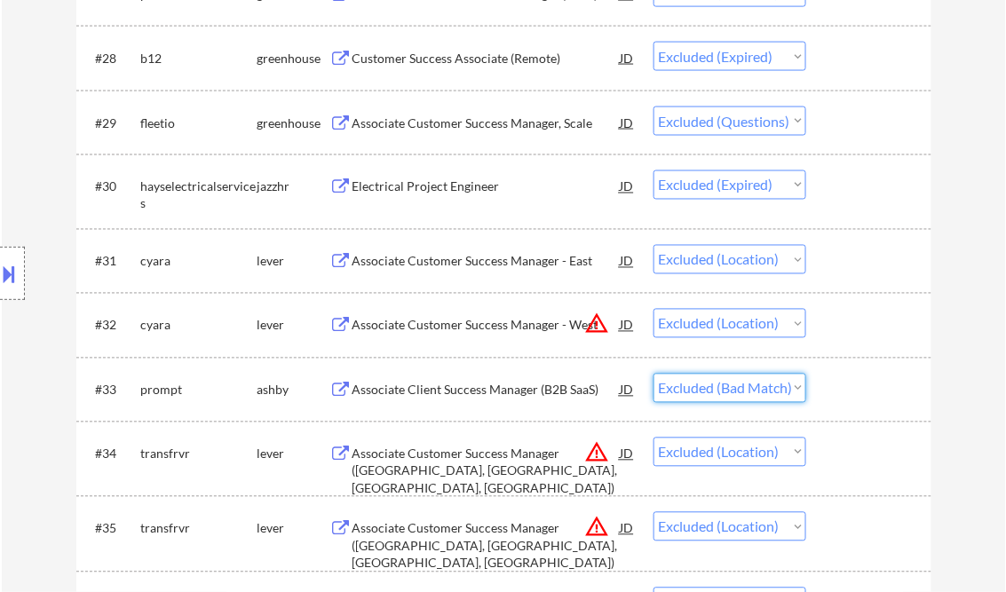
click at [801, 392] on select "Choose an option... Pending Applied Excluded (Questions) Excluded (Expired) Exc…" at bounding box center [730, 388] width 153 height 29
click at [654, 374] on select "Choose an option... Pending Applied Excluded (Questions) Excluded (Expired) Exc…" at bounding box center [730, 388] width 153 height 29
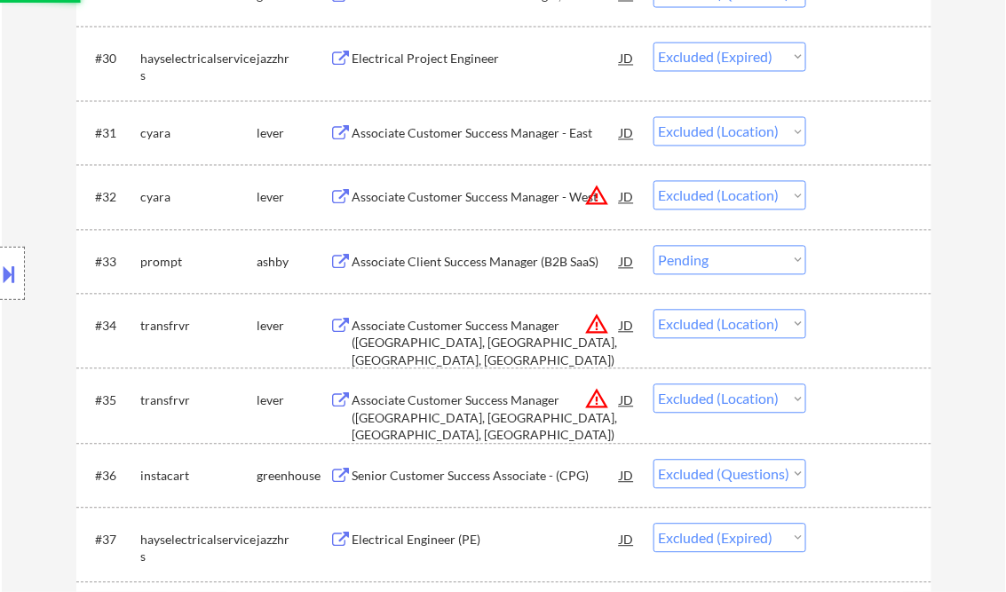
scroll to position [2557, 0]
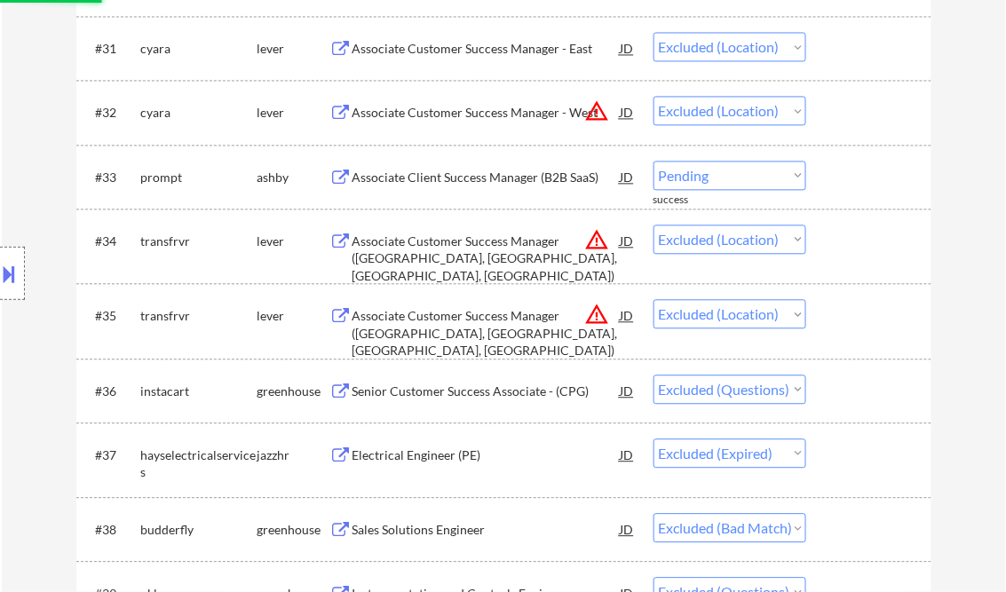
select select ""excluded__location_""
select select ""excluded""
select select ""excluded__expired_""
select select ""excluded__bad_match_""
select select ""excluded""
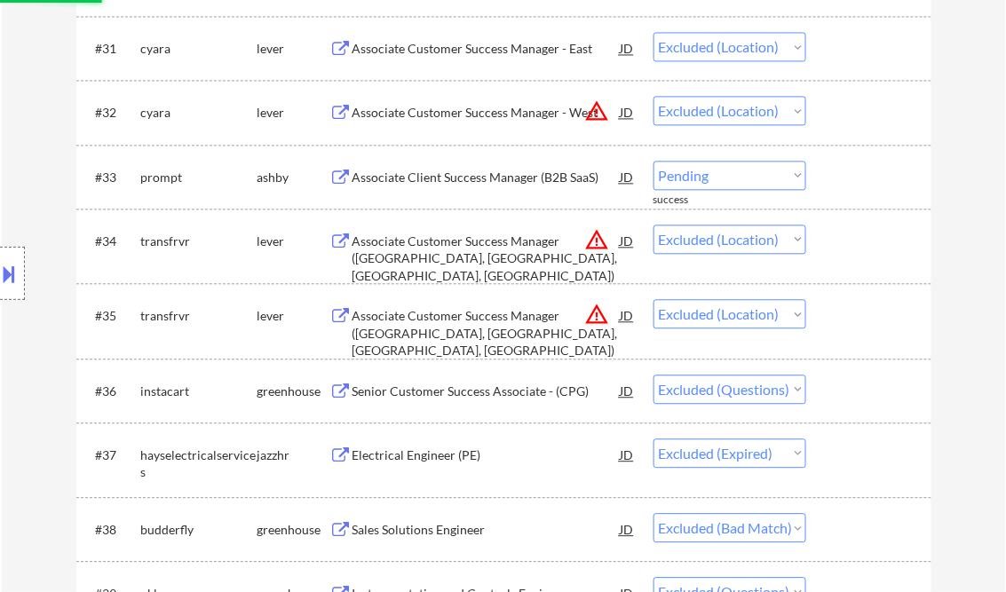
select select ""excluded__other_""
select select ""excluded__bad_match_""
select select ""excluded""
select select ""excluded__expired_""
select select ""excluded__location_""
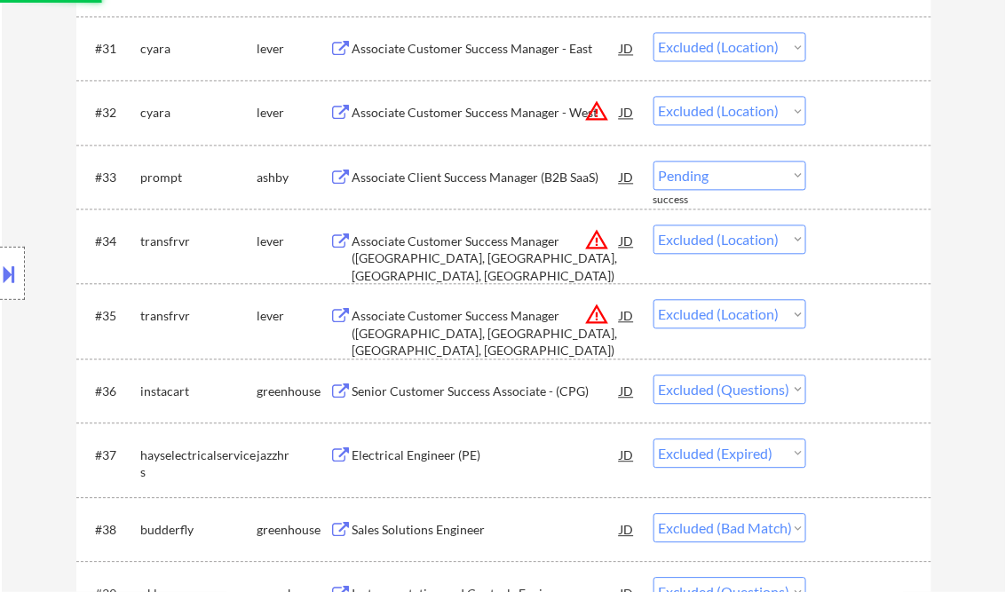
select select ""excluded__salary_""
select select ""excluded__bad_match_""
select select ""excluded__other_""
select select ""excluded__expired_""
select select ""excluded""
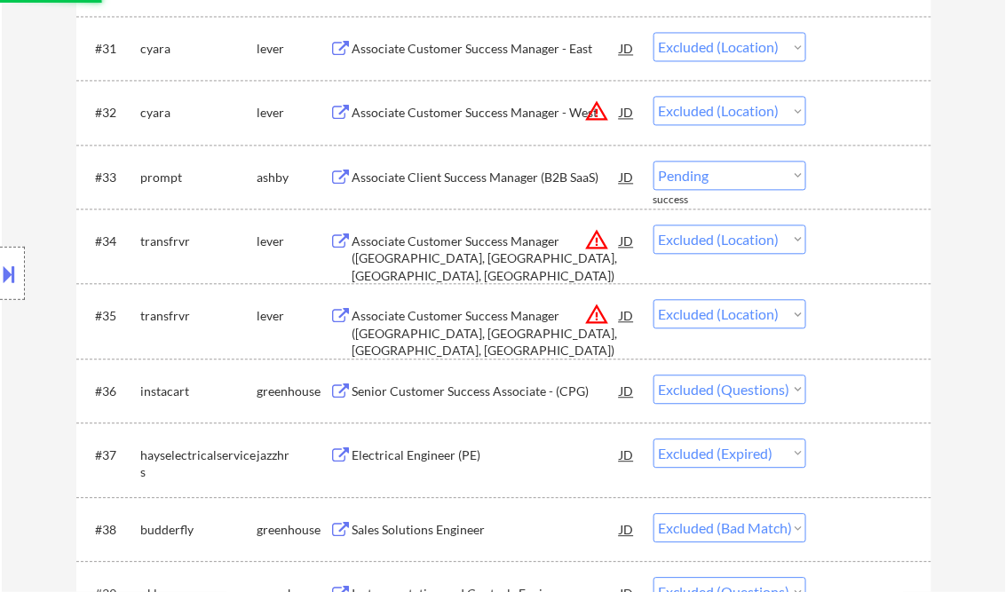
select select ""excluded__bad_match_""
select select ""excluded__expired_""
select select ""excluded__location_""
select select ""excluded""
select select ""excluded__bad_match_""
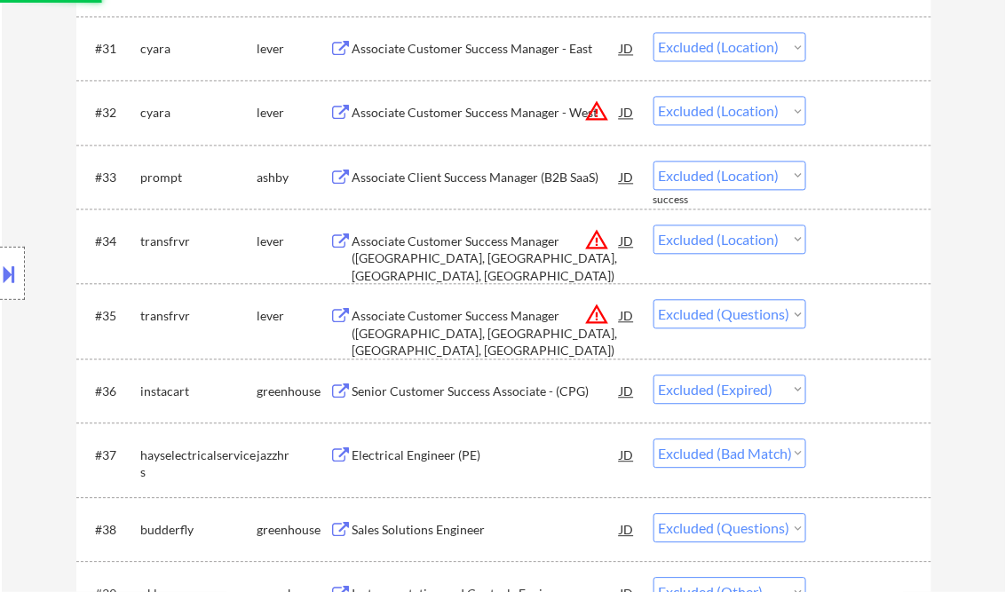
select select ""excluded__other_""
select select ""excluded__salary_""
select select ""excluded__bad_match_""
select select ""excluded__expired_""
select select ""excluded__bad_match_""
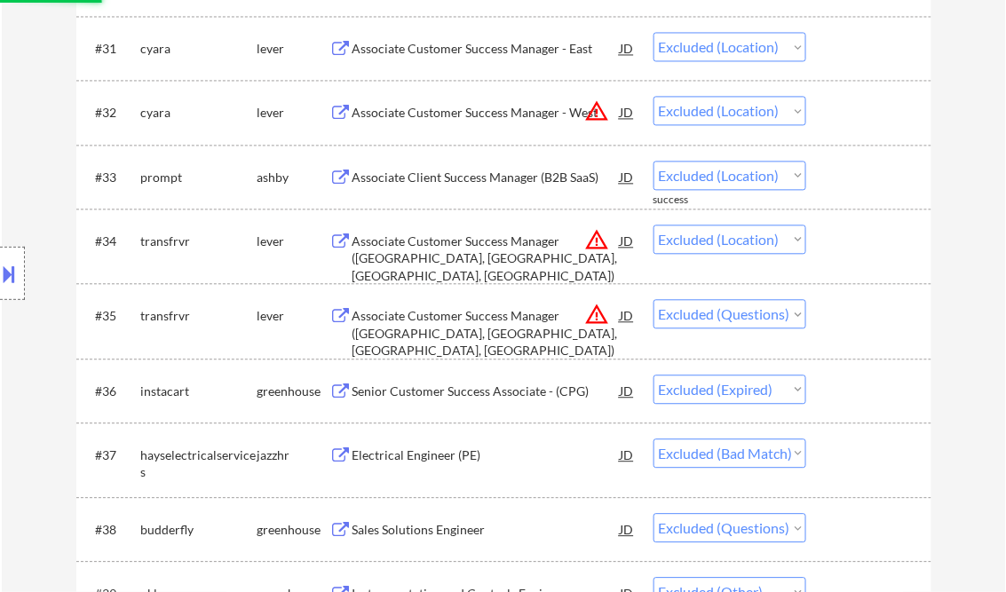
select select ""excluded__expired_""
select select ""excluded__bad_match_""
select select ""excluded__location_""
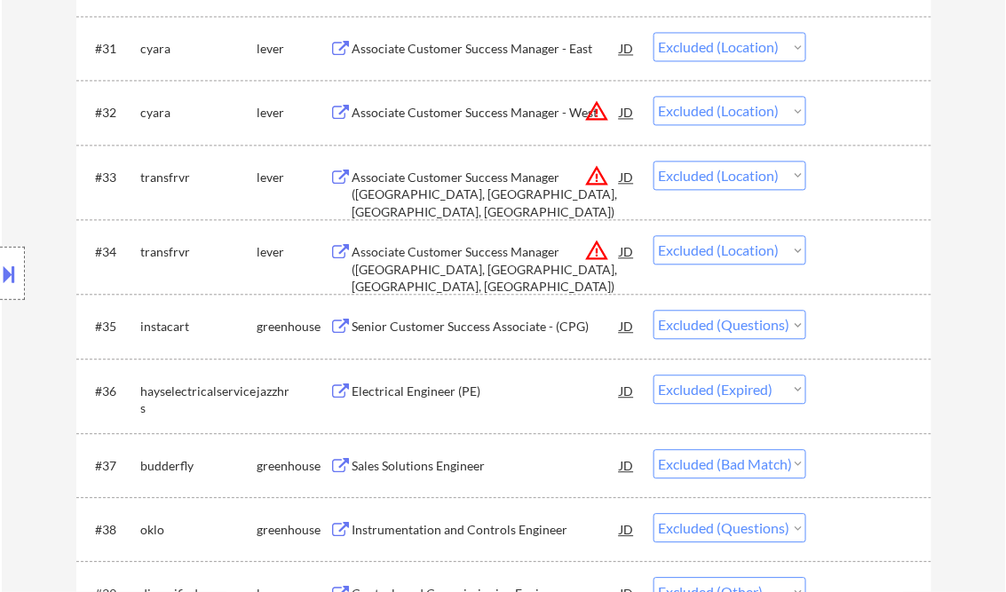
scroll to position [2699, 0]
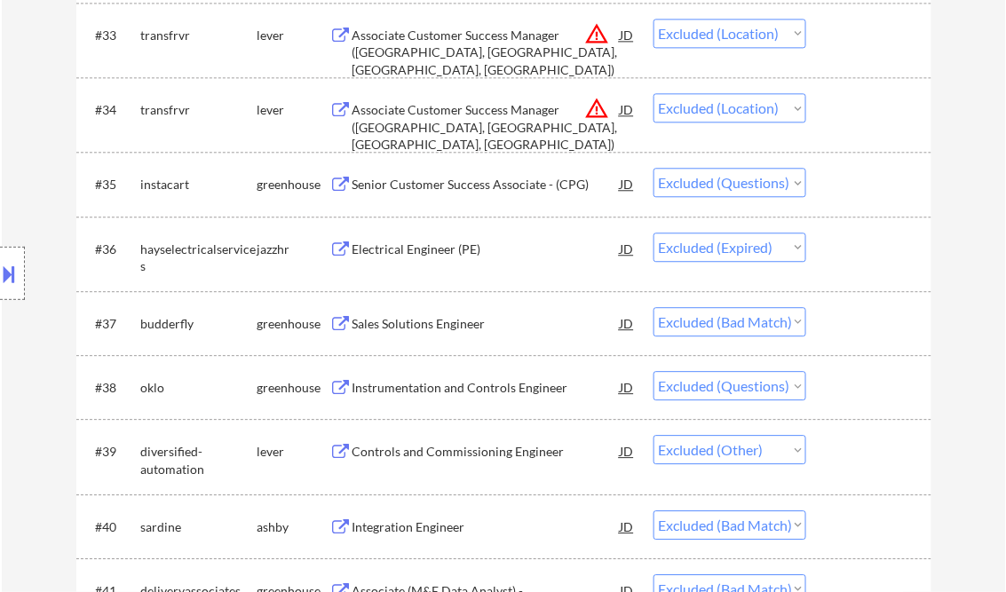
click at [799, 321] on select "Choose an option... Pending Applied Excluded (Questions) Excluded (Expired) Exc…" at bounding box center [730, 321] width 153 height 29
click at [654, 307] on select "Choose an option... Pending Applied Excluded (Questions) Excluded (Expired) Exc…" at bounding box center [730, 321] width 153 height 29
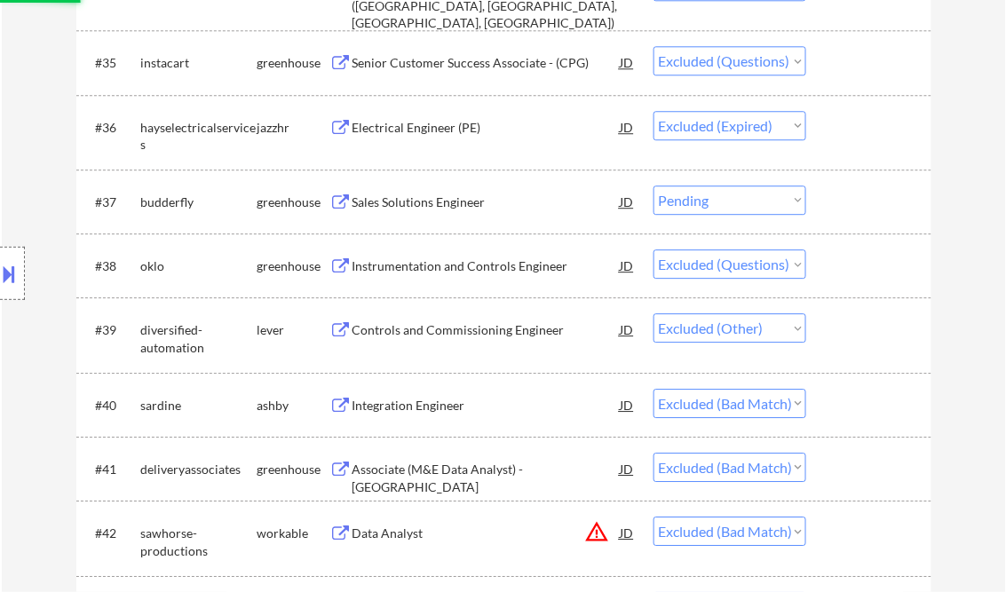
scroll to position [2841, 0]
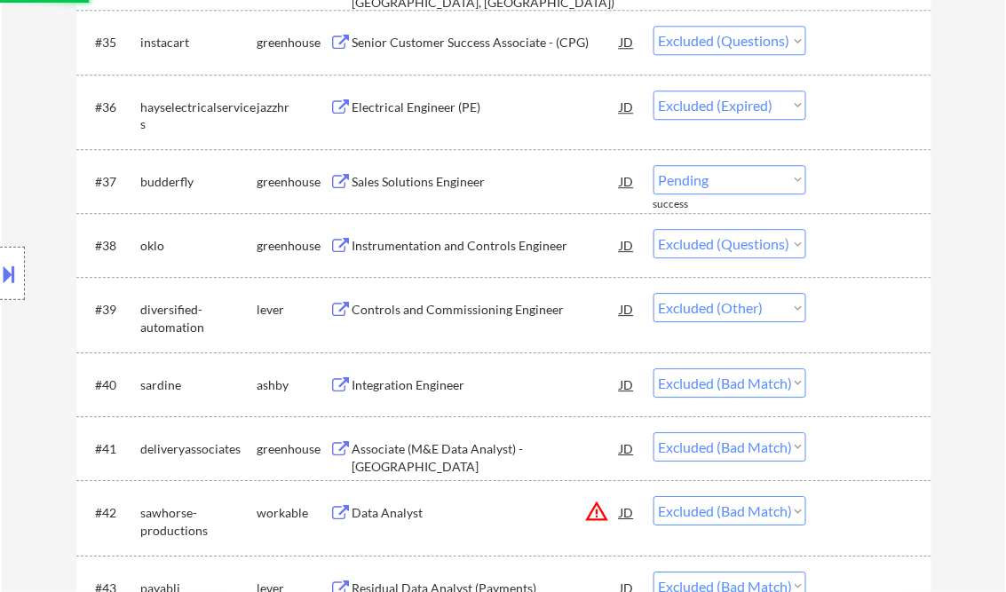
select select ""excluded""
select select ""excluded__other_""
select select ""excluded__bad_match_""
select select ""excluded""
select select ""excluded__expired_""
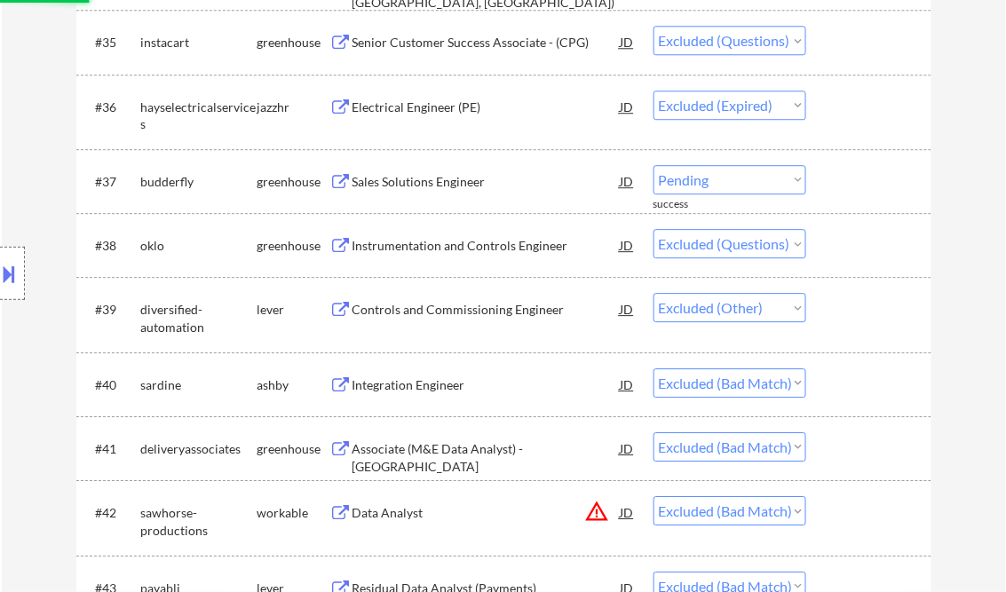
select select ""excluded__location_""
select select ""excluded__salary_""
select select ""excluded__bad_match_""
select select ""excluded__other_""
select select ""excluded__expired_""
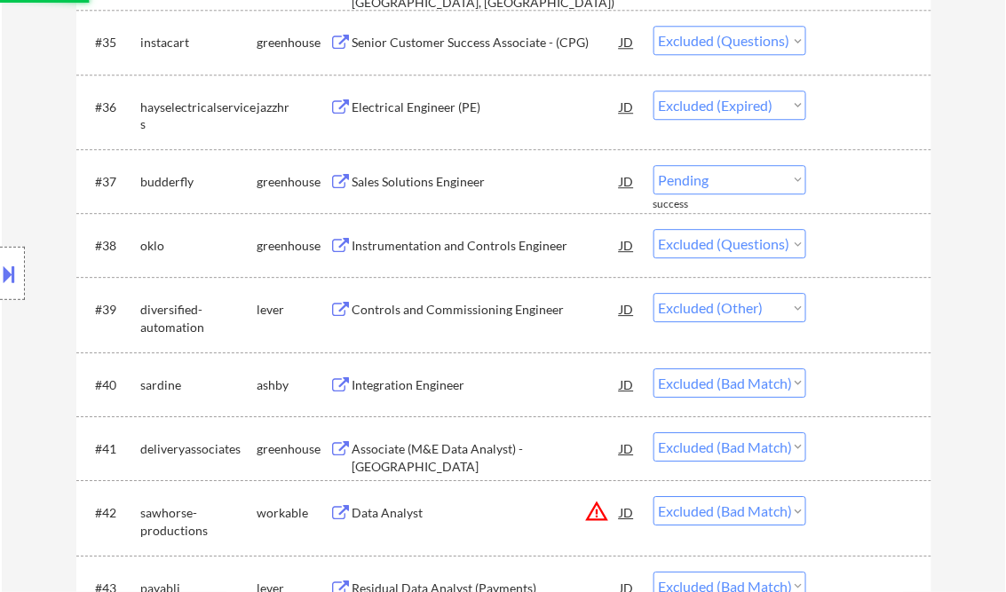
select select ""excluded""
select select ""excluded__bad_match_""
select select ""excluded__expired_""
select select ""excluded__location_""
select select ""excluded""
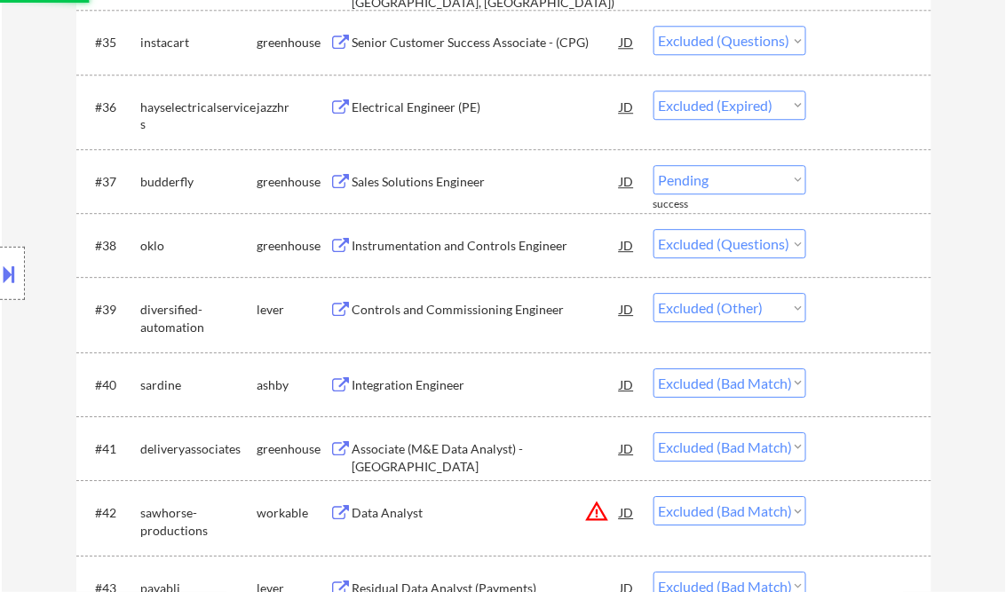
select select ""excluded__bad_match_""
select select ""excluded__other_""
select select ""excluded__salary_""
select select ""excluded__bad_match_""
select select ""excluded__expired_""
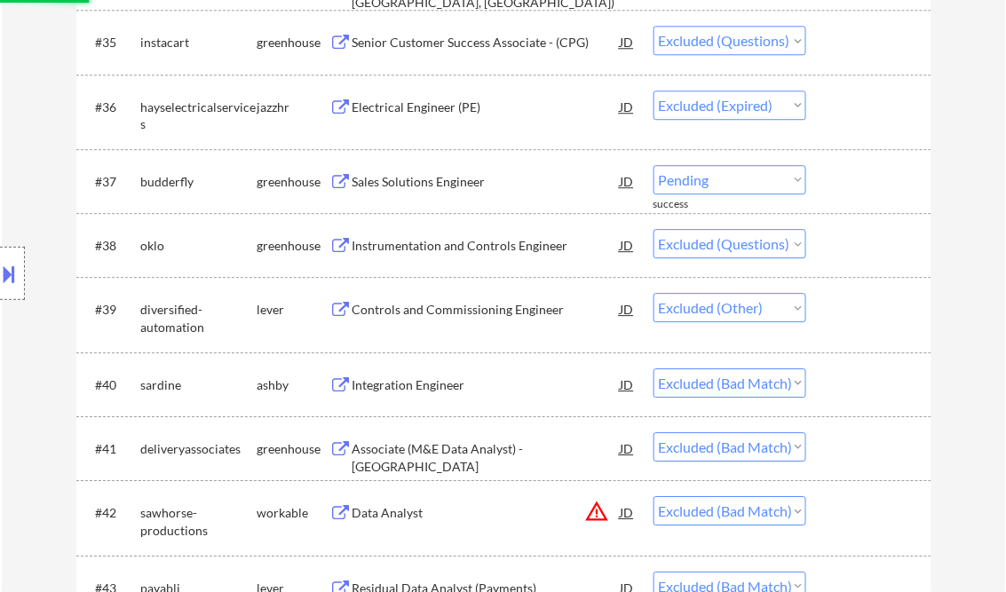
select select ""excluded__bad_match_""
select select ""excluded__expired_""
select select ""excluded__bad_match_""
select select ""excluded__location_""
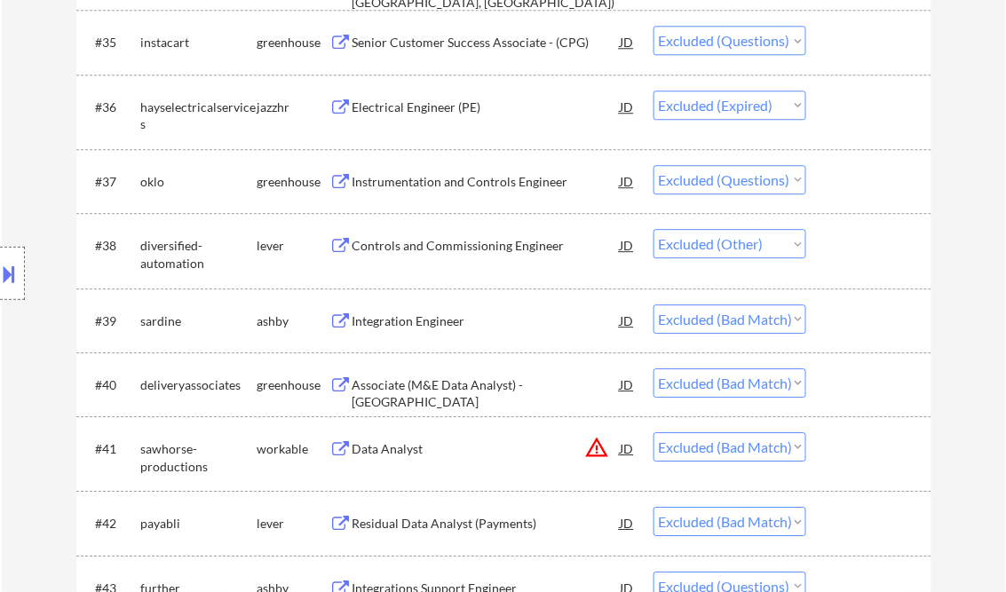
click at [798, 320] on select "Choose an option... Pending Applied Excluded (Questions) Excluded (Expired) Exc…" at bounding box center [730, 319] width 153 height 29
click at [654, 305] on select "Choose an option... Pending Applied Excluded (Questions) Excluded (Expired) Exc…" at bounding box center [730, 319] width 153 height 29
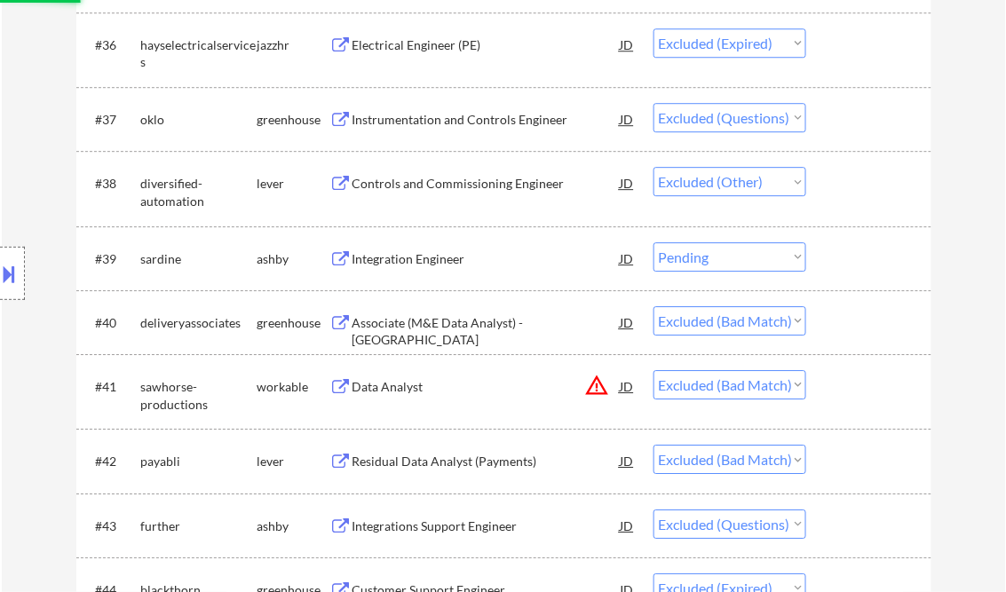
scroll to position [2912, 0]
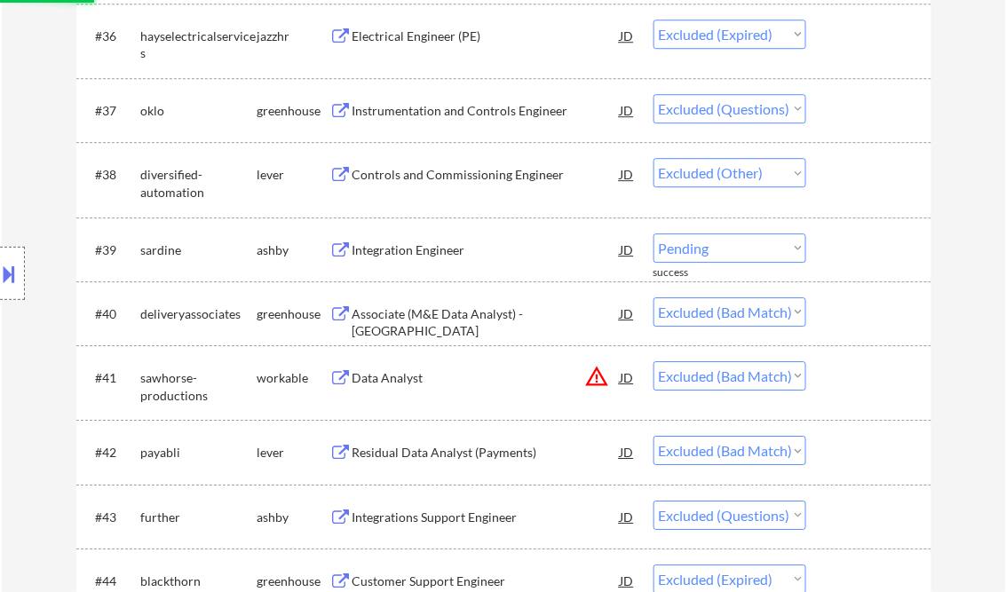
select select ""excluded__bad_match_""
select select ""excluded""
select select ""excluded__expired_""
select select ""excluded__location_""
select select ""excluded__salary_""
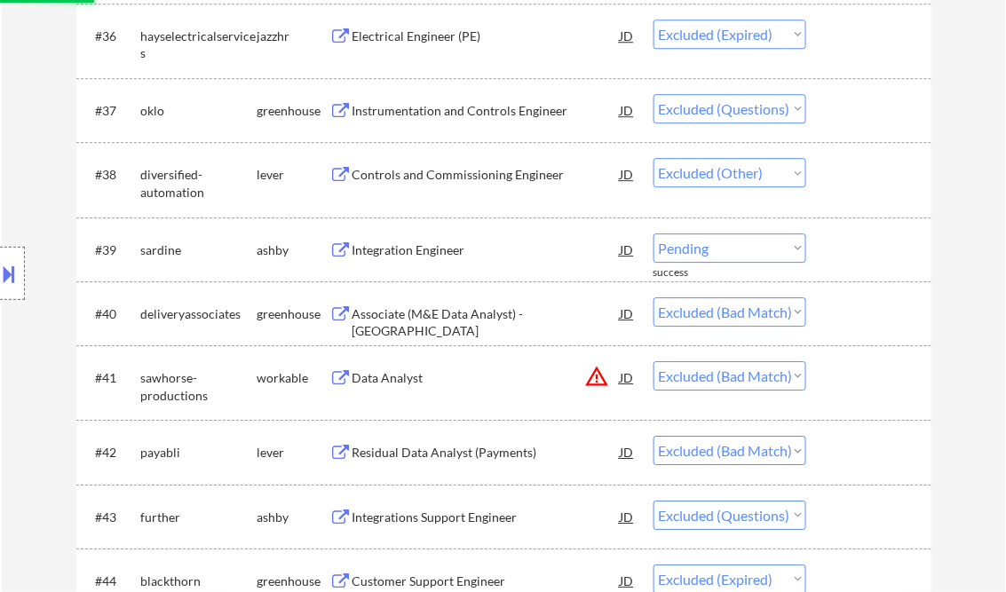
select select ""excluded__bad_match_""
select select ""excluded__other_""
select select ""excluded__expired_""
select select ""excluded""
select select ""excluded__bad_match_""
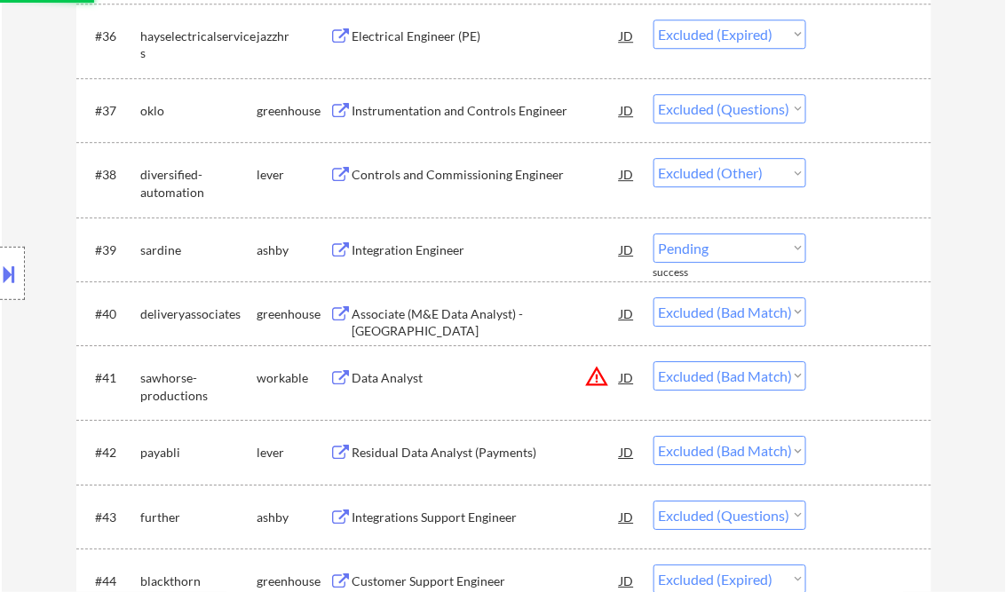
select select ""excluded__expired_""
select select ""excluded__location_""
select select ""excluded""
select select ""excluded__bad_match_""
select select ""excluded__other_""
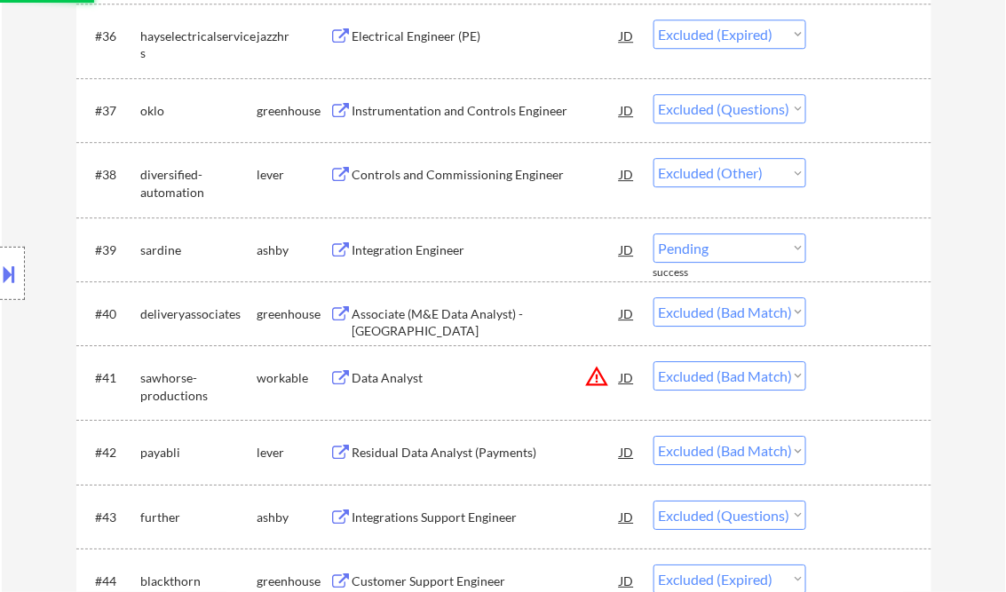
select select ""excluded__salary_""
select select ""excluded__bad_match_""
select select ""excluded__expired_""
select select ""excluded__bad_match_""
select select ""excluded__expired_""
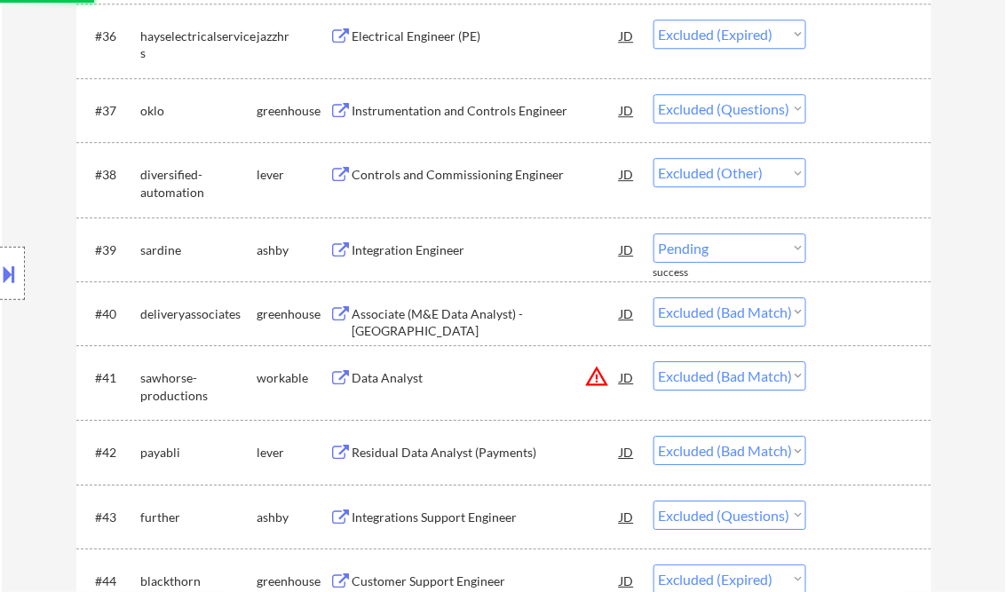
select select ""excluded__bad_match_""
select select ""excluded__location_""
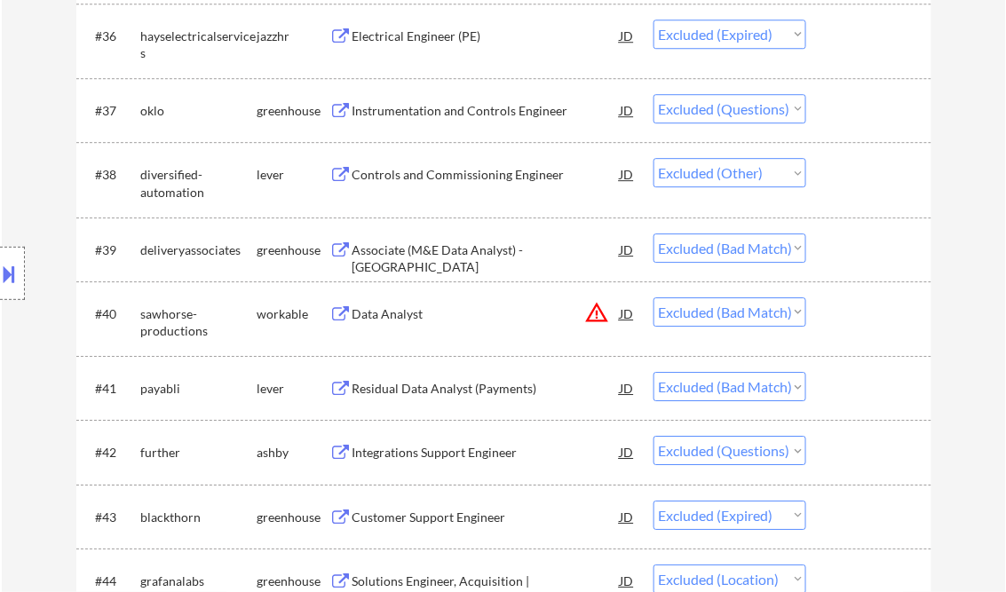
click at [798, 247] on select "Choose an option... Pending Applied Excluded (Questions) Excluded (Expired) Exc…" at bounding box center [730, 248] width 153 height 29
click at [654, 234] on select "Choose an option... Pending Applied Excluded (Questions) Excluded (Expired) Exc…" at bounding box center [730, 248] width 153 height 29
select select ""excluded__bad_match_""
select select ""excluded""
select select ""excluded__expired_""
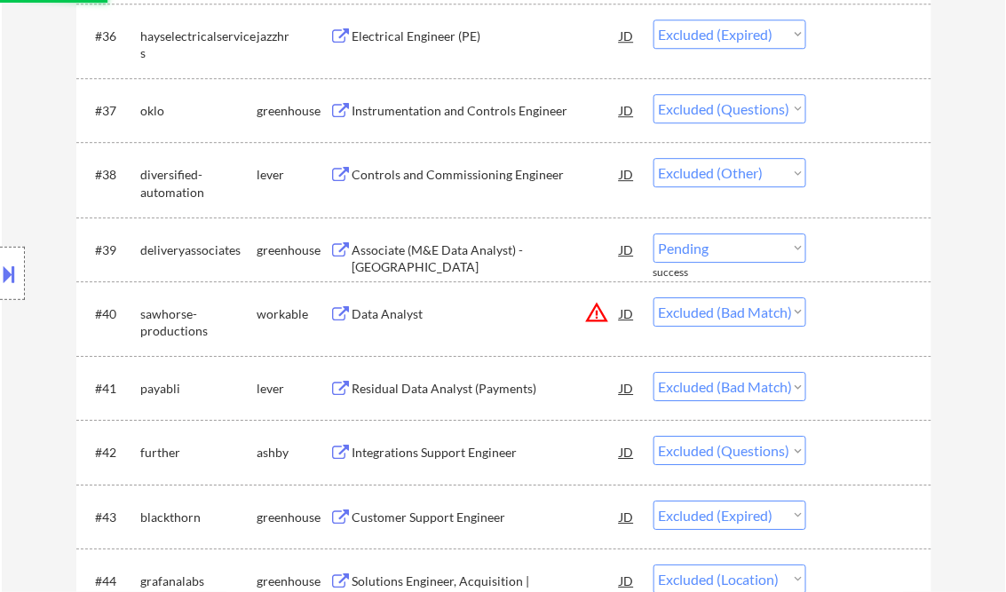
select select ""excluded__location_""
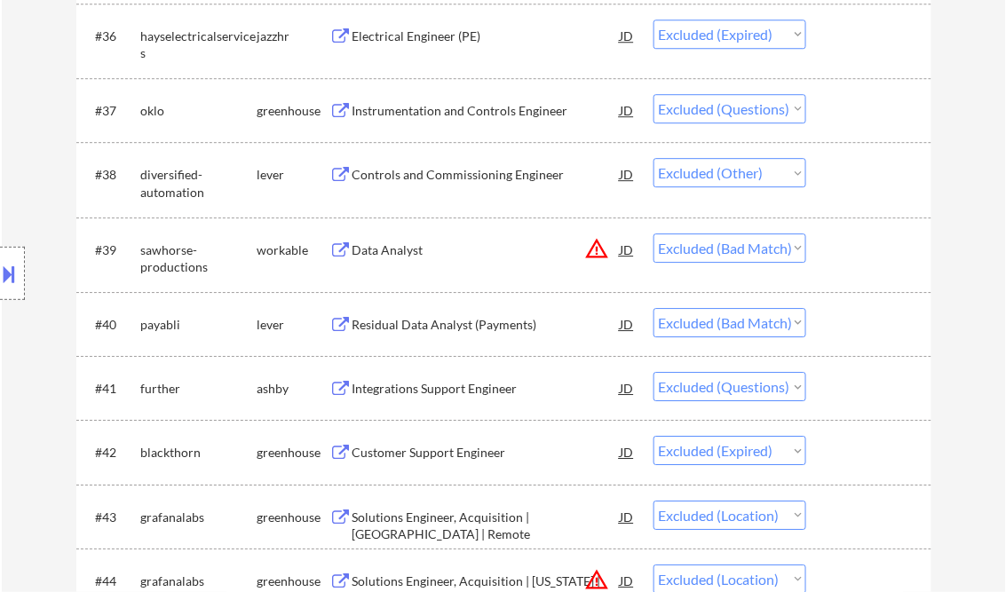
click at [797, 250] on select "Choose an option... Pending Applied Excluded (Questions) Excluded (Expired) Exc…" at bounding box center [730, 248] width 153 height 29
click at [654, 234] on select "Choose an option... Pending Applied Excluded (Questions) Excluded (Expired) Exc…" at bounding box center [730, 248] width 153 height 29
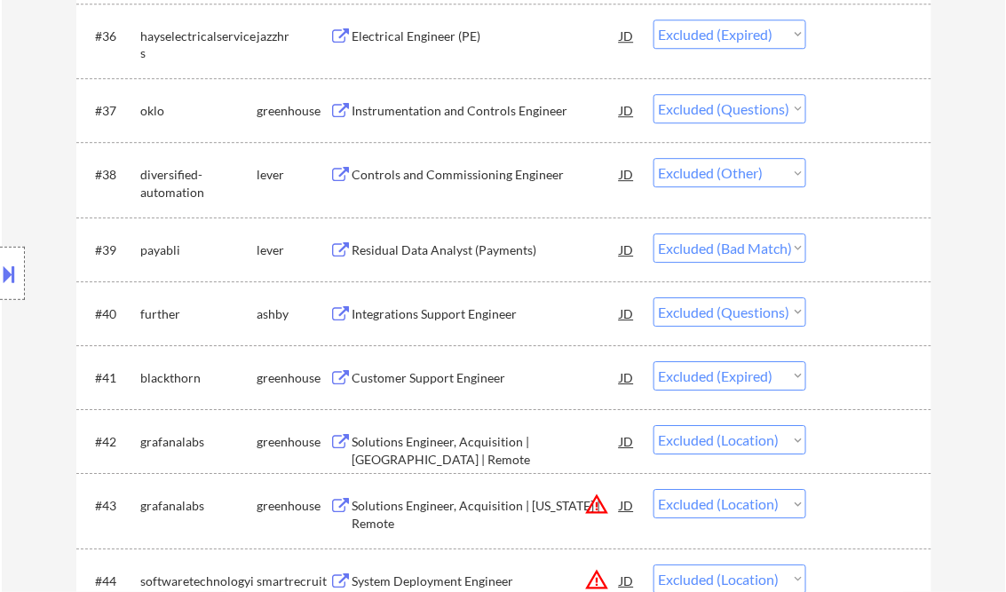
click at [796, 246] on select "Choose an option... Pending Applied Excluded (Questions) Excluded (Expired) Exc…" at bounding box center [730, 248] width 153 height 29
click at [654, 234] on select "Choose an option... Pending Applied Excluded (Questions) Excluded (Expired) Exc…" at bounding box center [730, 248] width 153 height 29
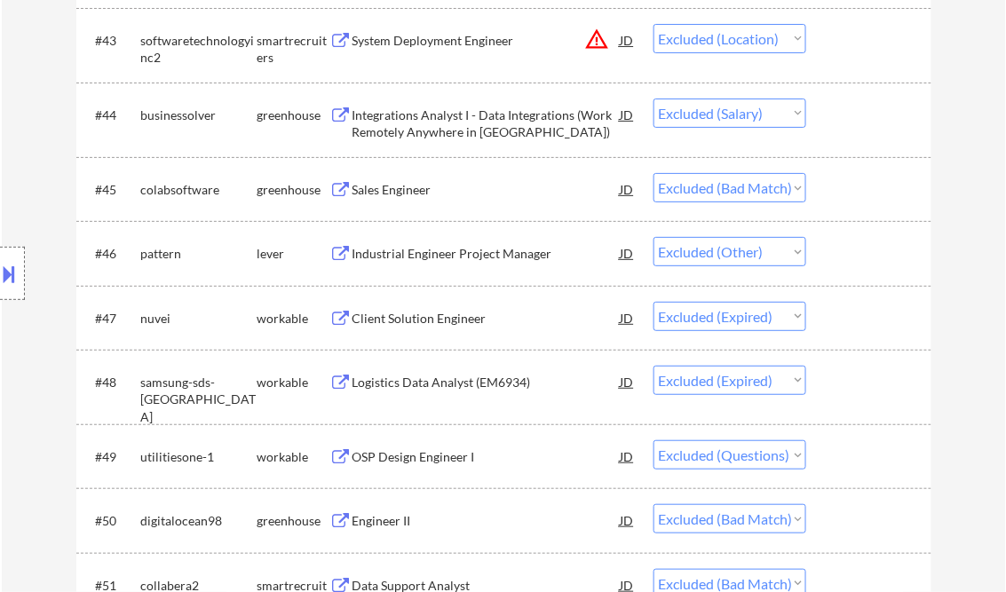
scroll to position [3339, 0]
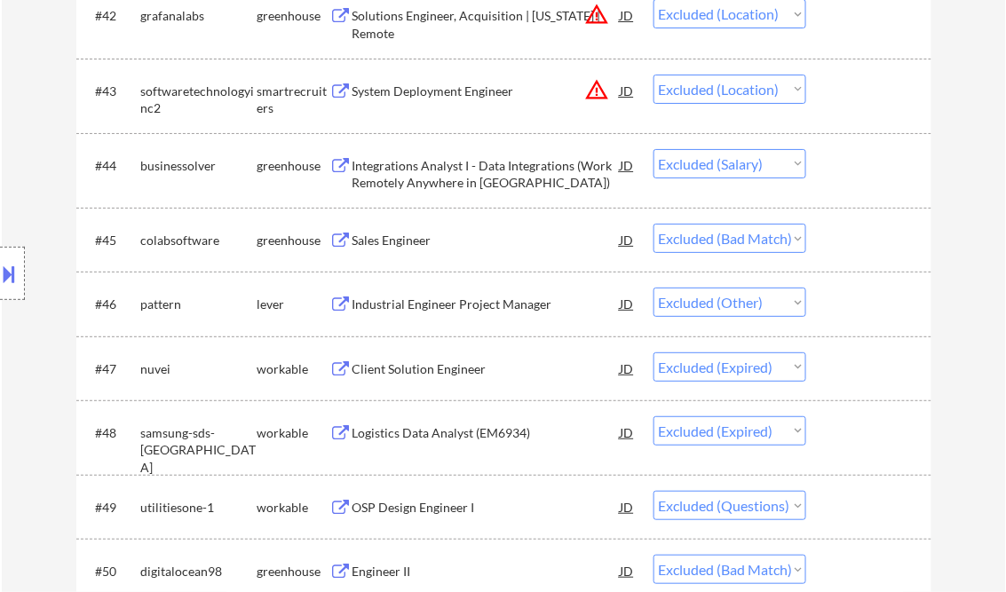
click at [799, 236] on select "Choose an option... Pending Applied Excluded (Questions) Excluded (Expired) Exc…" at bounding box center [730, 238] width 153 height 29
click at [654, 224] on select "Choose an option... Pending Applied Excluded (Questions) Excluded (Expired) Exc…" at bounding box center [730, 238] width 153 height 29
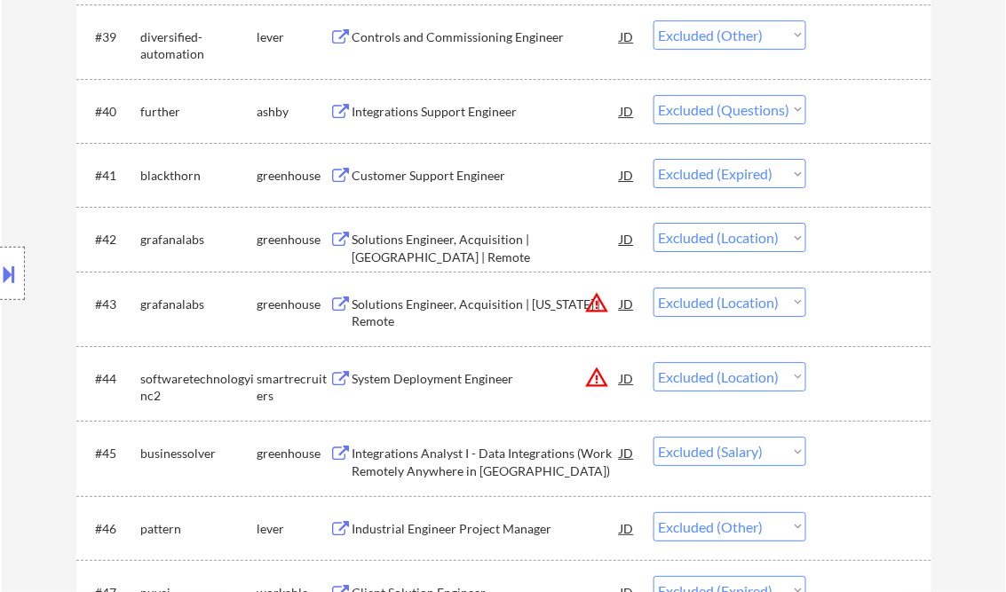
scroll to position [3481, 0]
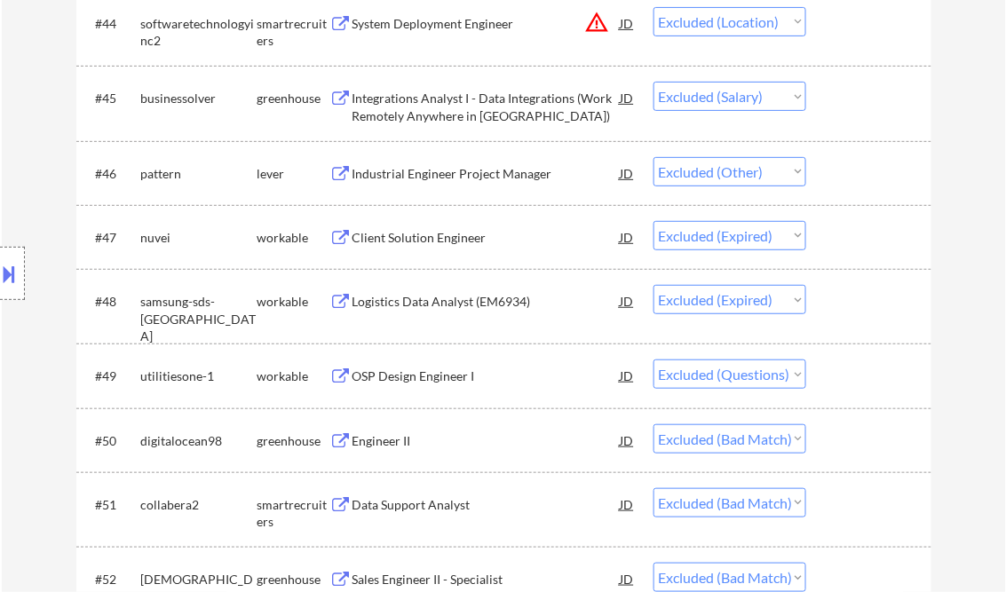
click at [793, 442] on select "Choose an option... Pending Applied Excluded (Questions) Excluded (Expired) Exc…" at bounding box center [730, 438] width 153 height 29
click at [654, 424] on select "Choose an option... Pending Applied Excluded (Questions) Excluded (Expired) Exc…" at bounding box center [730, 438] width 153 height 29
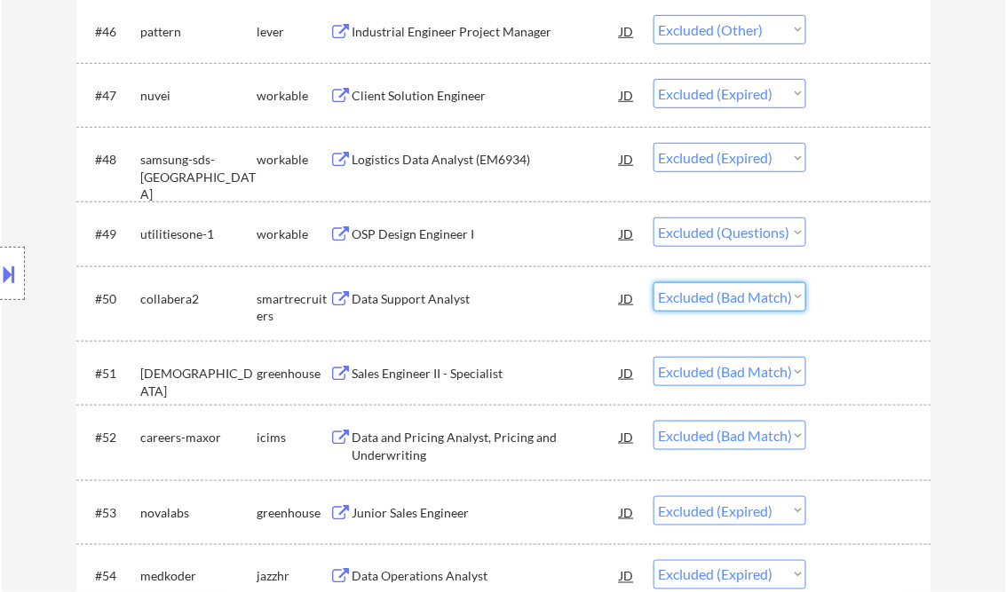
click at [796, 296] on select "Choose an option... Pending Applied Excluded (Questions) Excluded (Expired) Exc…" at bounding box center [730, 296] width 153 height 29
click at [654, 282] on select "Choose an option... Pending Applied Excluded (Questions) Excluded (Expired) Exc…" at bounding box center [730, 296] width 153 height 29
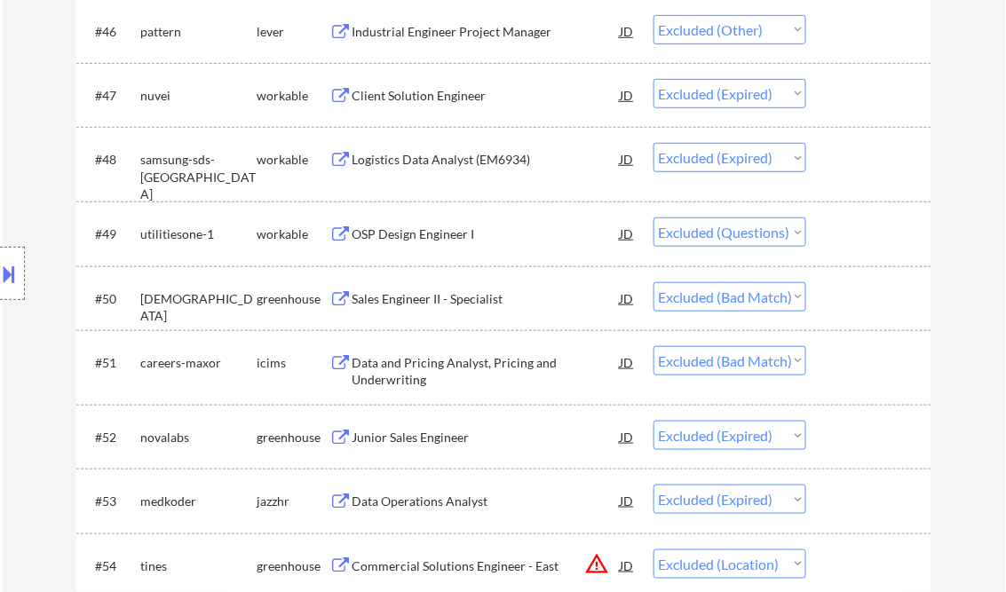
drag, startPoint x: 794, startPoint y: 294, endPoint x: 802, endPoint y: 308, distance: 16.3
click at [794, 293] on select "Choose an option... Pending Applied Excluded (Questions) Excluded (Expired) Exc…" at bounding box center [730, 296] width 153 height 29
click at [654, 282] on select "Choose an option... Pending Applied Excluded (Questions) Excluded (Expired) Exc…" at bounding box center [730, 296] width 153 height 29
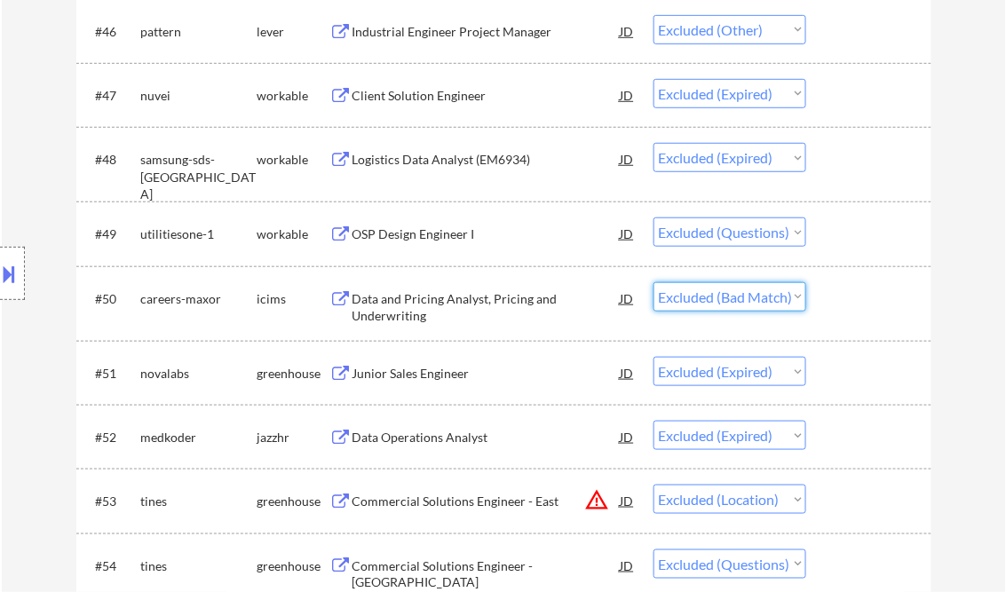
drag, startPoint x: 796, startPoint y: 297, endPoint x: 796, endPoint y: 307, distance: 10.7
click at [796, 297] on select "Choose an option... Pending Applied Excluded (Questions) Excluded (Expired) Exc…" at bounding box center [730, 296] width 153 height 29
click at [654, 282] on select "Choose an option... Pending Applied Excluded (Questions) Excluded (Expired) Exc…" at bounding box center [730, 296] width 153 height 29
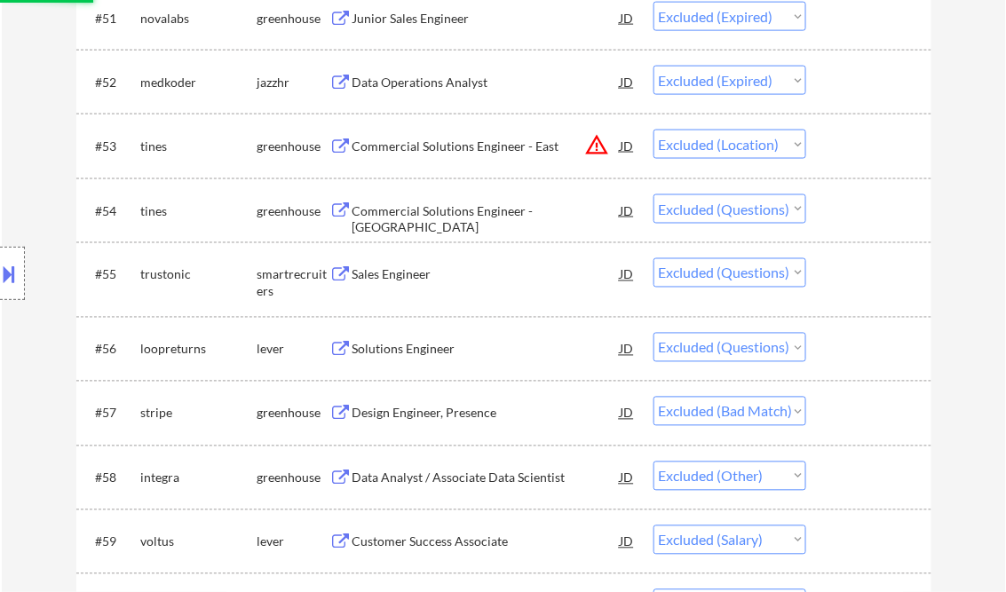
scroll to position [4120, 0]
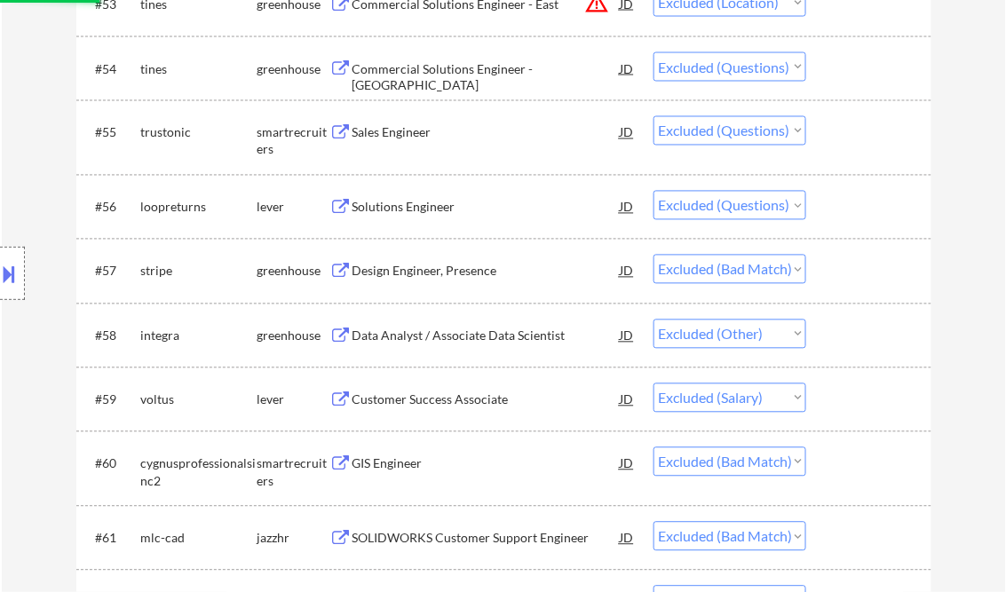
click at [790, 266] on select "Choose an option... Pending Applied Excluded (Questions) Excluded (Expired) Exc…" at bounding box center [730, 269] width 153 height 29
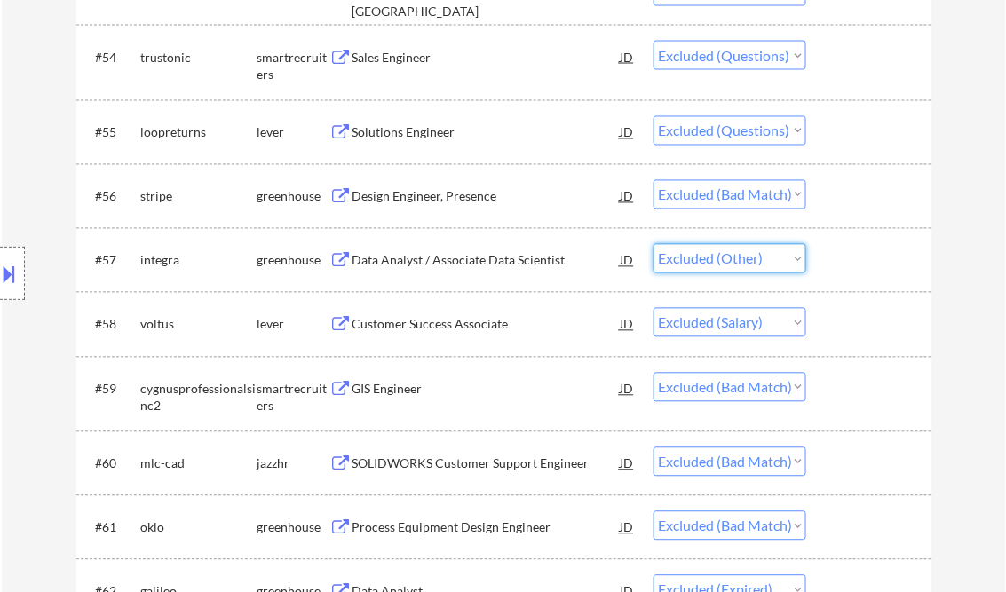
click at [796, 202] on select "Choose an option... Pending Applied Excluded (Questions) Excluded (Expired) Exc…" at bounding box center [730, 194] width 153 height 29
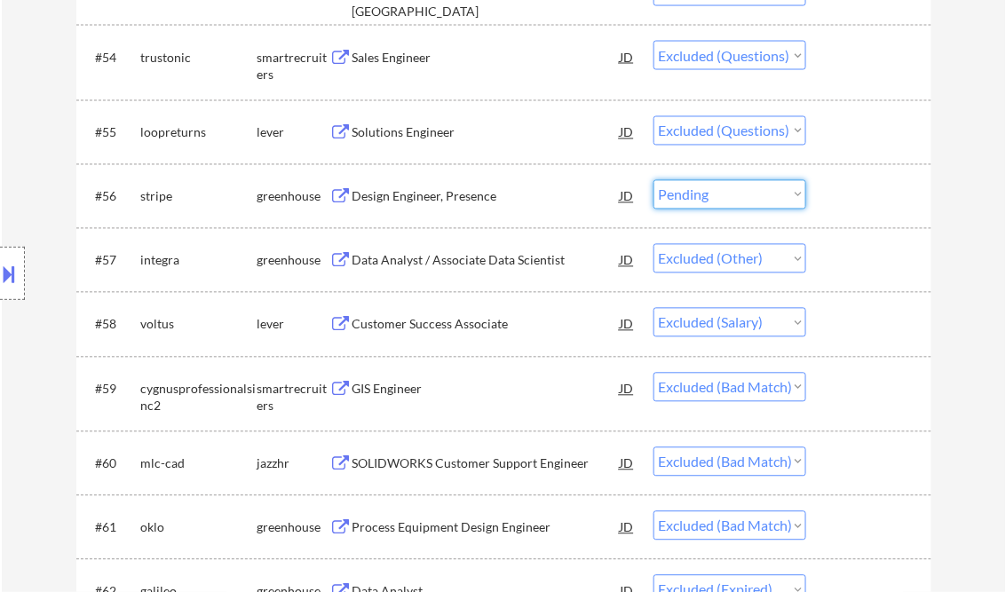
click at [654, 180] on select "Choose an option... Pending Applied Excluded (Questions) Excluded (Expired) Exc…" at bounding box center [730, 194] width 153 height 29
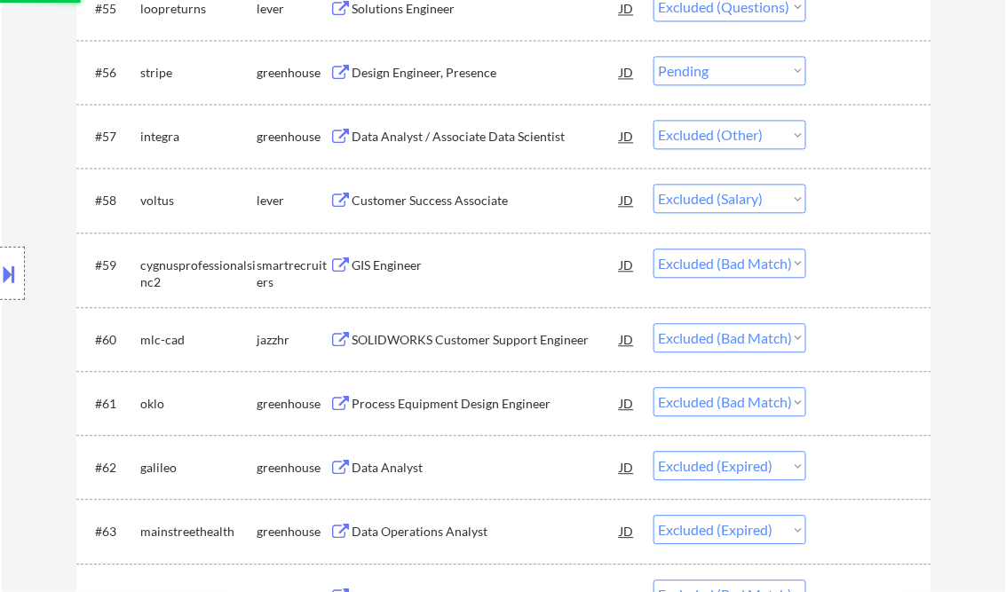
scroll to position [4262, 0]
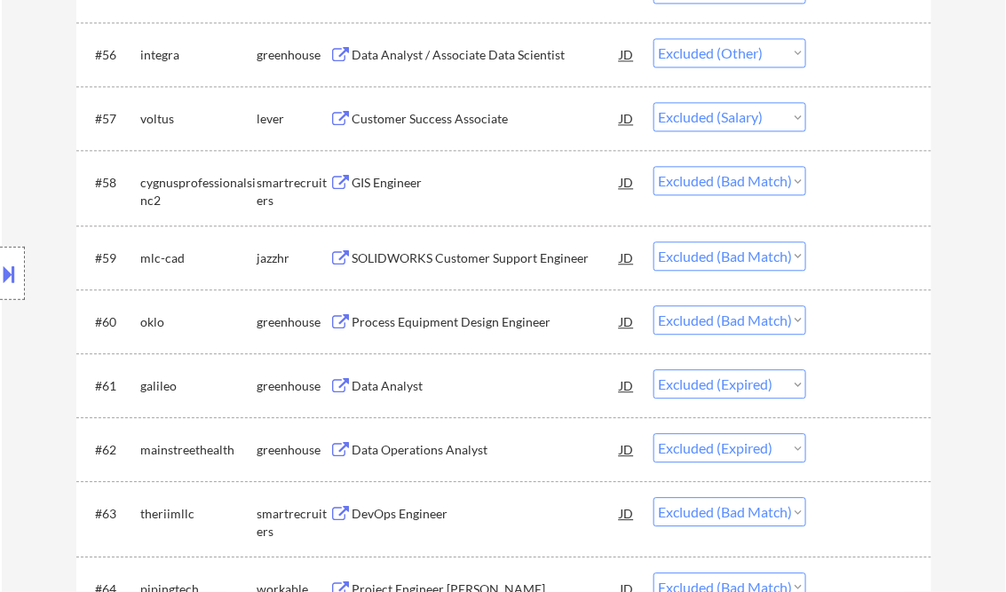
drag, startPoint x: 796, startPoint y: 177, endPoint x: 793, endPoint y: 193, distance: 16.4
click at [796, 178] on select "Choose an option... Pending Applied Excluded (Questions) Excluded (Expired) Exc…" at bounding box center [730, 180] width 153 height 29
click at [654, 166] on select "Choose an option... Pending Applied Excluded (Questions) Excluded (Expired) Exc…" at bounding box center [730, 180] width 153 height 29
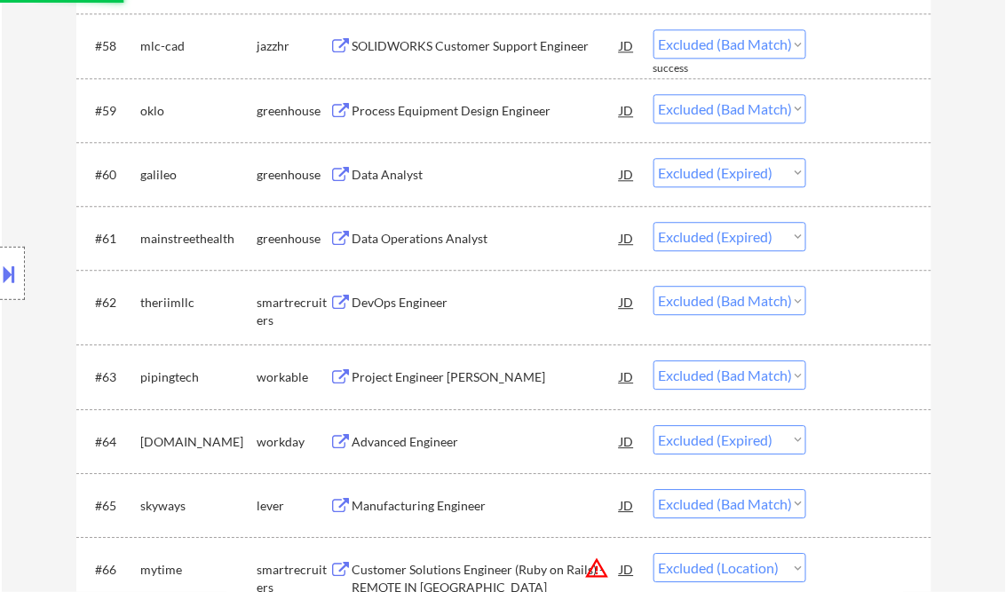
scroll to position [4191, 0]
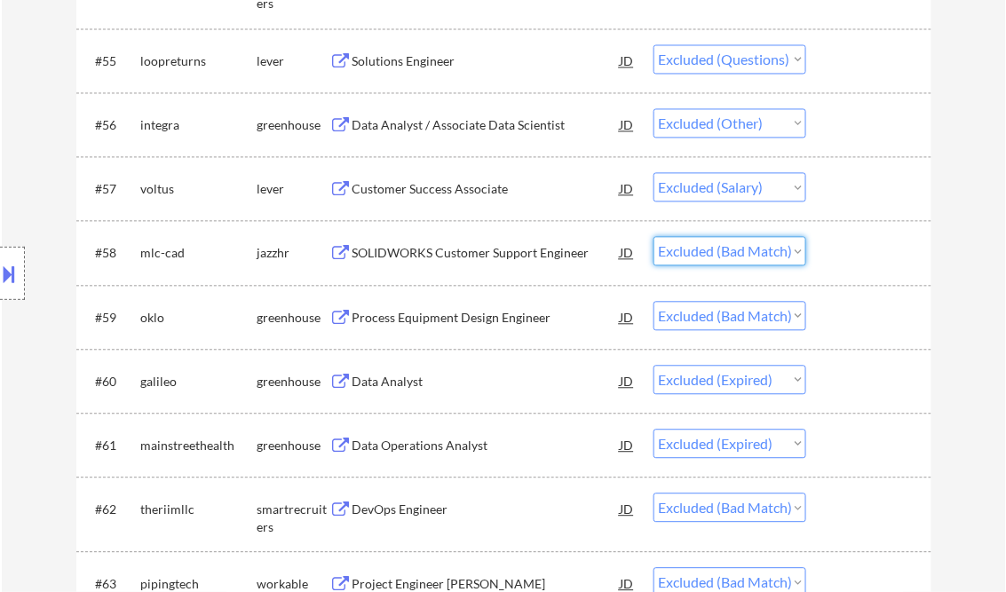
drag, startPoint x: 795, startPoint y: 250, endPoint x: 796, endPoint y: 268, distance: 17.8
click at [796, 250] on select "Choose an option... Pending Applied Excluded (Questions) Excluded (Expired) Exc…" at bounding box center [730, 251] width 153 height 29
click at [654, 237] on select "Choose an option... Pending Applied Excluded (Questions) Excluded (Expired) Exc…" at bounding box center [730, 251] width 153 height 29
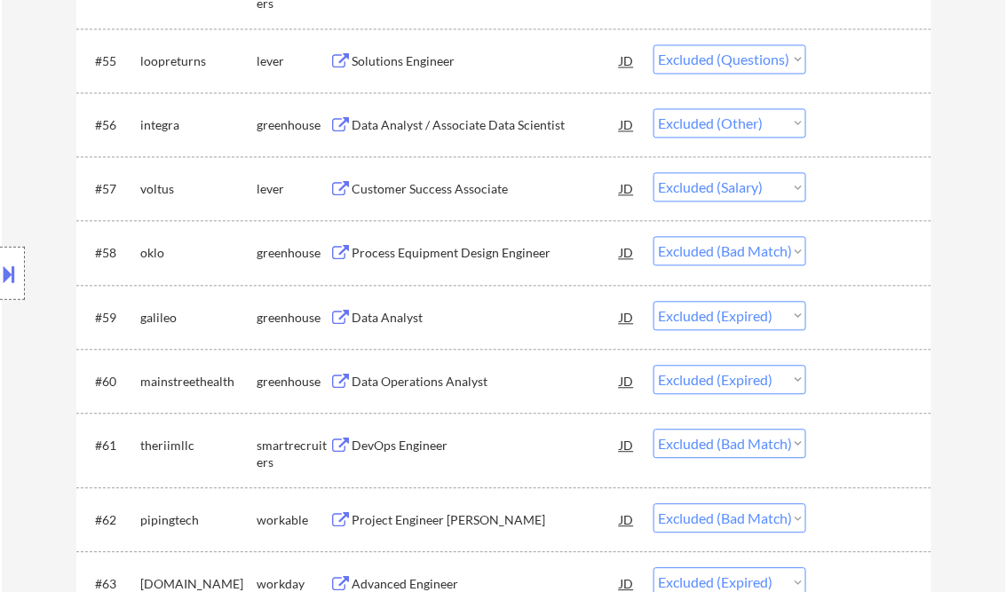
click at [790, 253] on select "Choose an option... Pending Applied Excluded (Questions) Excluded (Expired) Exc…" at bounding box center [730, 251] width 153 height 29
click at [654, 237] on select "Choose an option... Pending Applied Excluded (Questions) Excluded (Expired) Exc…" at bounding box center [730, 251] width 153 height 29
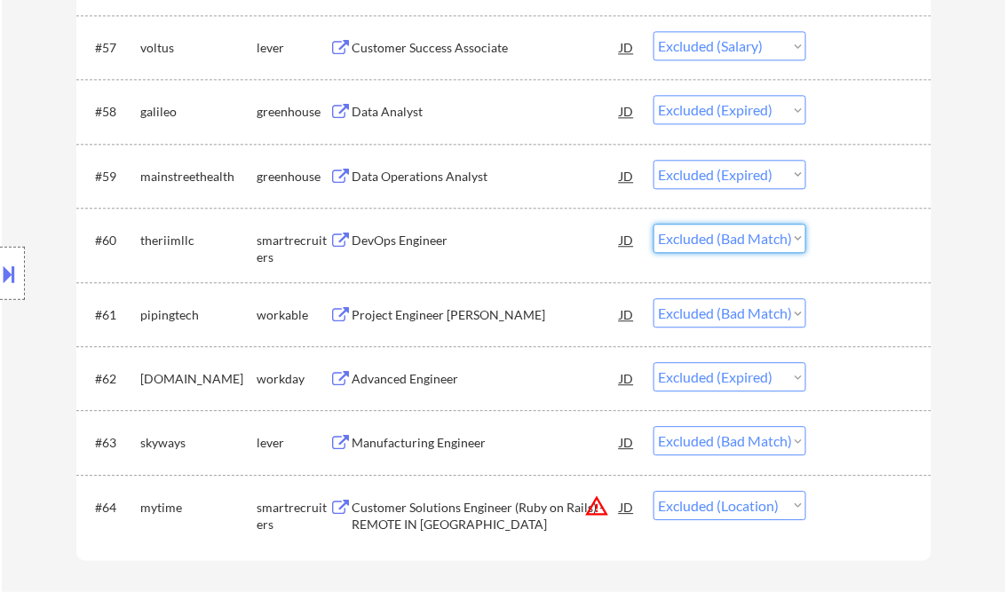
drag, startPoint x: 802, startPoint y: 238, endPoint x: 802, endPoint y: 251, distance: 13.3
click at [802, 238] on select "Choose an option... Pending Applied Excluded (Questions) Excluded (Expired) Exc…" at bounding box center [730, 238] width 153 height 29
click at [654, 224] on select "Choose an option... Pending Applied Excluded (Questions) Excluded (Expired) Exc…" at bounding box center [730, 238] width 153 height 29
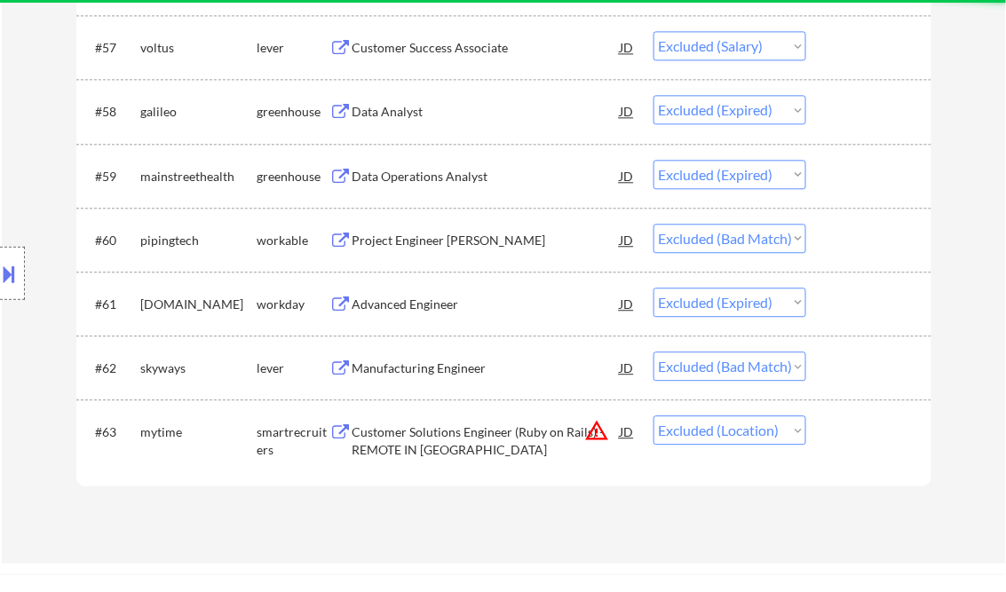
drag, startPoint x: 792, startPoint y: 234, endPoint x: 792, endPoint y: 256, distance: 21.3
click at [792, 234] on select "Choose an option... Pending Applied Excluded (Questions) Excluded (Expired) Exc…" at bounding box center [730, 238] width 153 height 29
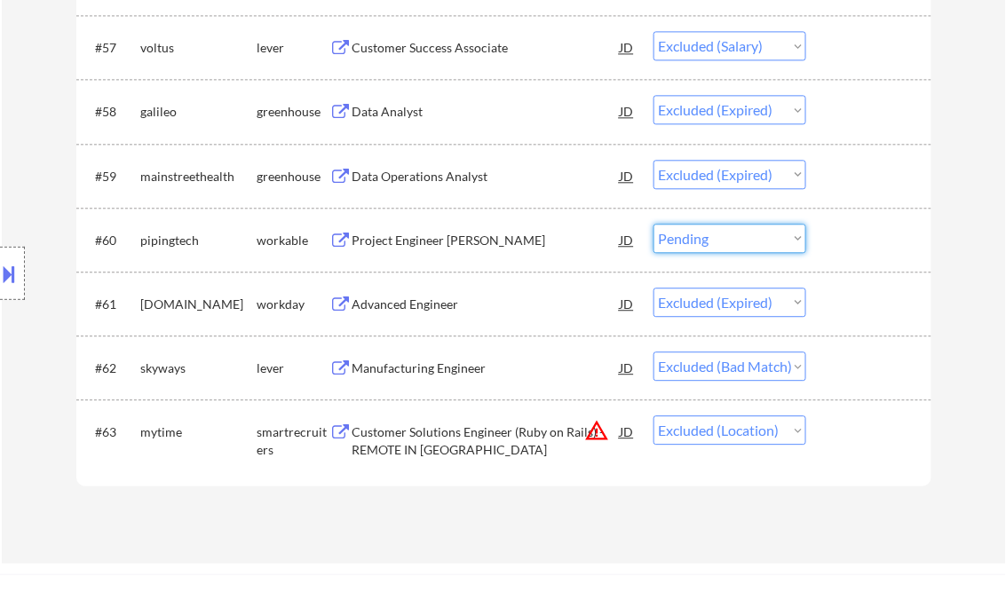
click at [654, 224] on select "Choose an option... Pending Applied Excluded (Questions) Excluded (Expired) Exc…" at bounding box center [730, 238] width 153 height 29
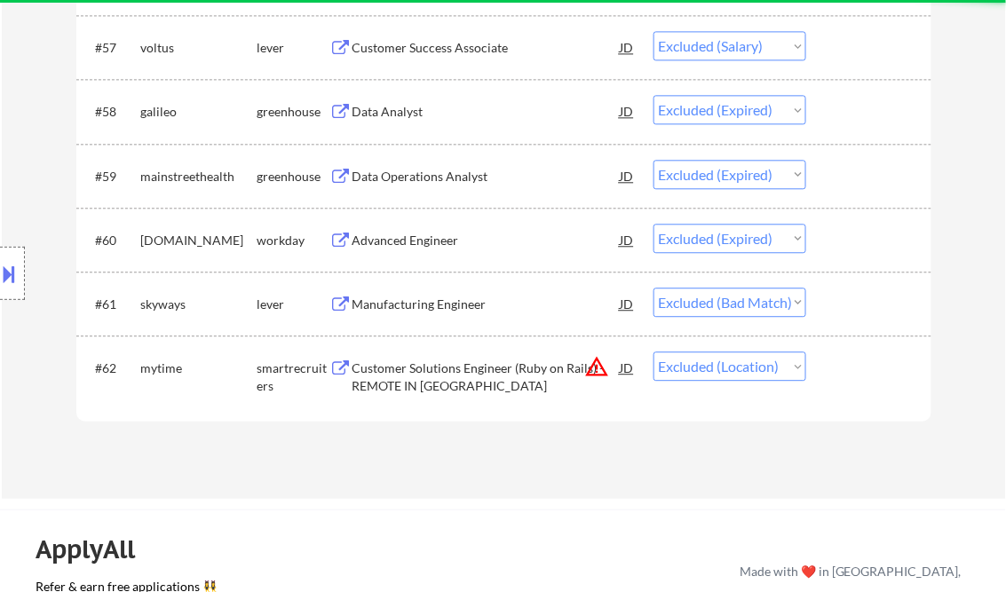
click at [795, 300] on select "Choose an option... Pending Applied Excluded (Questions) Excluded (Expired) Exc…" at bounding box center [730, 302] width 153 height 29
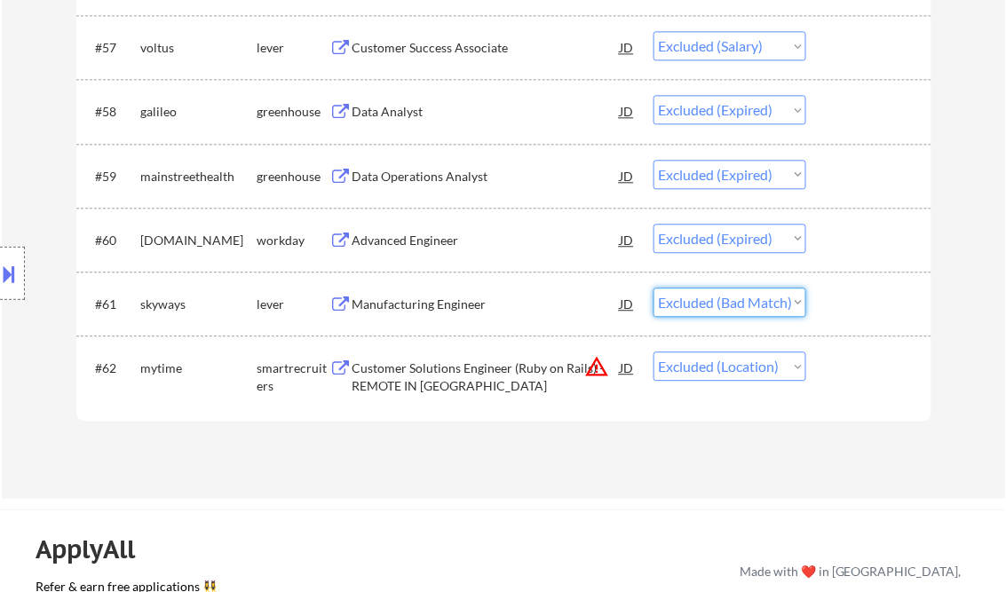
click at [783, 297] on select "Choose an option... Pending Applied Excluded (Questions) Excluded (Expired) Exc…" at bounding box center [730, 302] width 153 height 29
click at [654, 288] on select "Choose an option... Pending Applied Excluded (Questions) Excluded (Expired) Exc…" at bounding box center [730, 302] width 153 height 29
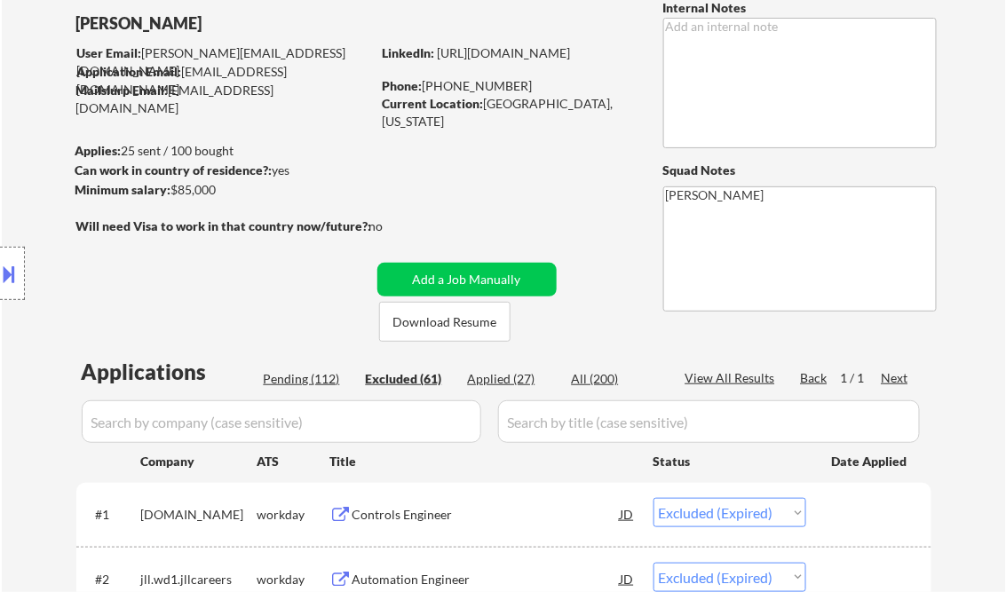
scroll to position [0, 0]
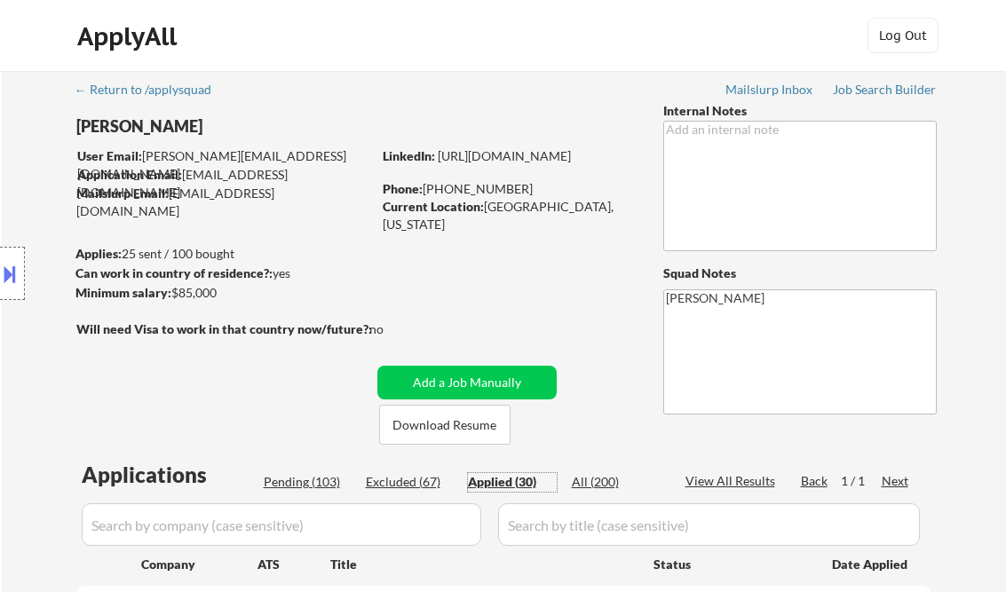
select select ""applied""
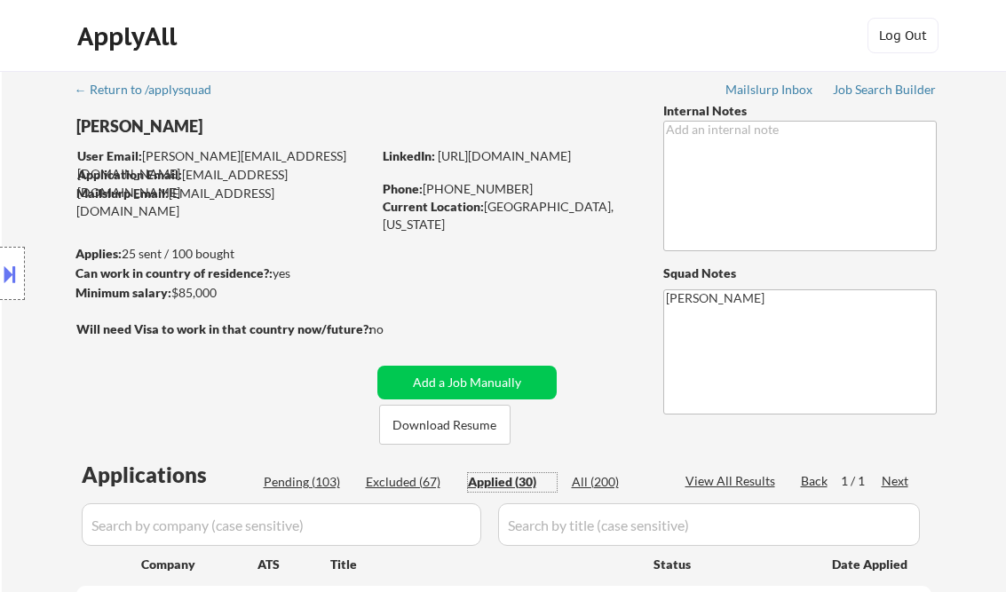
select select ""applied""
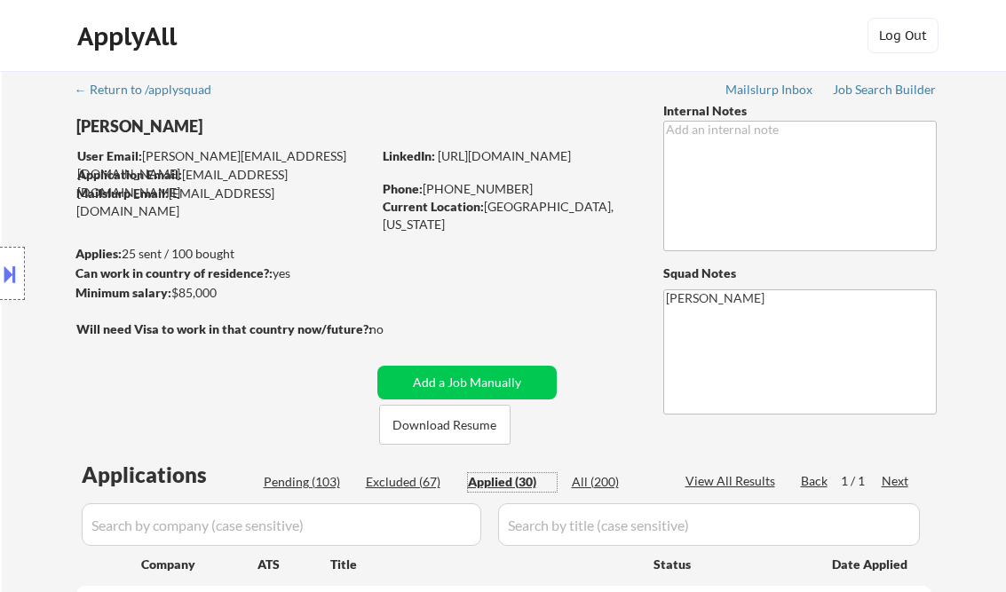
select select ""applied""
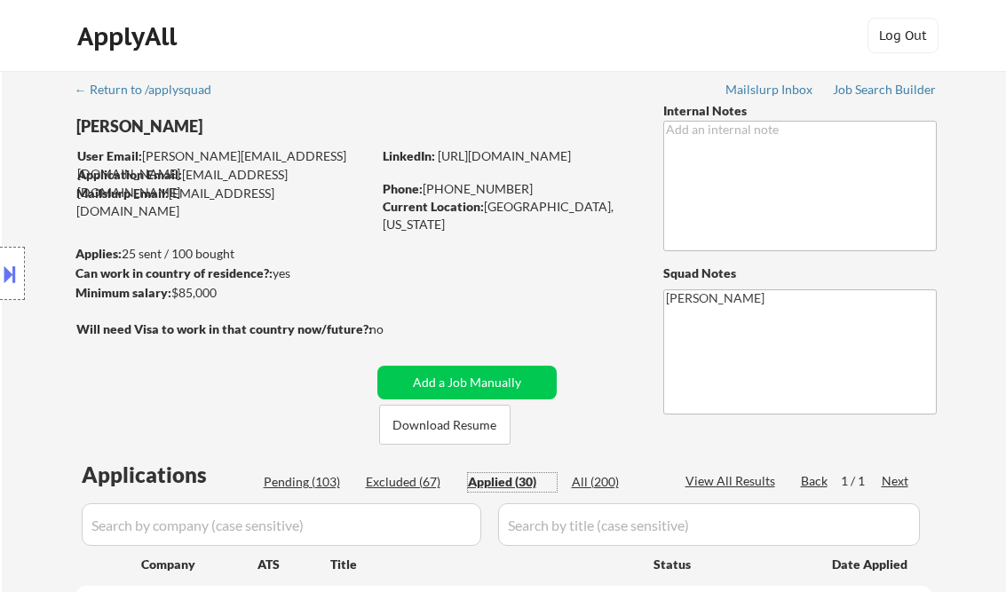
select select ""applied""
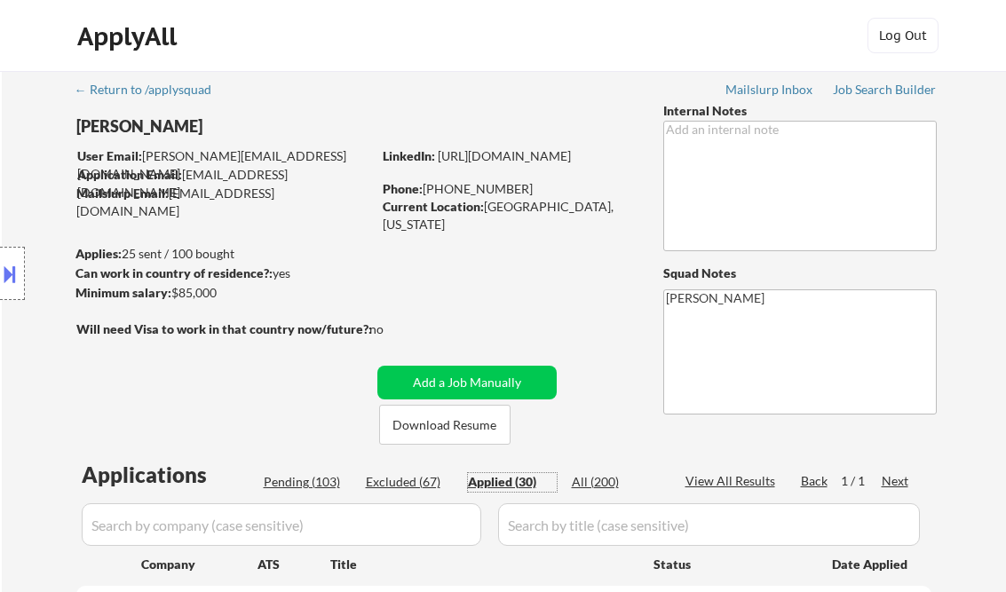
select select ""applied""
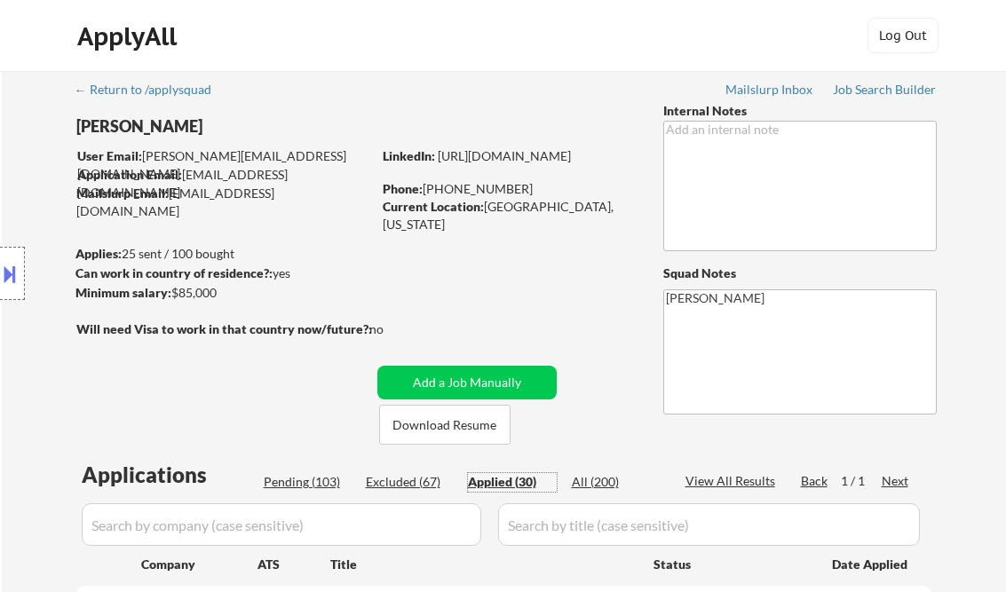
select select ""applied""
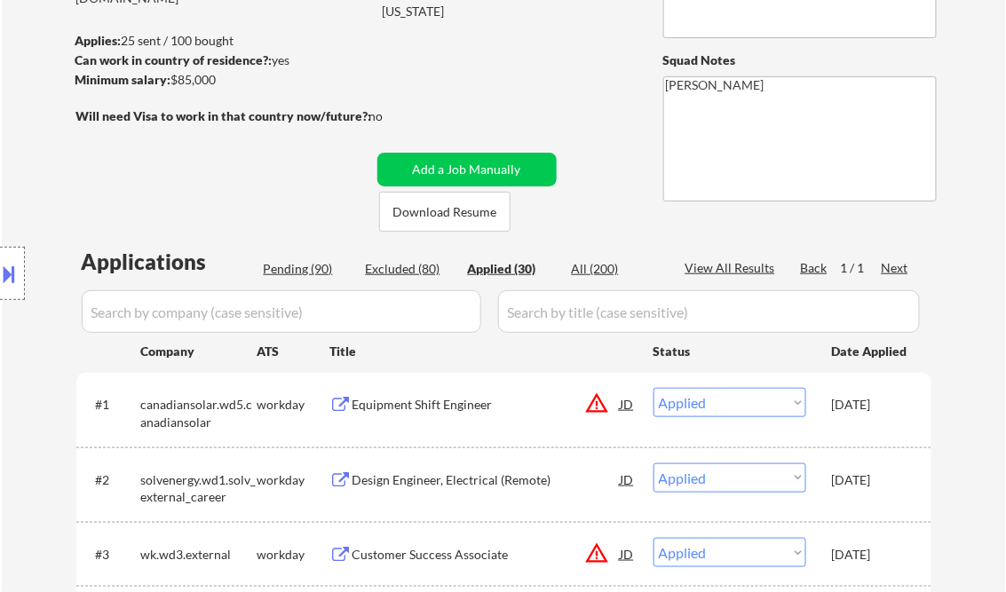
scroll to position [1789, 0]
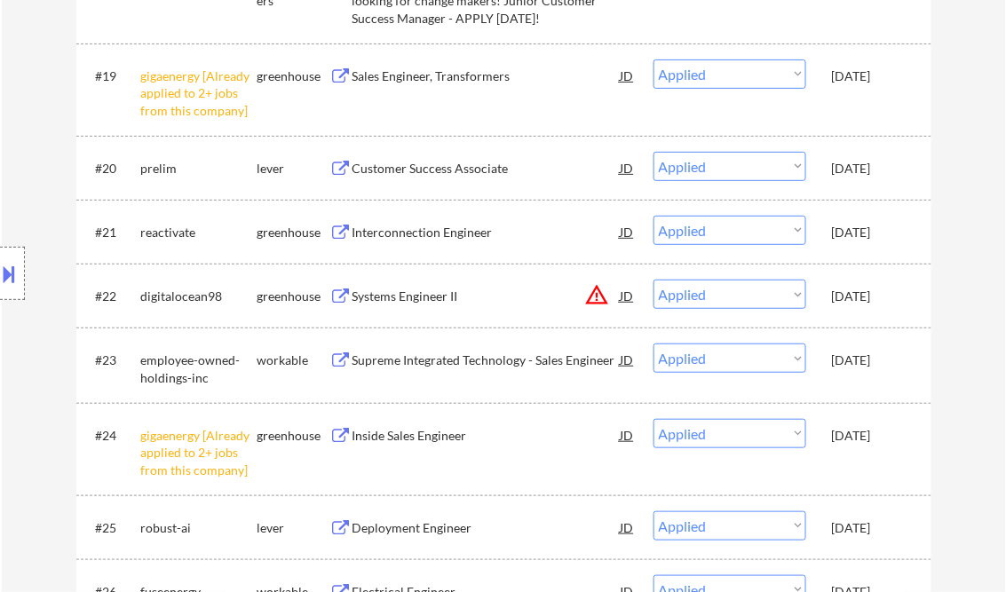
select select ""applied""
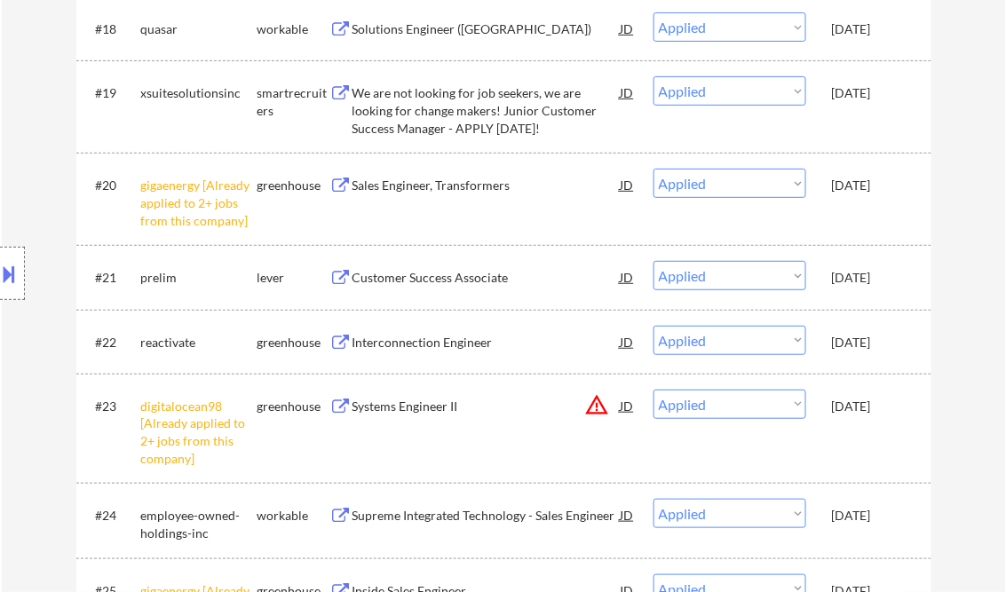
select select ""applied""
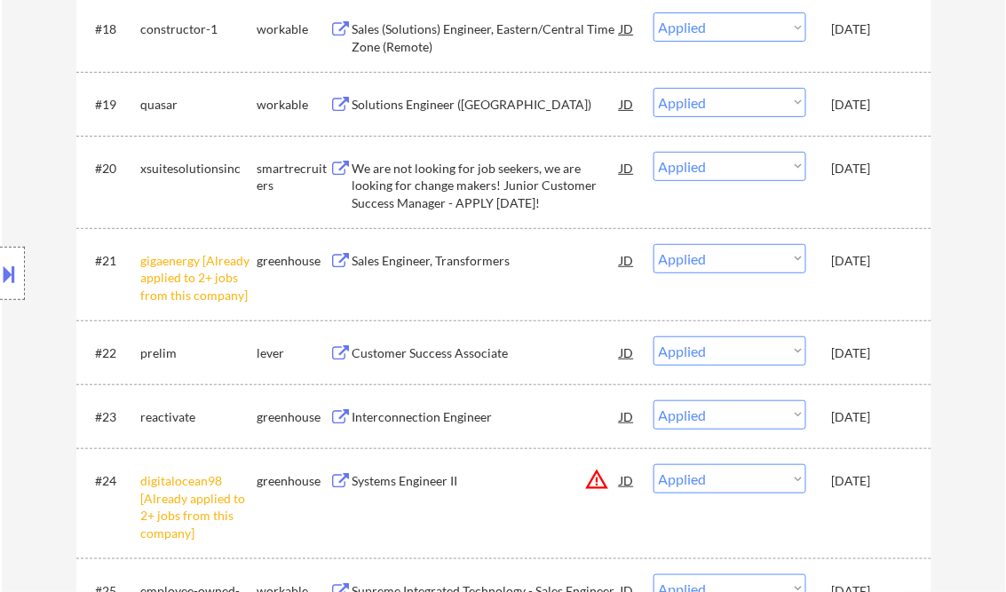
select select ""applied""
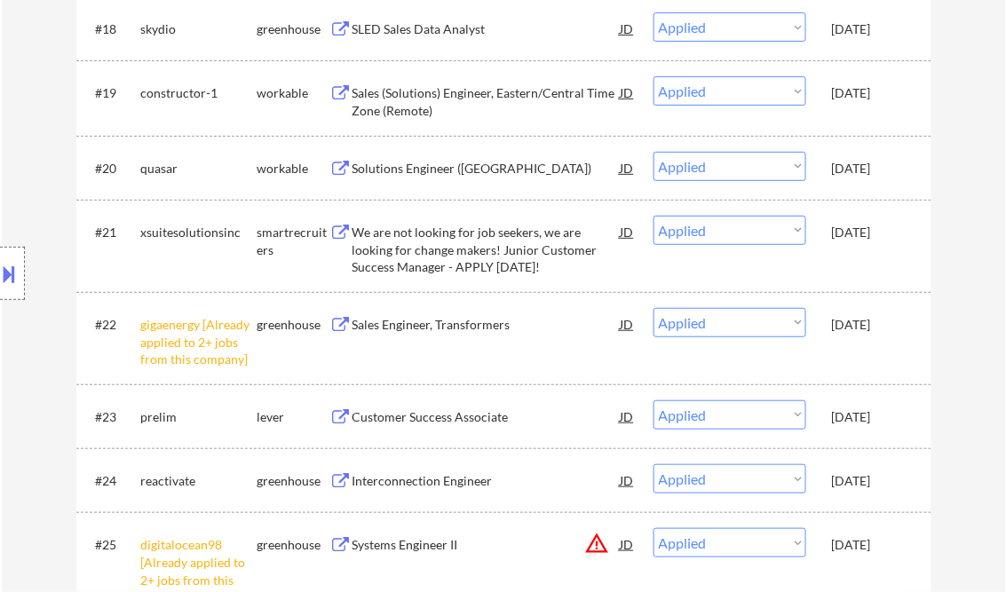
select select ""applied""
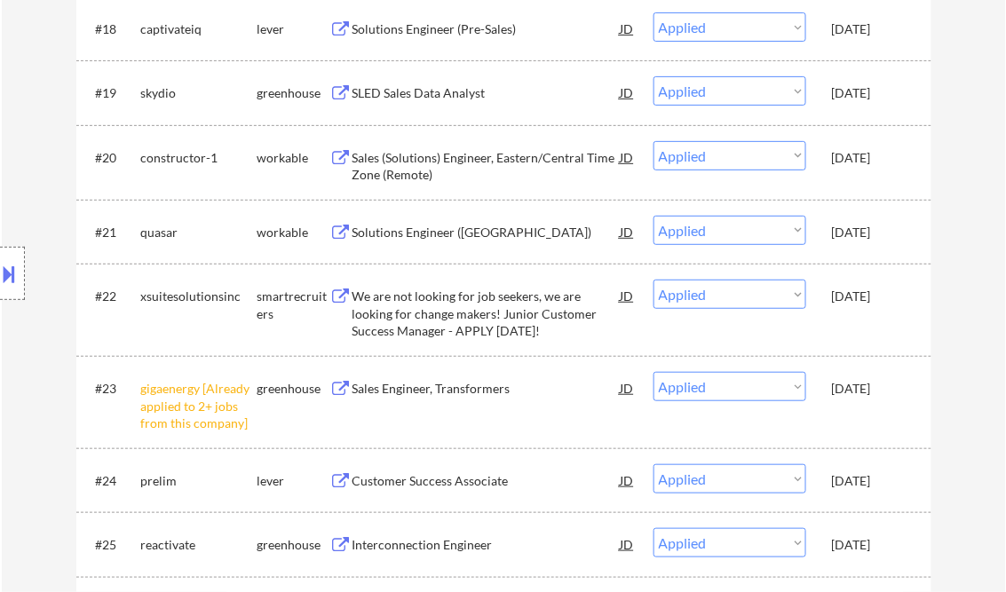
select select ""applied""
